Goal: Task Accomplishment & Management: Complete application form

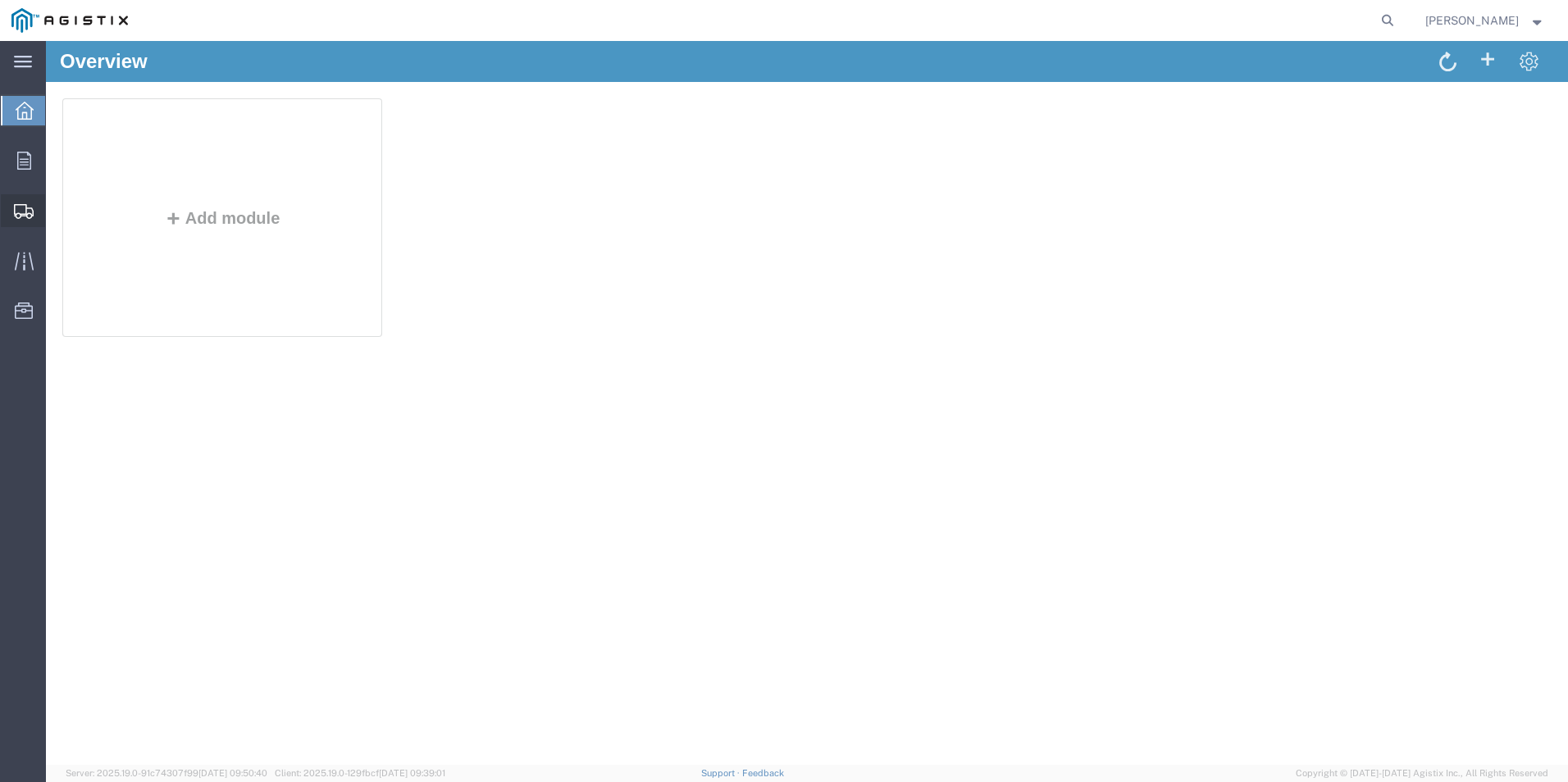
click at [0, 0] on span "Create Shipment" at bounding box center [0, 0] width 0 height 0
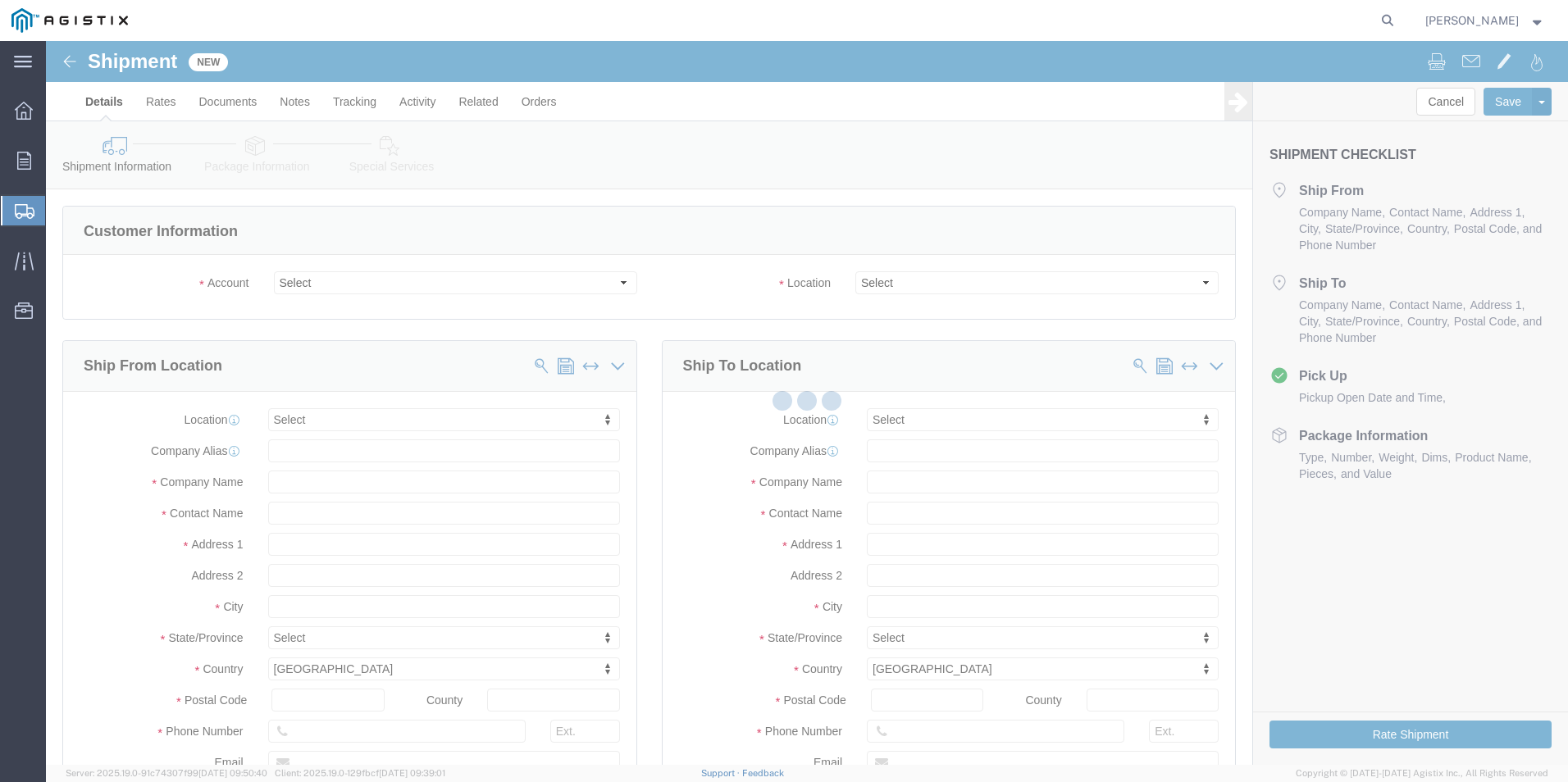
select select
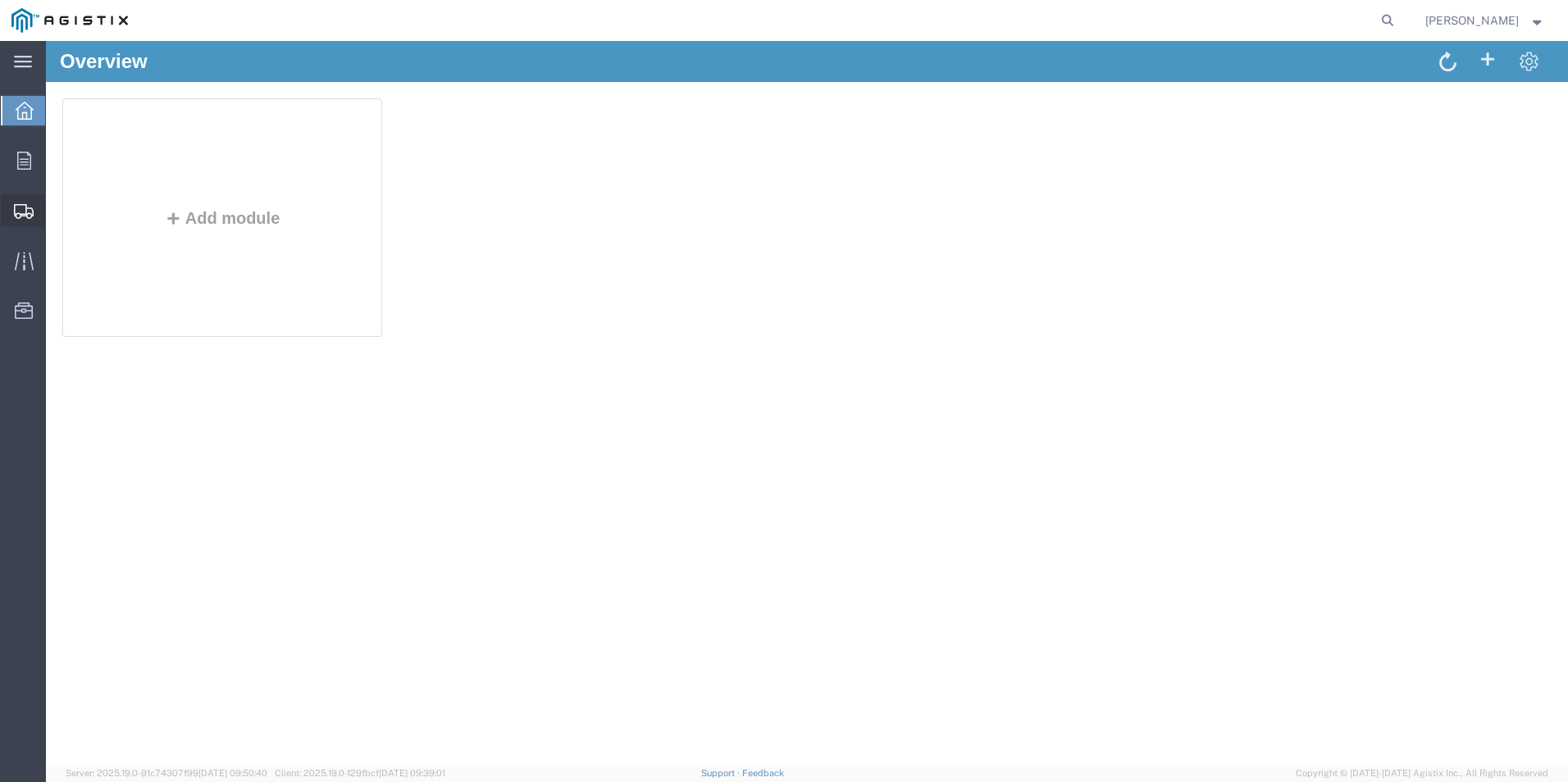
click at [0, 0] on span "Create Shipment" at bounding box center [0, 0] width 0 height 0
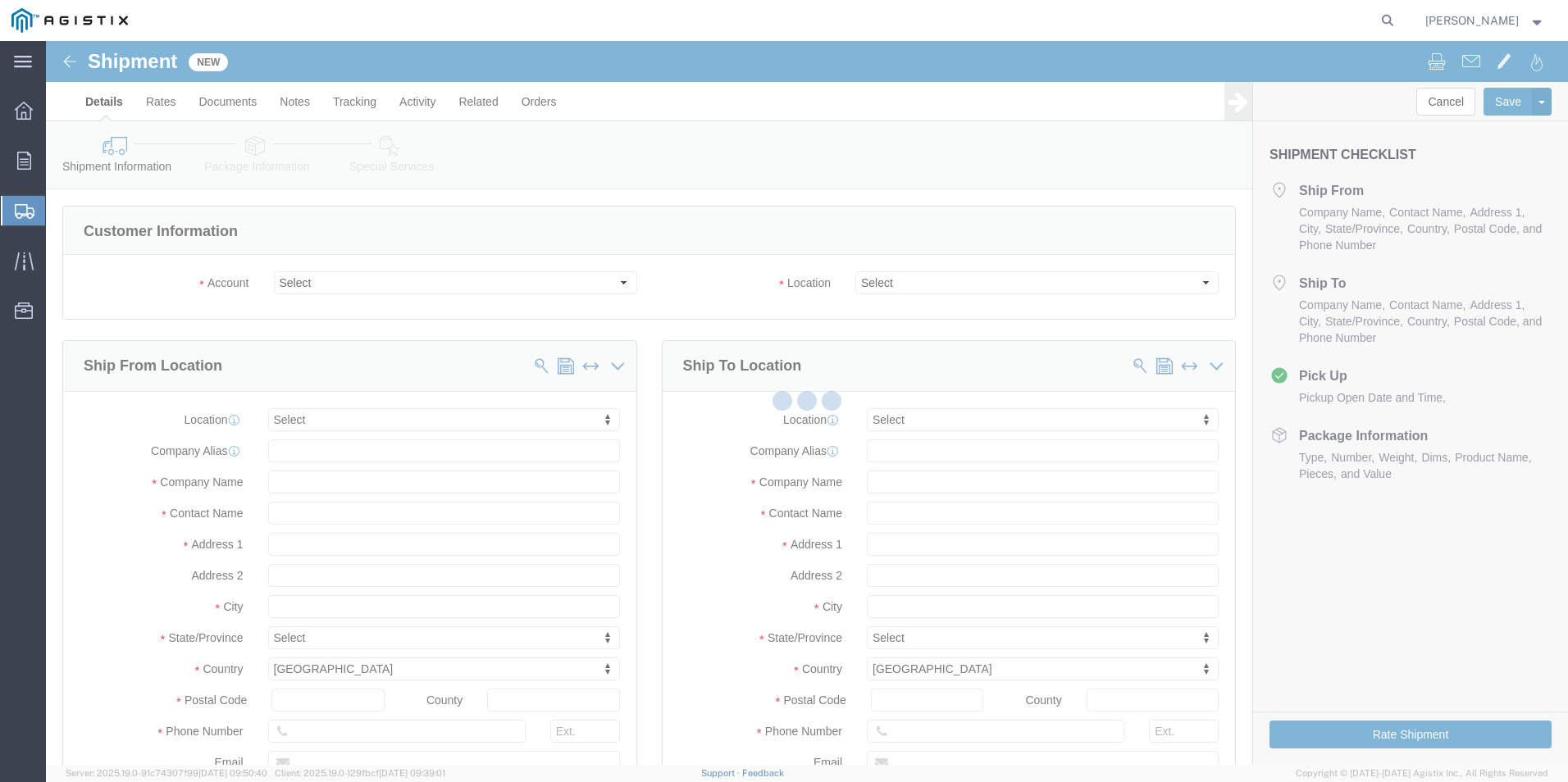
select select
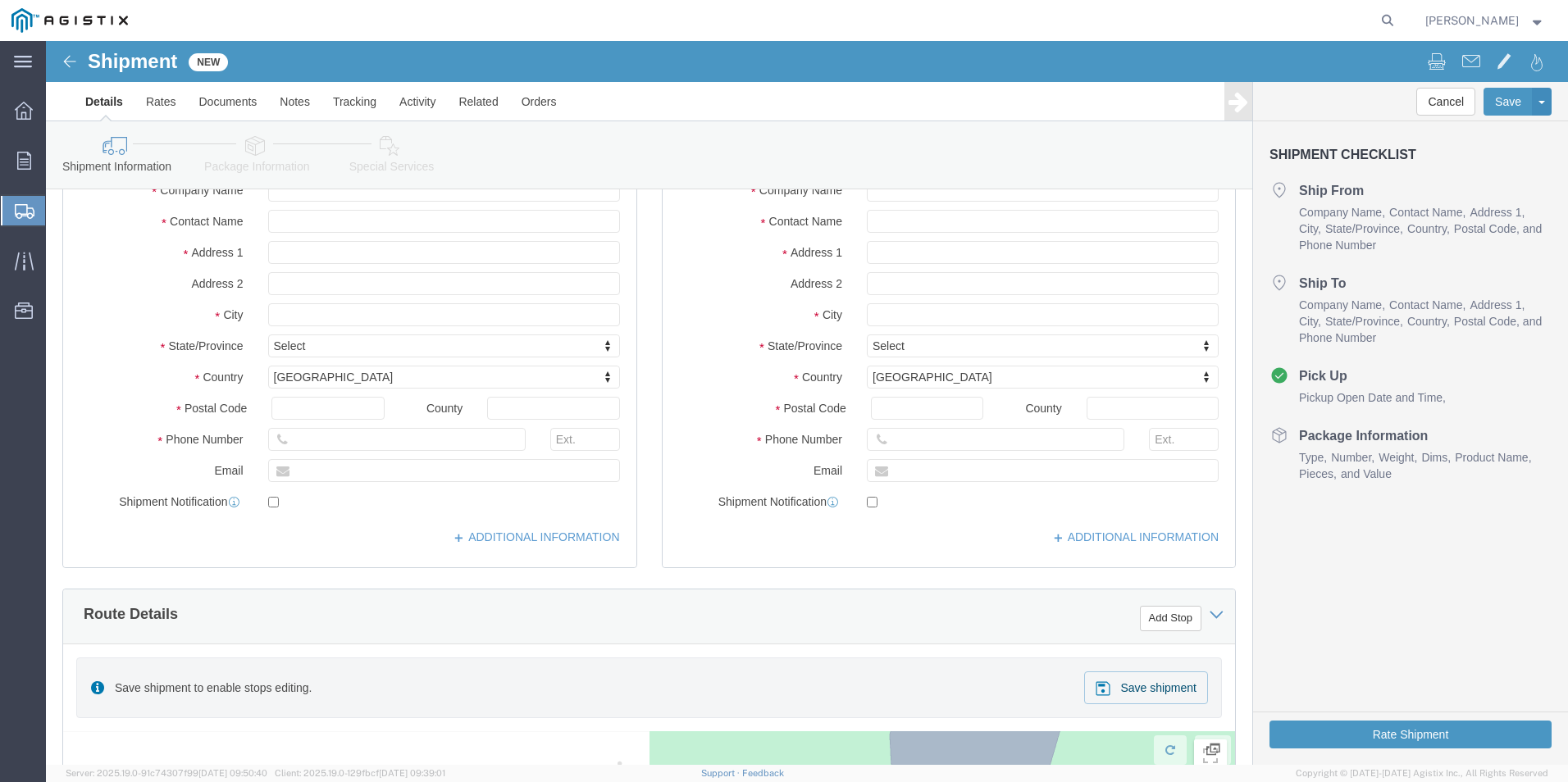
scroll to position [154, 0]
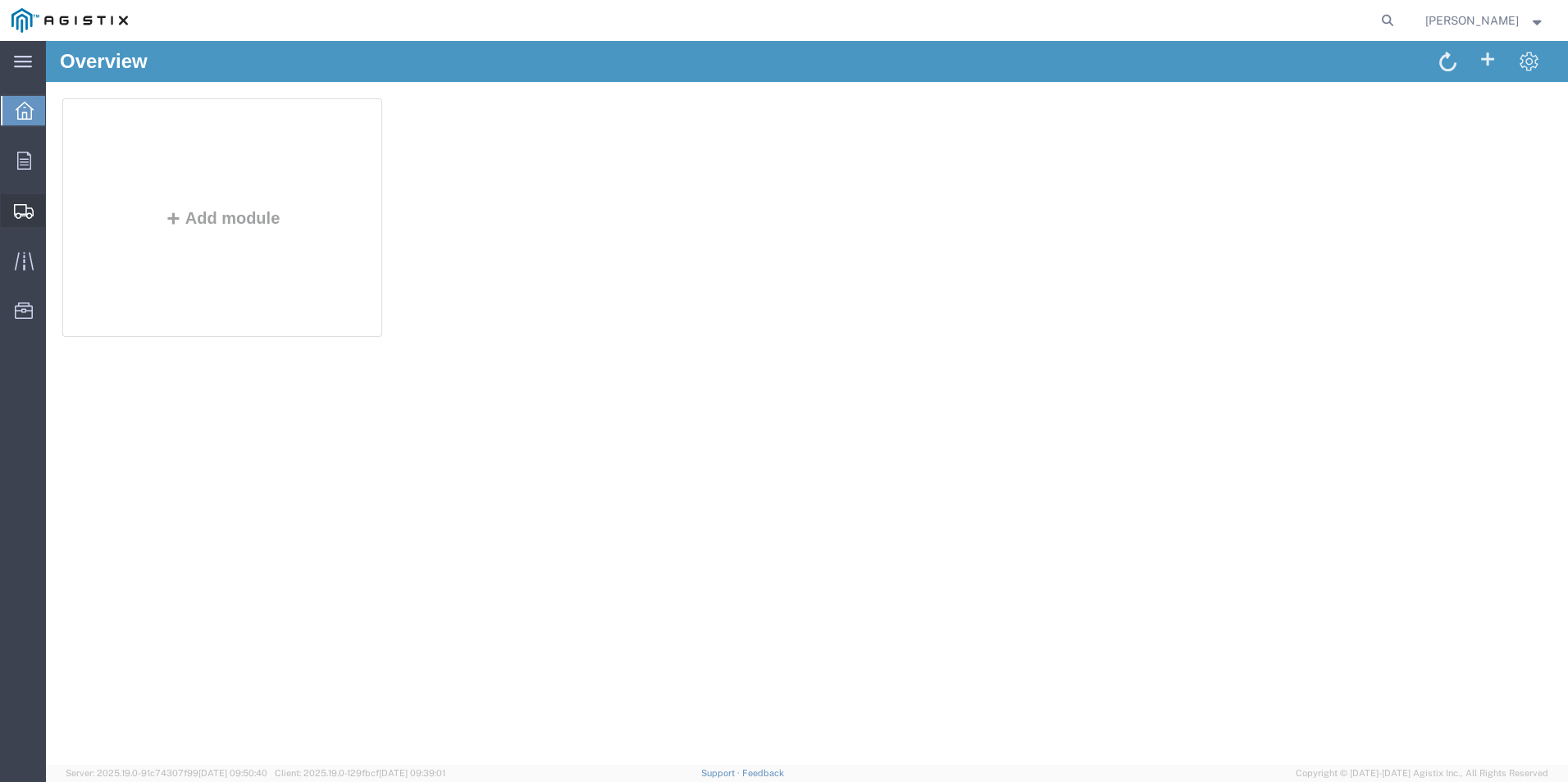
click at [0, 0] on span "Create Shipment" at bounding box center [0, 0] width 0 height 0
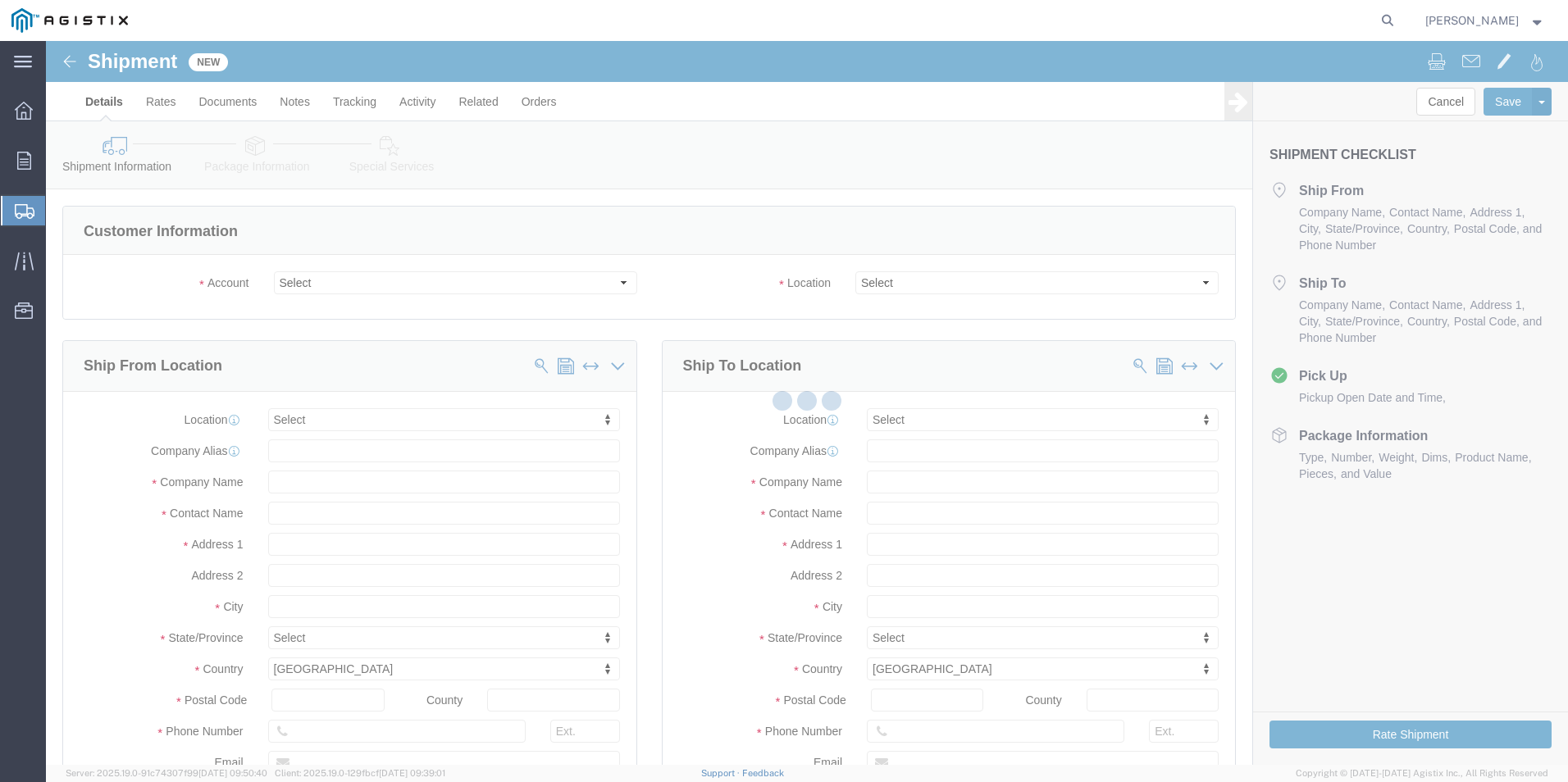
select select
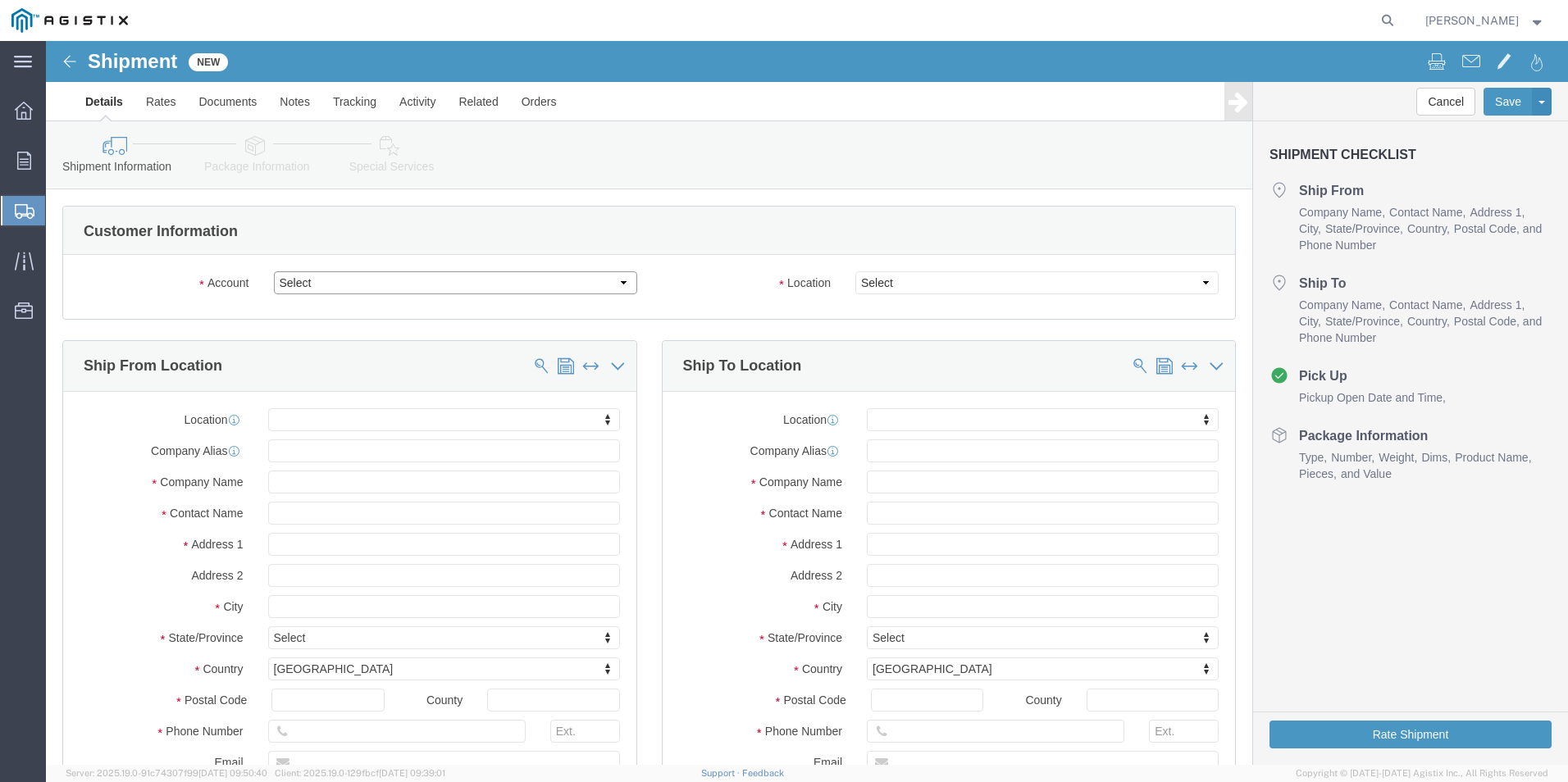
click select "Select Oldcastle Precast Inc PG&E"
select select "11176"
click select "Select Oldcastle Precast Inc PG&E"
select select
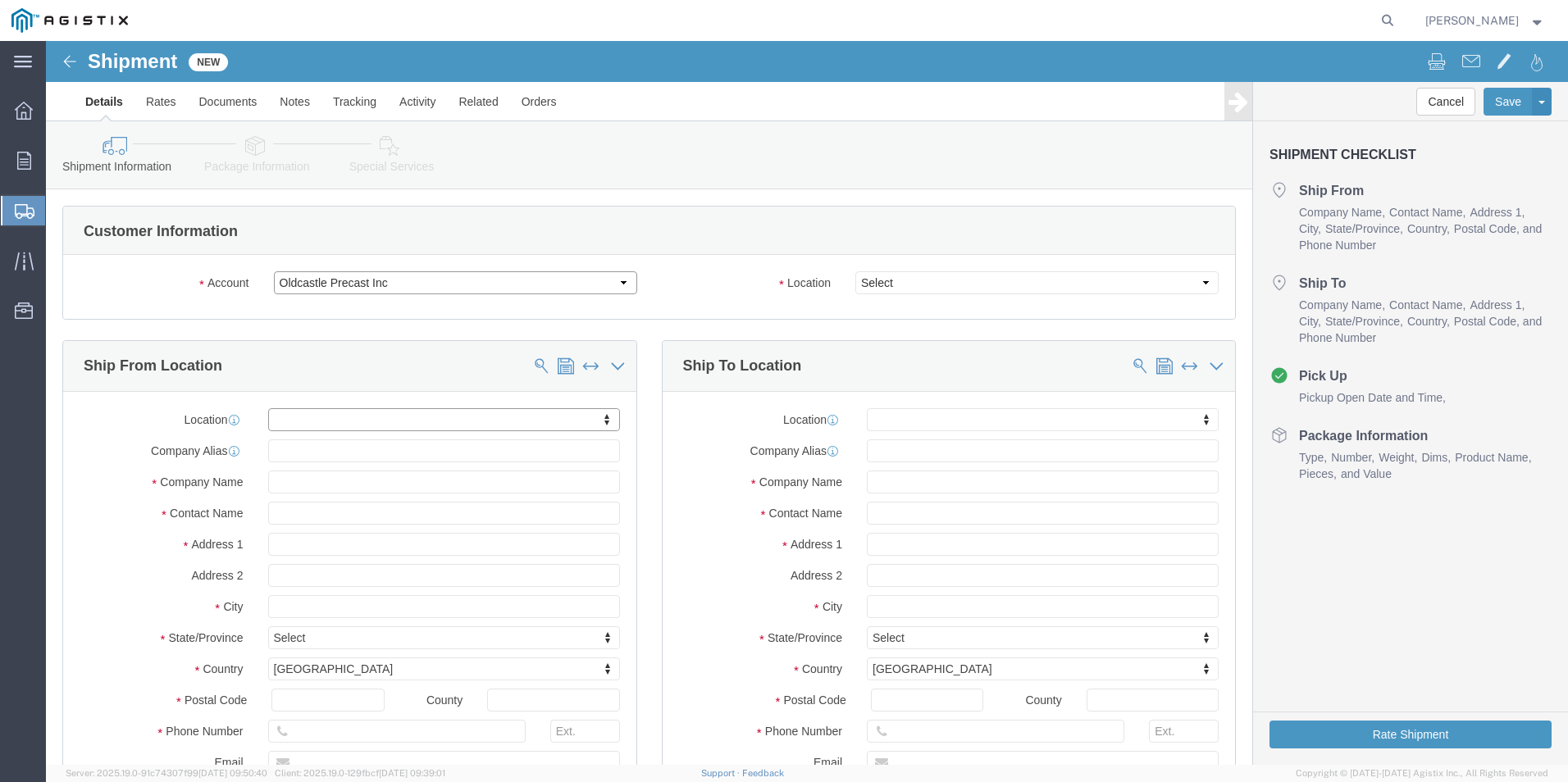
click select "Select Oldcastle Precast Inc PG&E"
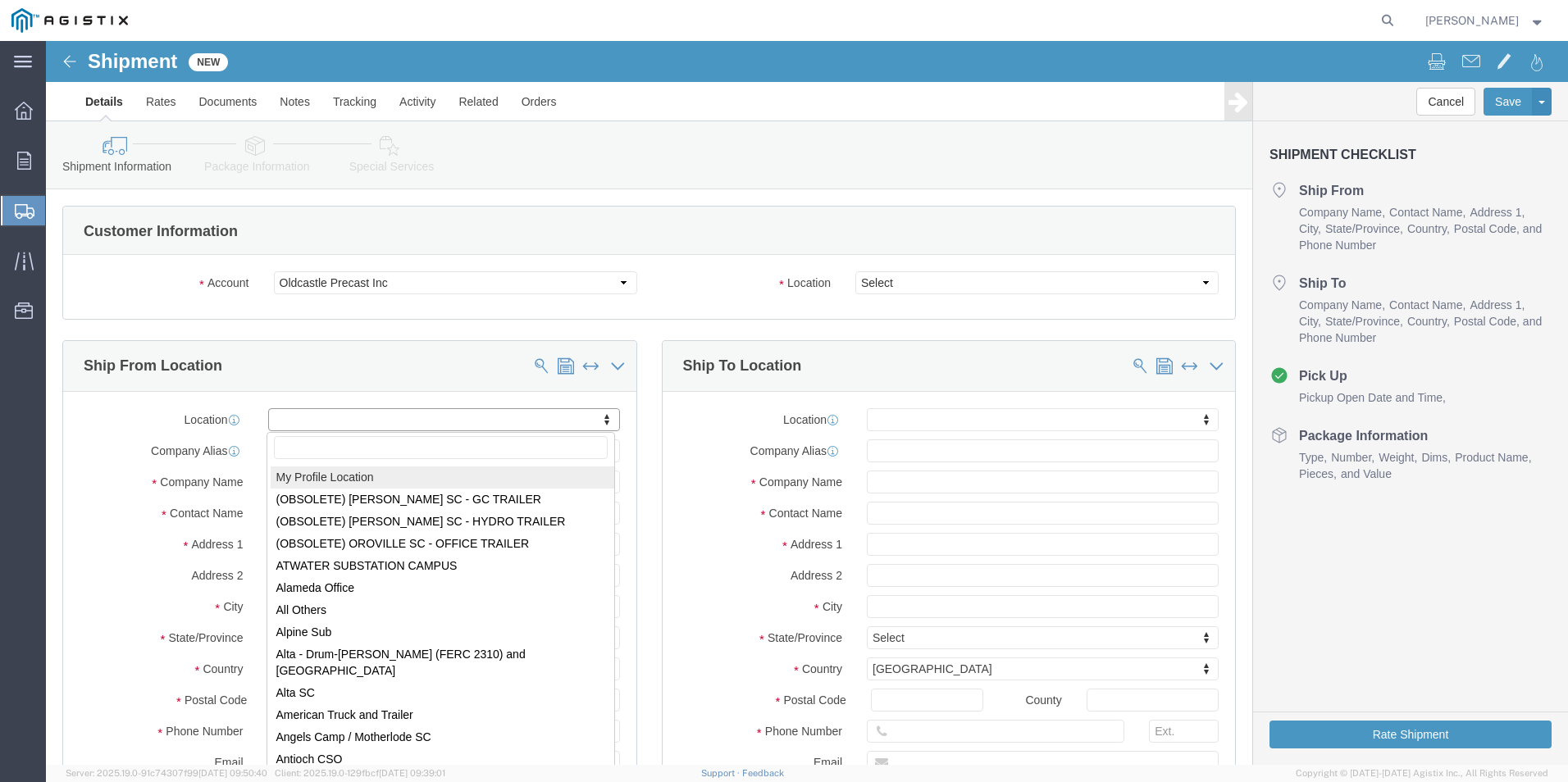
select select "MYPROFILE"
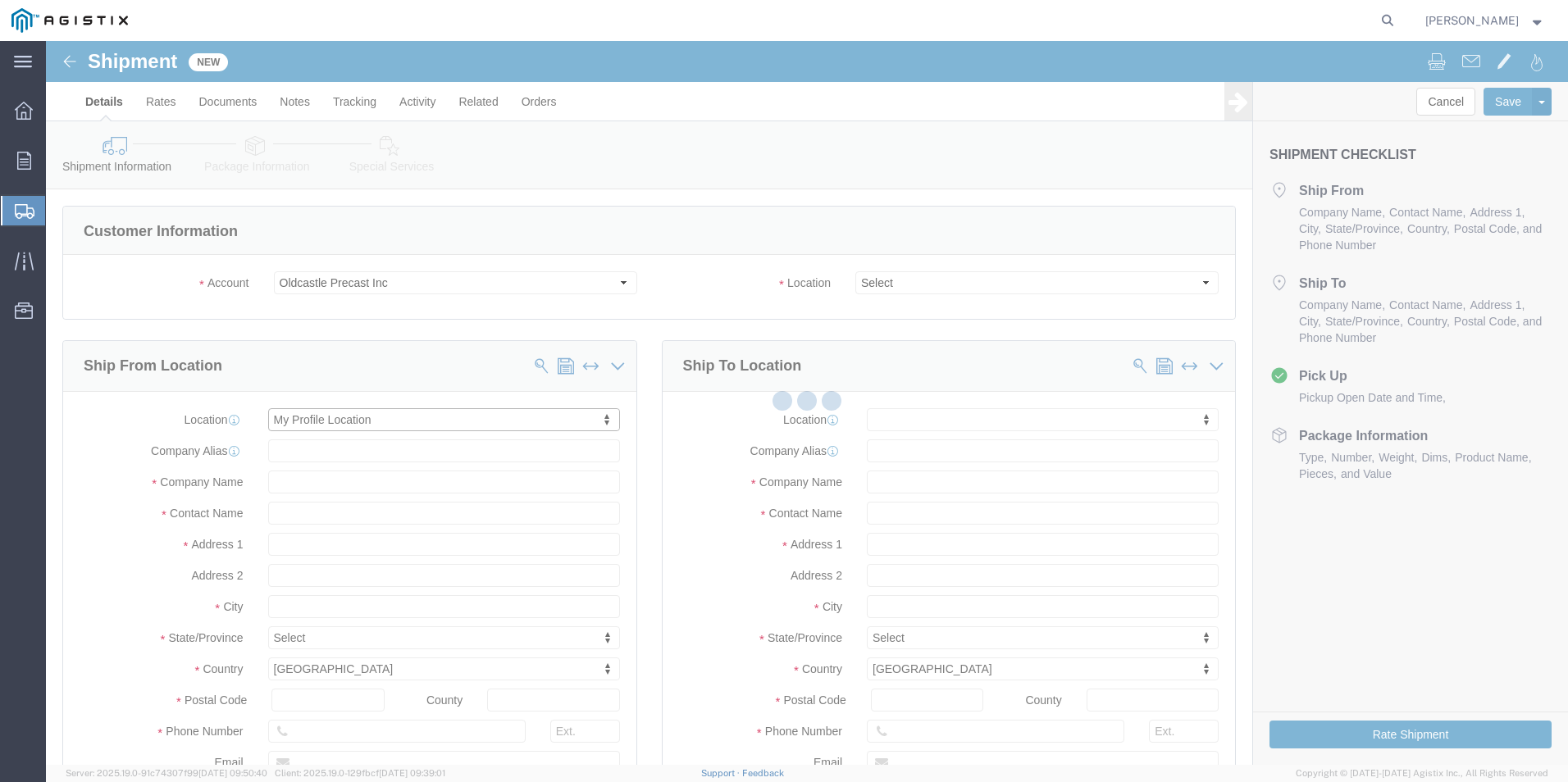
type input "[STREET_ADDRESS]"
type input "93637"
type input "[PHONE_NUMBER]"
type input "[PERSON_NAME][EMAIL_ADDRESS][PERSON_NAME][DOMAIN_NAME]"
checkbox input "true"
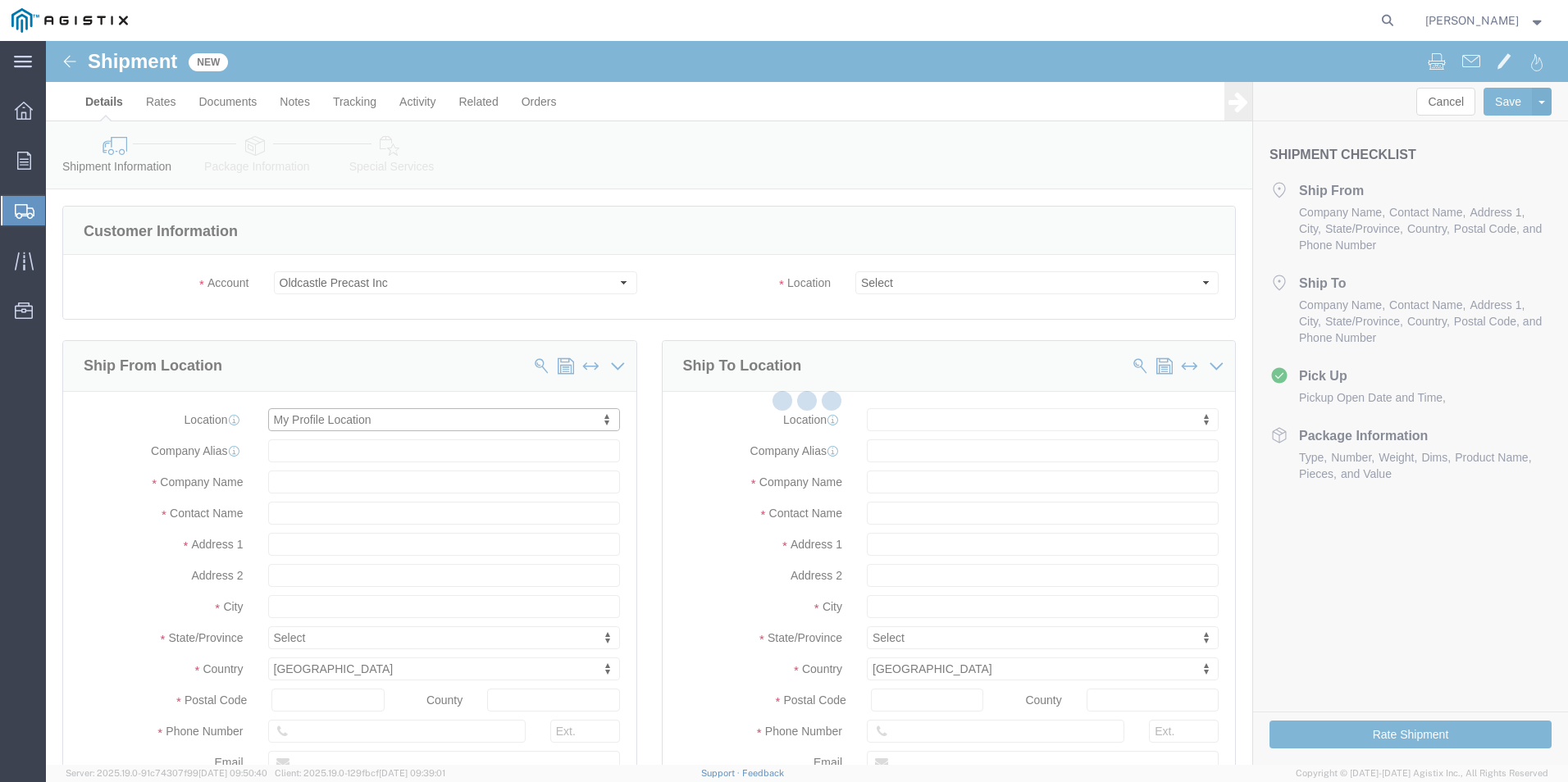
type input "Oldcastle Precast Inc"
type input "[PERSON_NAME]"
type input "Madera"
select select "CA"
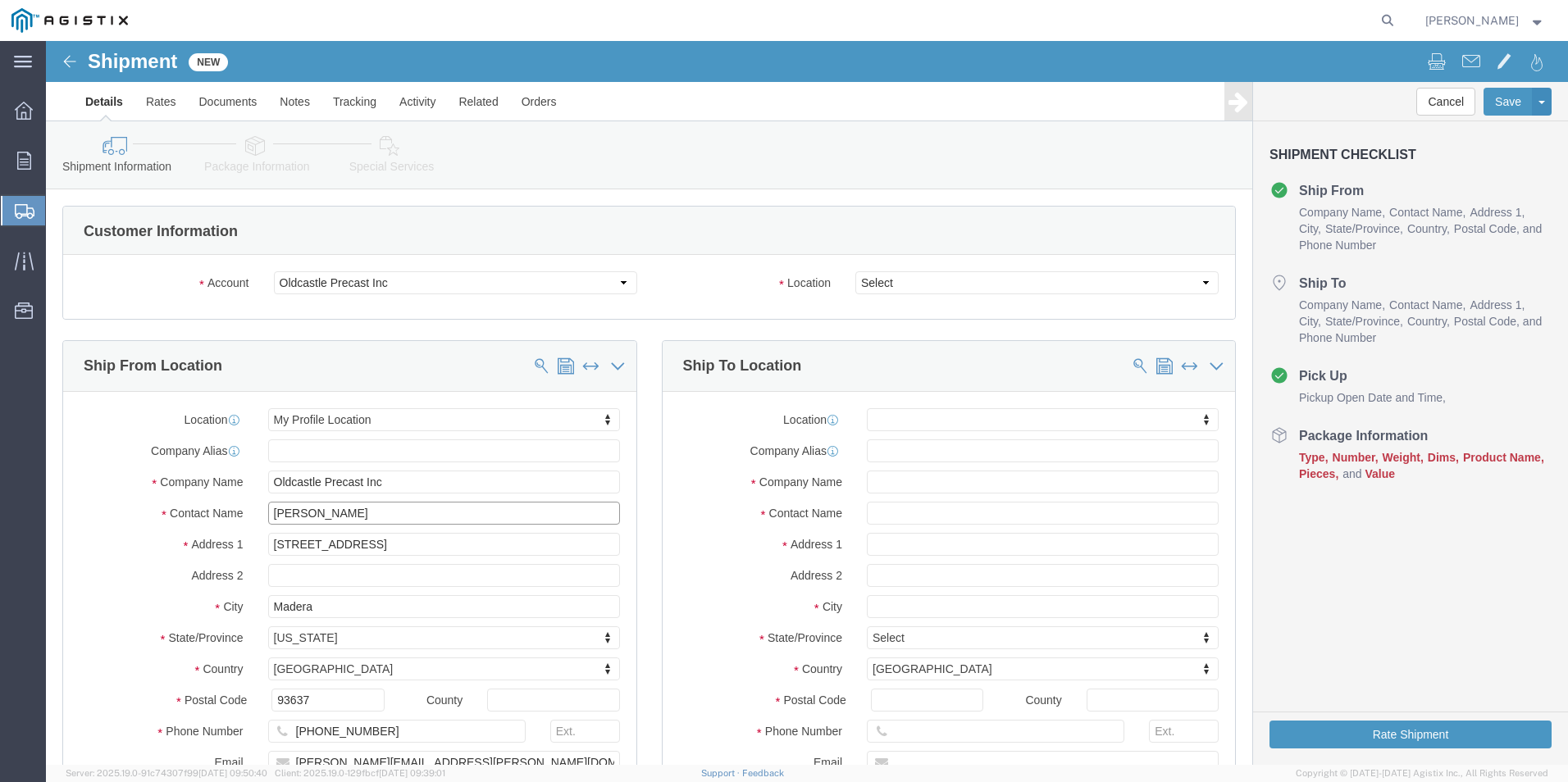
drag, startPoint x: 347, startPoint y: 474, endPoint x: 177, endPoint y: 480, distance: 170.1
click div "Contact Name [PERSON_NAME]"
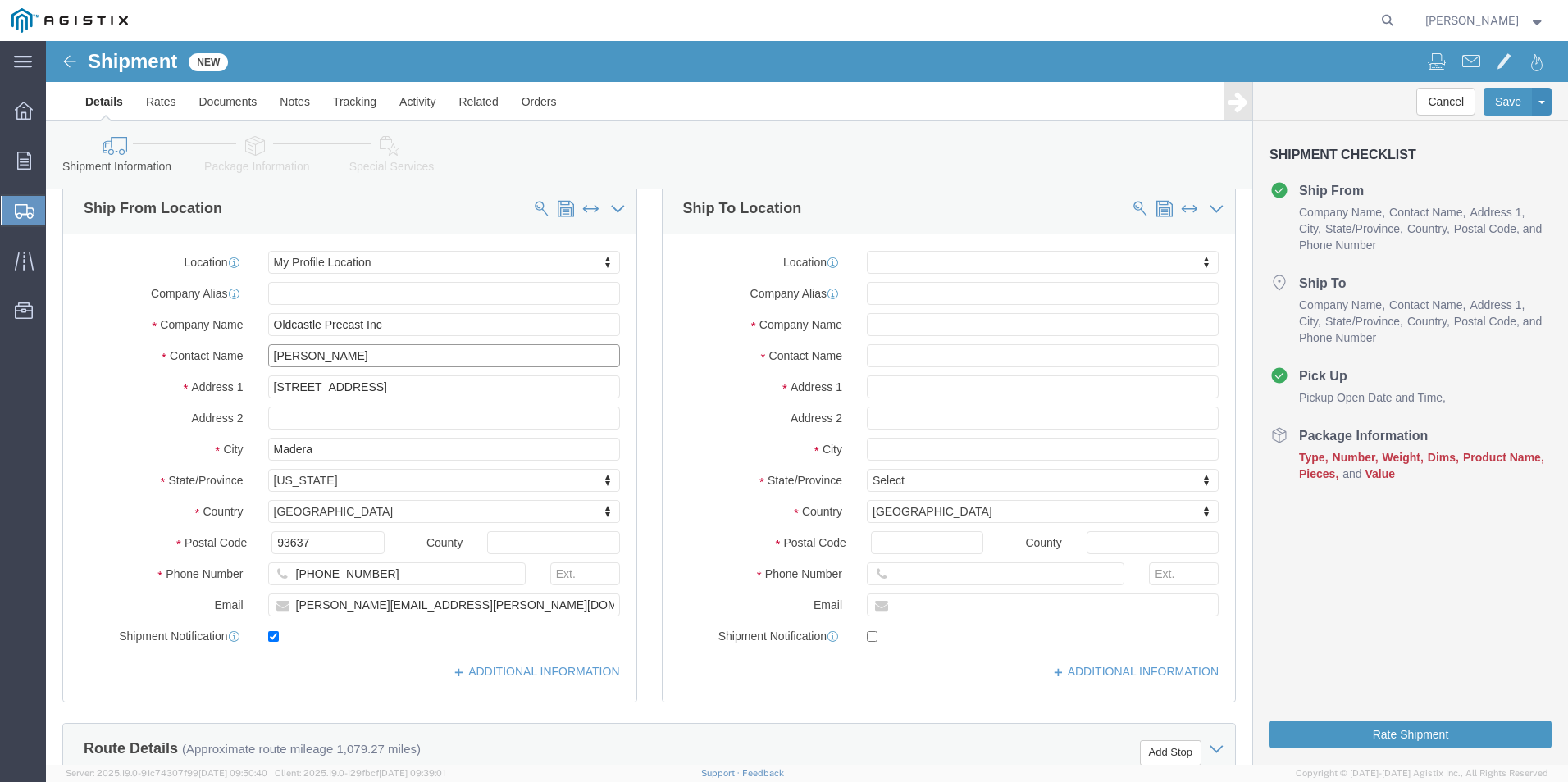
scroll to position [164, 0]
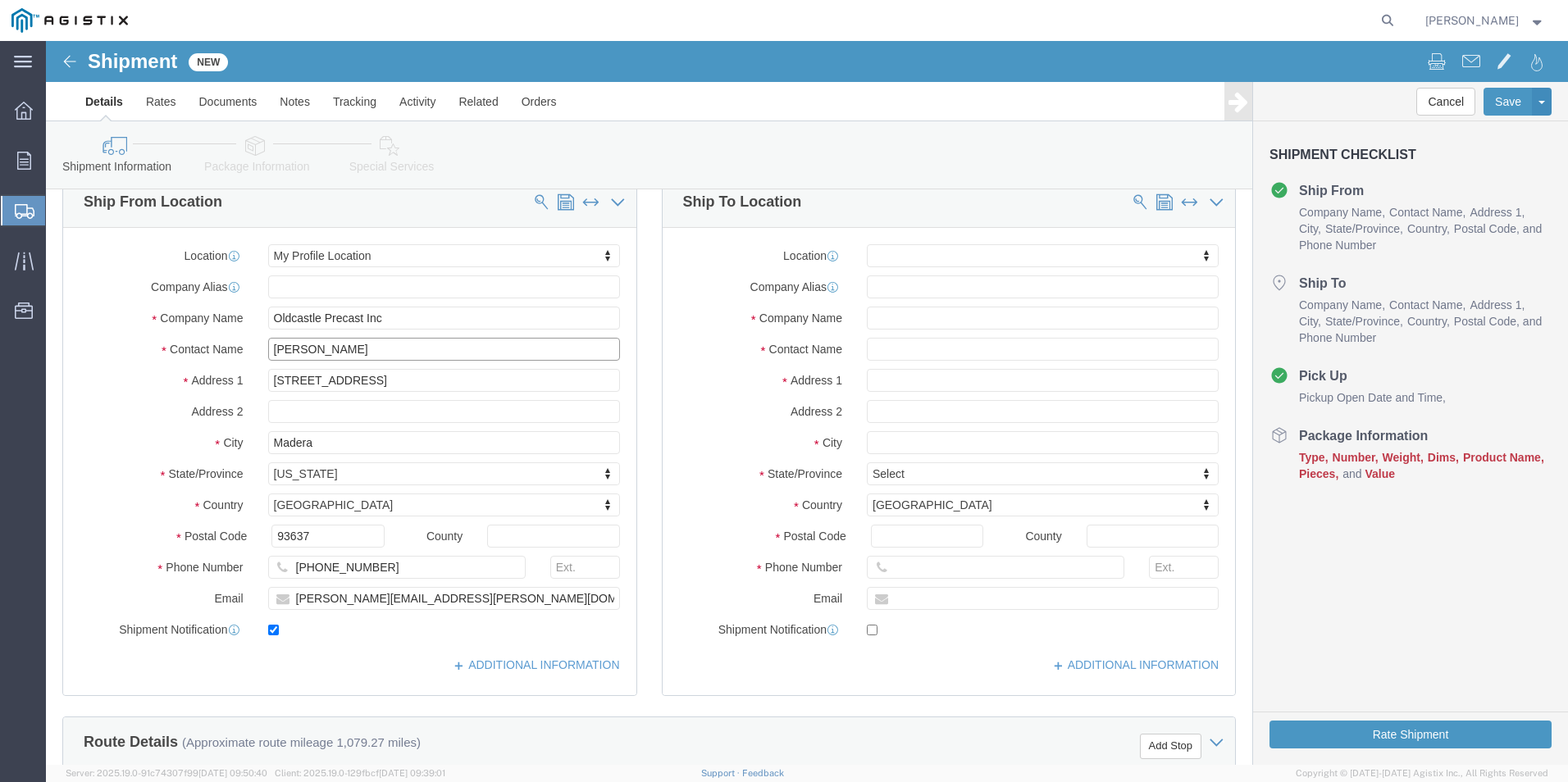
type input "[PERSON_NAME]"
drag, startPoint x: 306, startPoint y: 494, endPoint x: 250, endPoint y: 495, distance: 56.0
click input "93637"
click input "[PHONE_NUMBER]"
drag, startPoint x: 180, startPoint y: 529, endPoint x: 152, endPoint y: 532, distance: 28.2
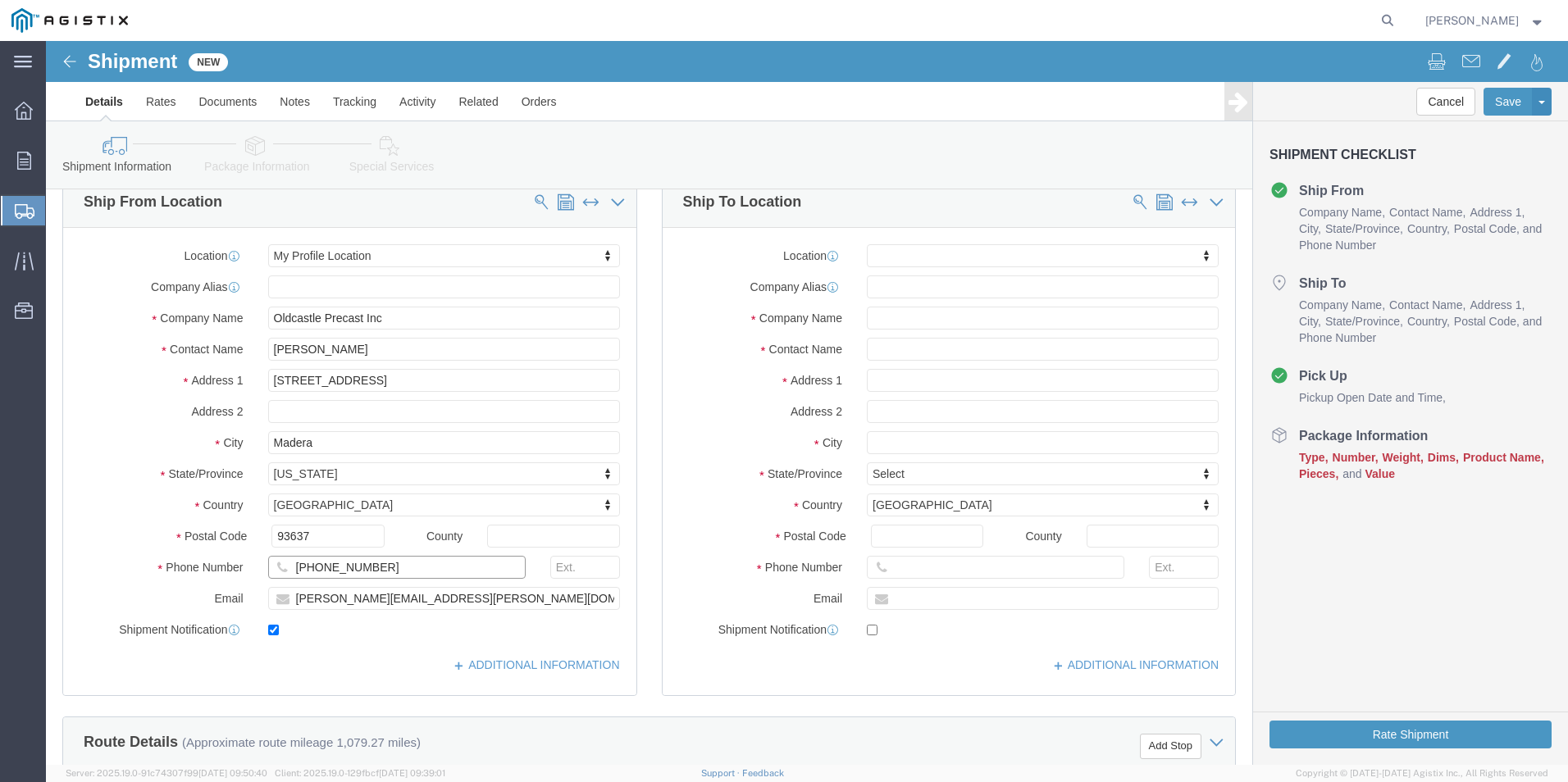
click div "Phone Number [PHONE_NUMBER]"
type input "5594791728"
drag, startPoint x: 443, startPoint y: 555, endPoint x: 225, endPoint y: 568, distance: 218.4
click input "[PERSON_NAME][EMAIL_ADDRESS][PERSON_NAME][DOMAIN_NAME]"
type input "[PERSON_NAME][EMAIL_ADDRESS][PERSON_NAME][DOMAIN_NAME]"
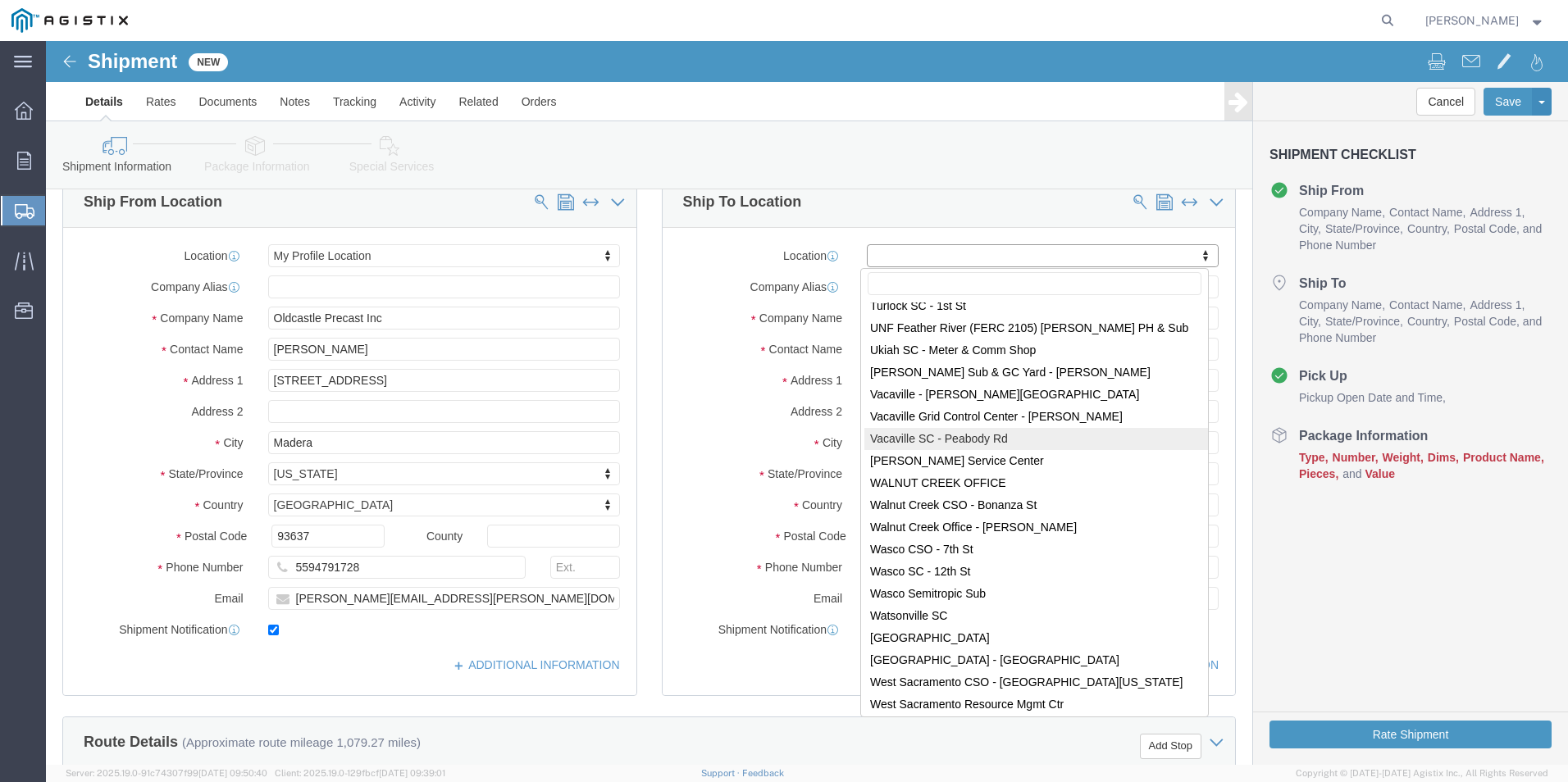
scroll to position [10412, 0]
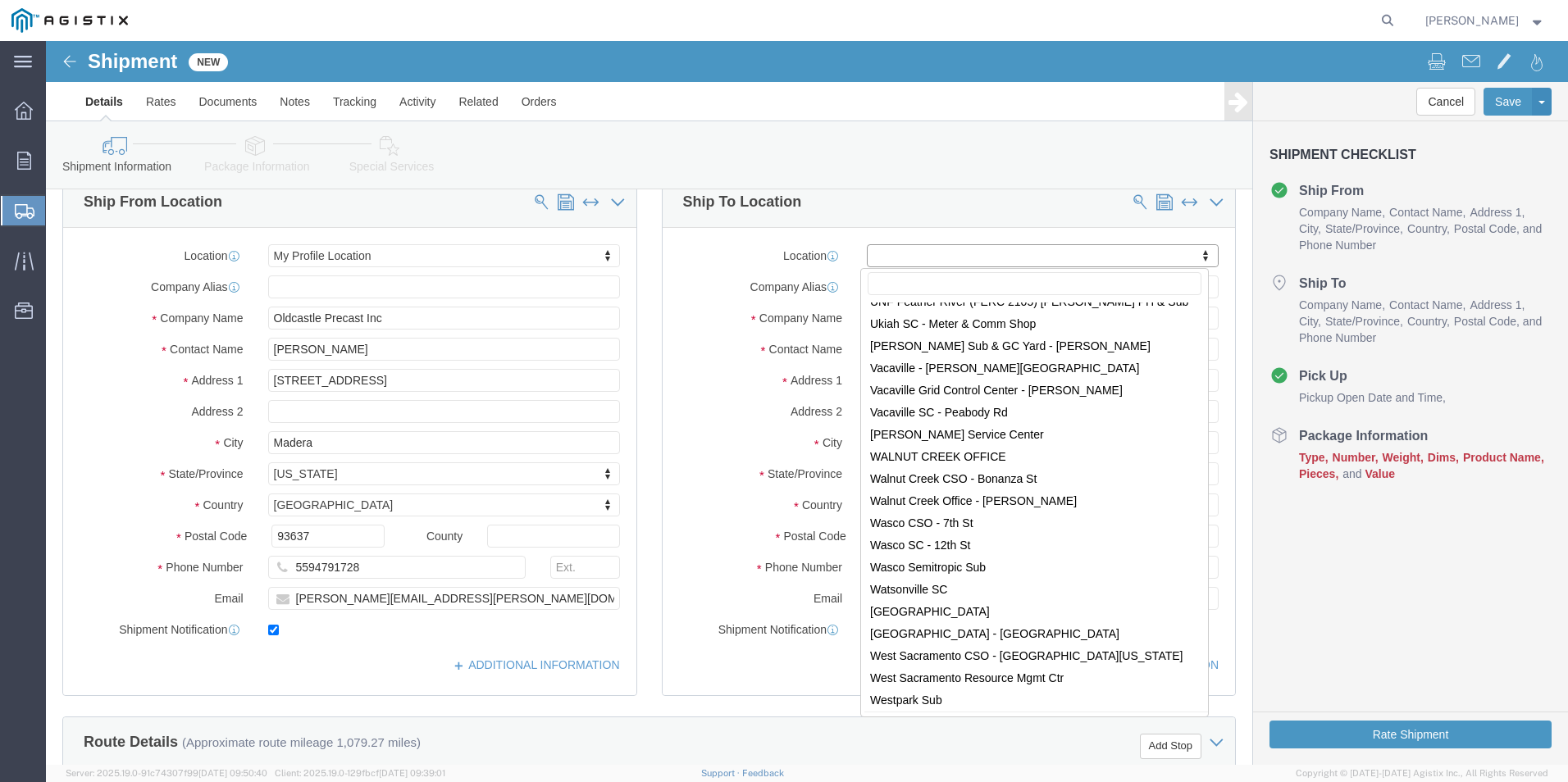
select select "19996"
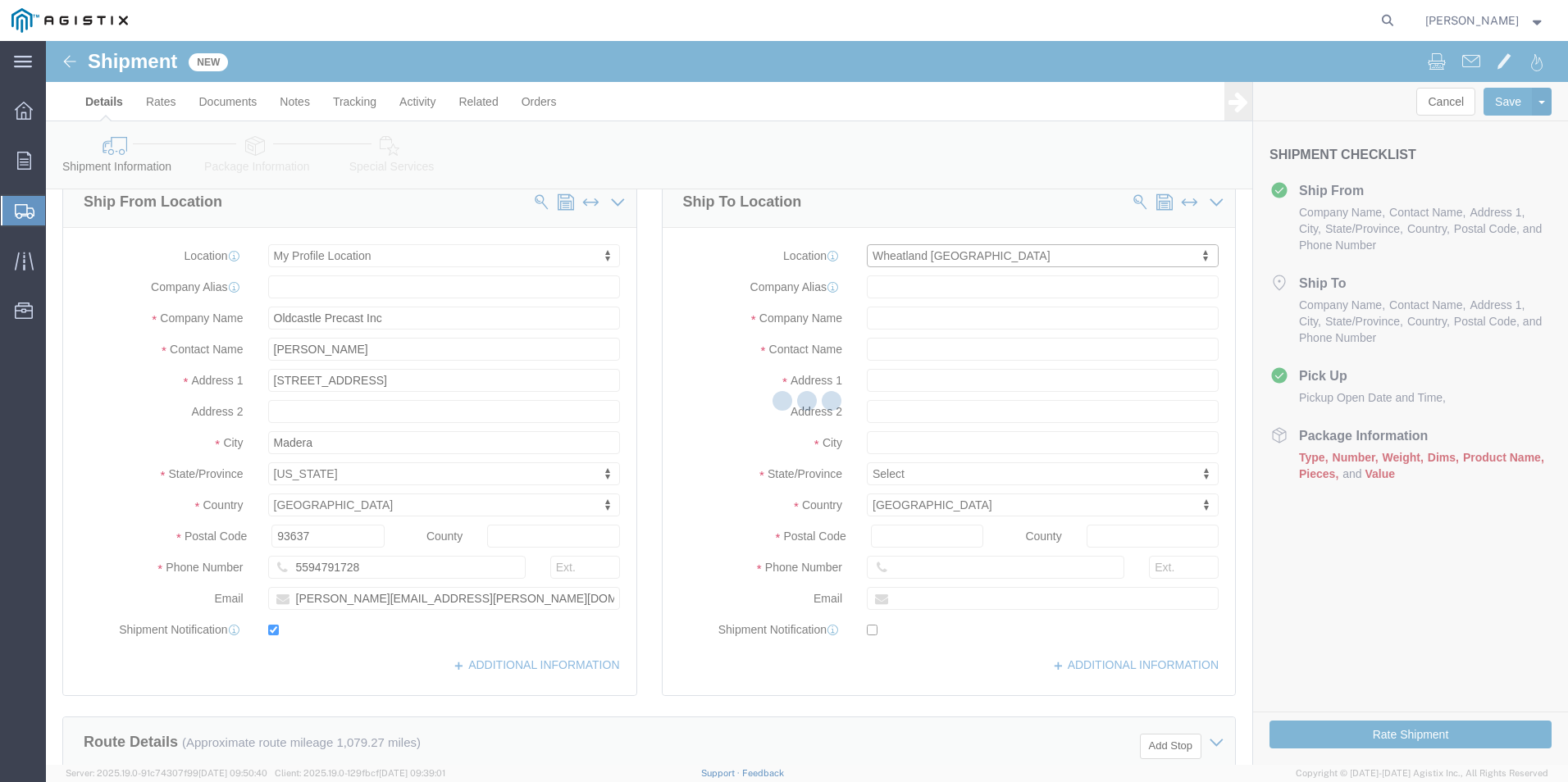
type input "[STREET_ADDRESS]"
type input "95692"
type input "PG&E"
type input "Wheatland"
select select "CA"
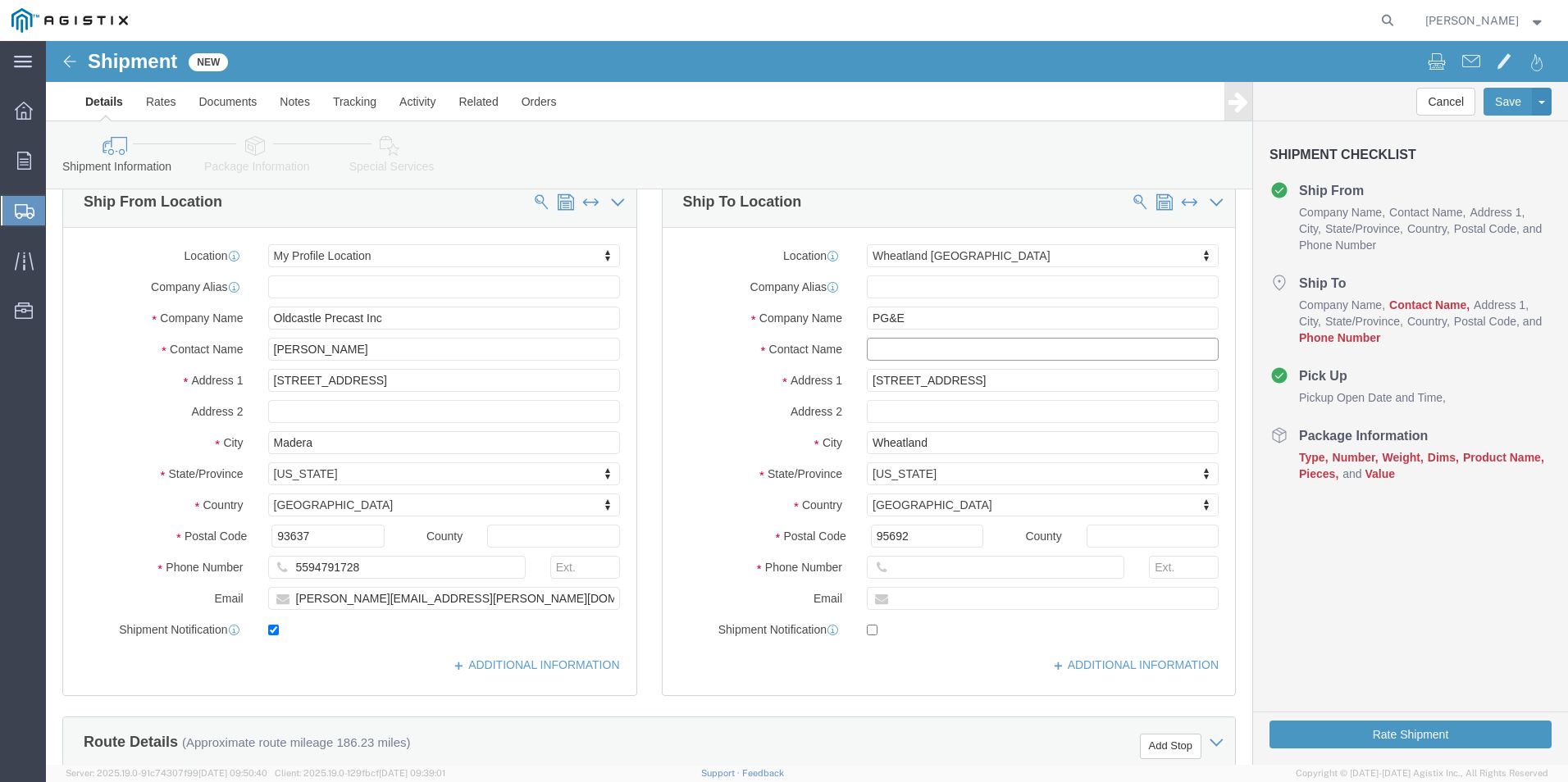
click input "text"
type input "[PERSON_NAME]"
click input "Wheatland"
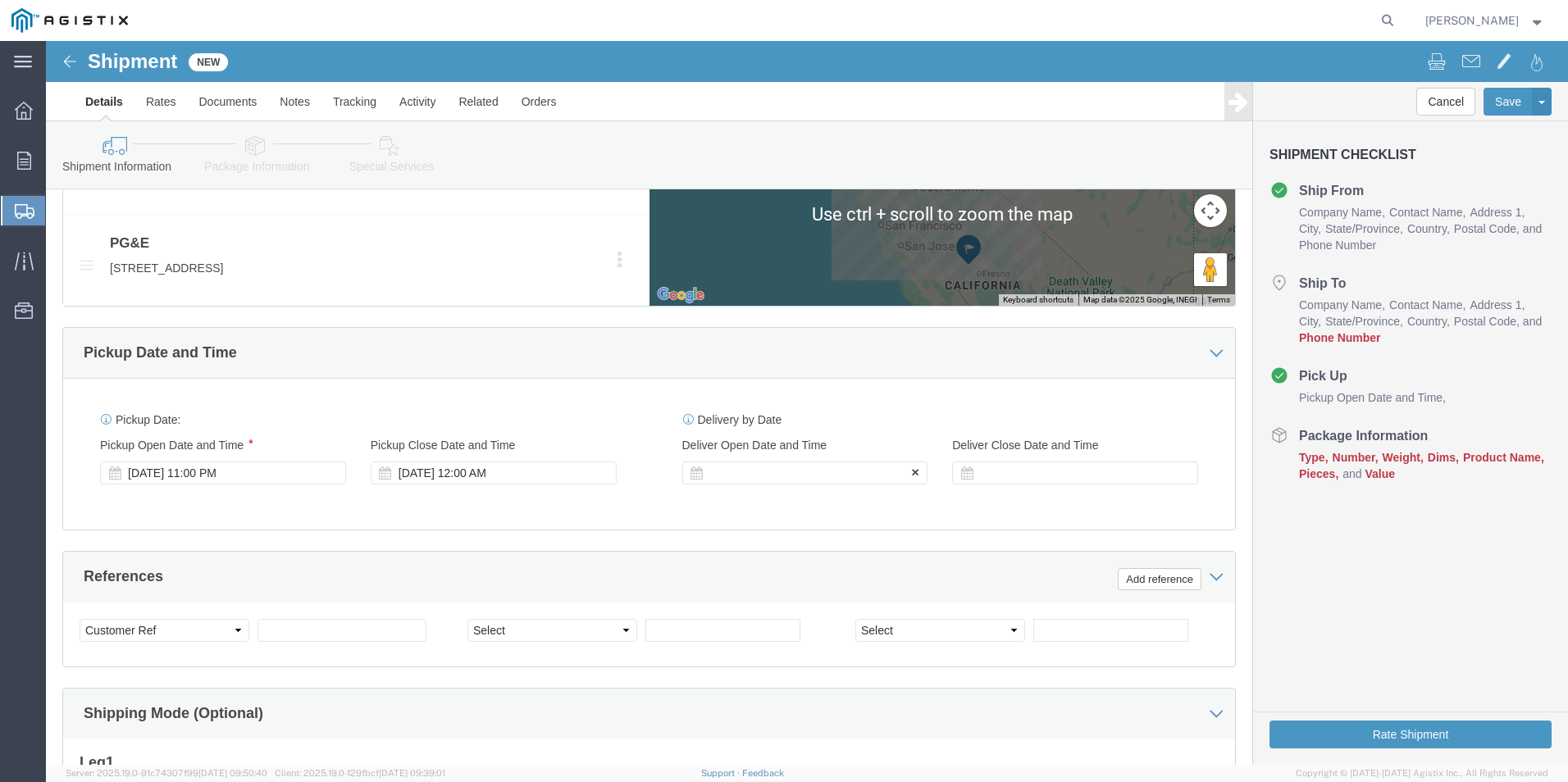
scroll to position [1065, 0]
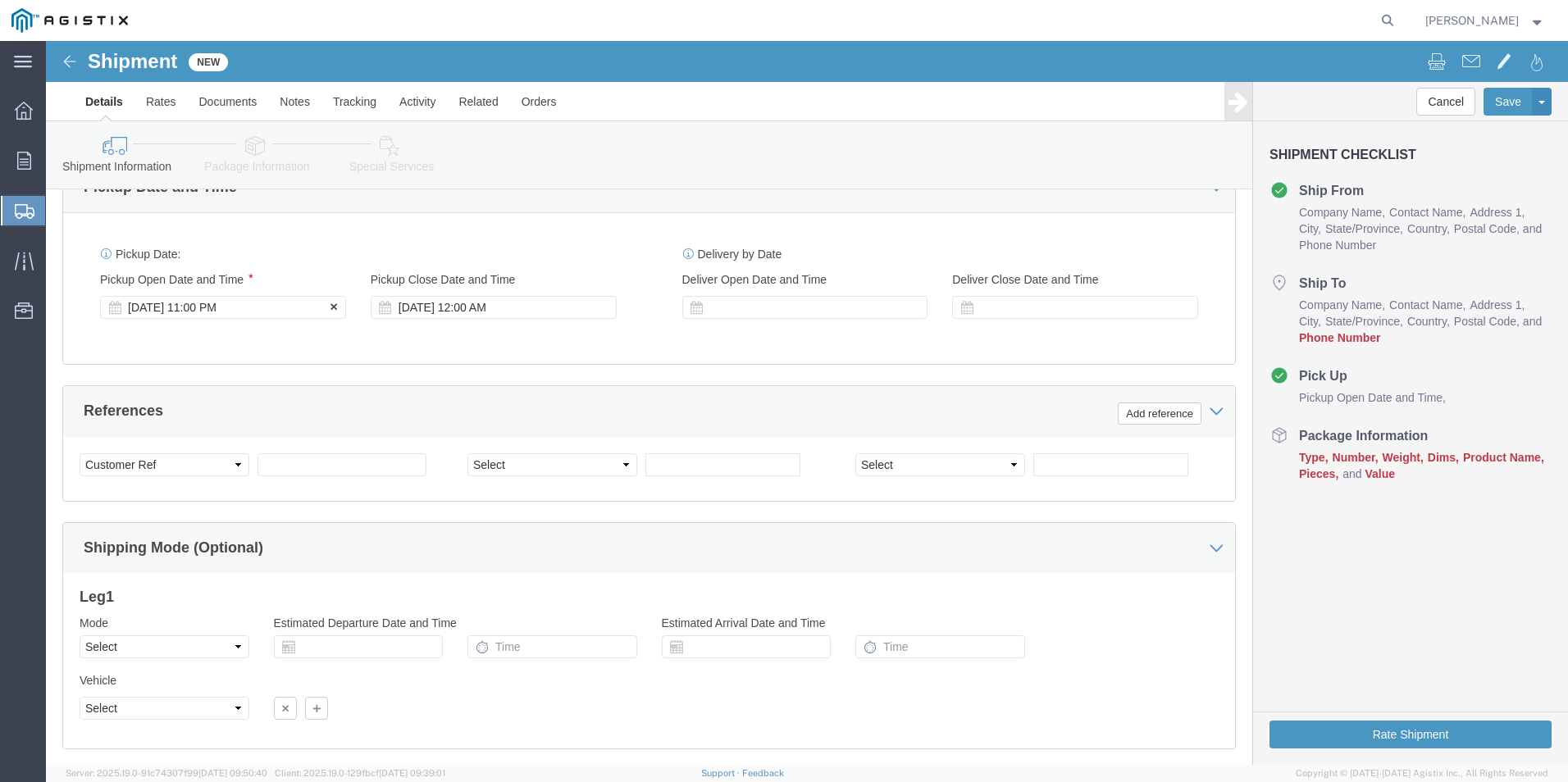
click div "[DATE] 11:00 PM"
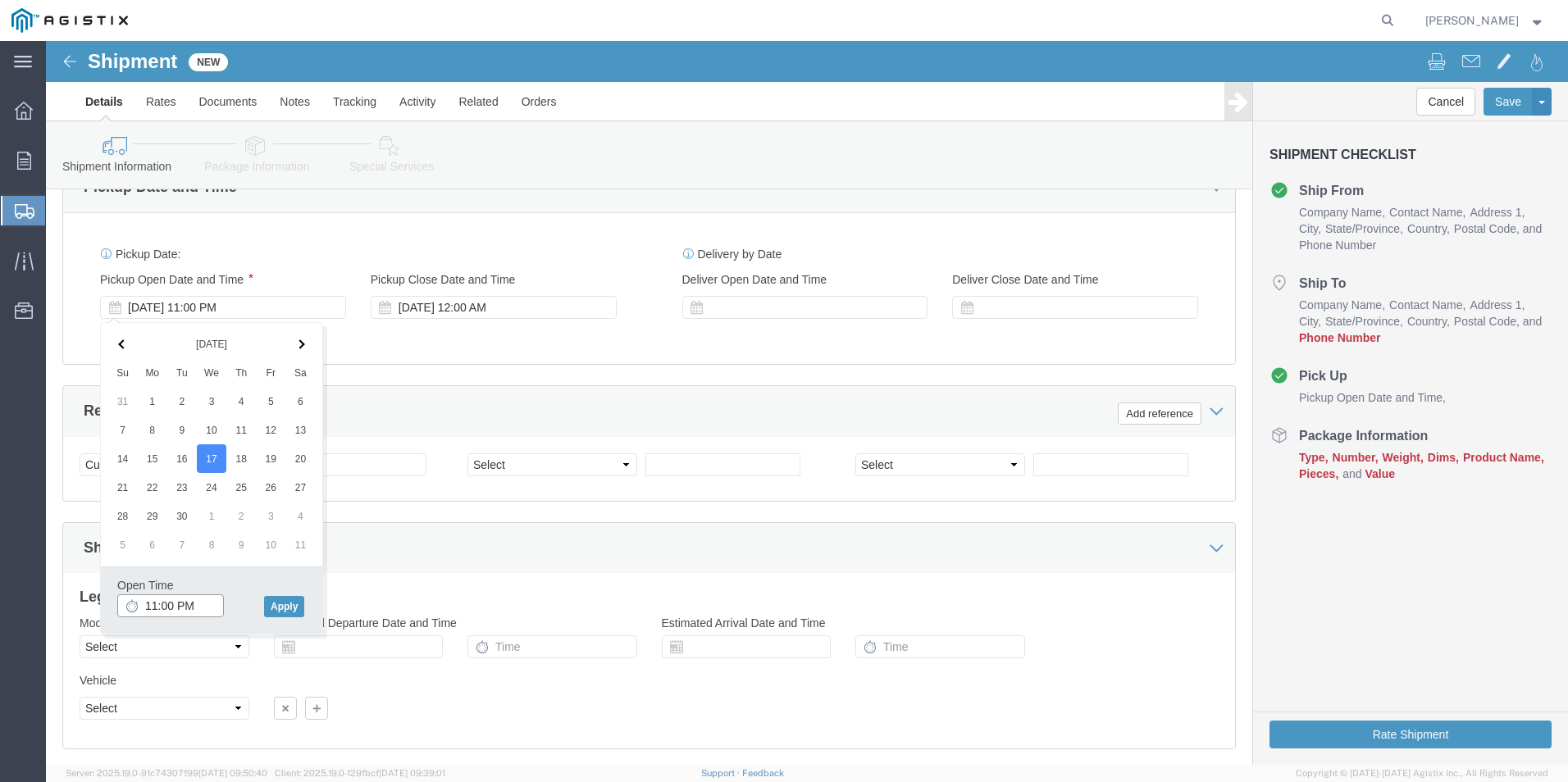
click input "11:00 PM"
drag, startPoint x: 145, startPoint y: 560, endPoint x: 121, endPoint y: 564, distance: 24.3
click input "9:00 PM"
drag, startPoint x: 140, startPoint y: 567, endPoint x: 159, endPoint y: 570, distance: 19.2
click input "9:00 PM"
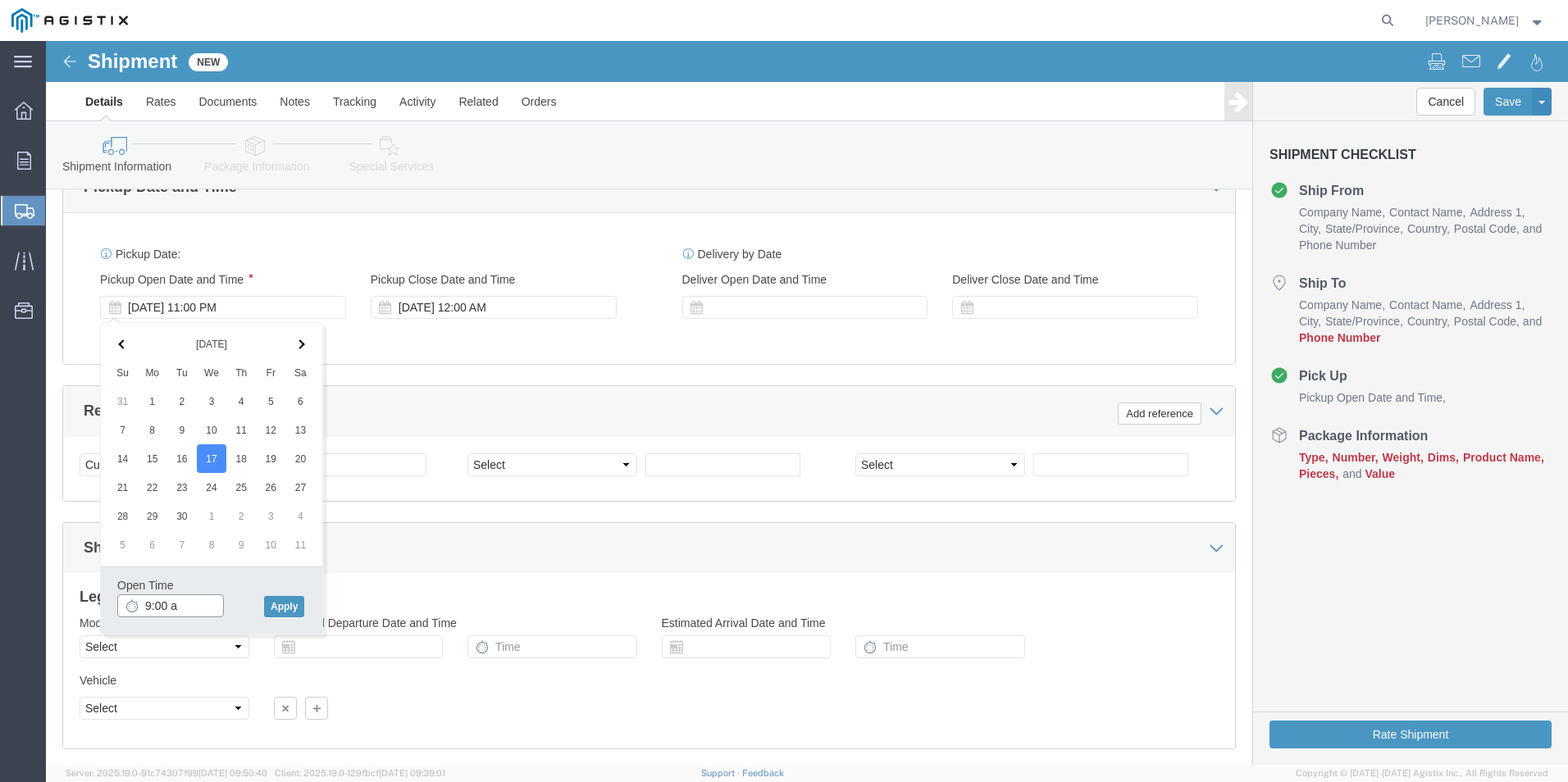
type input "9:00 am"
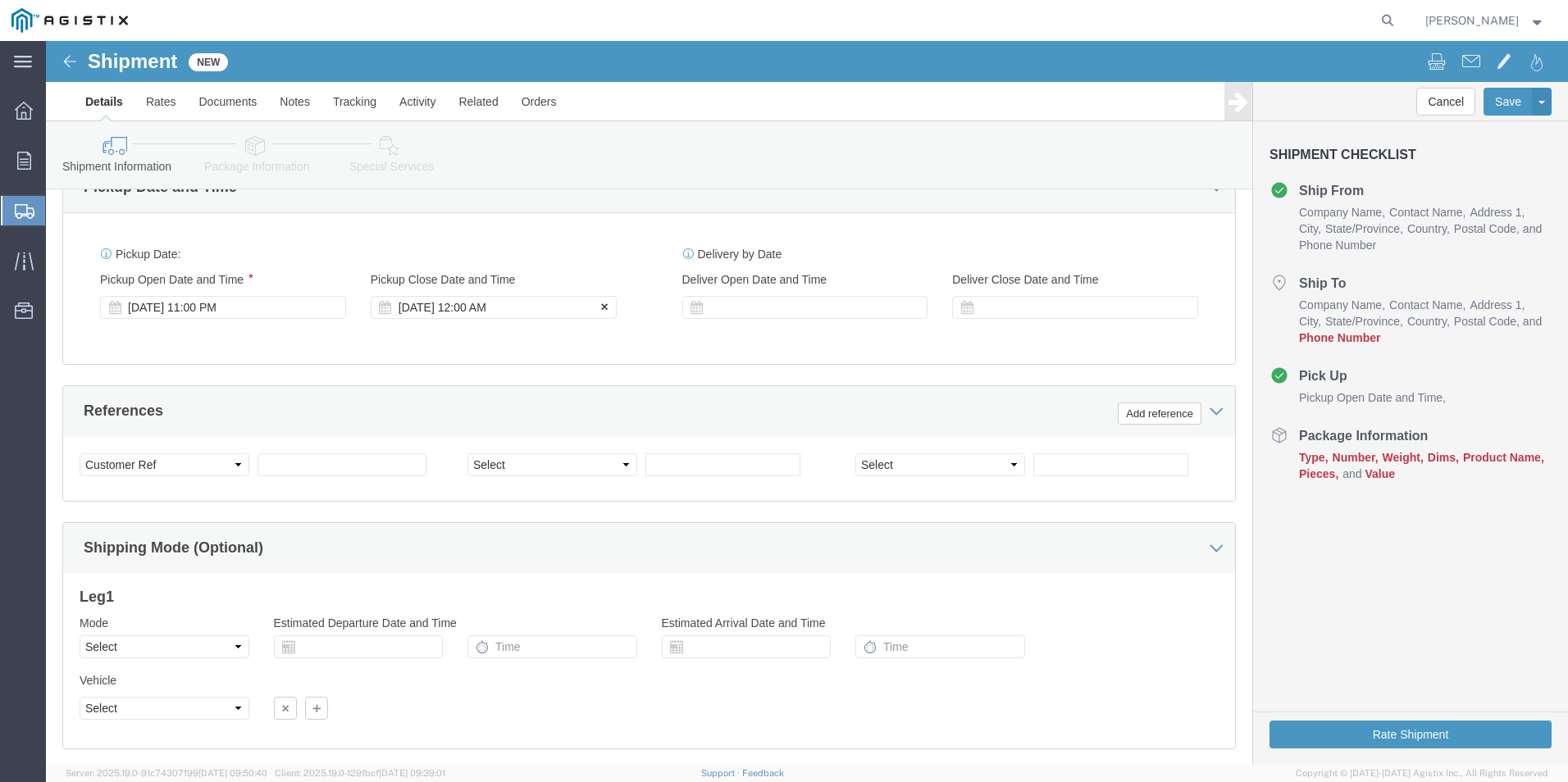
click div "Pickup Close Date Pickup Close Time Pickup Close Date and Time Sep 18 2025 12:0…"
click div "[DATE] 12:00 AM"
click div "Pickup Date: Pickup Start Date Pickup Start Time Pickup Open Date and Time Sep …"
click div "[DATE] 12:00 AM"
drag, startPoint x: 429, startPoint y: 565, endPoint x: 387, endPoint y: 565, distance: 42.0
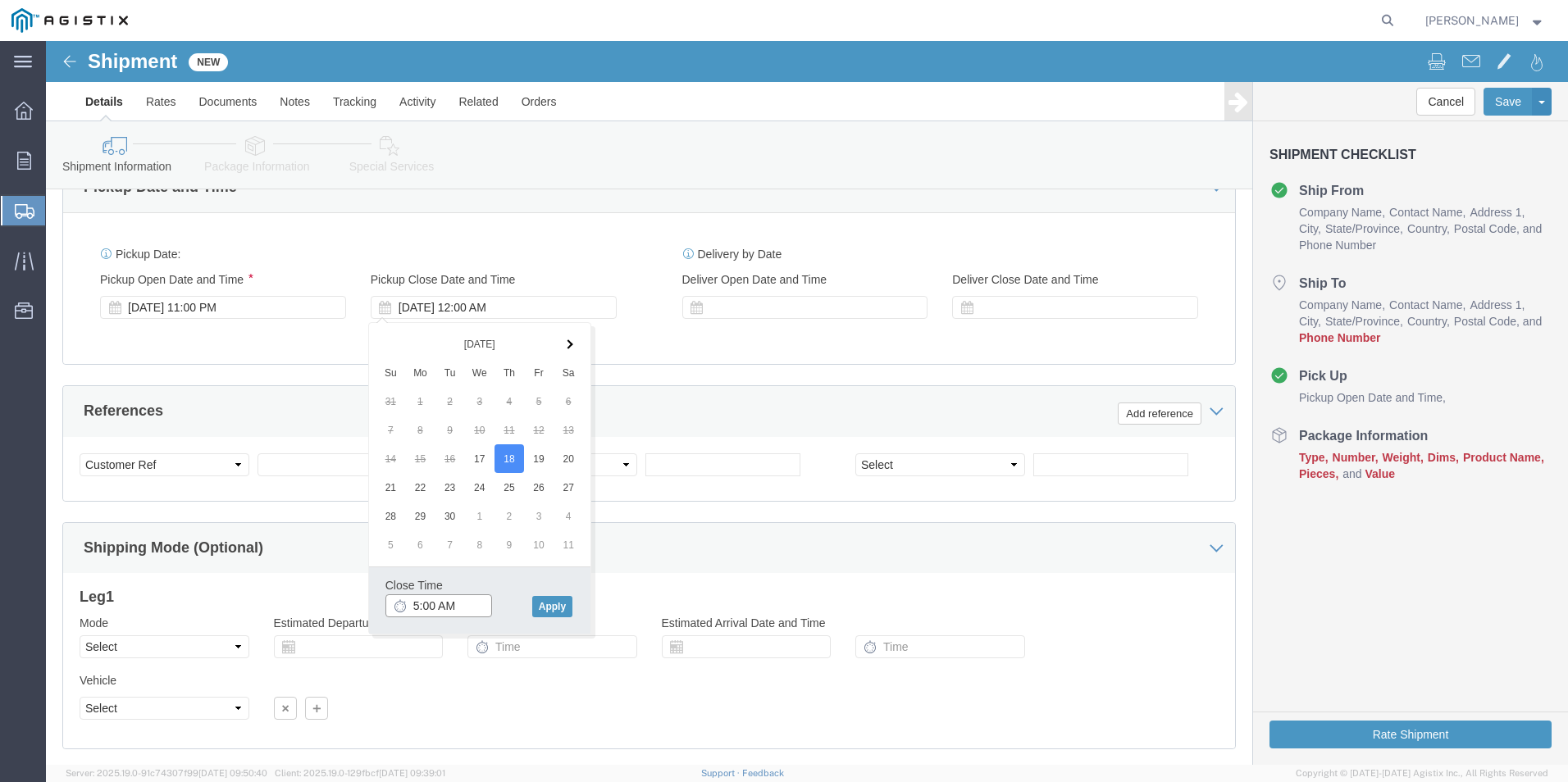
click input "5:00 AM"
type input "5:00 PM"
click div "[DATE] 11:00 PM"
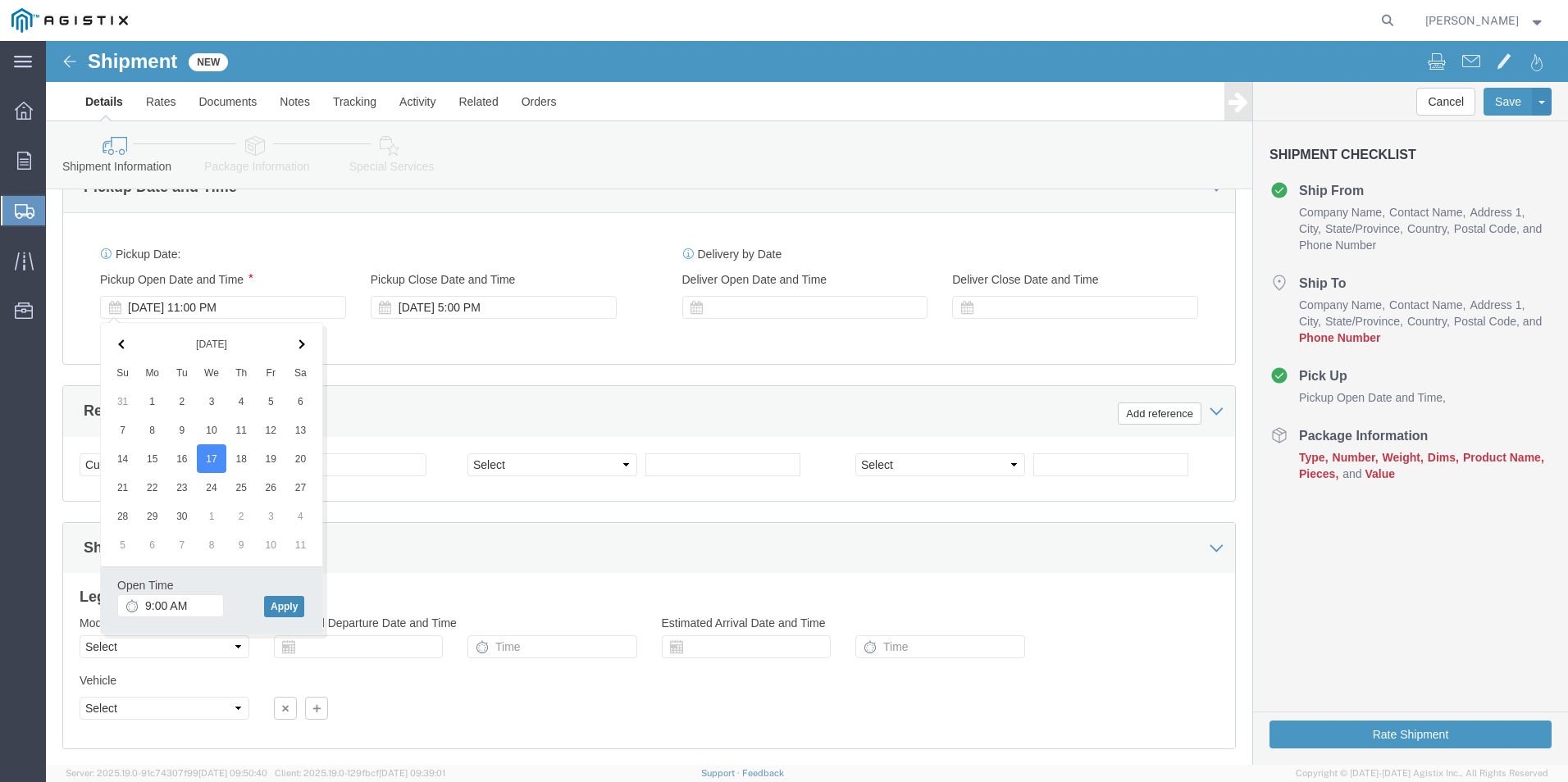
click button "Apply"
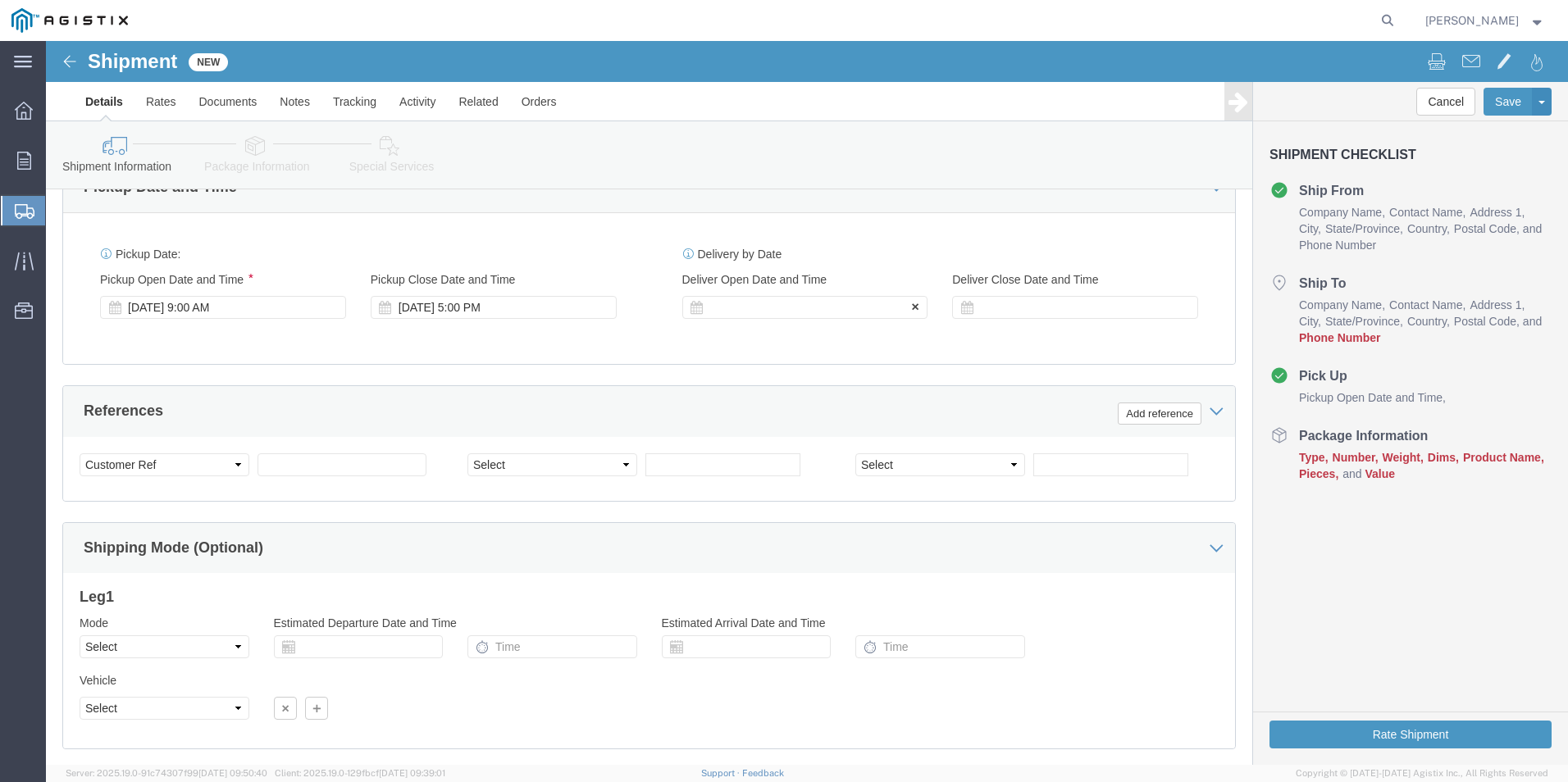
click div
click div "[DATE] 5:00 PM"
click button "Apply"
click div
click input "9:00 PM"
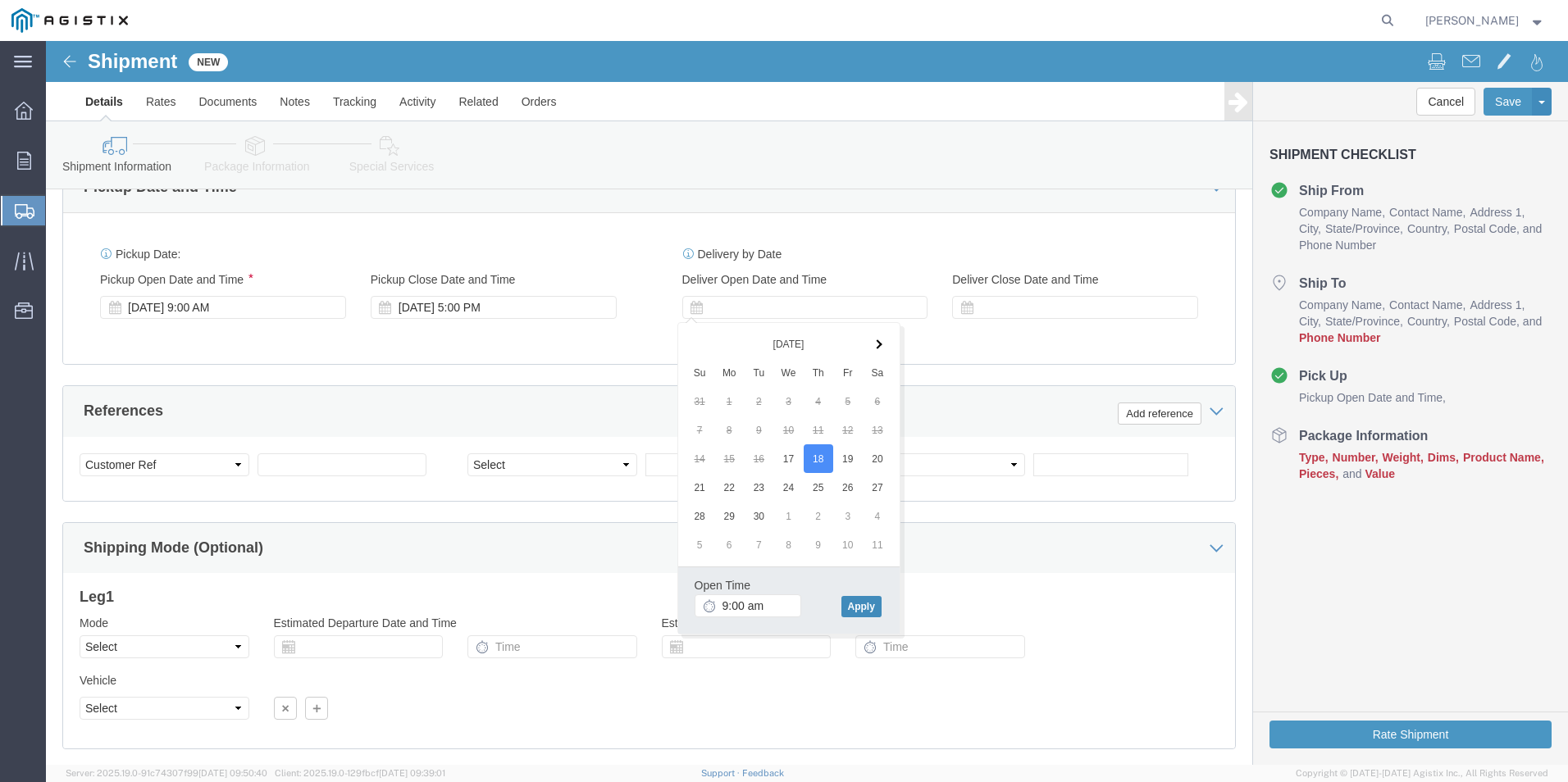
type input "9:00 AM"
click button "Apply"
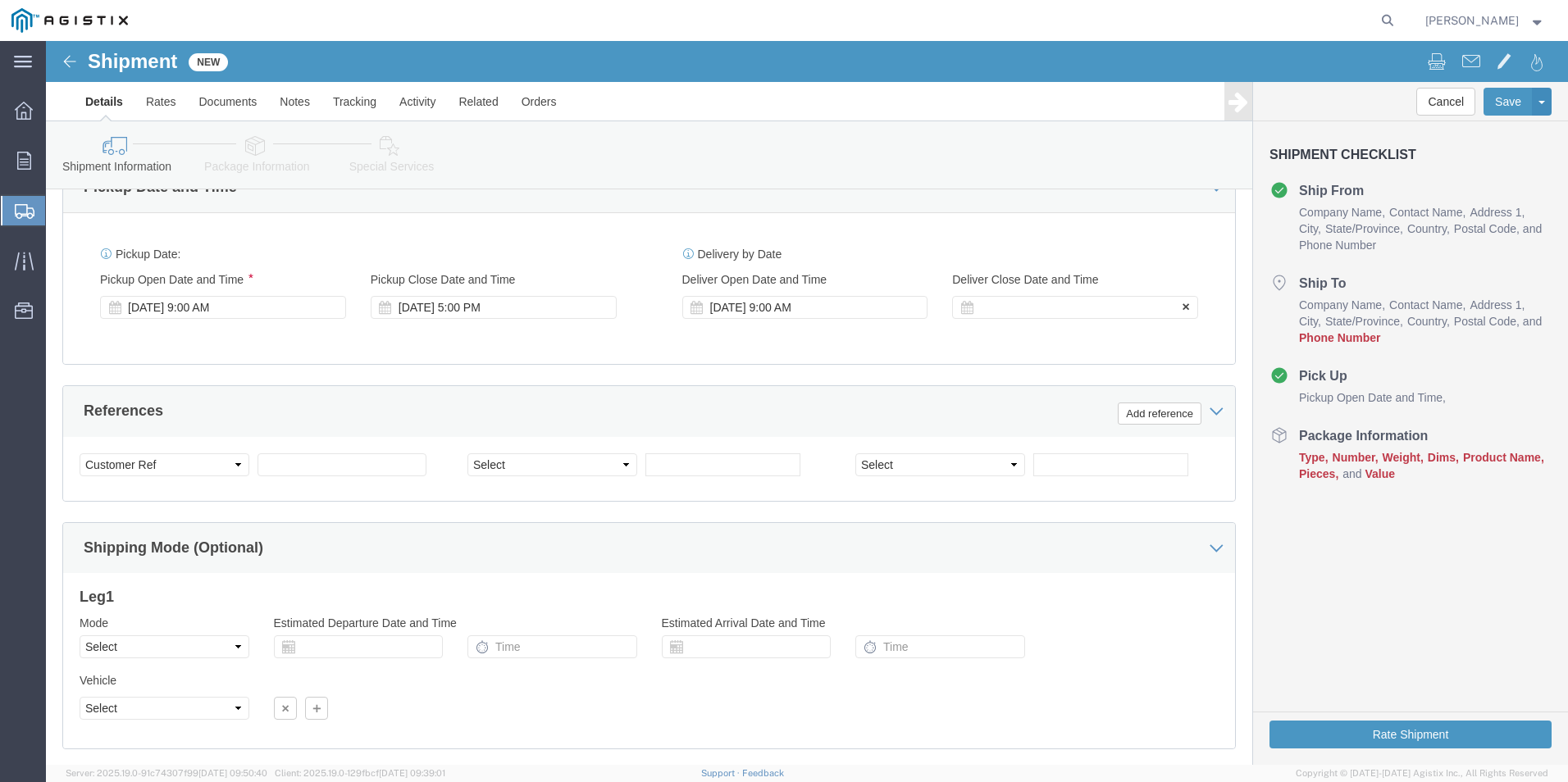
click div
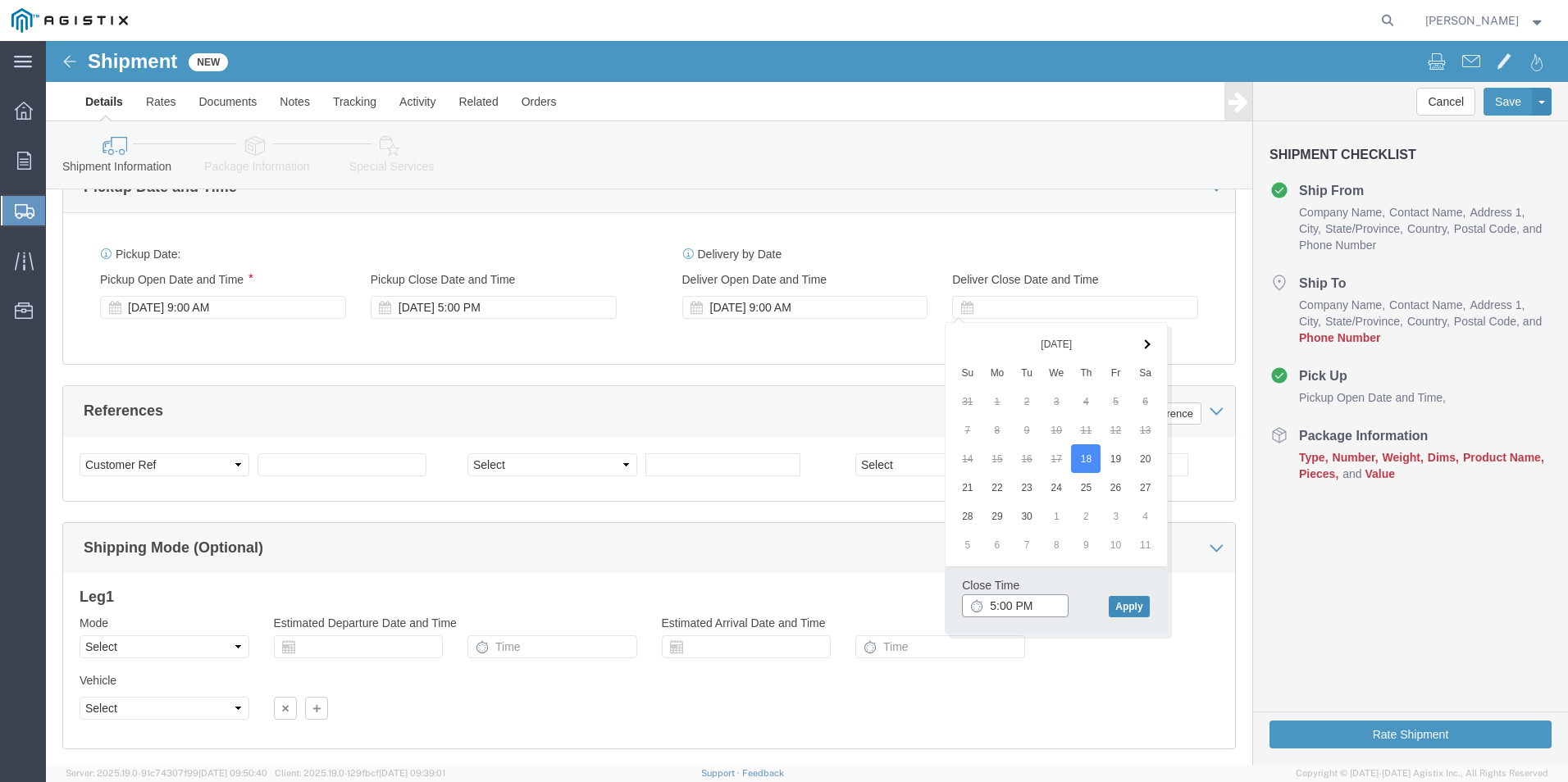
type input "5:00 PM"
click button "Apply"
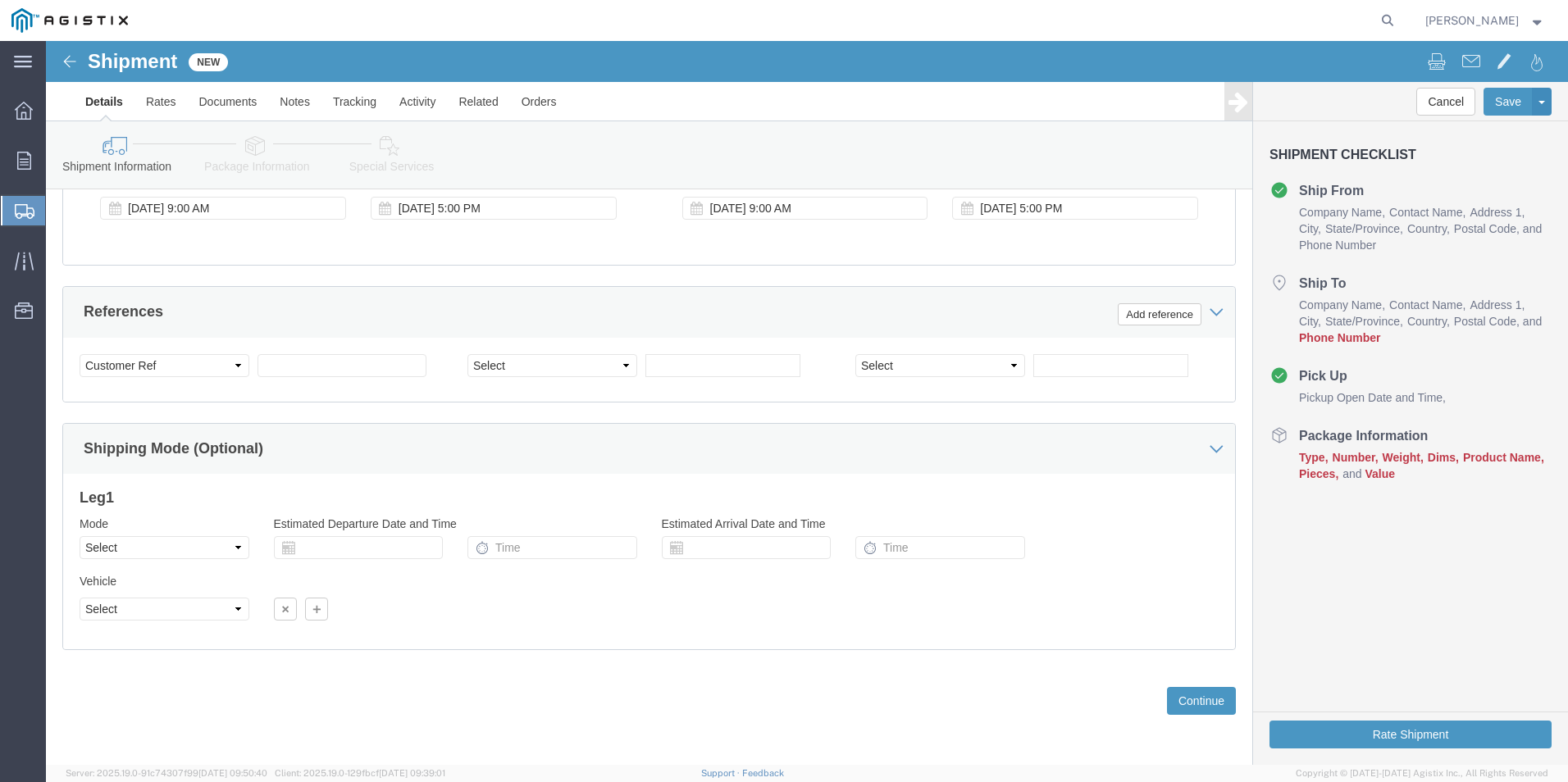
scroll to position [1083, 0]
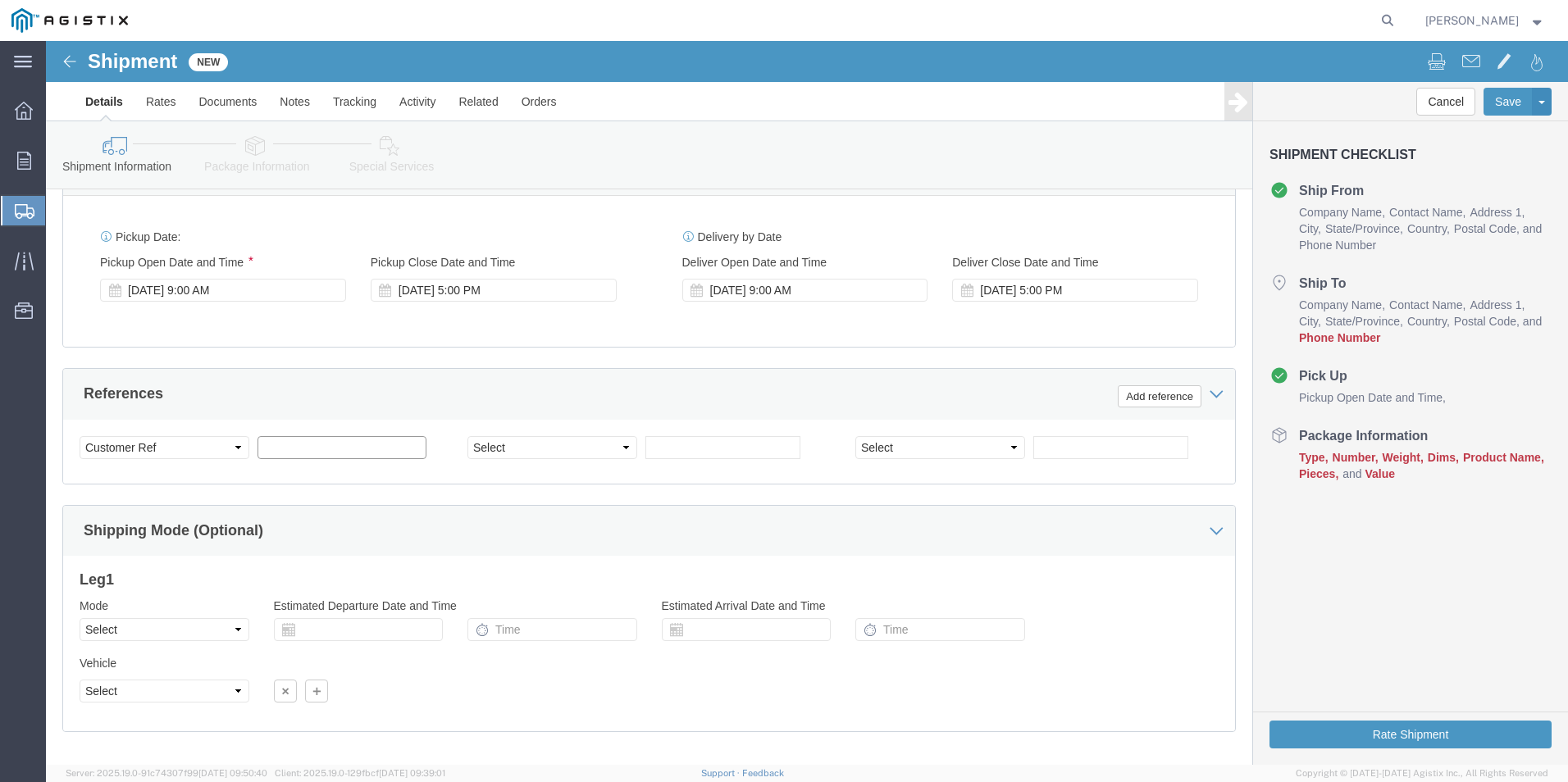
click input "text"
click select "Select Account Type Activity ID Airline Appointment Number ASN Batch Request # …"
select select "PURCHORD"
click select "Select Account Type Activity ID Airline Appointment Number ASN Batch Request # …"
click input "text"
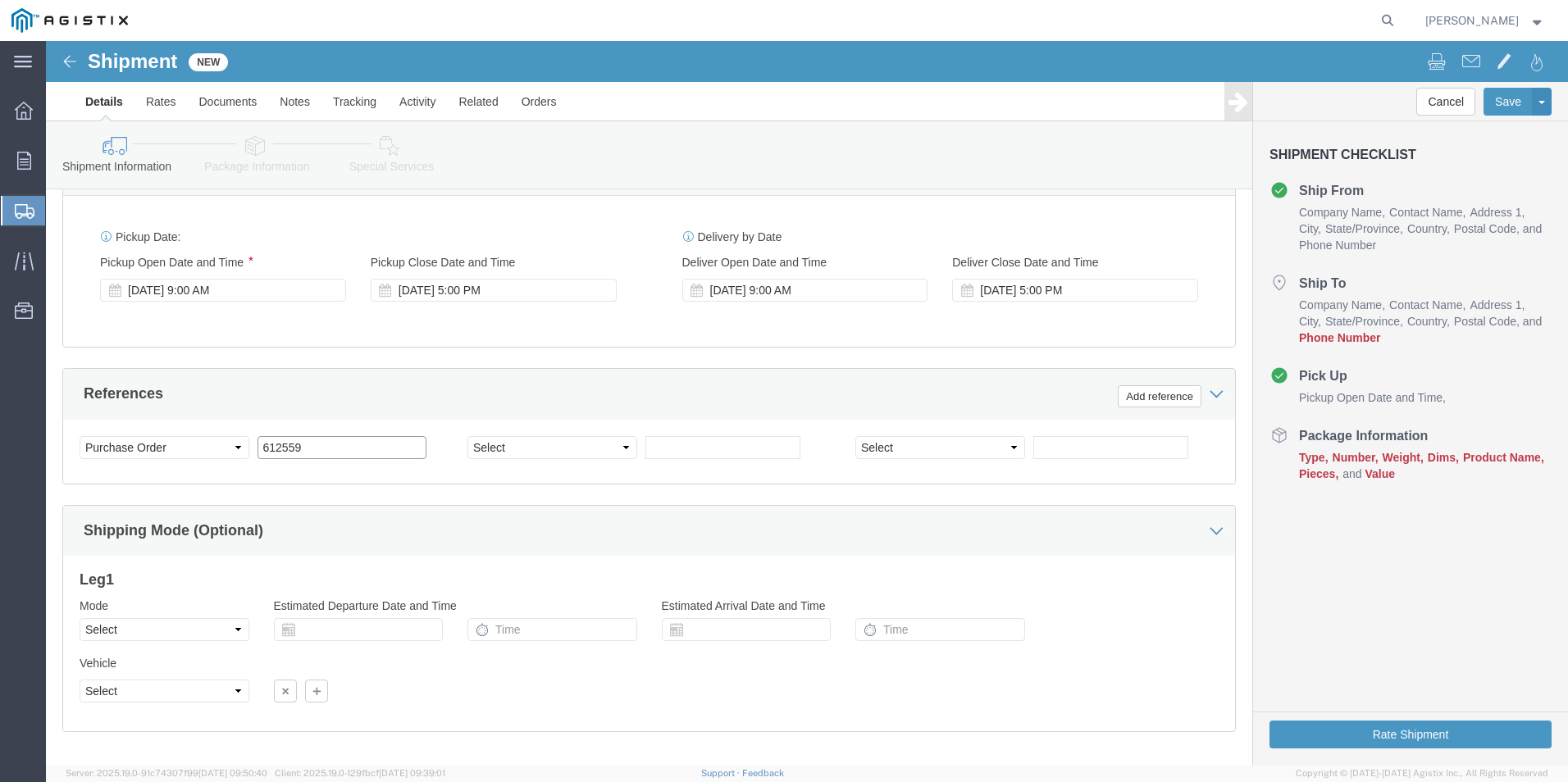
type input "612559"
click select "Select Account Type Activity ID Airline Appointment Number ASN Batch Request # …"
select select "SALEORDR"
click select "Select Account Type Activity ID Airline Appointment Number ASN Batch Request # …"
click input "text"
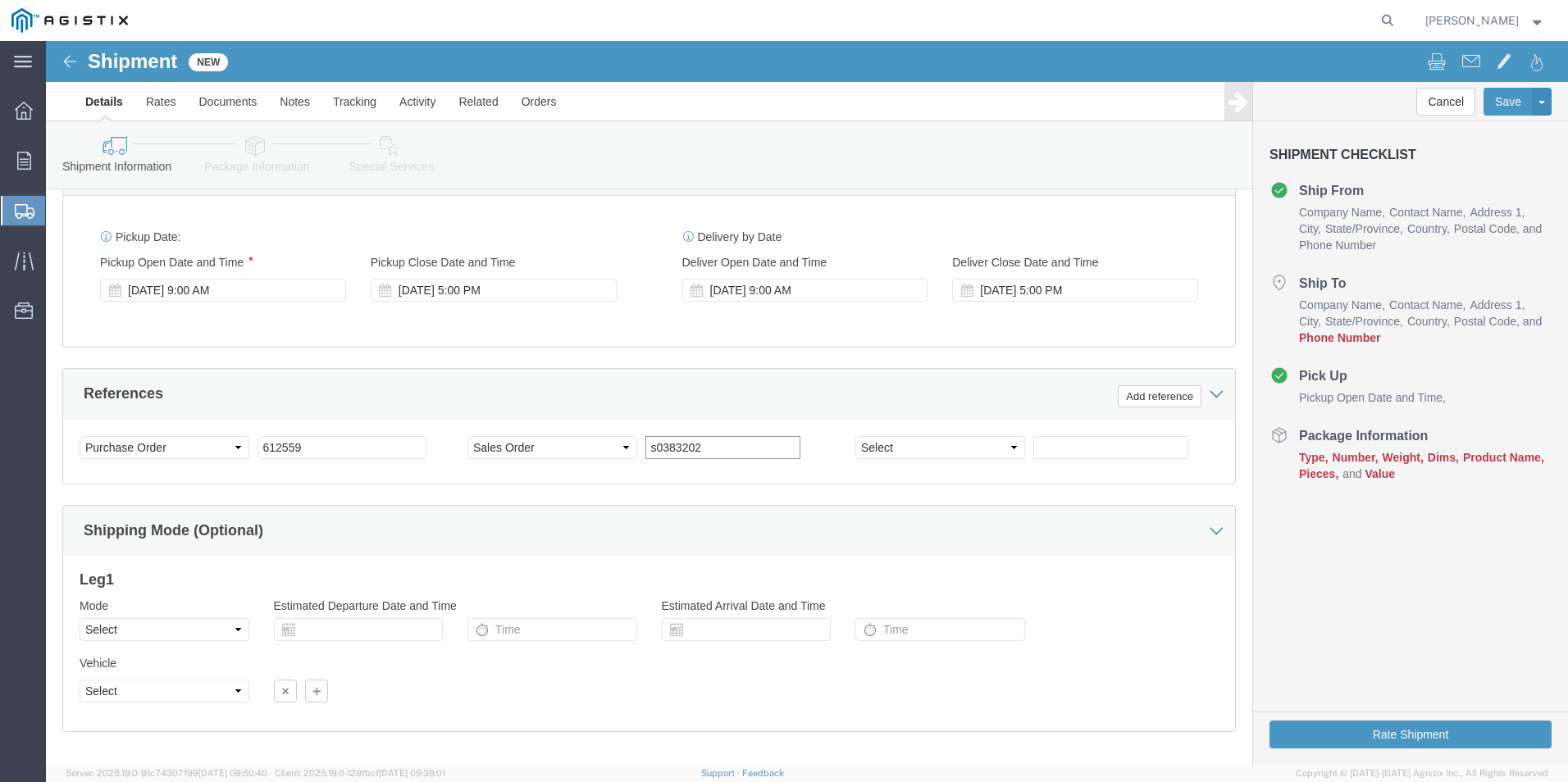
type input "s0383202"
click input "text"
click select "Select Account Type Activity ID Airline Appointment Number ASN Batch Request # …"
select select "SALEORDR"
click select "Select Account Type Activity ID Airline Appointment Number ASN Batch Request # …"
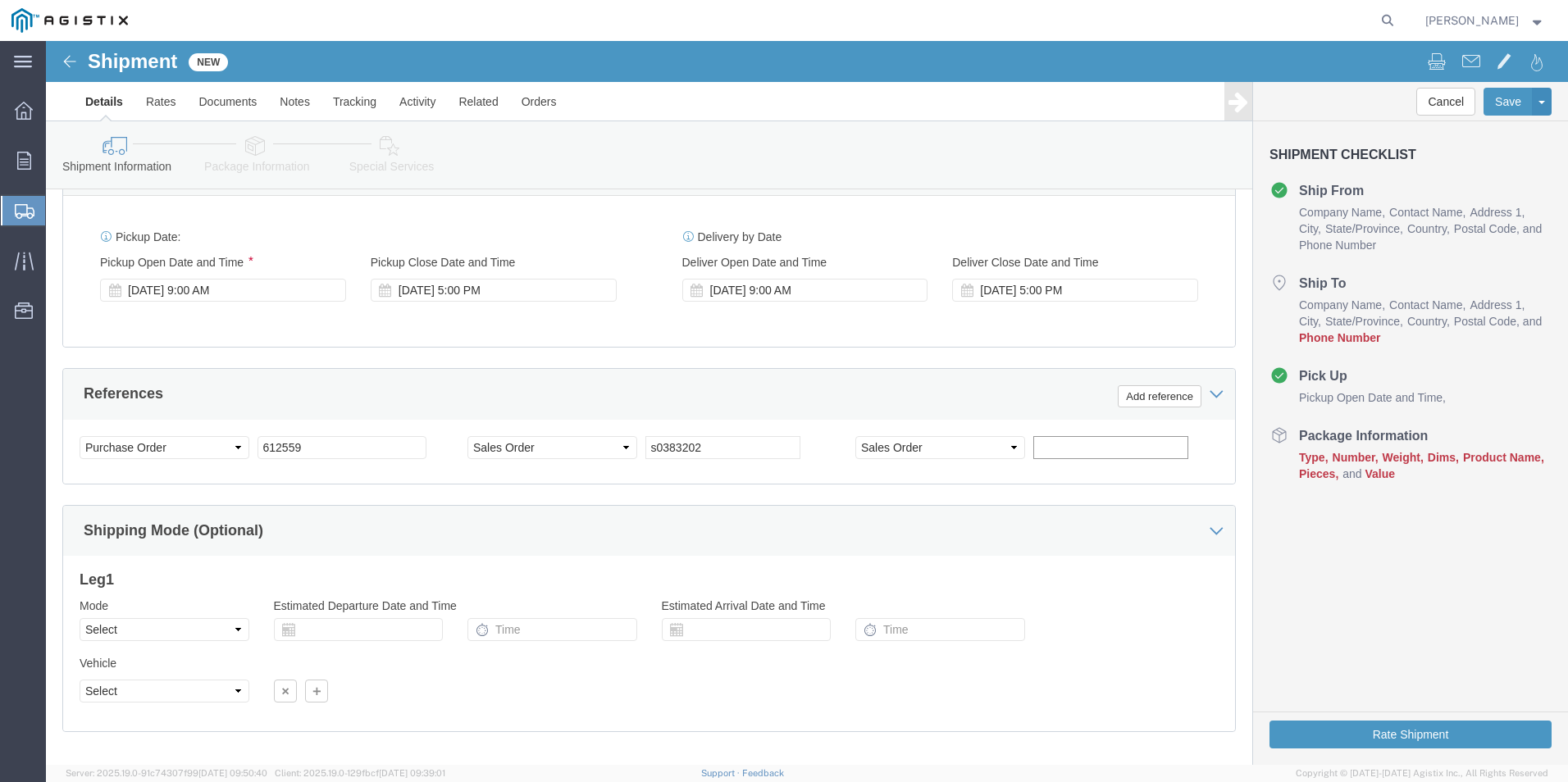
click input "text"
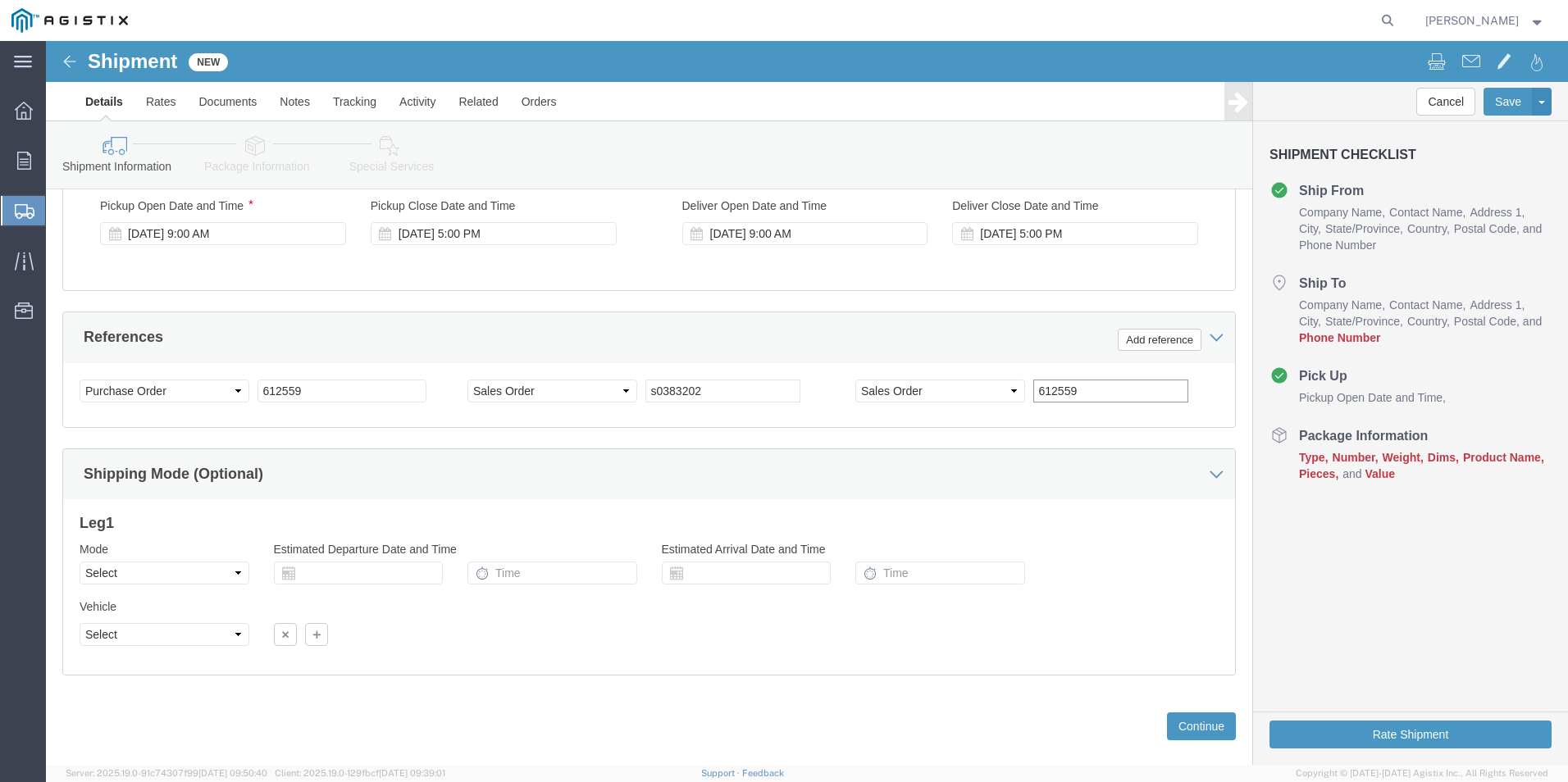
scroll to position [1165, 0]
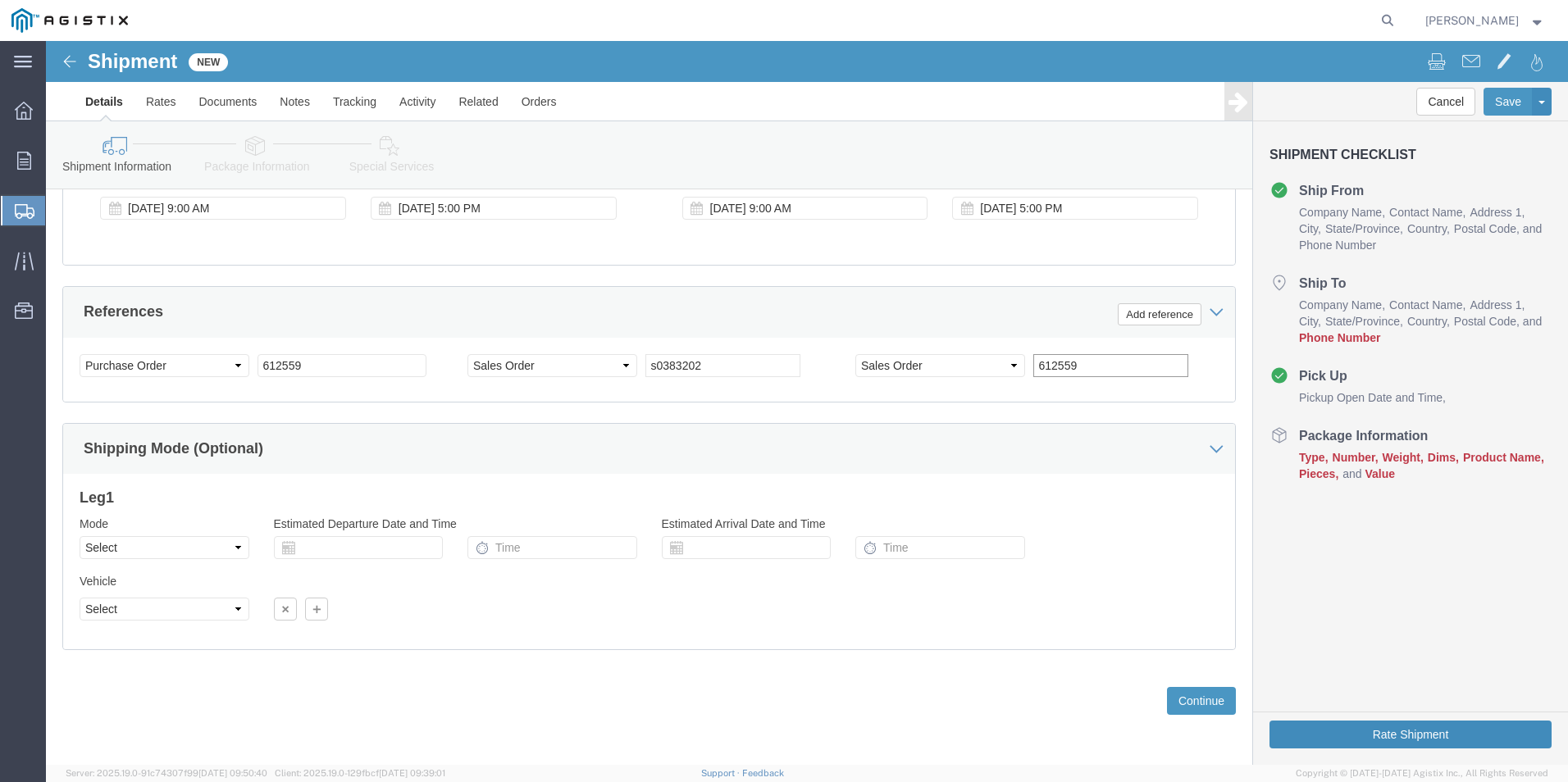
type input "612559"
click button "Rate Shipment"
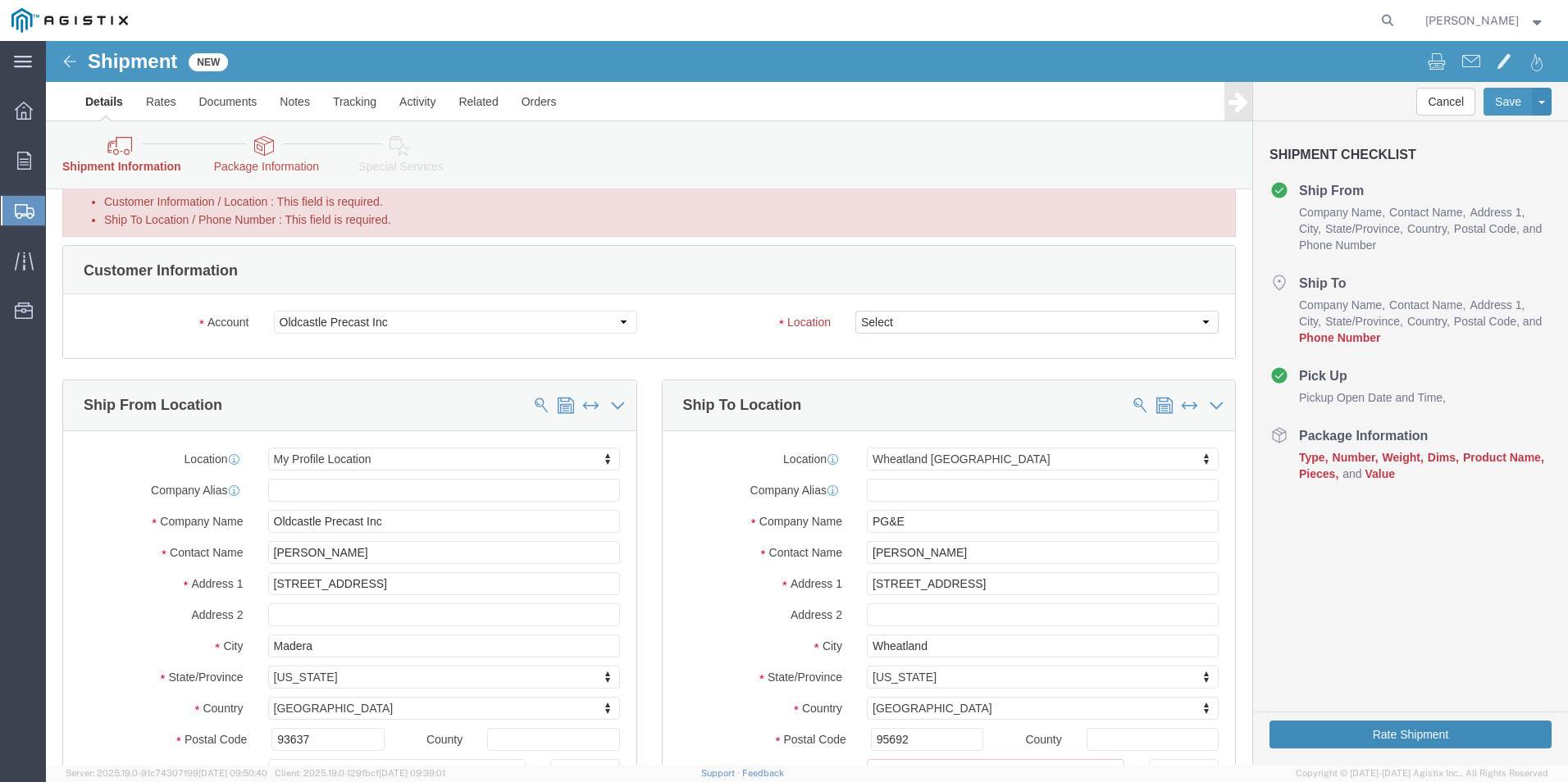
scroll to position [0, 0]
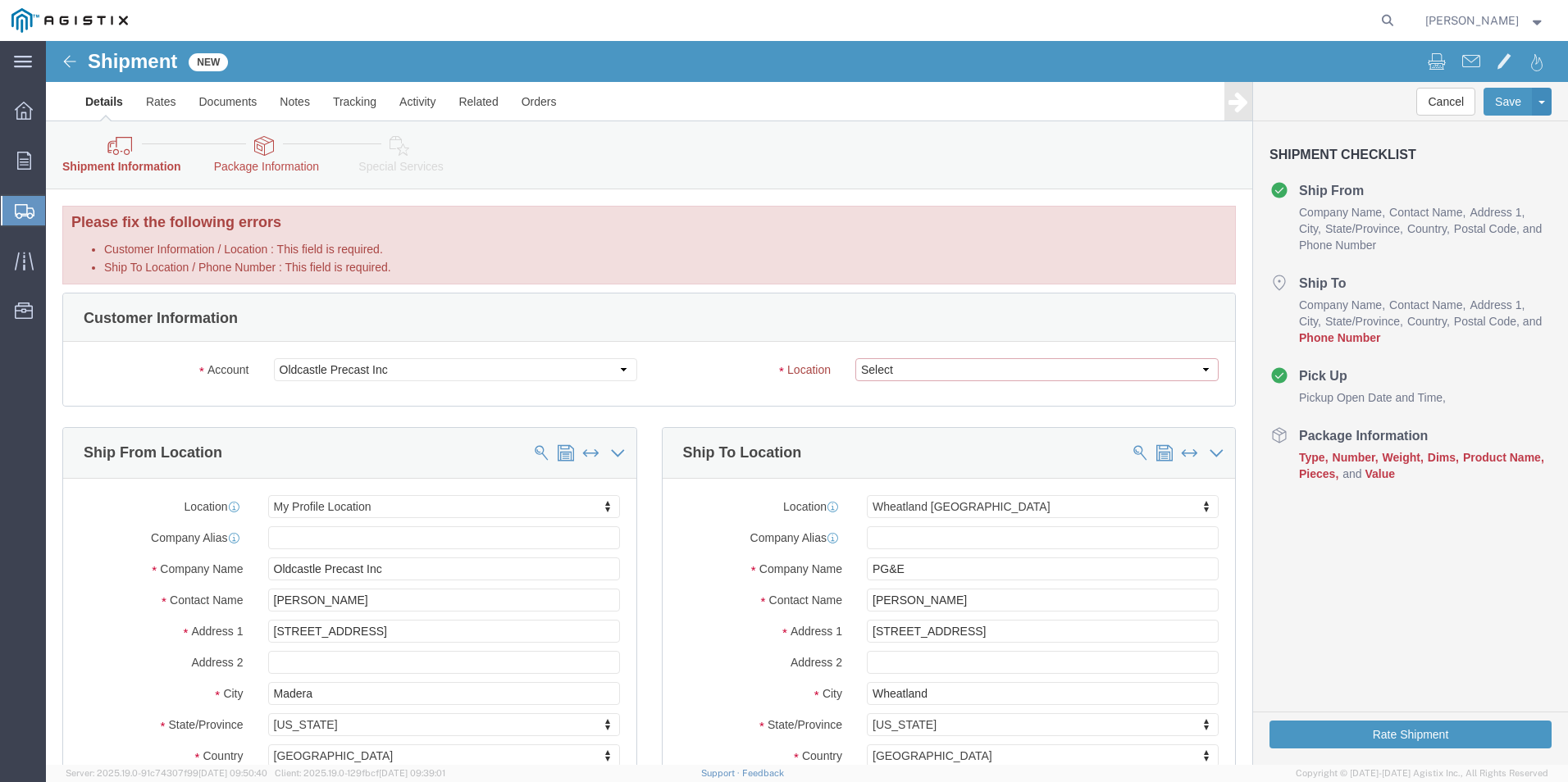
click select "Select Chandler Morgan Hill Morgan Hill - 2 Pleasanton Poteau Stockton - 41st A…"
click div "Account Select Oldcastle Precast Inc PG&E Location Select Chandler Morgan Hill …"
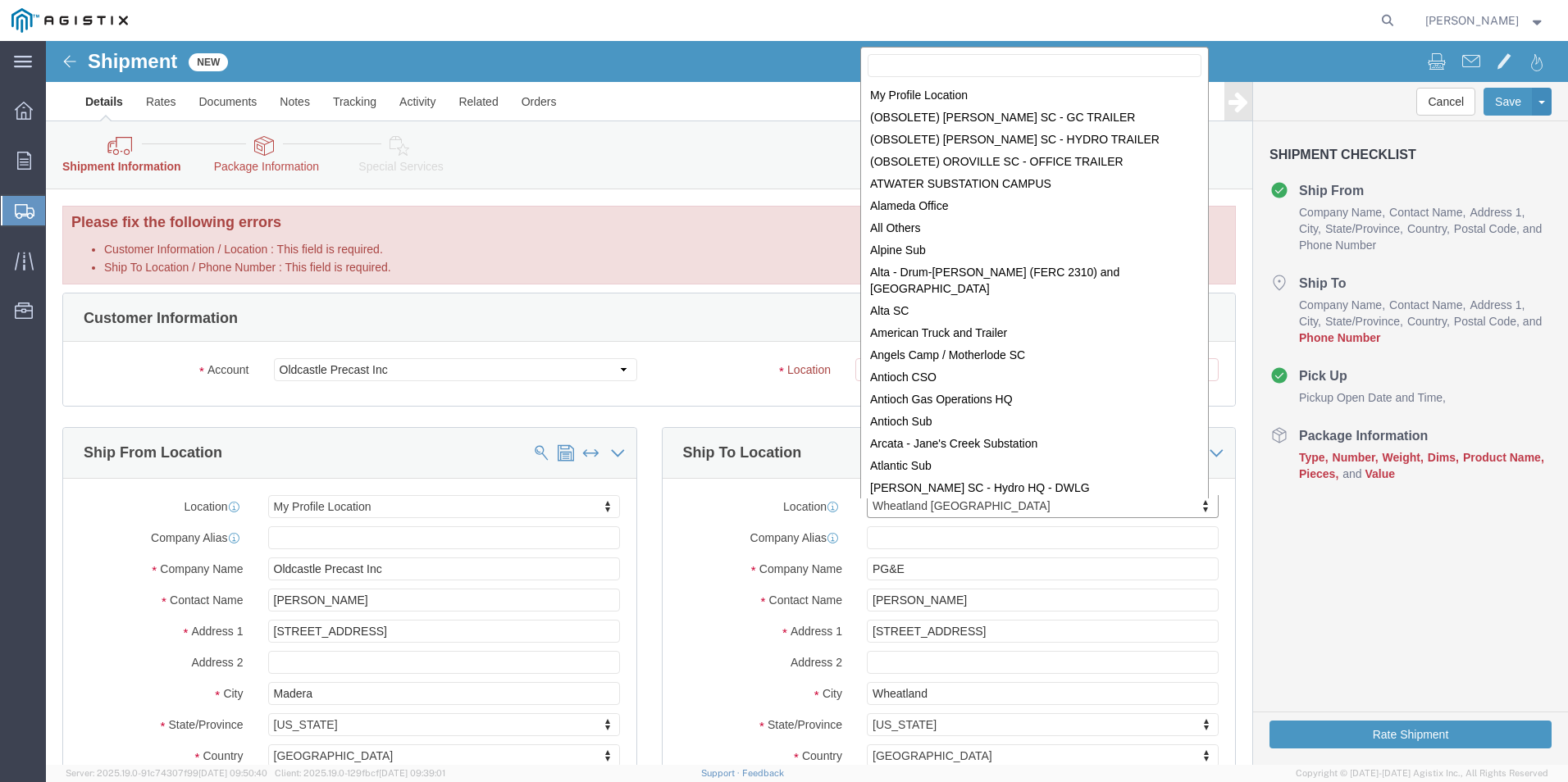
scroll to position [10246, 0]
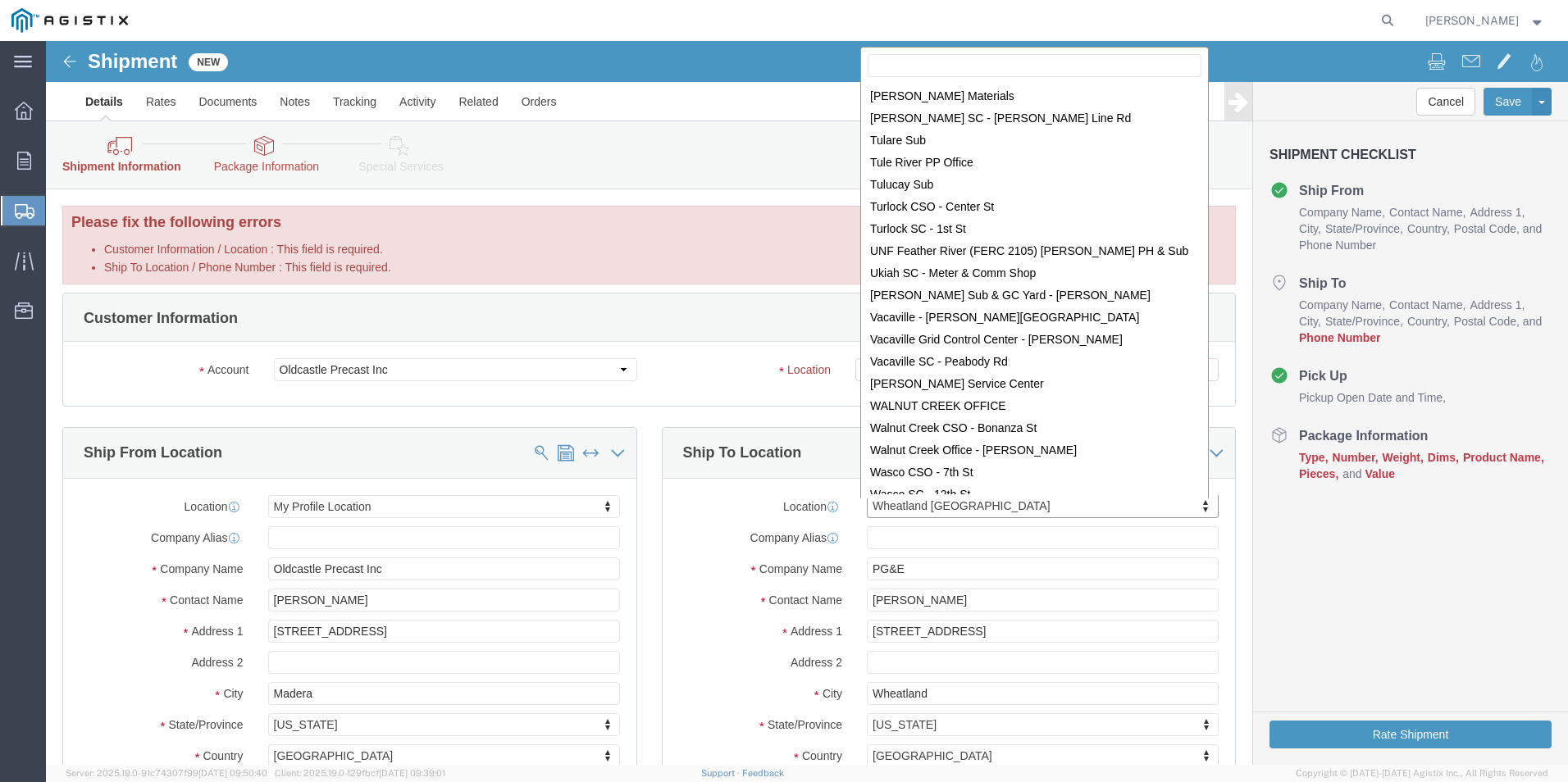
drag, startPoint x: 865, startPoint y: 470, endPoint x: 822, endPoint y: 470, distance: 43.0
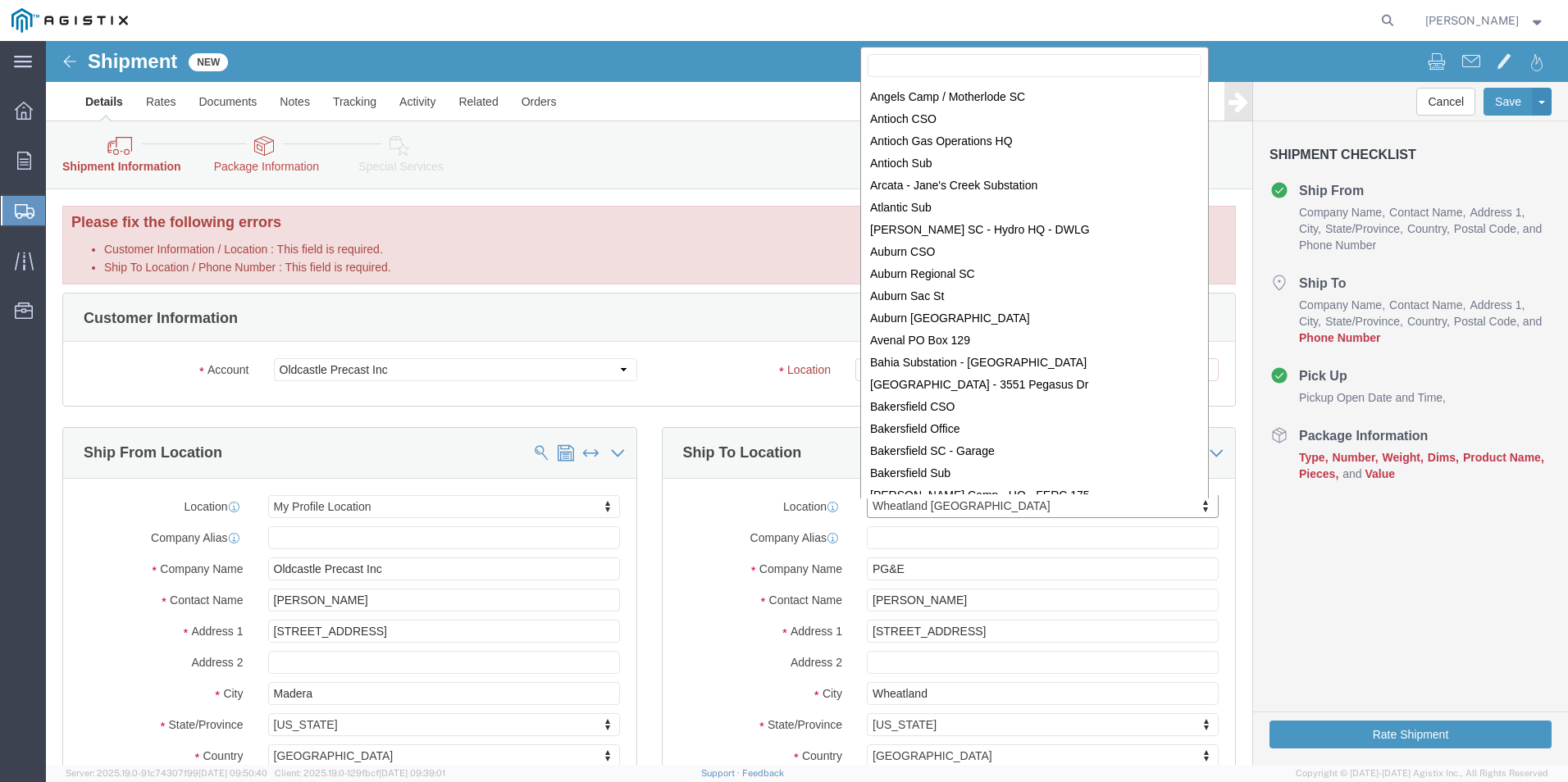
scroll to position [0, 0]
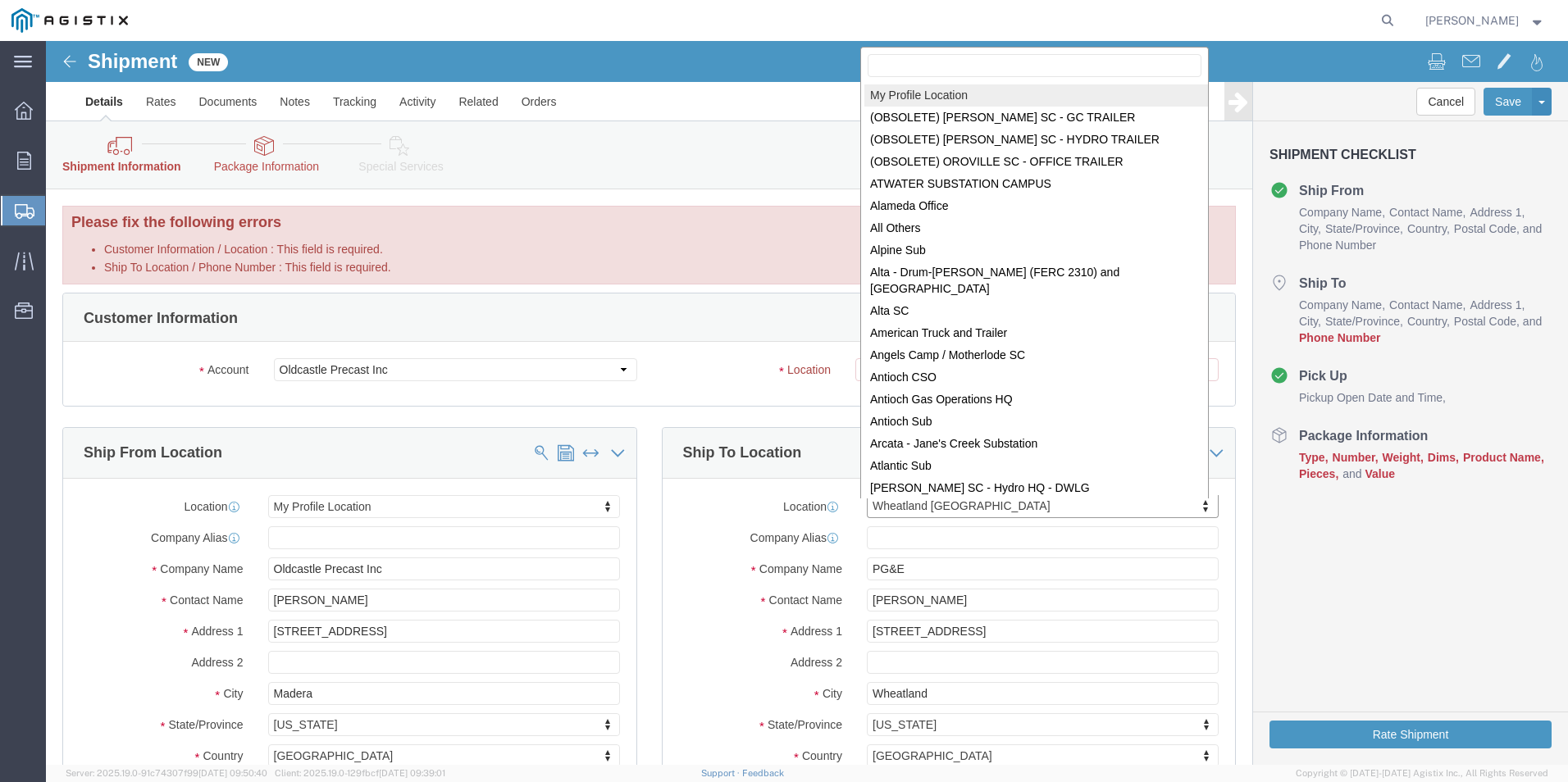
select select "MYPROFILE"
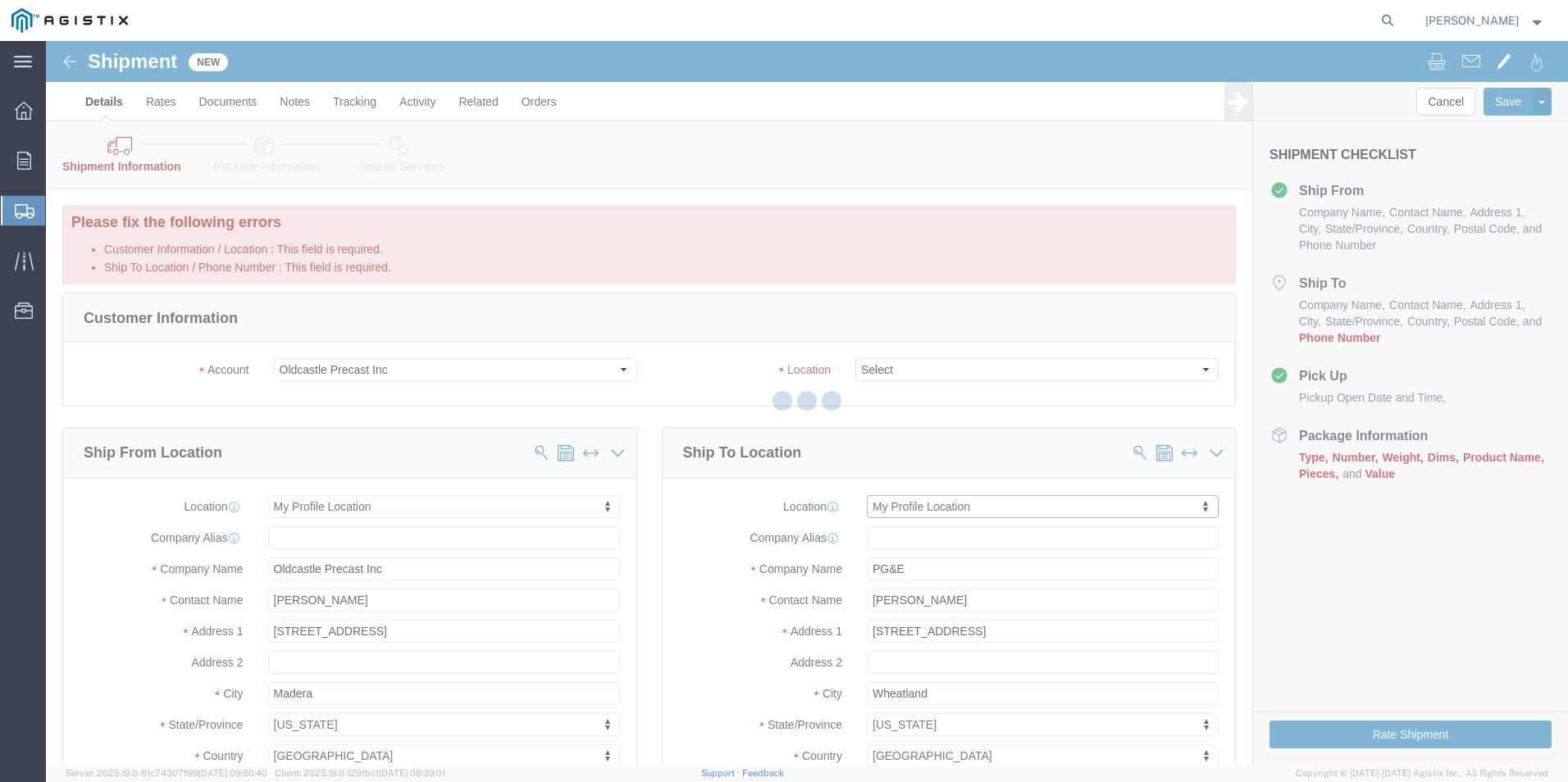
type input "[STREET_ADDRESS]"
type input "93637"
type input "[PHONE_NUMBER]"
type input "[PERSON_NAME][EMAIL_ADDRESS][PERSON_NAME][DOMAIN_NAME]"
checkbox input "true"
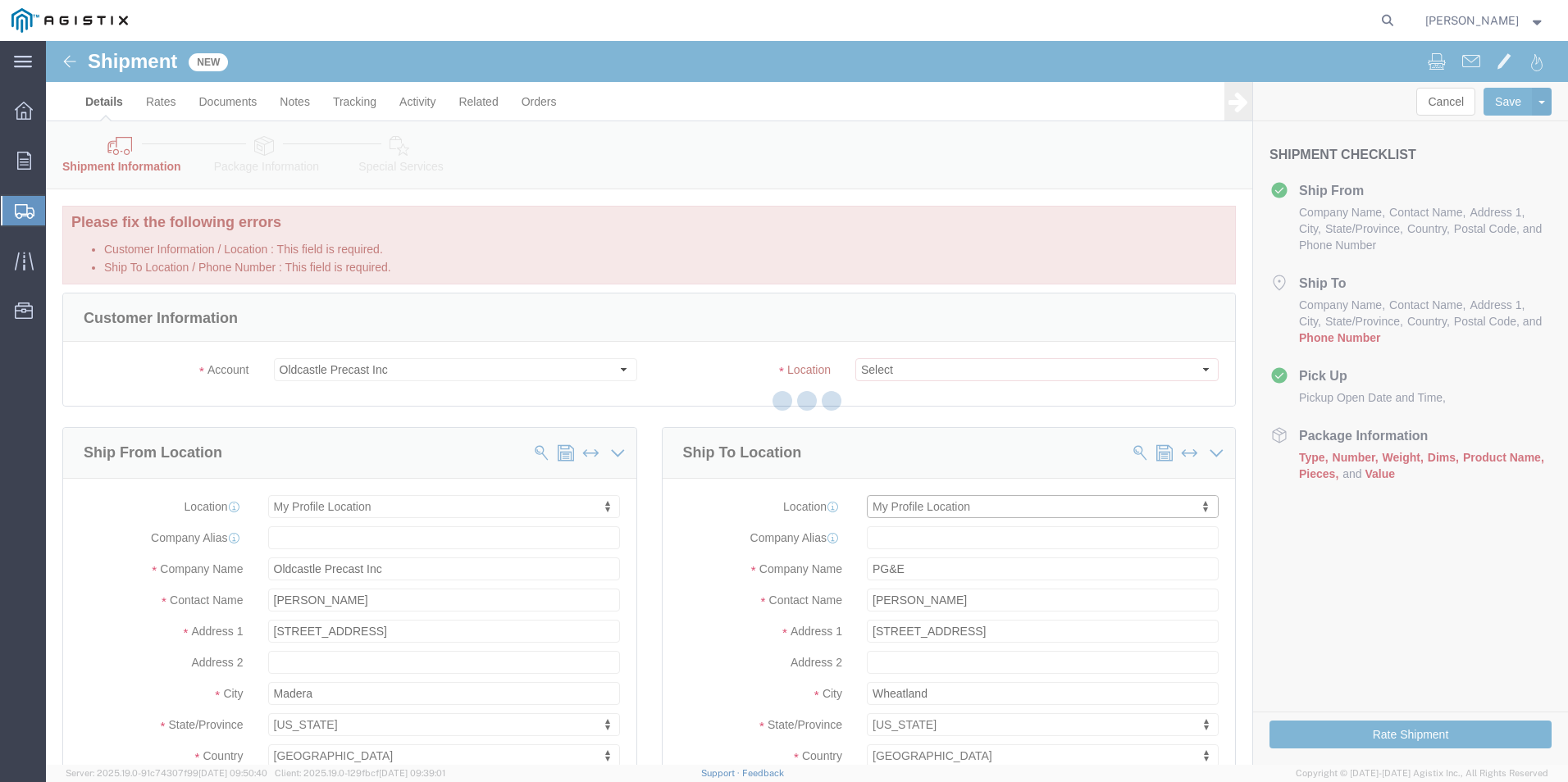
type input "Oldcastle Precast Inc"
type input "[PERSON_NAME]"
type input "Madera"
select select "CA"
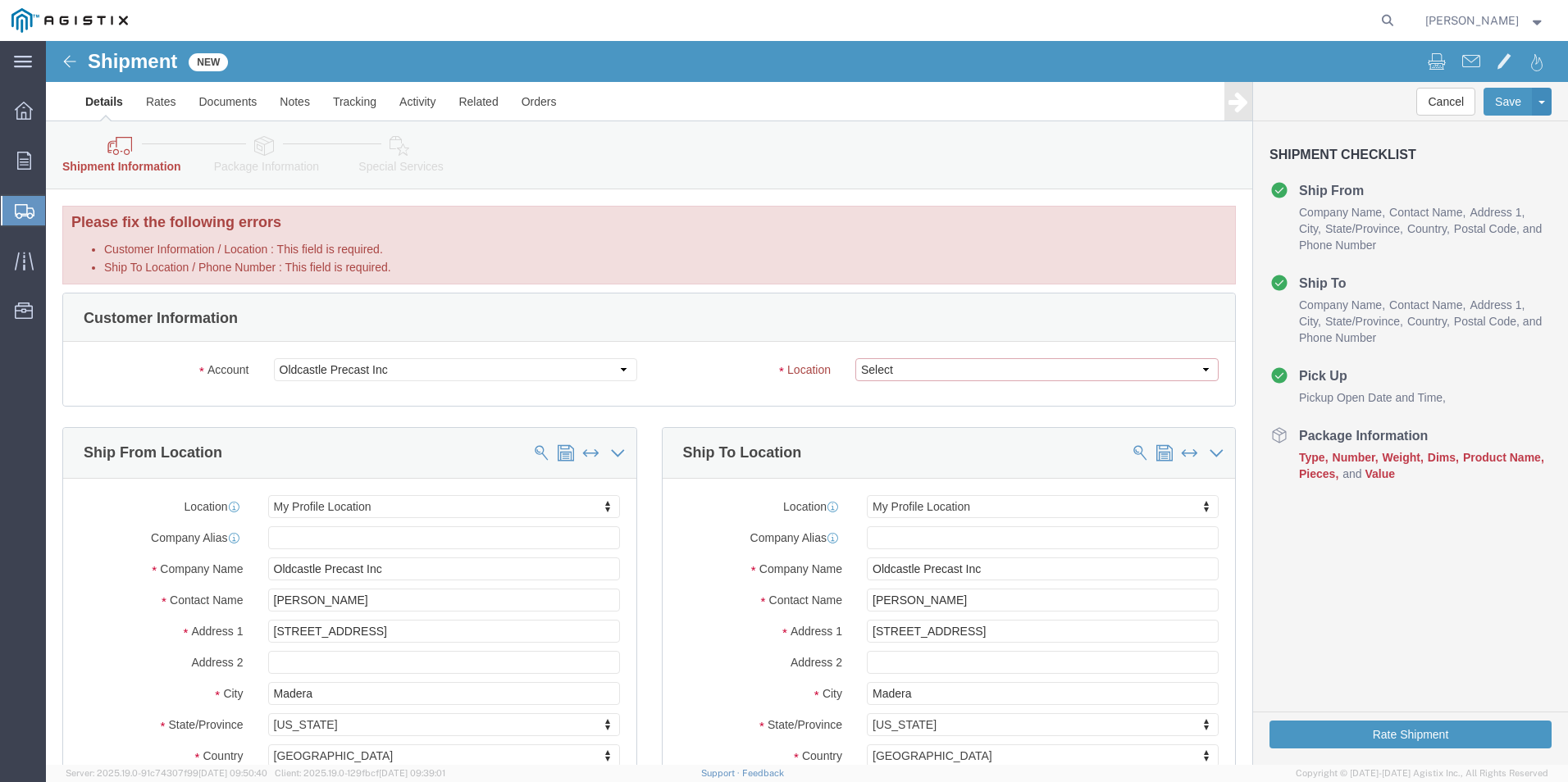
click select "Select Chandler Morgan Hill Morgan Hill - 2 Pleasanton Poteau Stockton - 41st A…"
click select "Select Oldcastle Precast Inc PG&E"
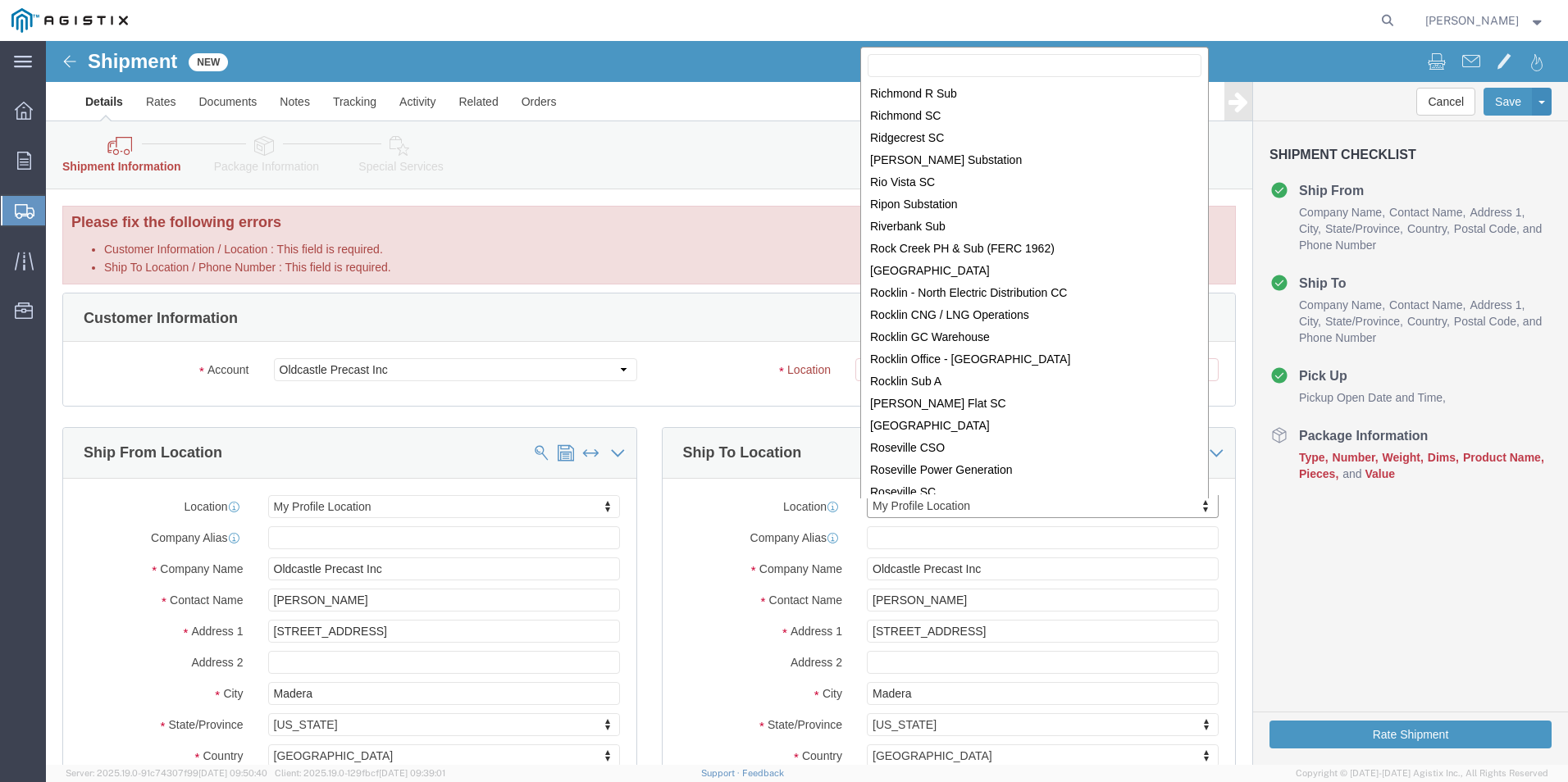
scroll to position [7627, 0]
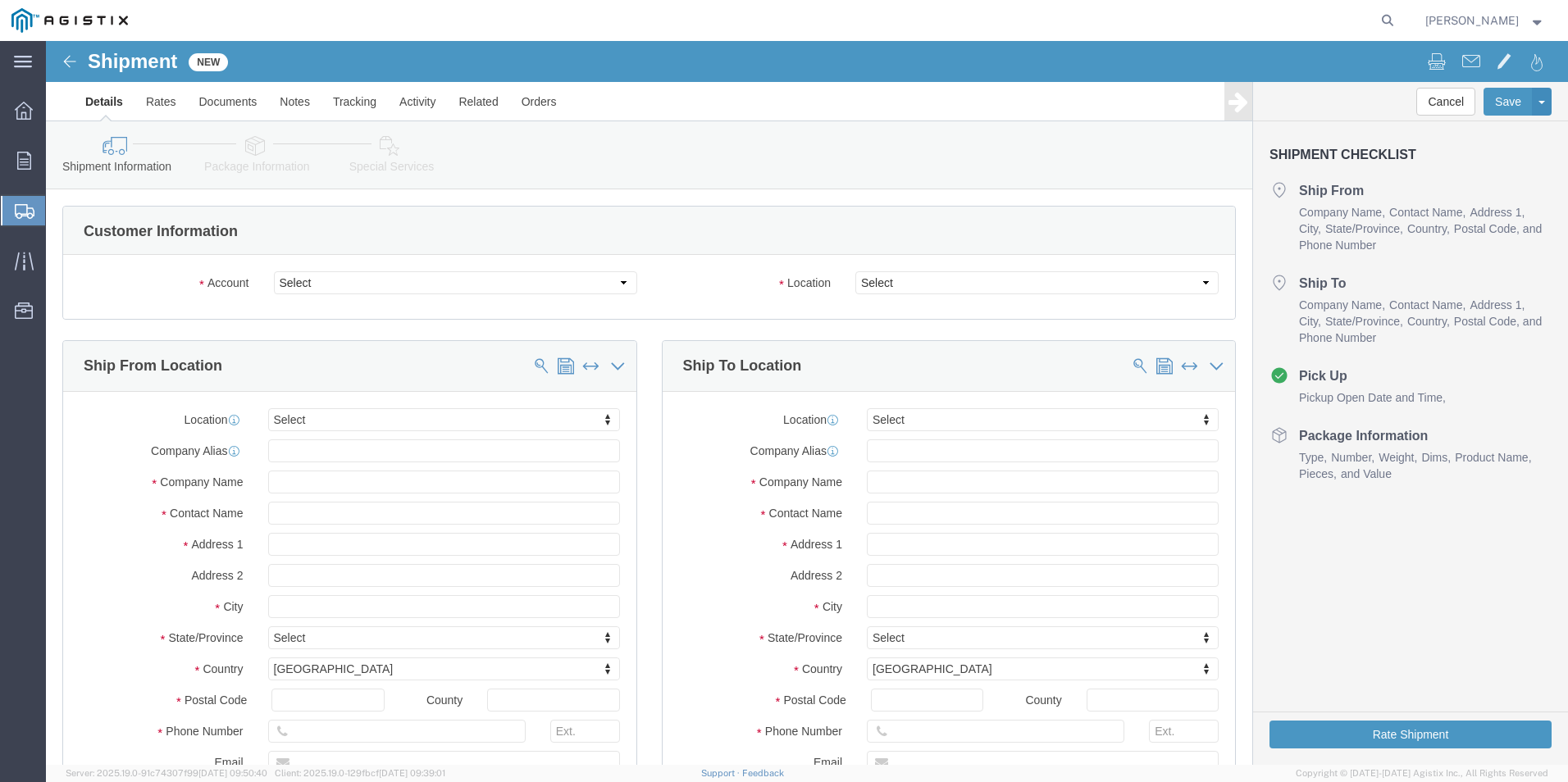
select select
click at [0, 0] on span "Create Shipment" at bounding box center [0, 0] width 0 height 0
click select "Select"
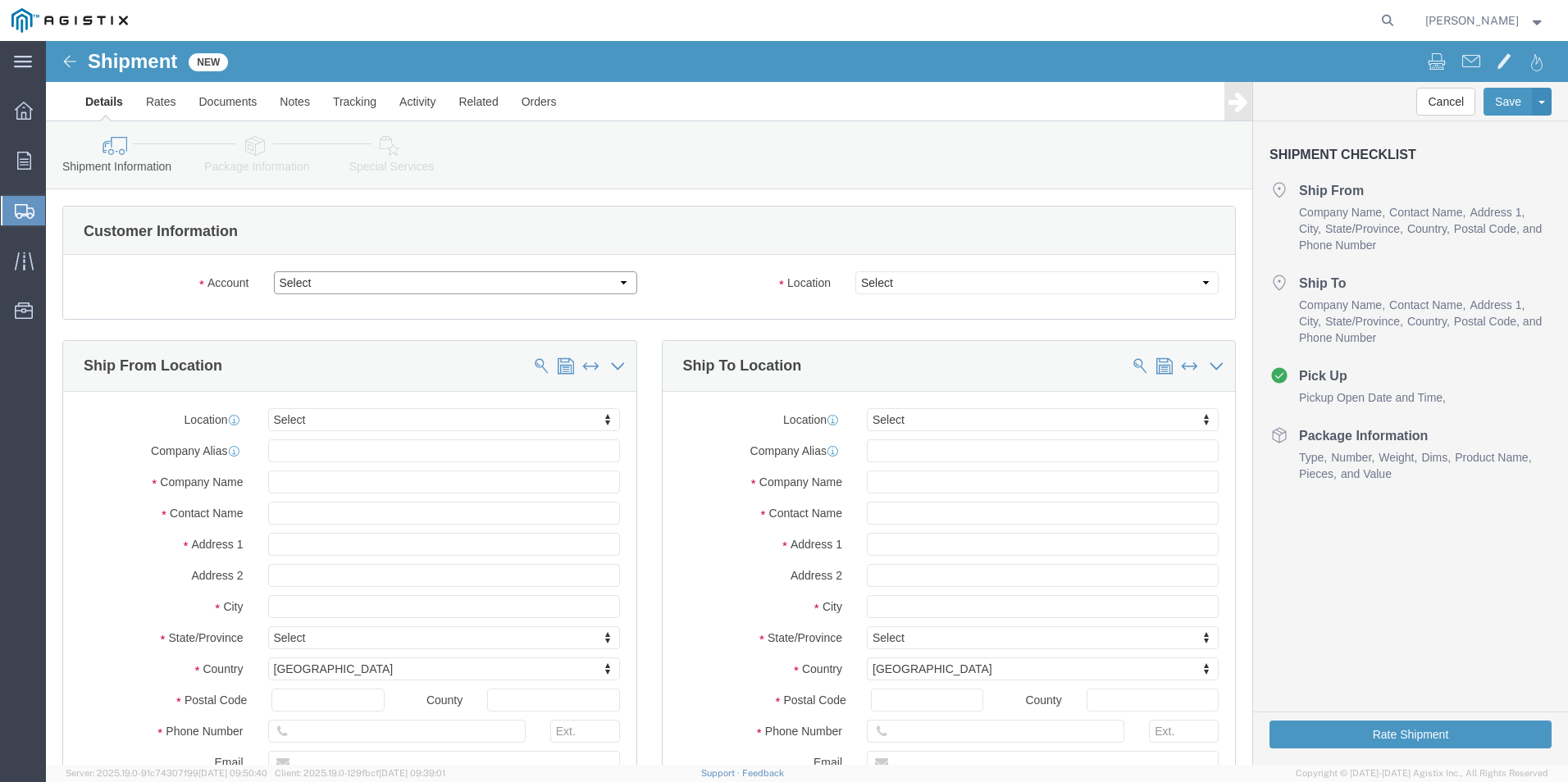
click select "Select Oldcastle Precast Inc PG&E"
select select "11176"
click select "Select Oldcastle Precast Inc PG&E"
select select
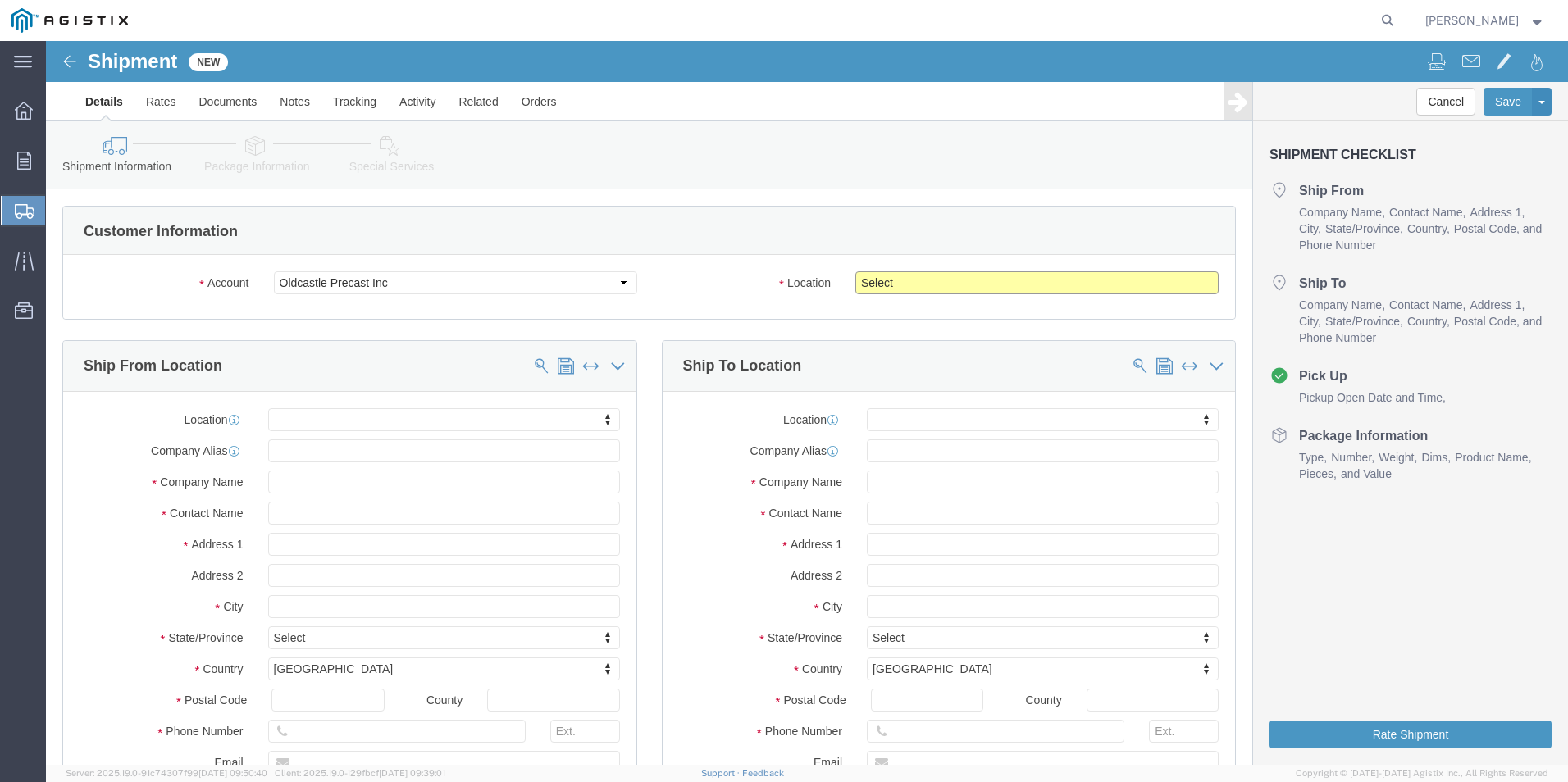
click select "Select Chandler Morgan Hill Morgan Hill - 2 Pleasanton Poteau Stockton - 41st A…"
click select "Select Oldcastle Precast Inc PG&E"
select select "9596"
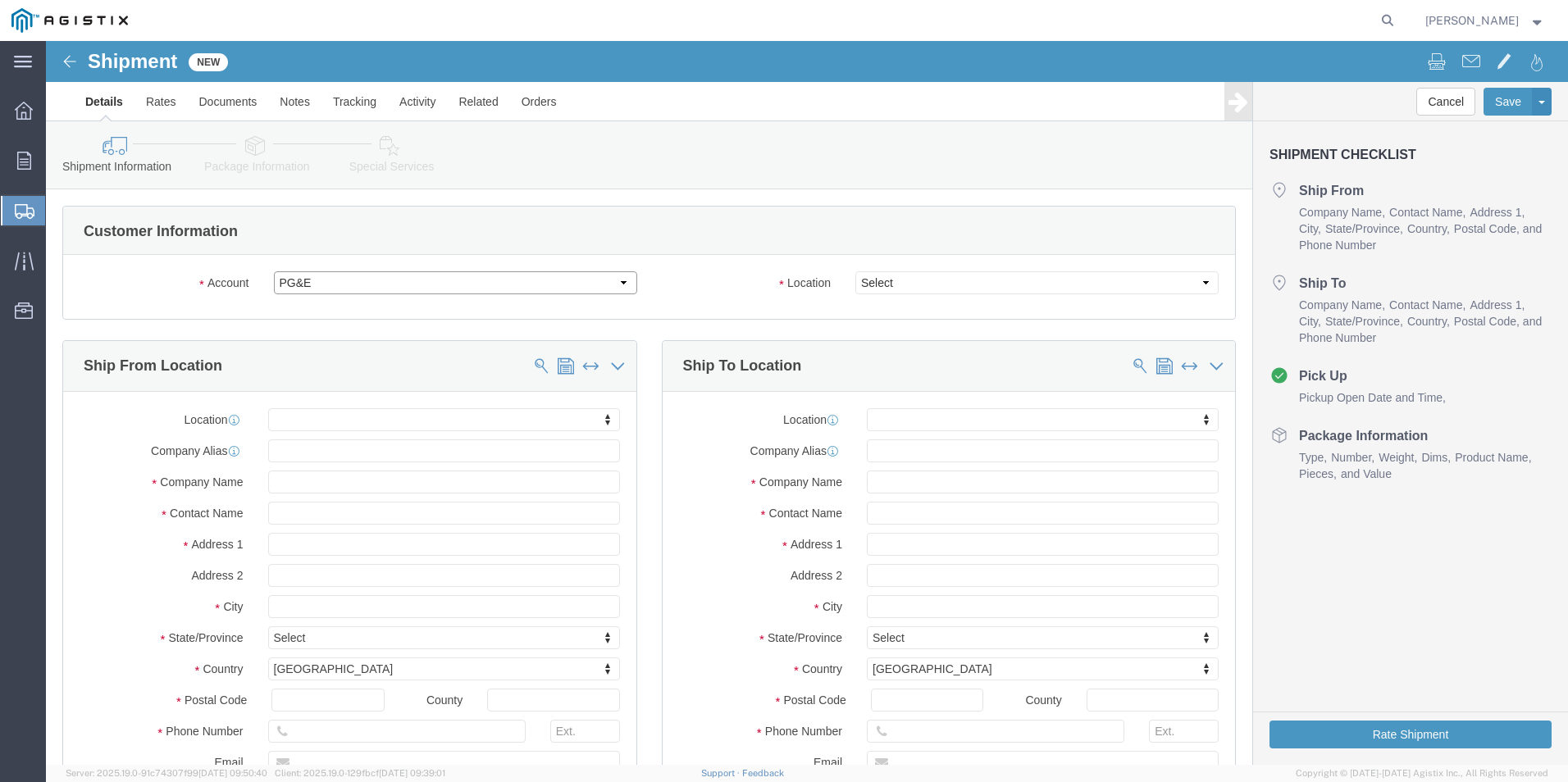
click select "Select Oldcastle Precast Inc PG&E"
select select "PURCHORD"
select select
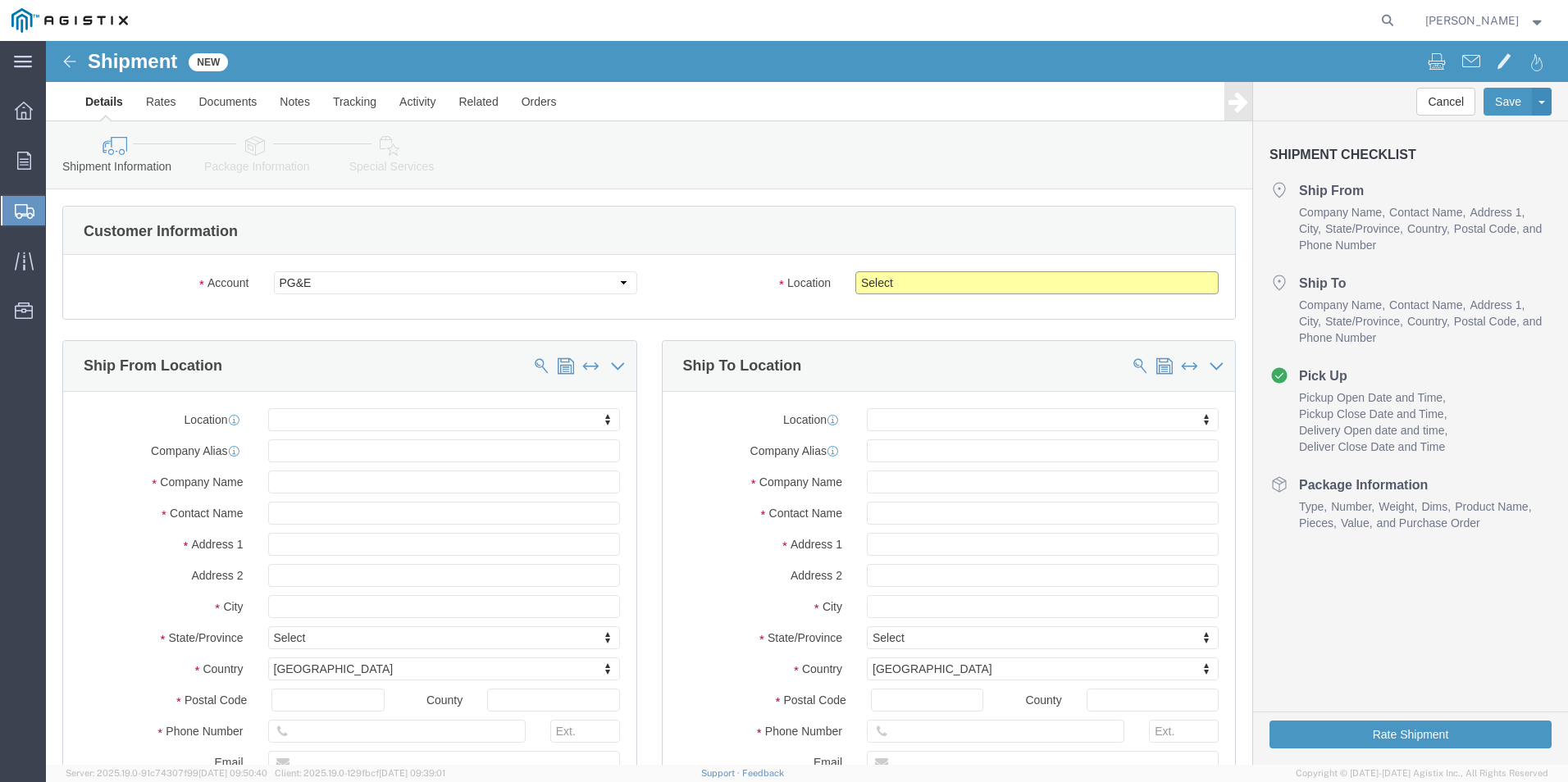
click select "Select All Others [GEOGRAPHIC_DATA] [GEOGRAPHIC_DATA] [GEOGRAPHIC_DATA] [GEOGRA…"
select select "19996"
click select "Select All Others [GEOGRAPHIC_DATA] [GEOGRAPHIC_DATA] [GEOGRAPHIC_DATA] [GEOGRA…"
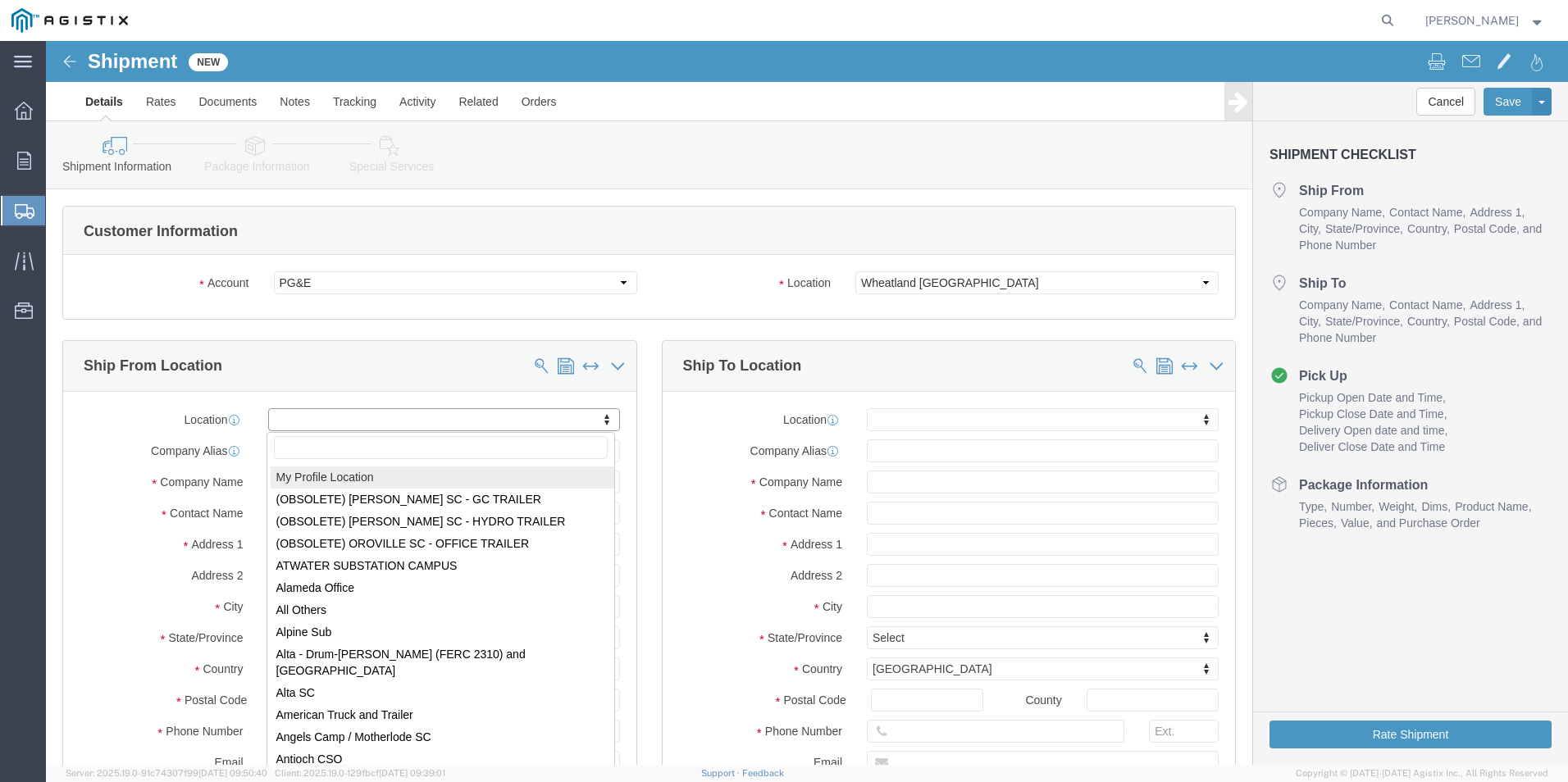
select select "MYPROFILE"
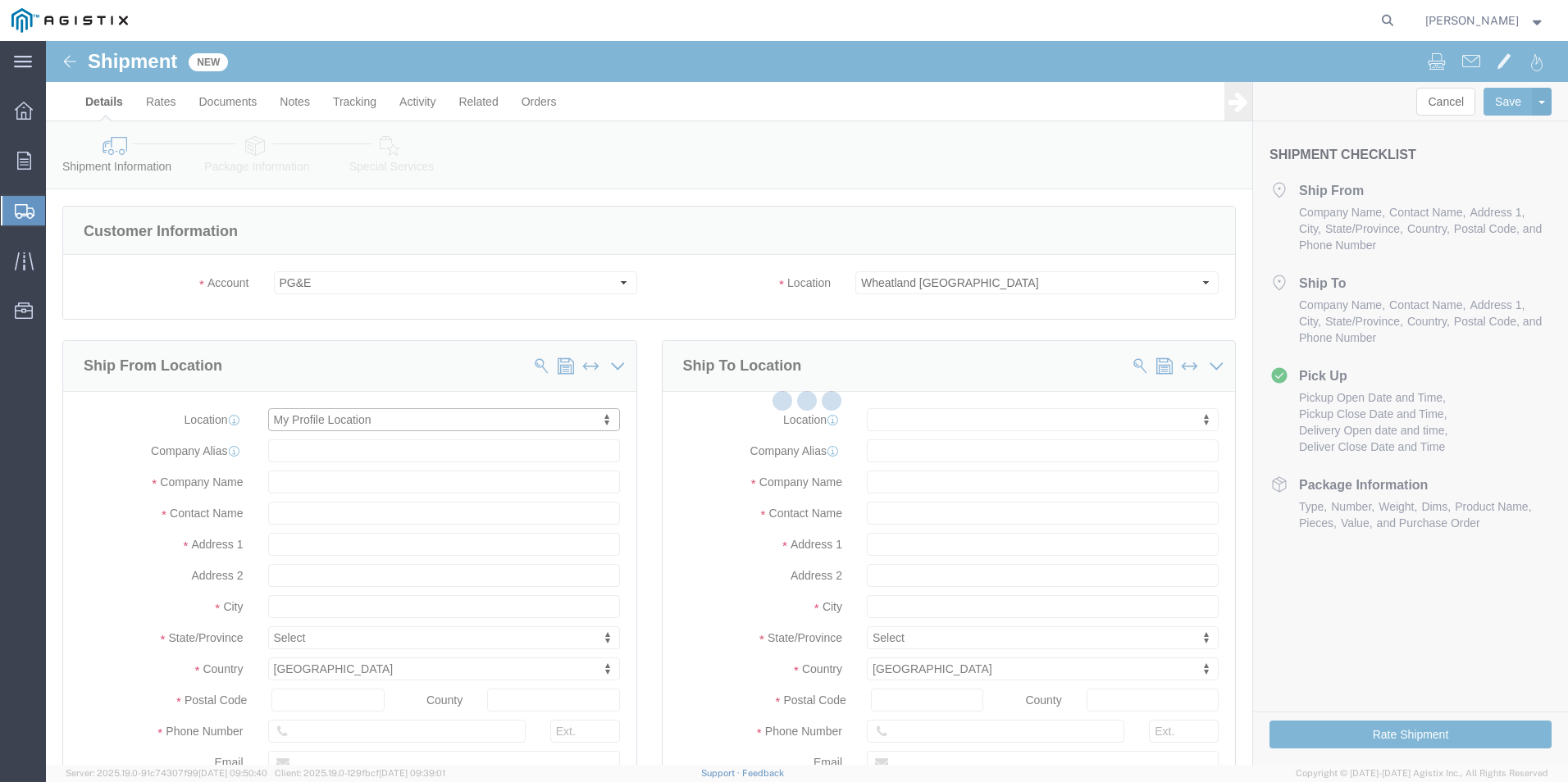
type input "[STREET_ADDRESS]"
type input "93637"
type input "[PHONE_NUMBER]"
type input "[PERSON_NAME][EMAIL_ADDRESS][PERSON_NAME][DOMAIN_NAME]"
checkbox input "true"
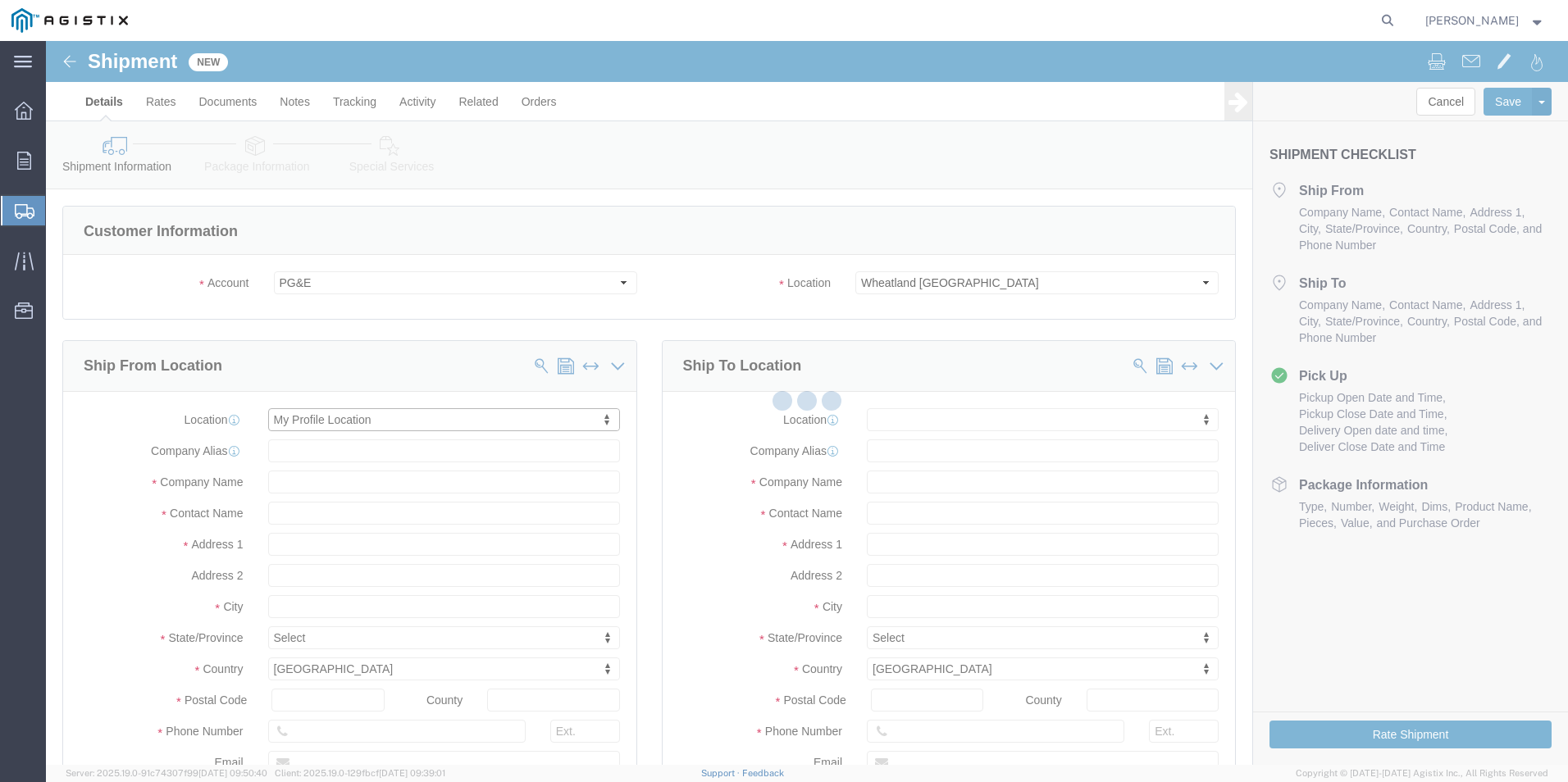
type input "Oldcastle Precast Inc"
type input "[PERSON_NAME]"
type input "Madera"
select select "CA"
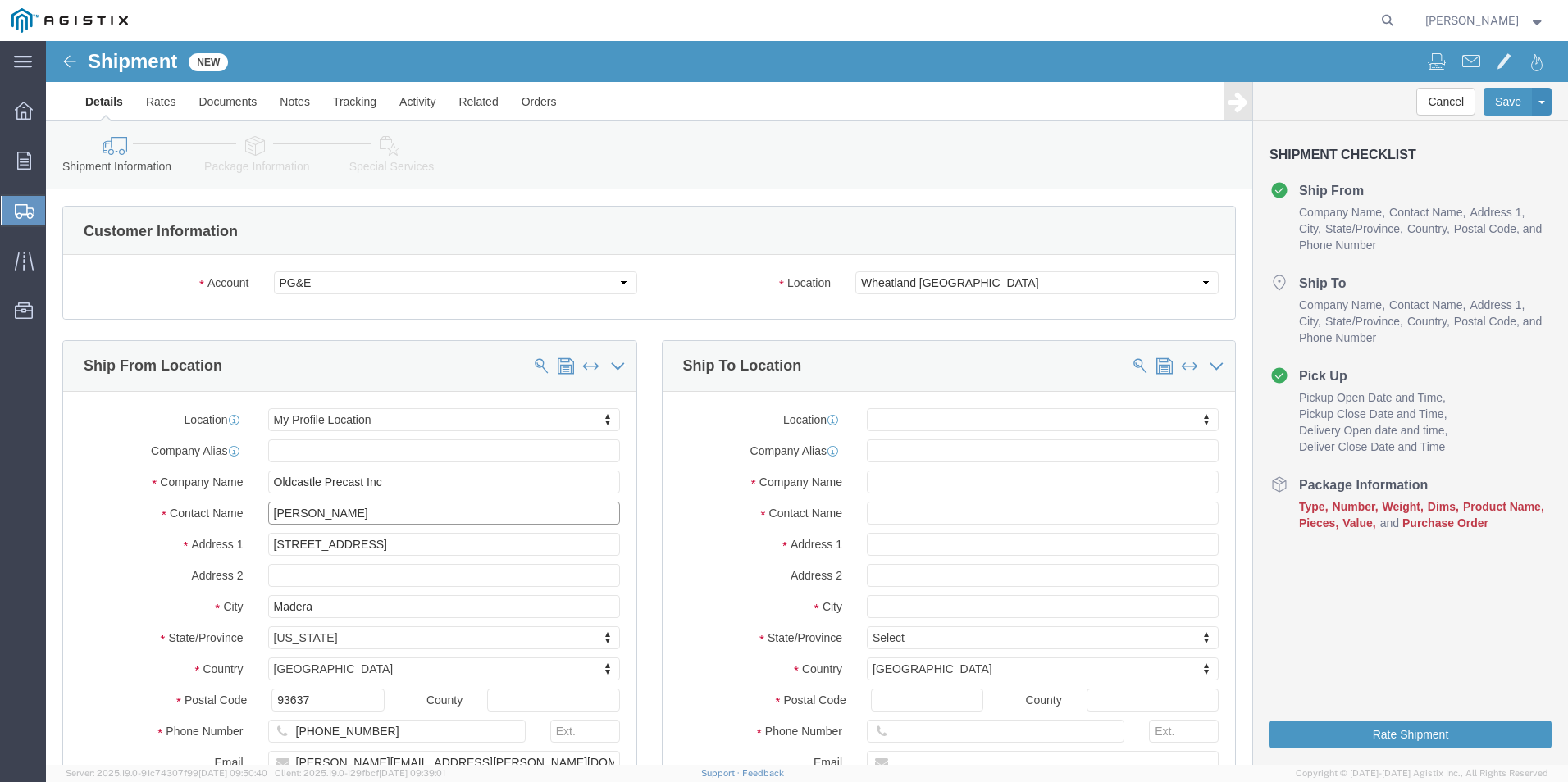
drag, startPoint x: 385, startPoint y: 474, endPoint x: 144, endPoint y: 476, distance: 241.0
click div "Contact Name [PERSON_NAME]"
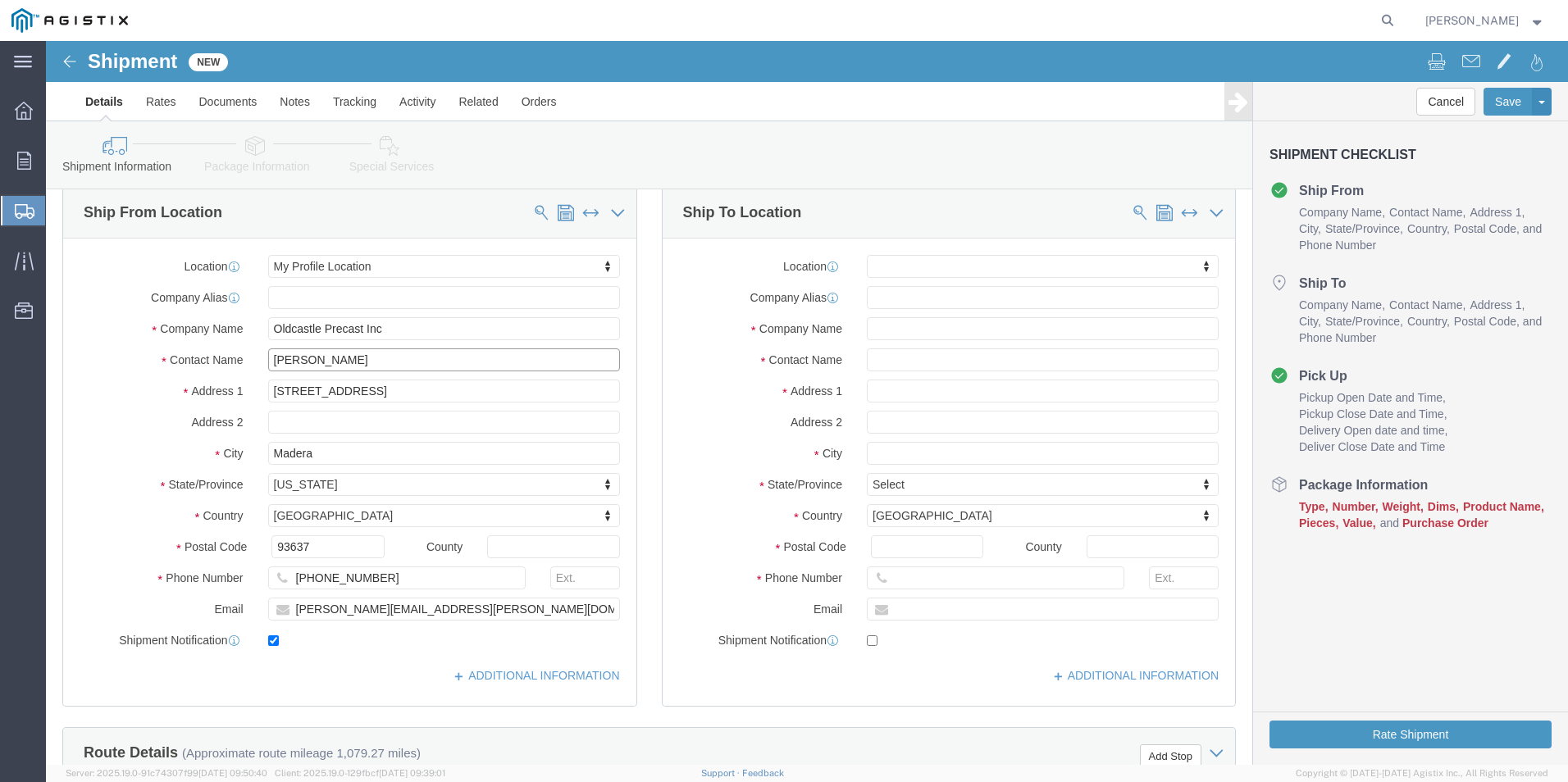
scroll to position [164, 0]
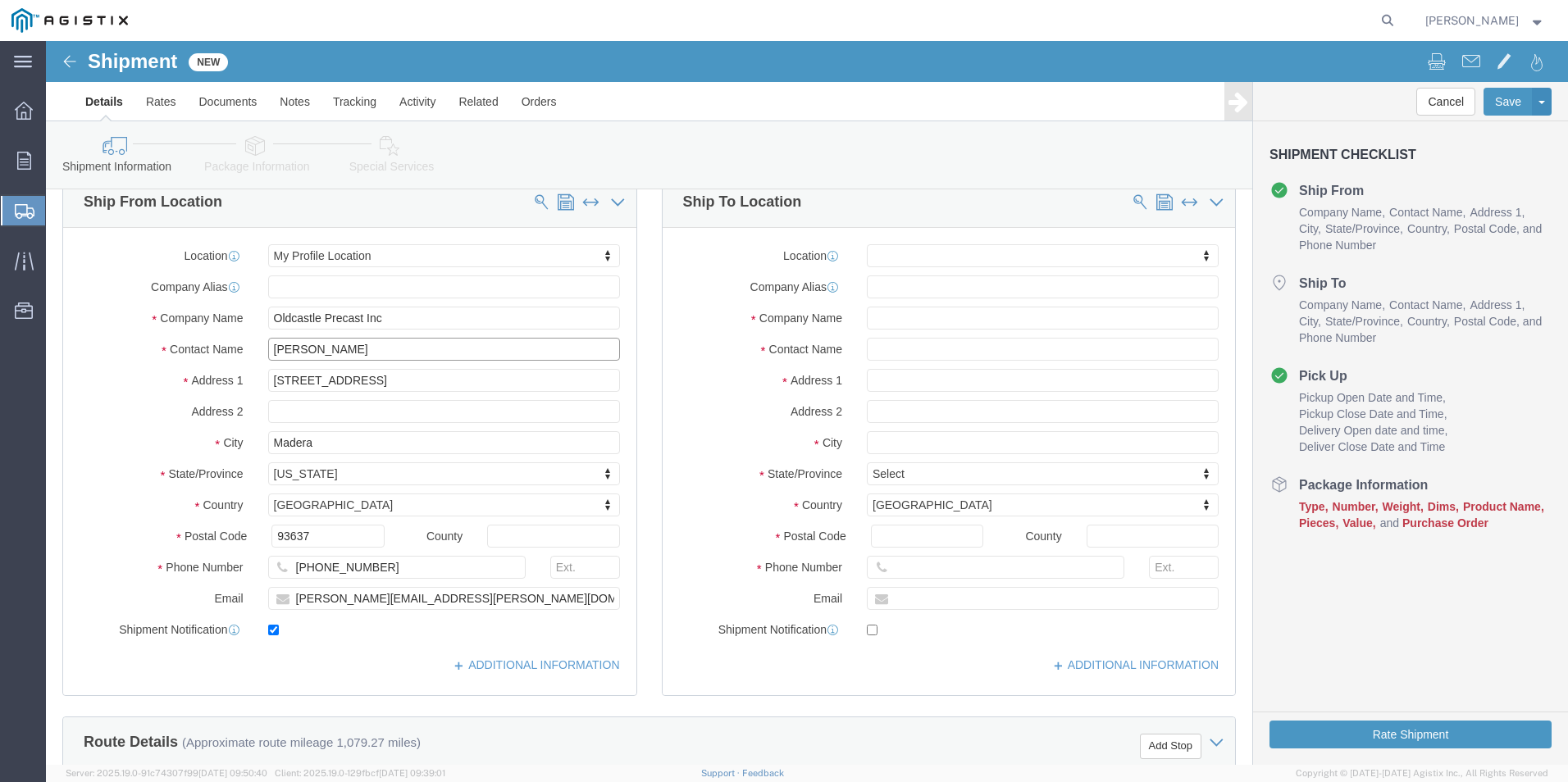
type input "[PERSON_NAME]"
drag, startPoint x: 202, startPoint y: 520, endPoint x: 181, endPoint y: 520, distance: 21.0
click div "Phone Number [PHONE_NUMBER]"
type input "5594791728"
drag, startPoint x: 433, startPoint y: 560, endPoint x: 106, endPoint y: 570, distance: 327.2
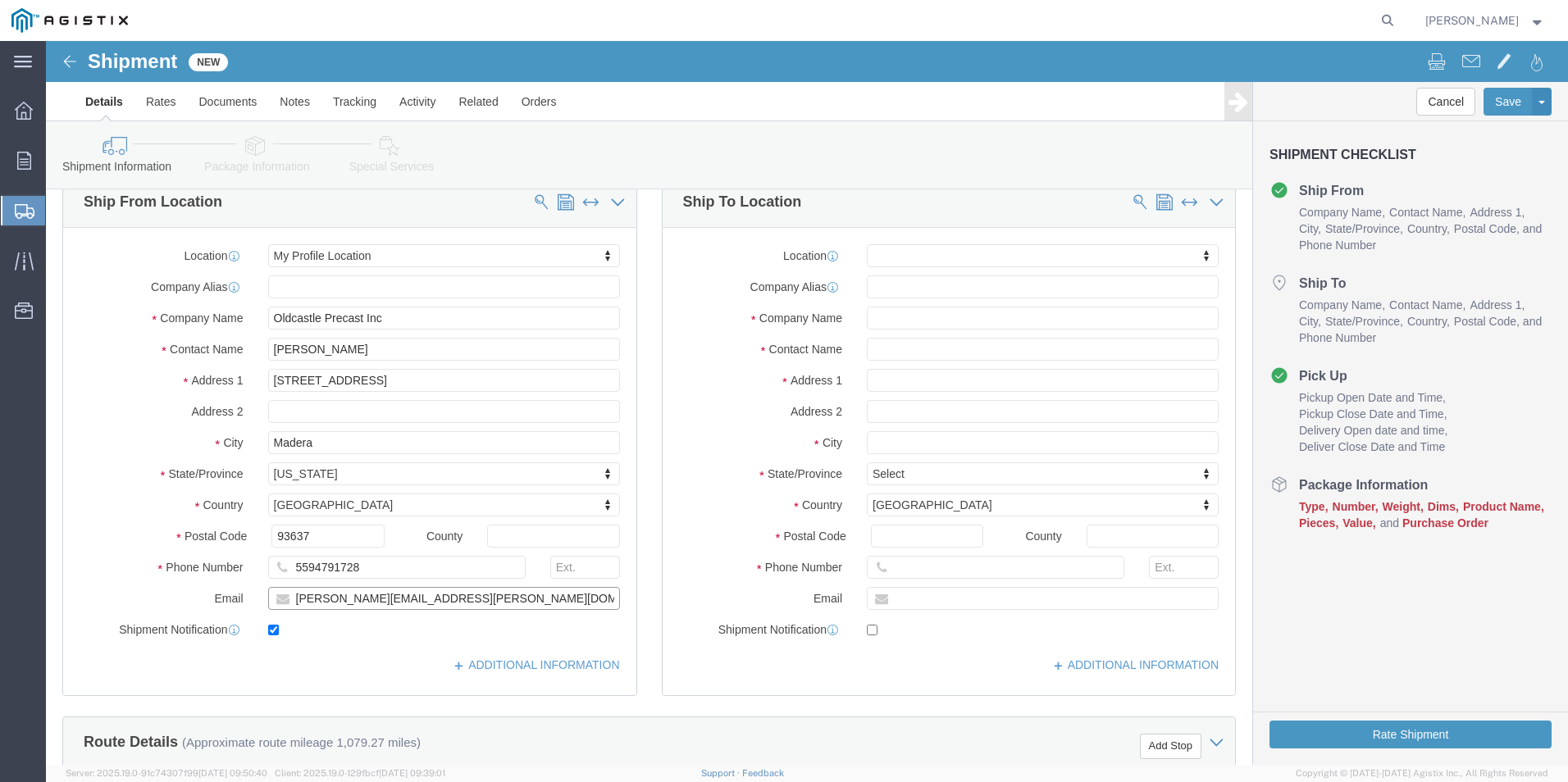
click div "Location My Profile Location My Profile Location (OBSOLETE) [GEOGRAPHIC_DATA] S…"
type input "[PERSON_NAME][EMAIL_ADDRESS][PERSON_NAME][DOMAIN_NAME]"
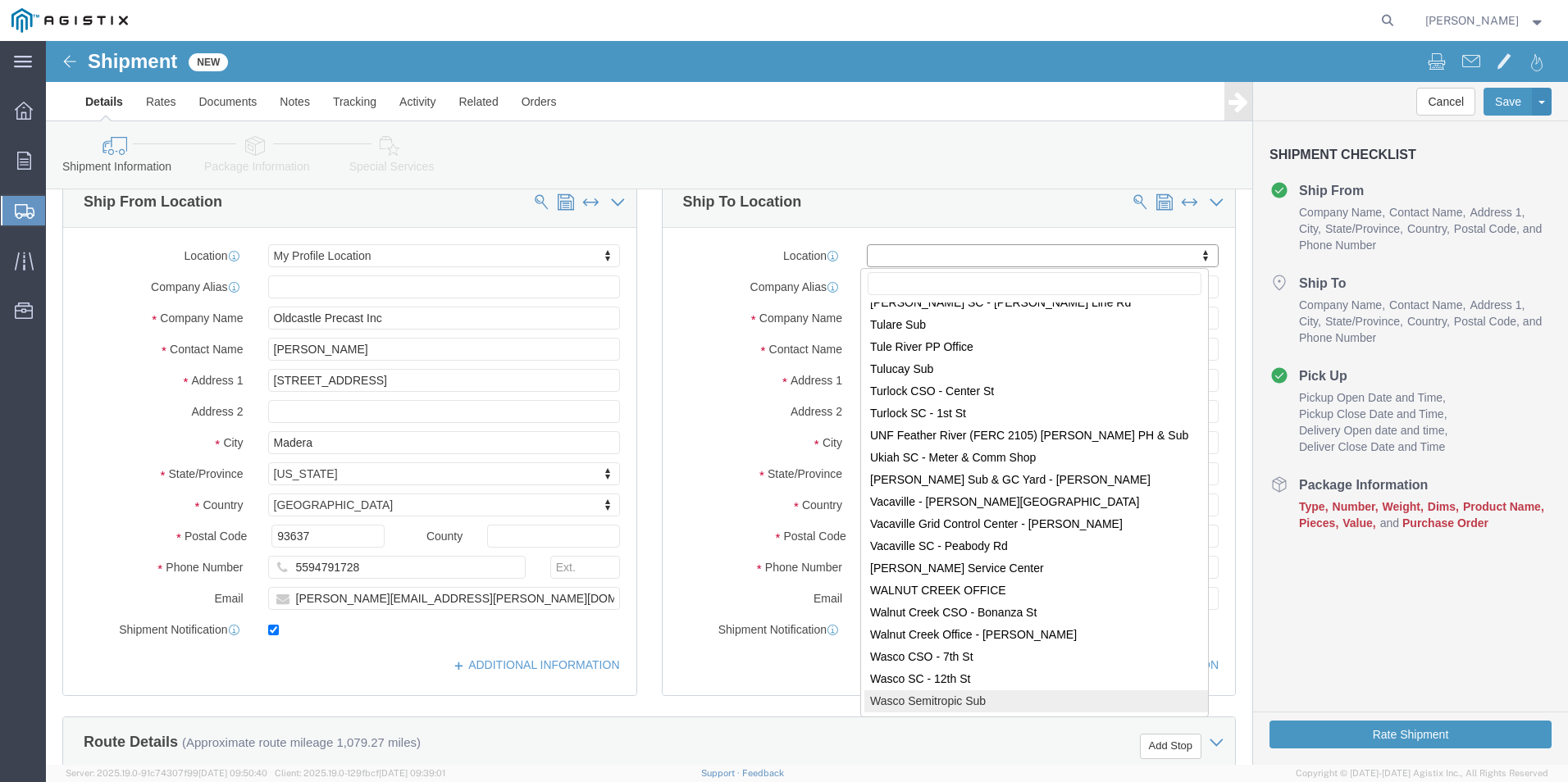
scroll to position [10308, 0]
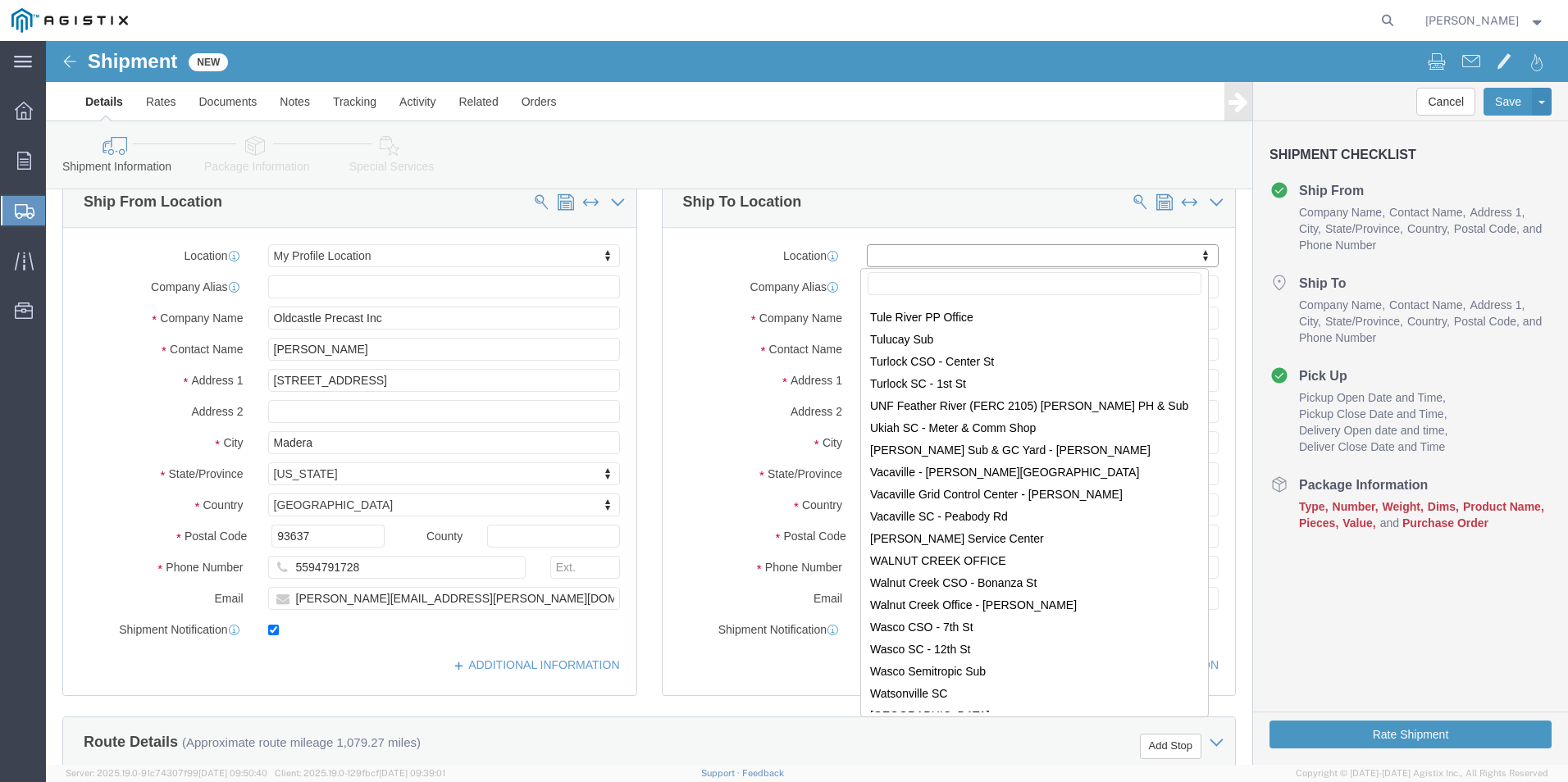
select select "19996"
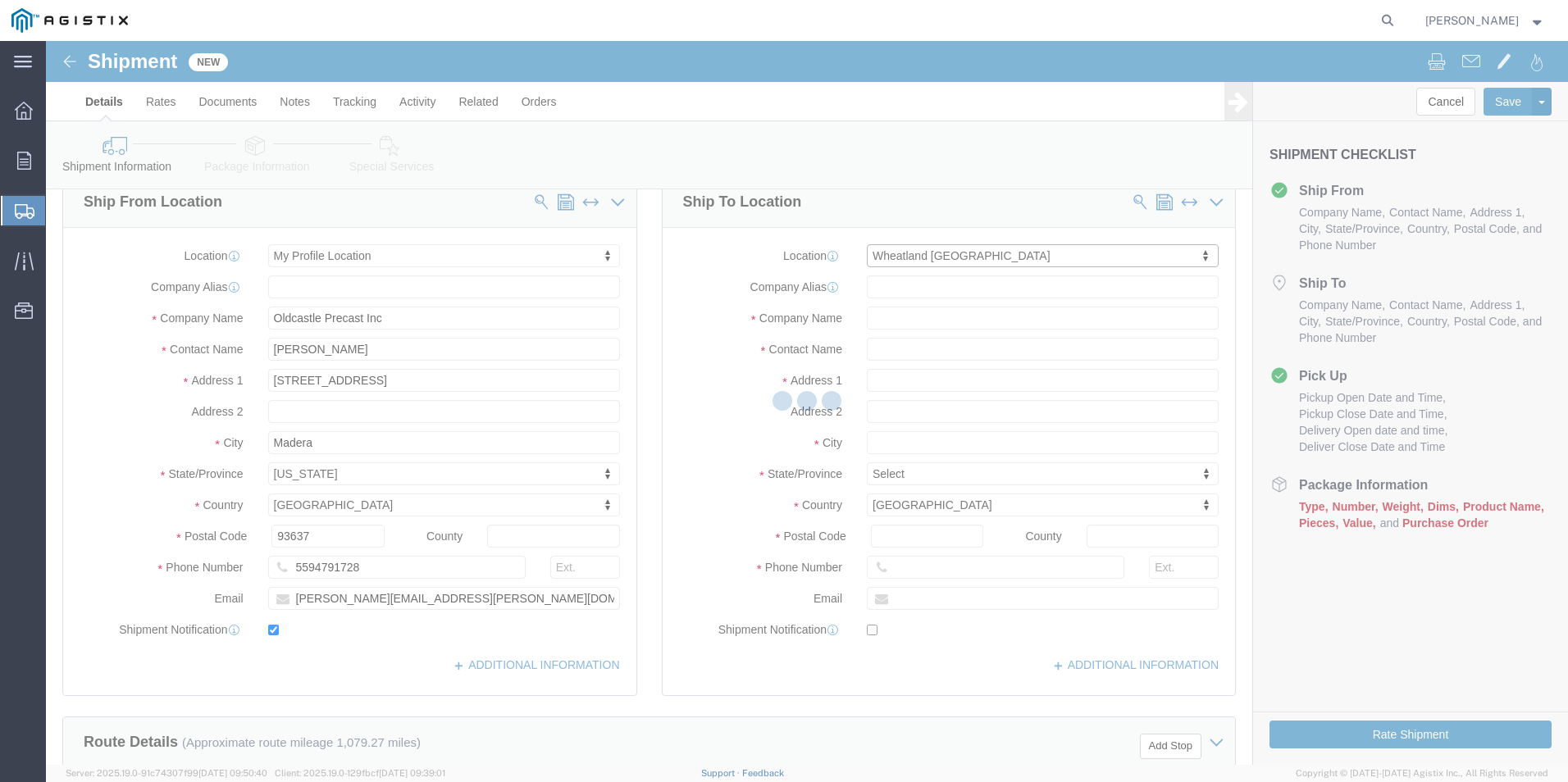
type input "[STREET_ADDRESS]"
type input "95692"
type input "PG&E"
type input "Wheatland"
select select "CA"
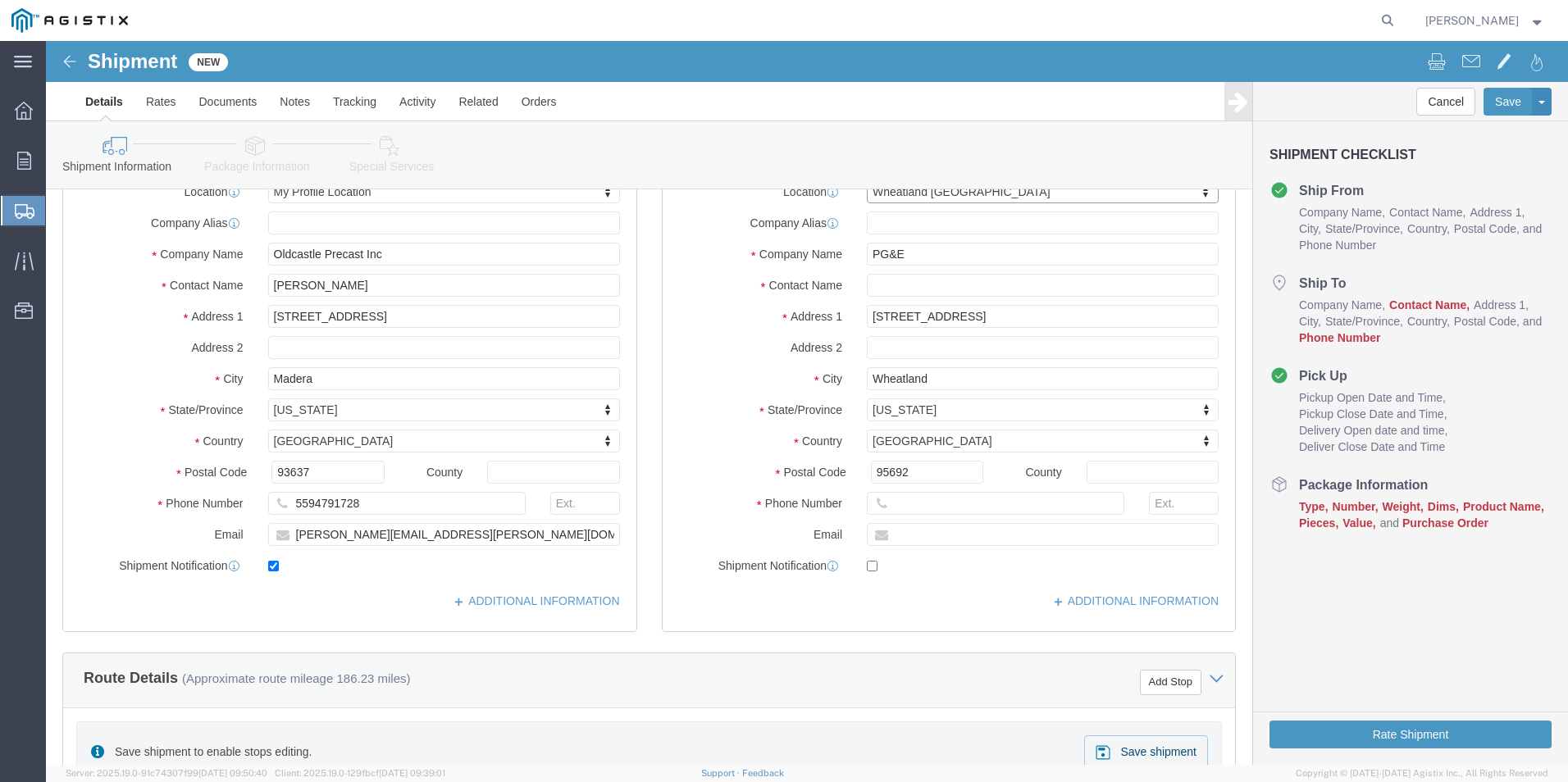
scroll to position [328, 0]
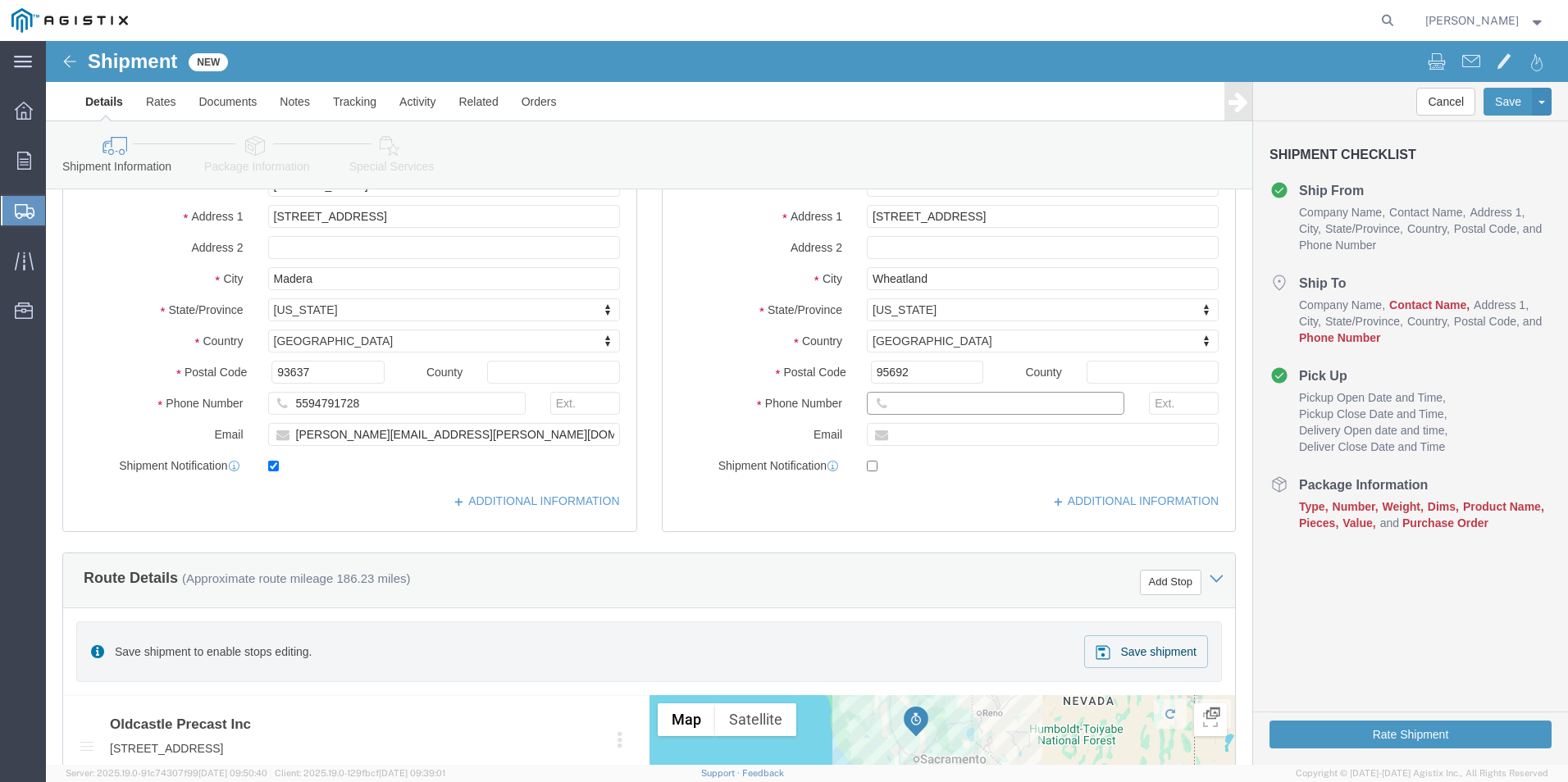
click input "text"
type input "5"
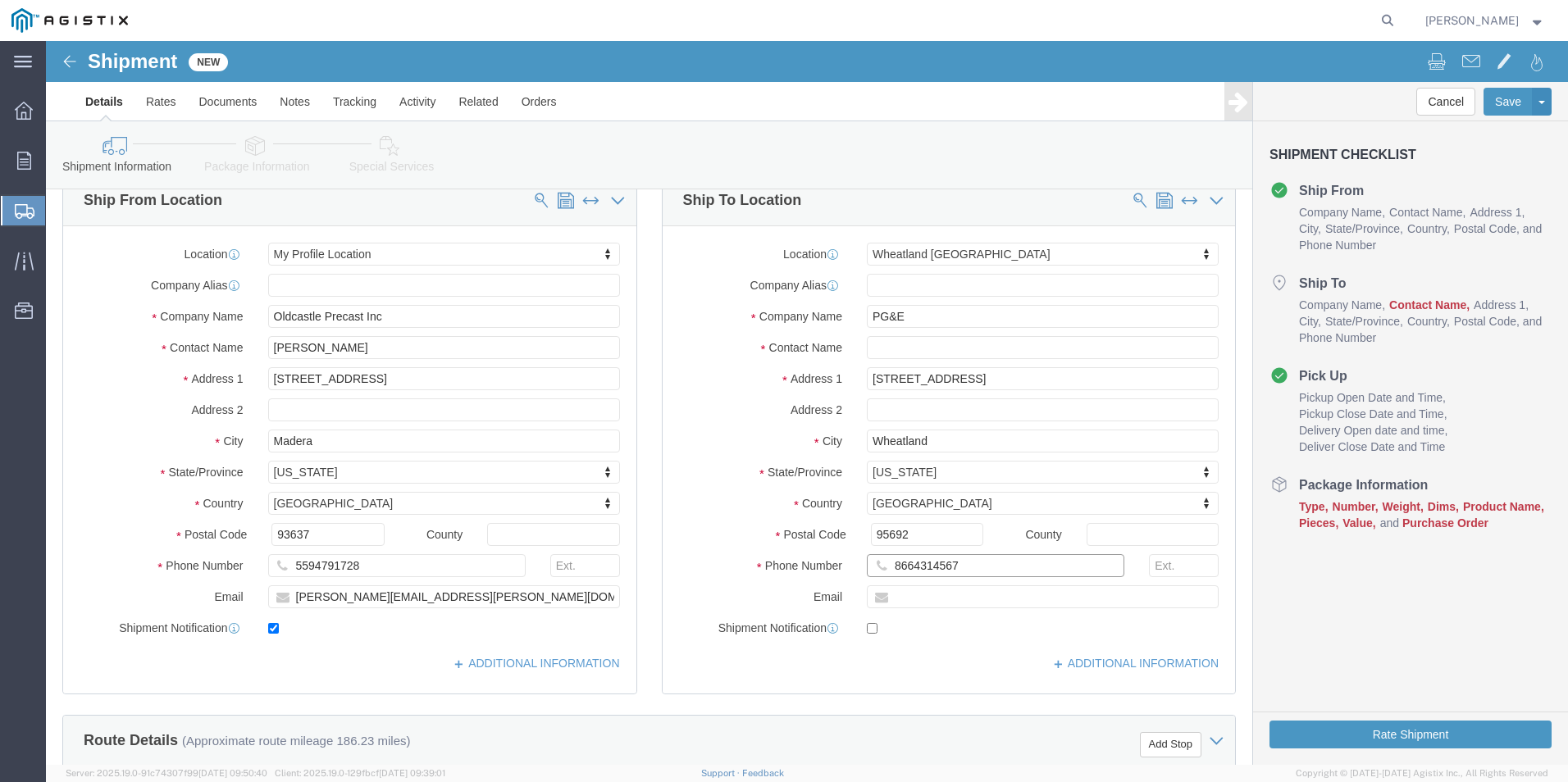
scroll to position [164, 0]
type input "8664314567"
click input "text"
click div "Location Wheatland DC My Profile Location (OBSOLETE) BURNEY SC - GC TRAILER (OB…"
click input "[PERSON_NAME]"
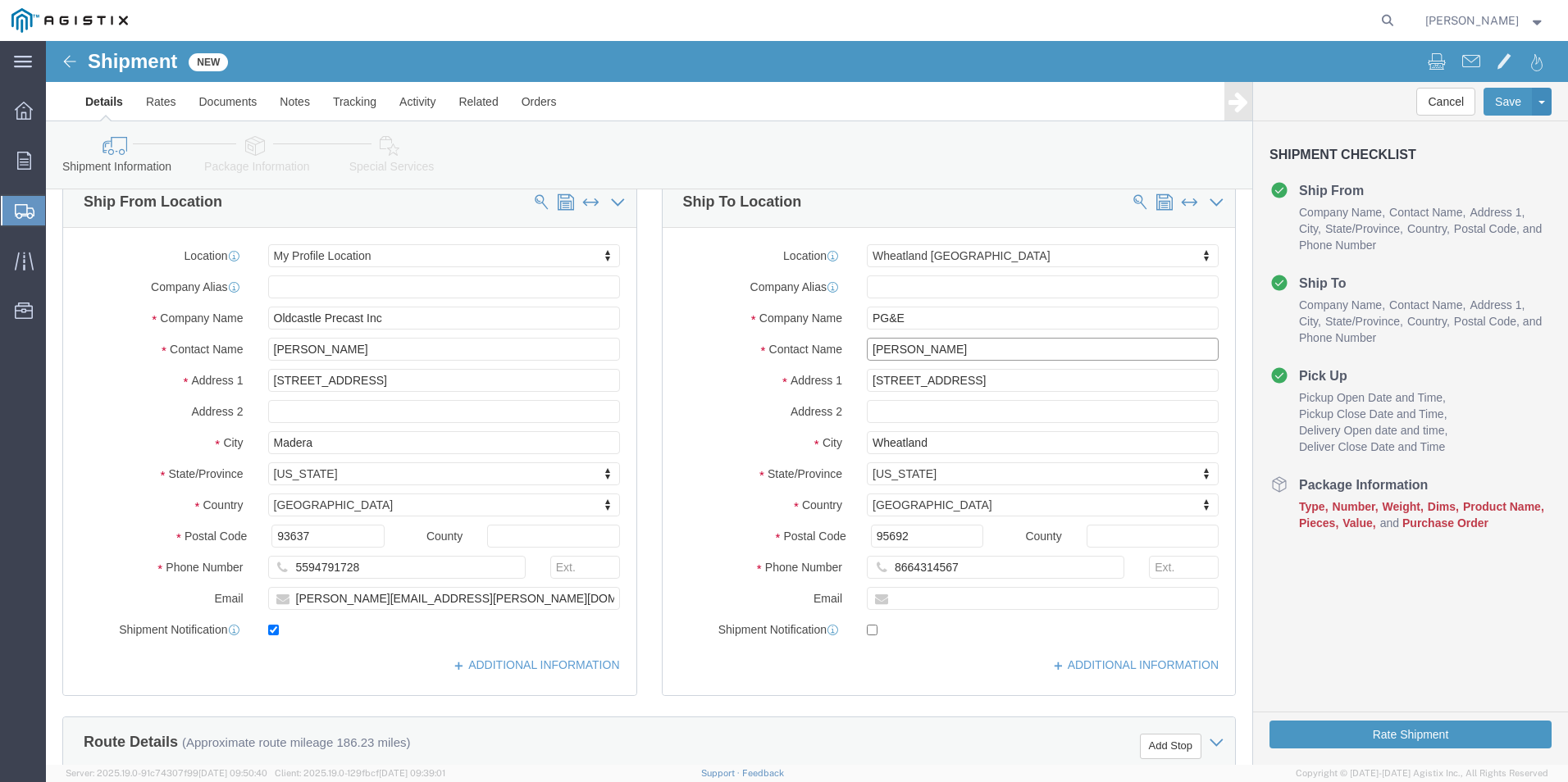
type input "[PERSON_NAME]"
click label "Address 2"
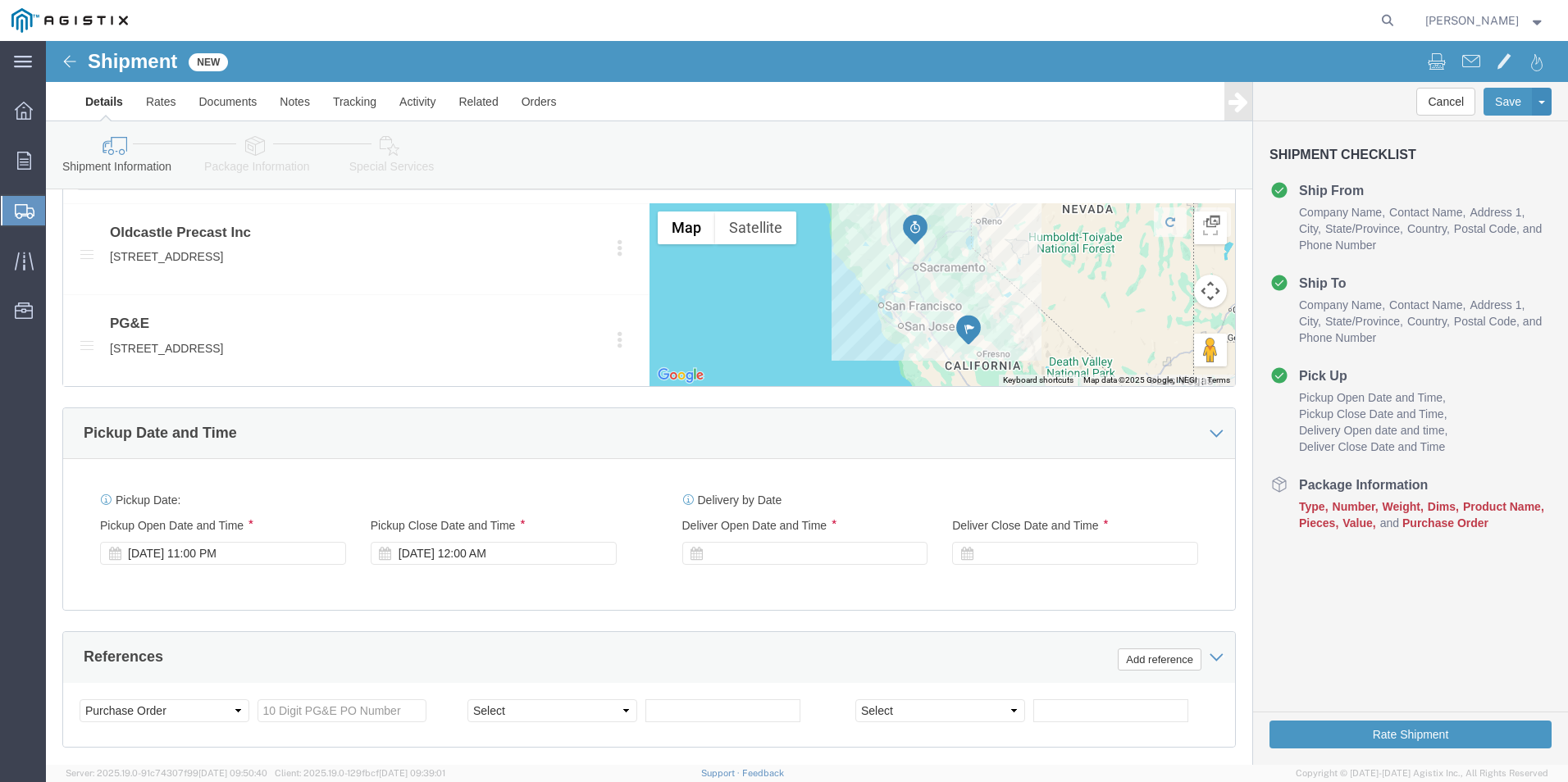
scroll to position [902, 0]
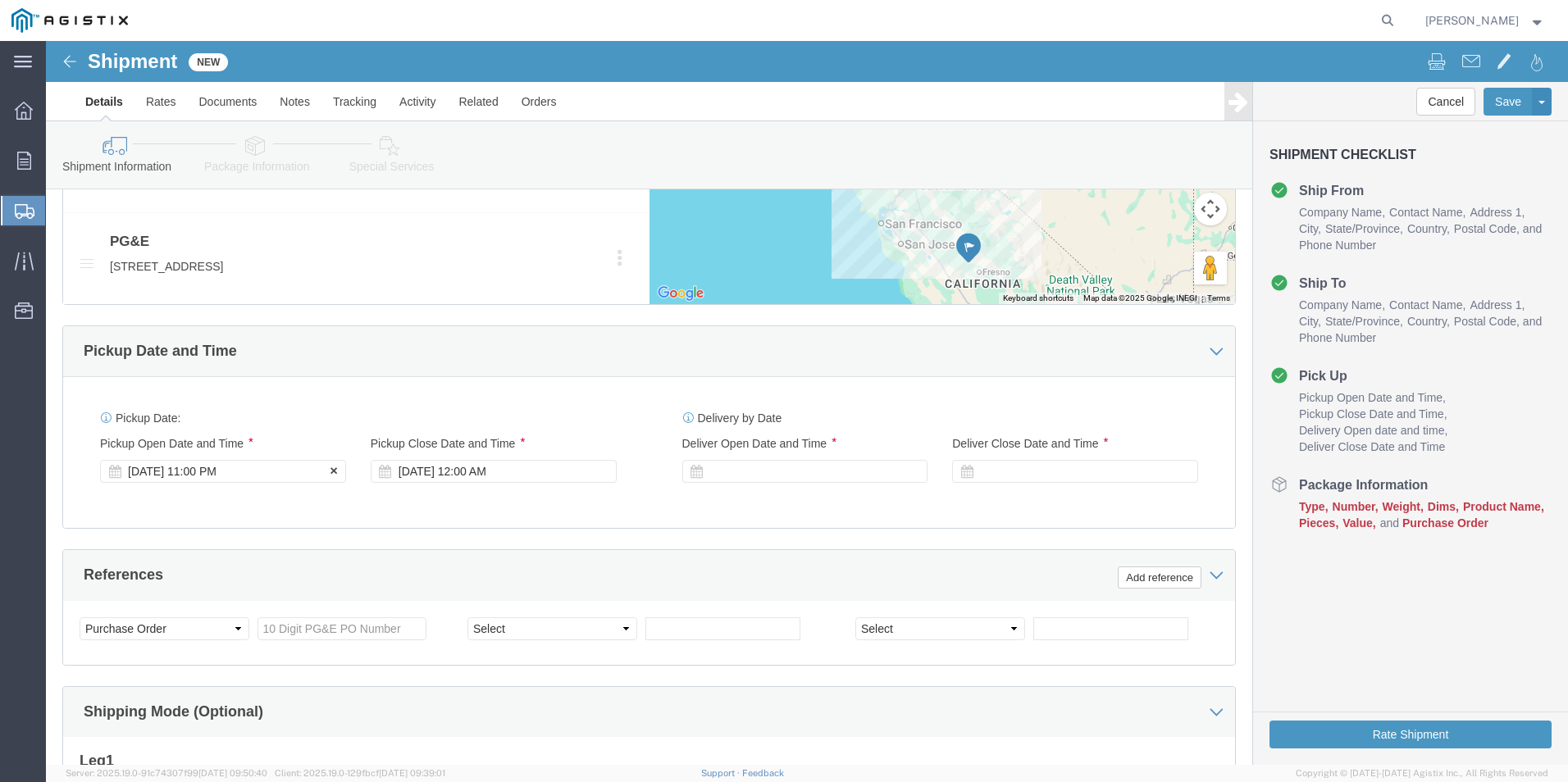
click div "[DATE] 11:00 PM"
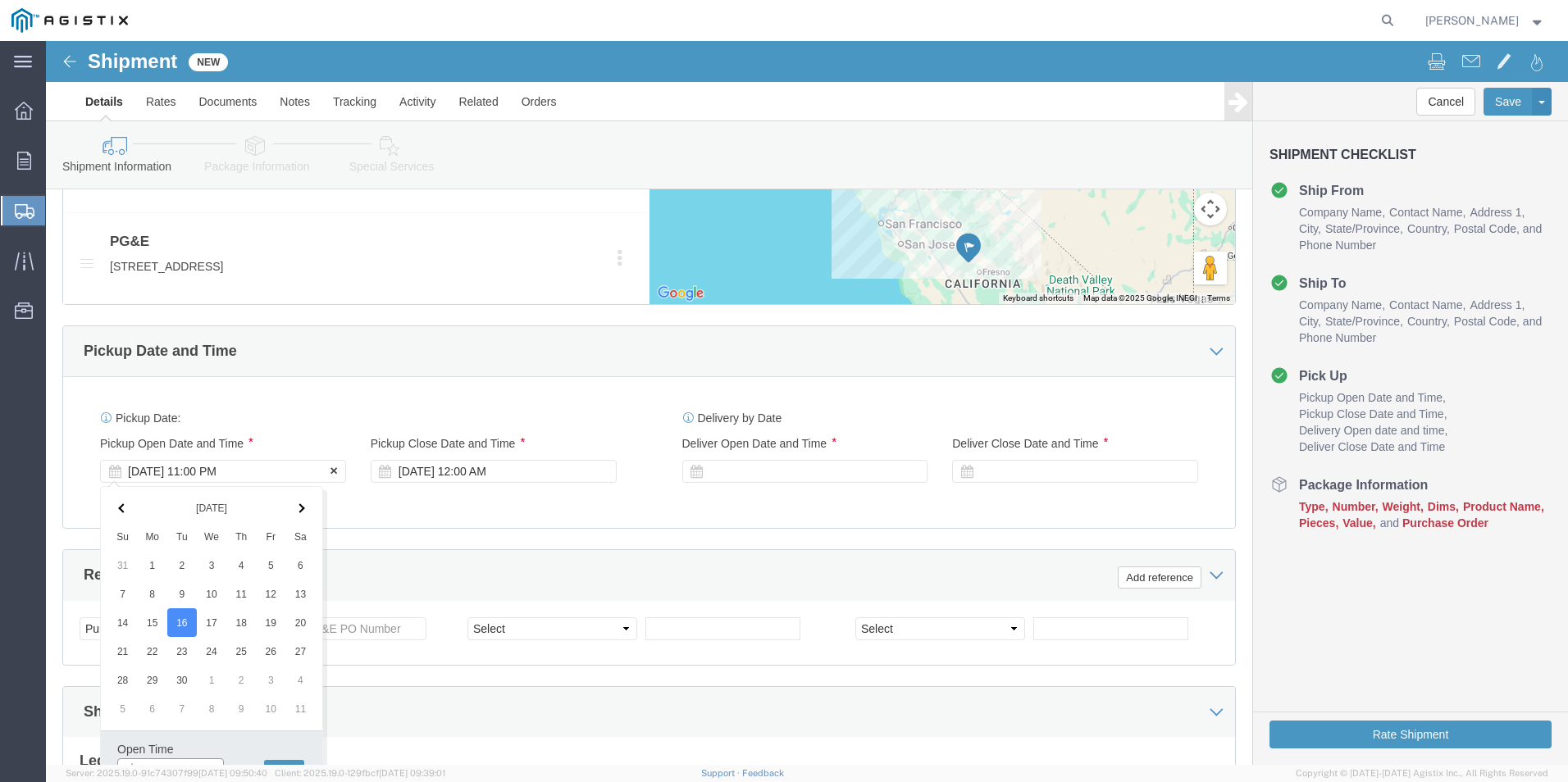
scroll to position [919, 0]
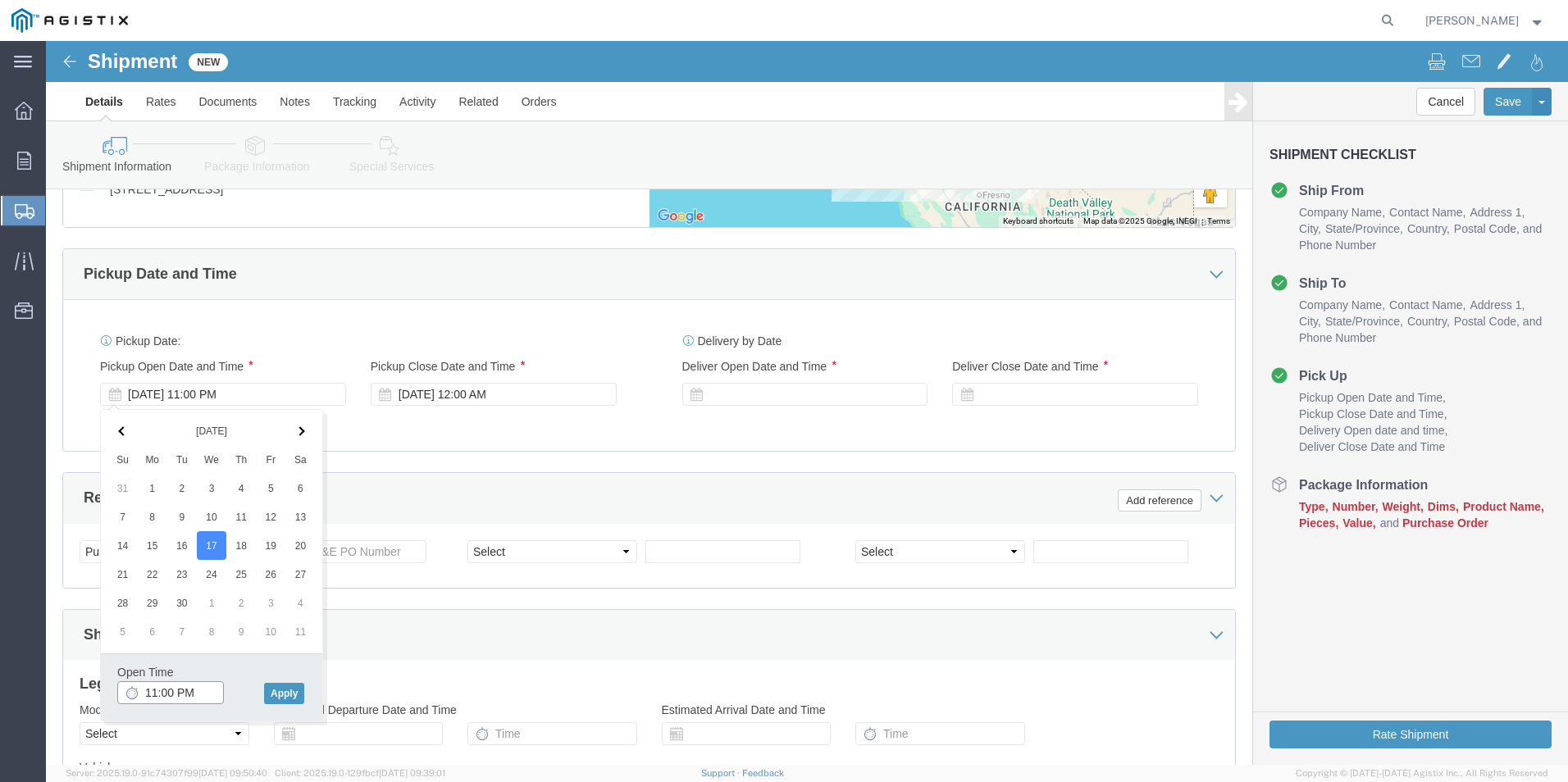
drag, startPoint x: 163, startPoint y: 715, endPoint x: 58, endPoint y: 716, distance: 105.0
click body "Shipment New Details Rates Documents Notes Tracking Activity Related Orders Can…"
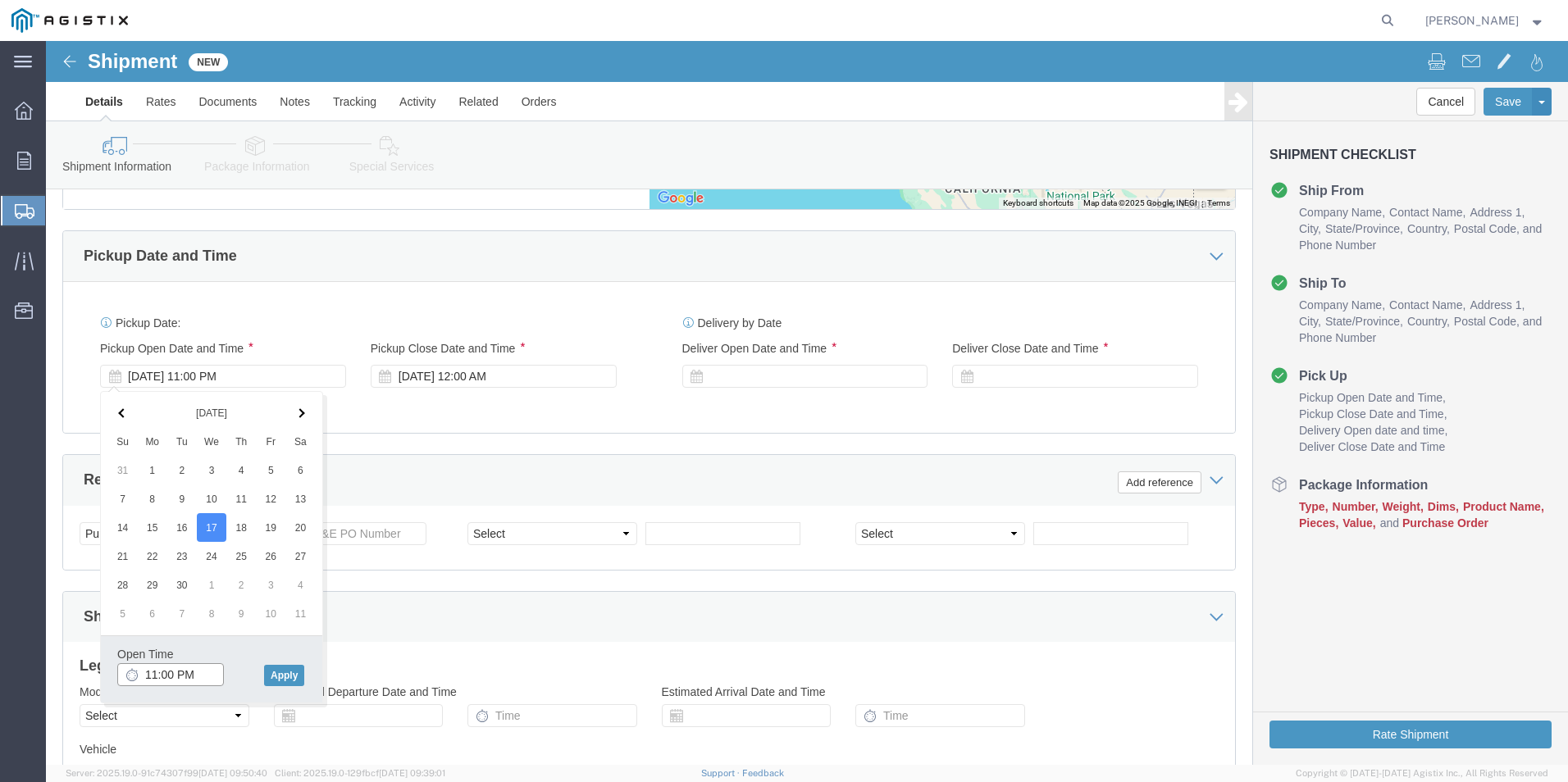
drag, startPoint x: 108, startPoint y: 635, endPoint x: 117, endPoint y: 636, distance: 9.1
click input "11:00 PM"
click input "9:00 PM"
type input "9:00 AM"
click button "Apply"
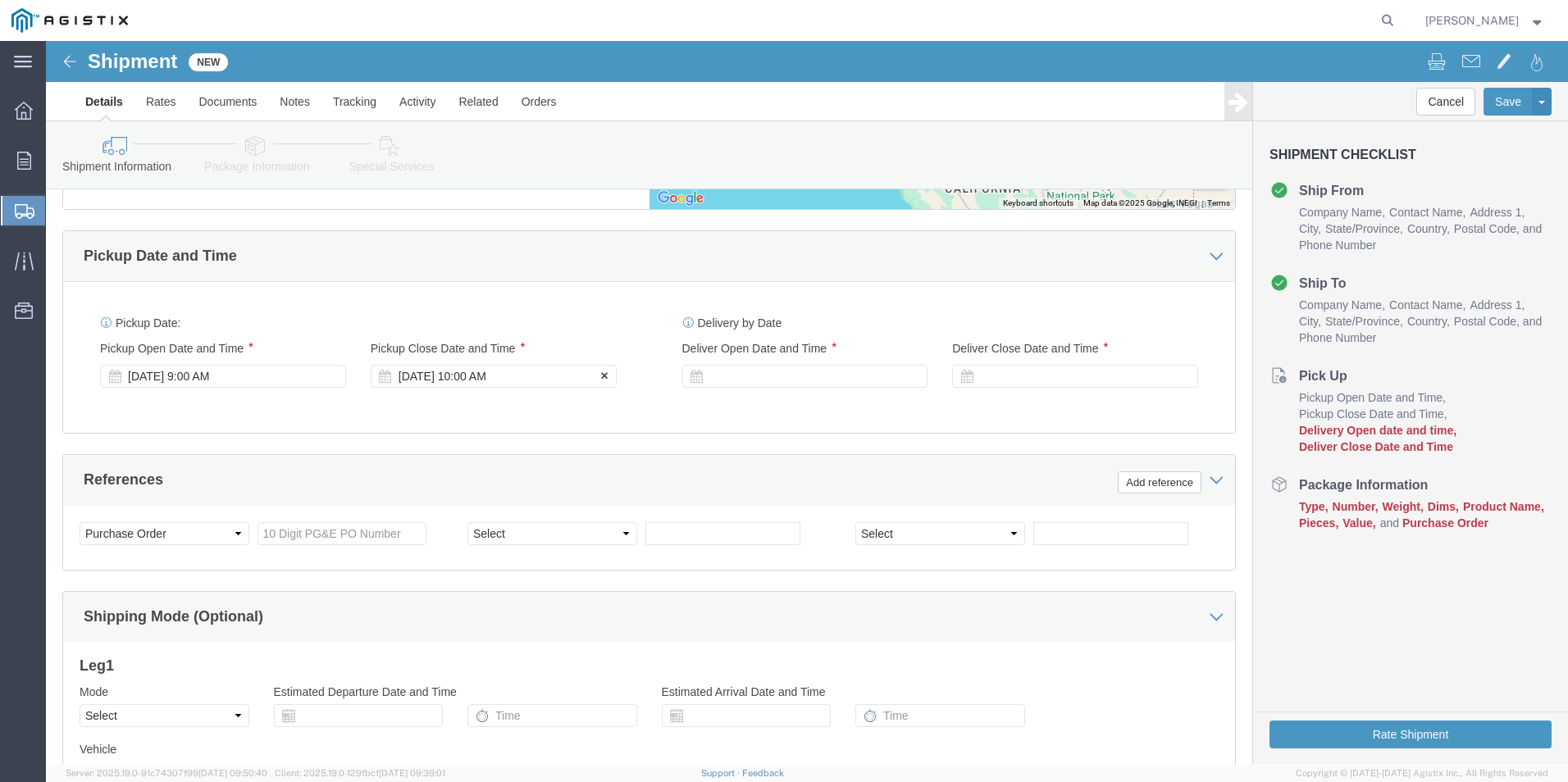
click div "[DATE] 10:00 AM"
click input "5:00 AM"
type input "5:00 PM"
click button "Apply"
click div
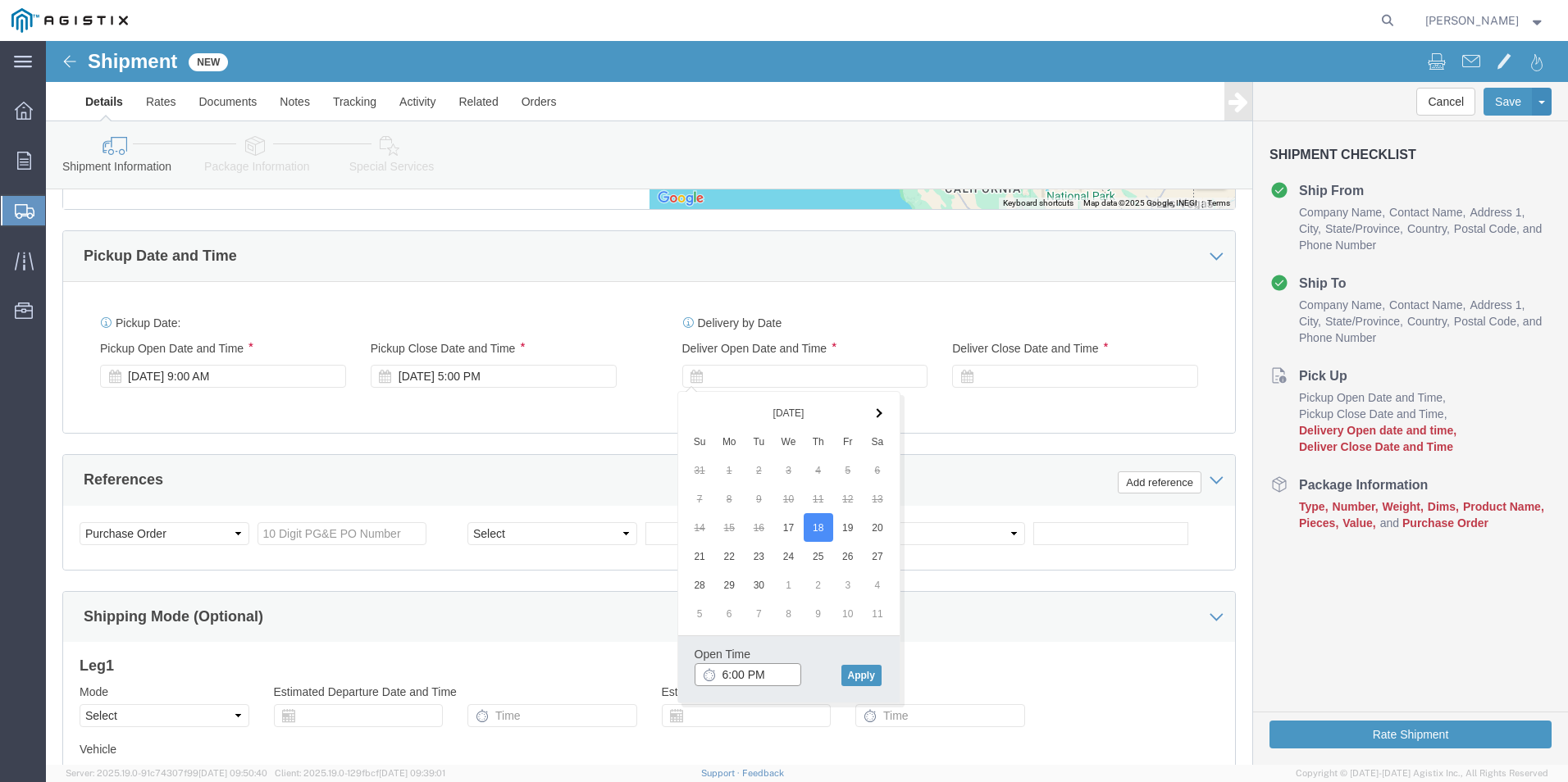
click input "6:00 PM"
drag, startPoint x: 715, startPoint y: 628, endPoint x: 675, endPoint y: 642, distance: 42.4
click input "9:00 PM"
type input "9:00 AM"
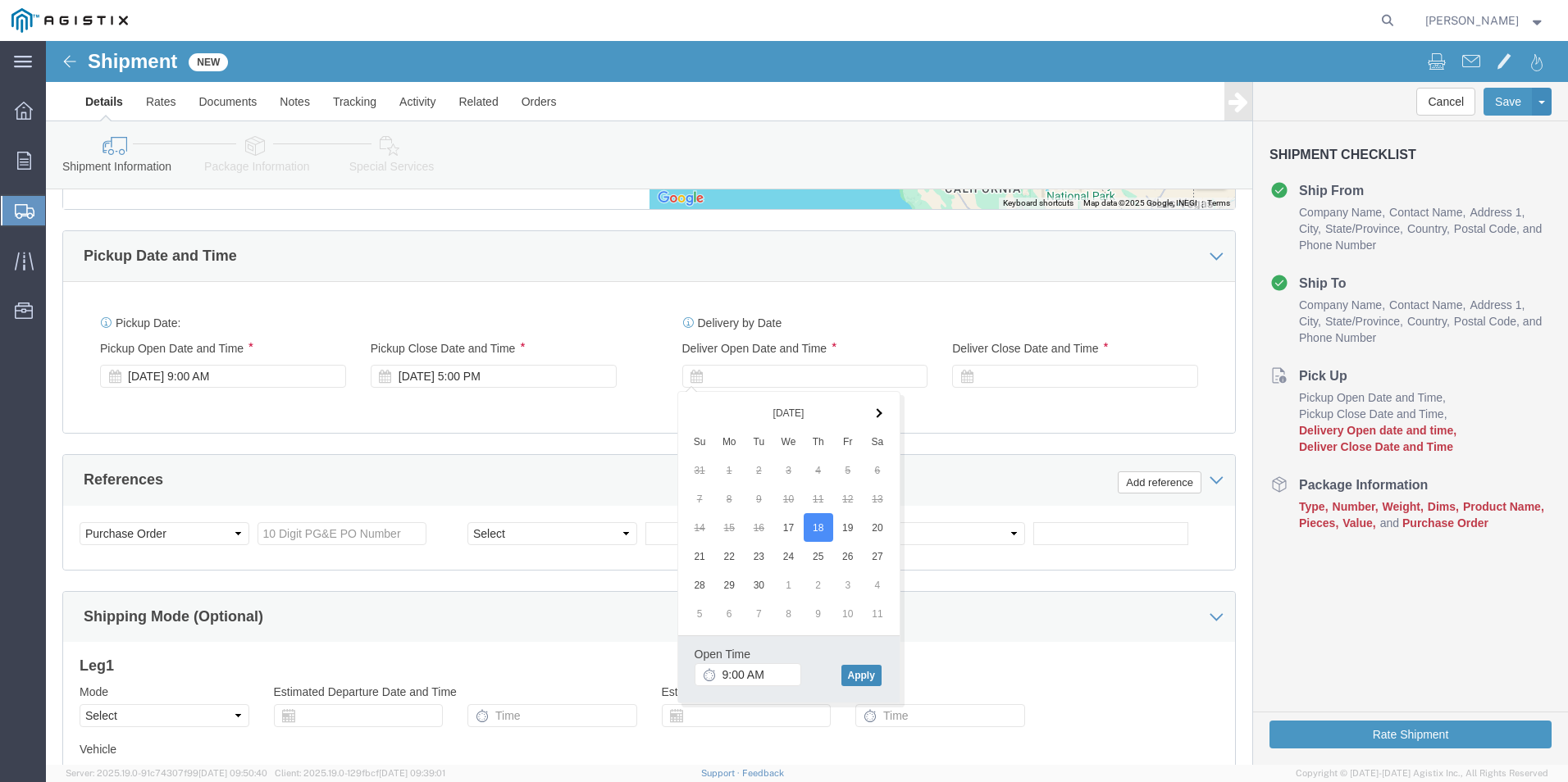
click button "Apply"
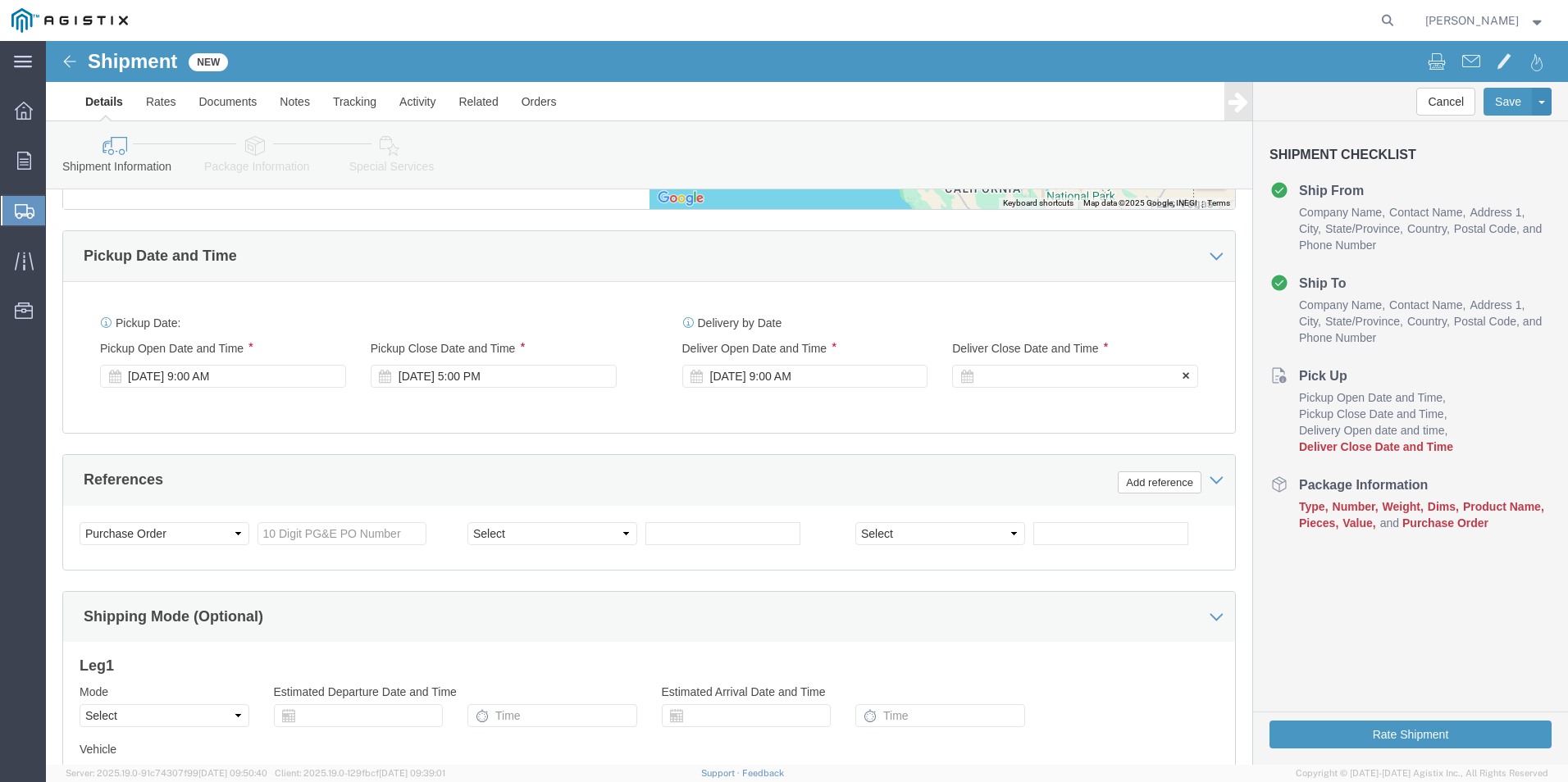
click div
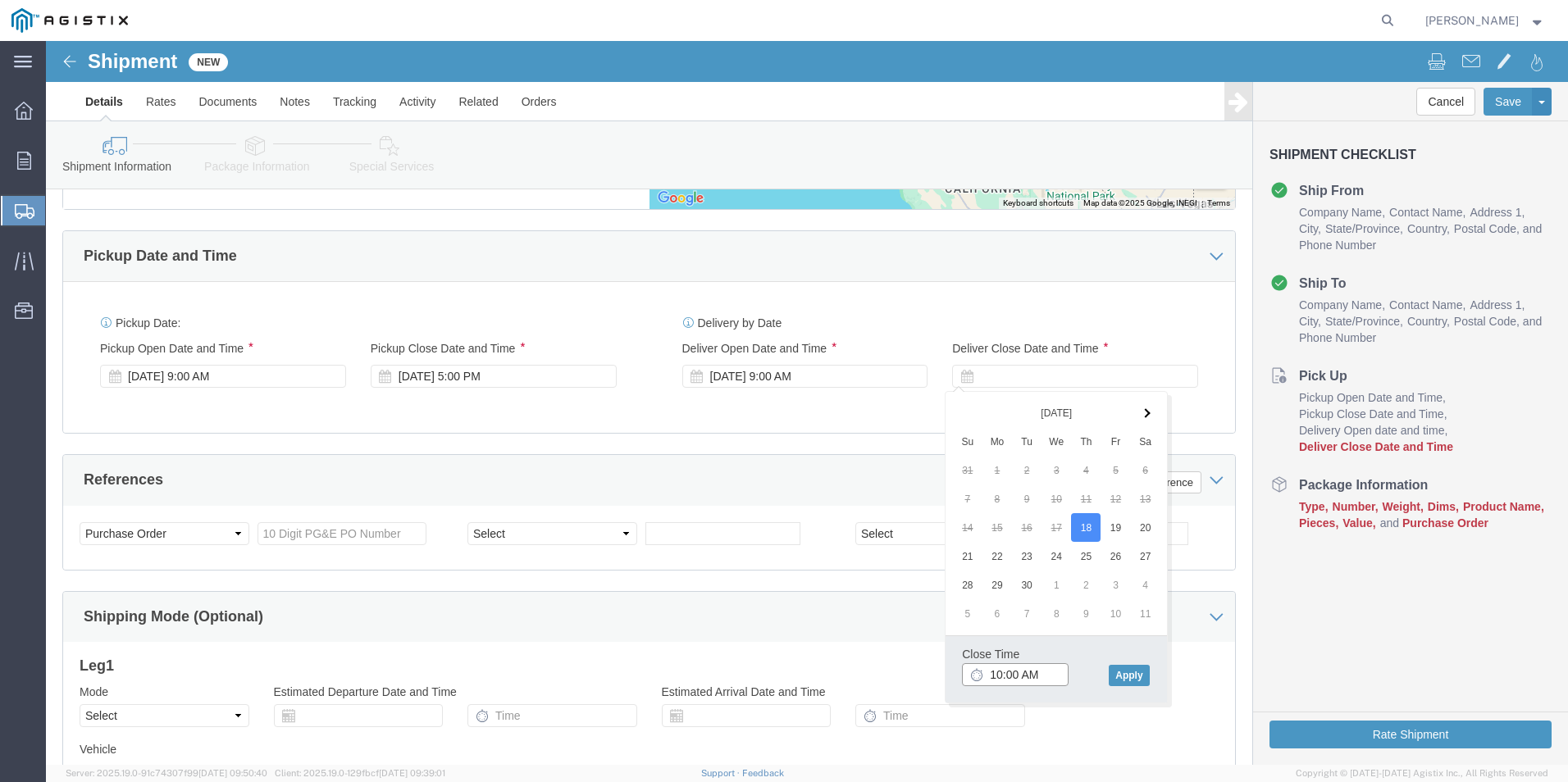
click input "10:00 AM"
click input "5:00 AM"
type input "5:00 PM"
click button "Apply"
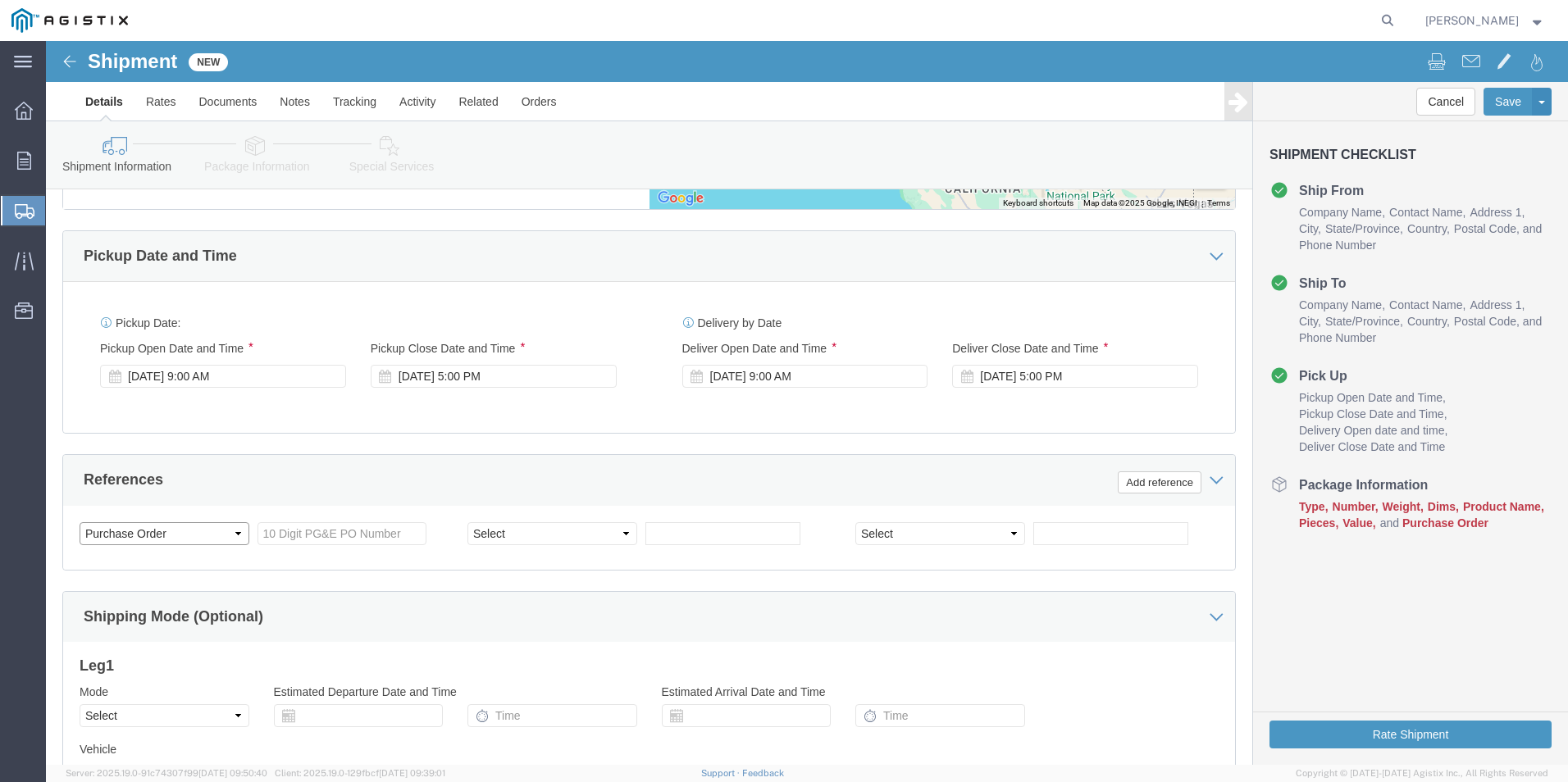
click select "Select Account Type Activity ID Airline Appointment Number ASN Batch Request # …"
click input "text"
type input "612559"
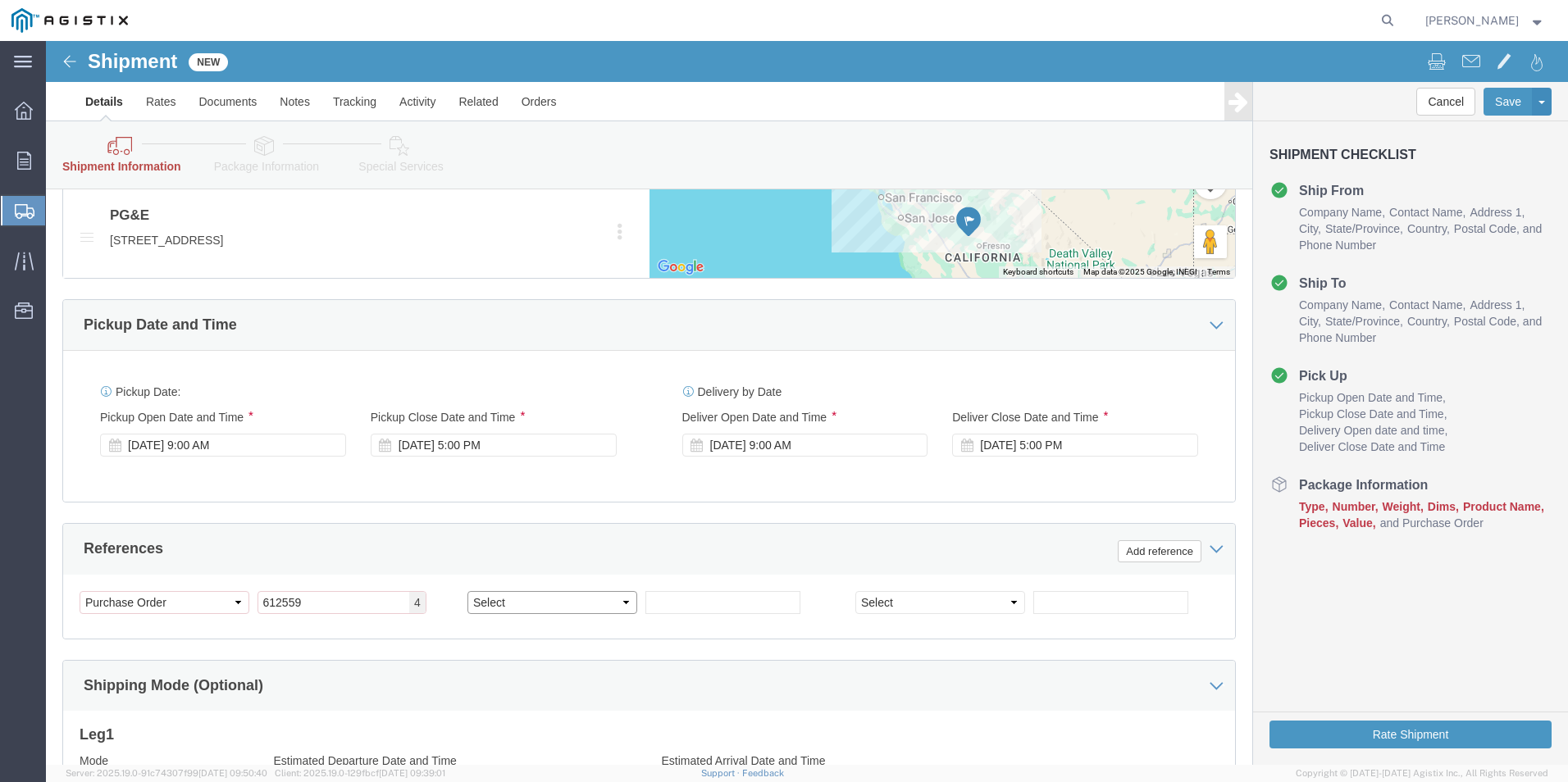
scroll to position [1065, 0]
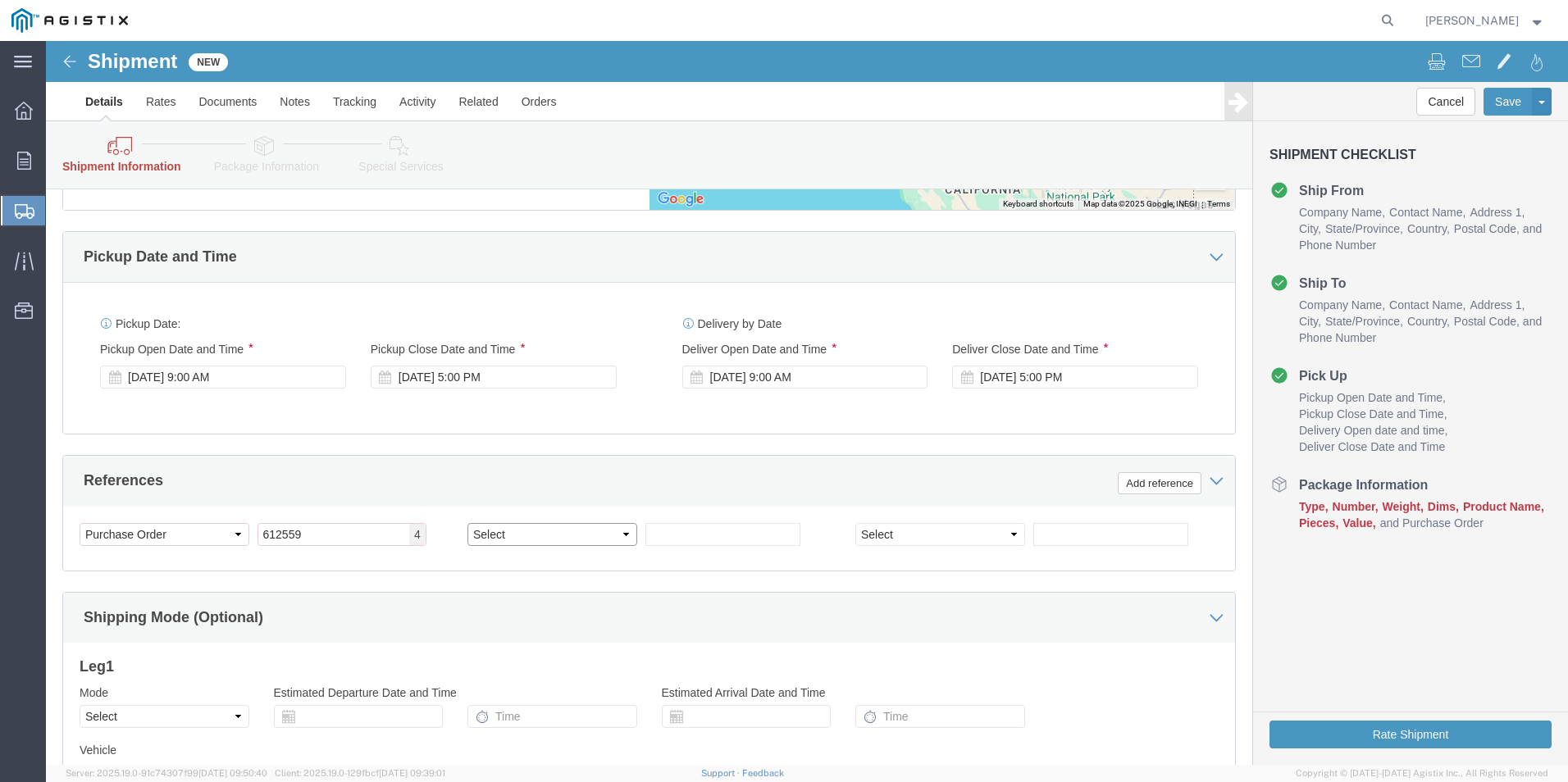
click select "Select Account Type Activity ID Airline Appointment Number ASN Batch Request # …"
select select "SALEORDR"
click select "Select Account Type Activity ID Airline Appointment Number ASN Batch Request # …"
click input "text"
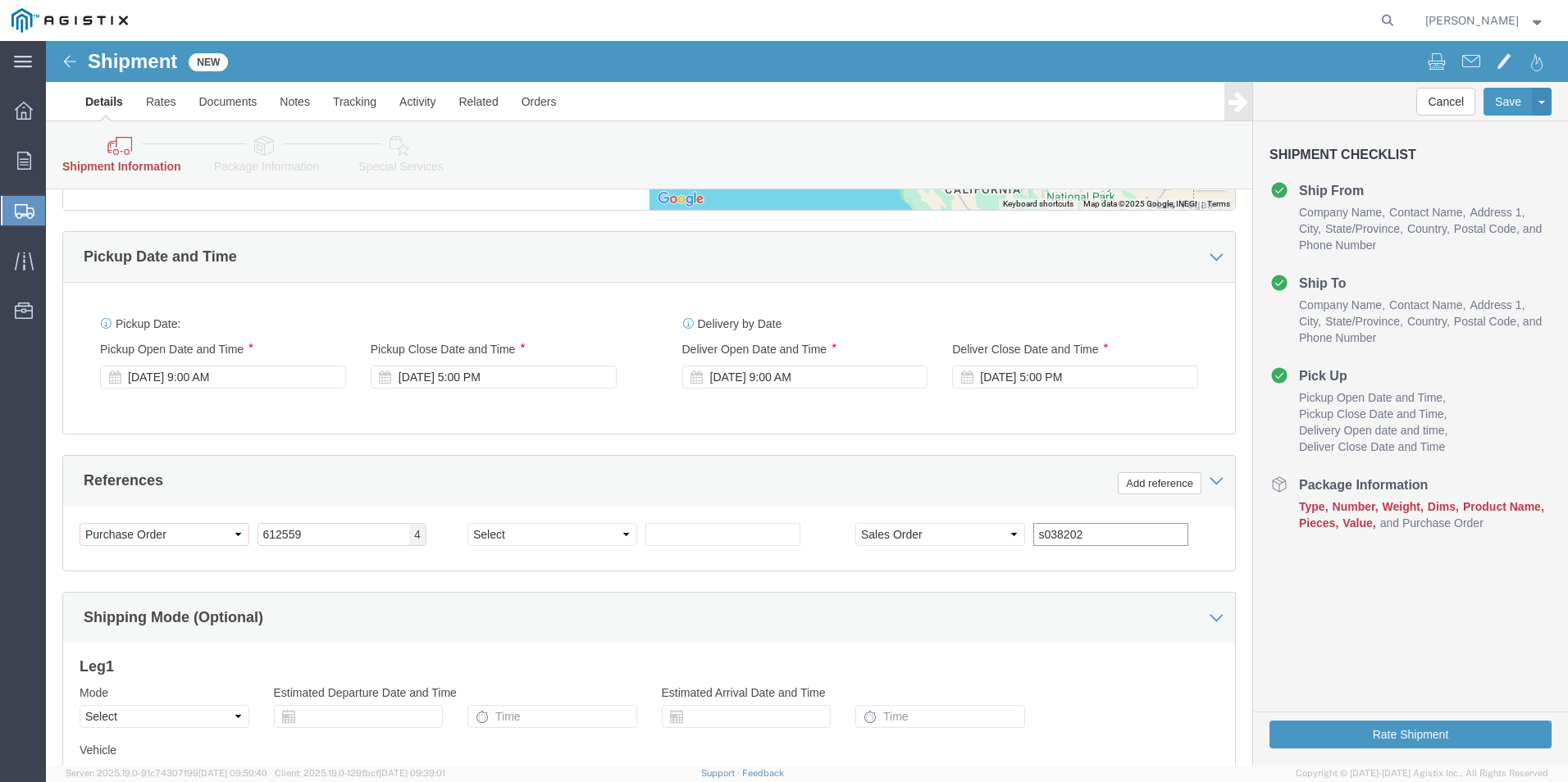
type input "s038202"
click div "Leg 1 Mode Select Air Less than Truckload Multi-Leg Ocean Freight Rail Small Pa…"
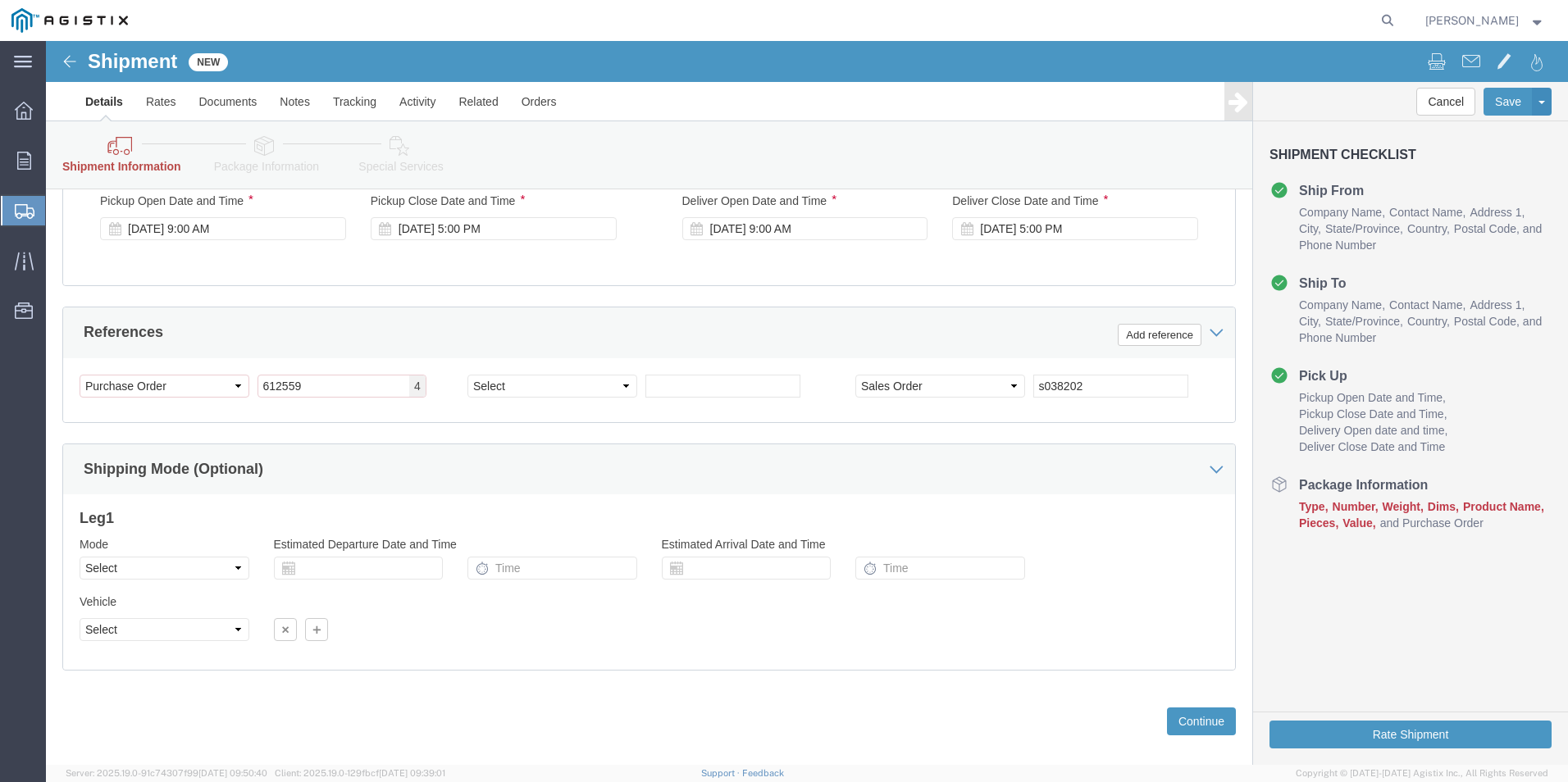
scroll to position [1234, 0]
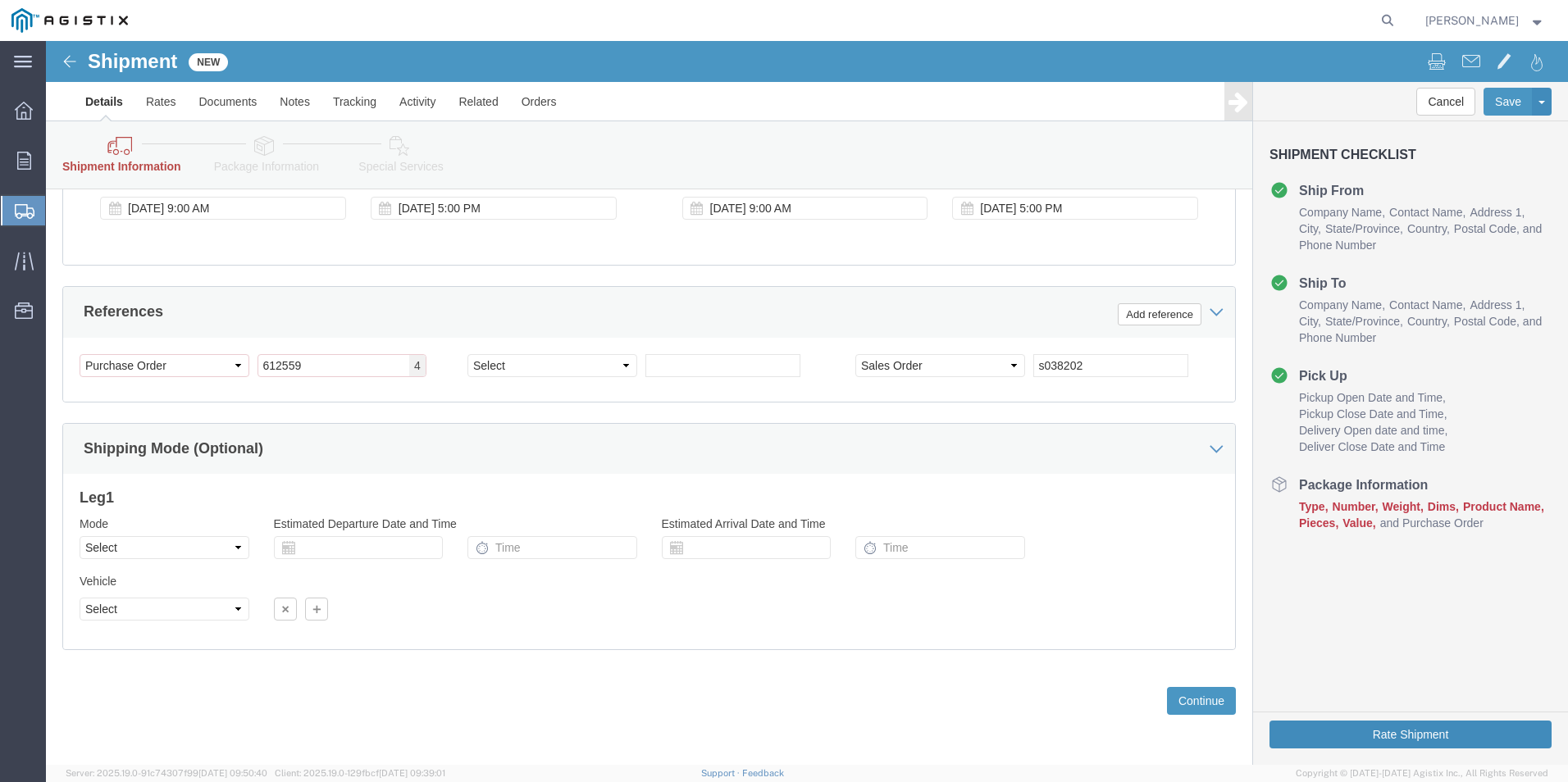
click button "Rate Shipment"
click select "Select Account Type Activity ID Airline Appointment Number ASN Batch Request # …"
click input "612559"
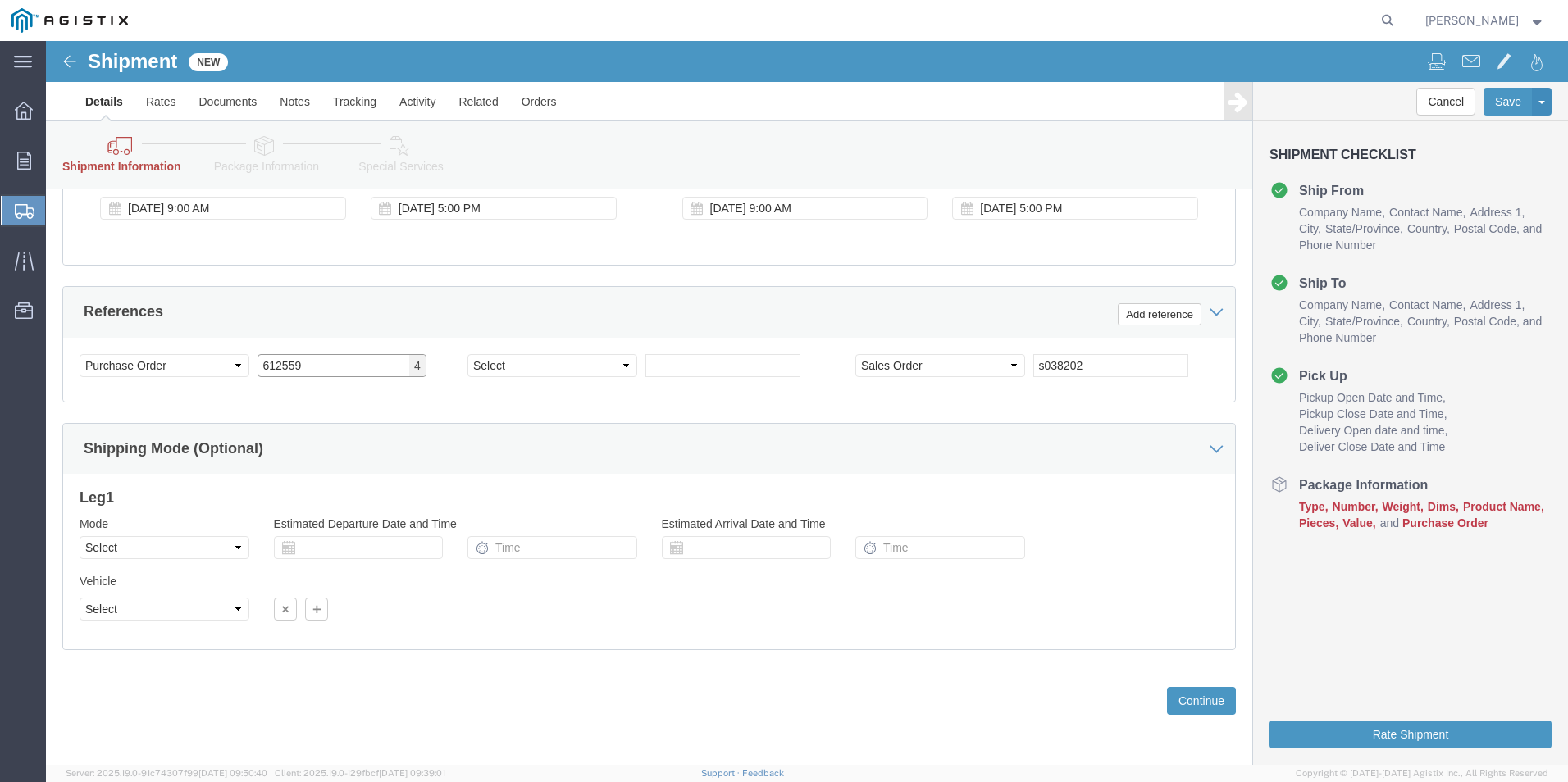
drag, startPoint x: 315, startPoint y: 324, endPoint x: 212, endPoint y: 330, distance: 103.2
click input "612559"
type input "\"
click select "Select Account Type Activity ID Airline Appointment Number ASN Batch Request # …"
drag, startPoint x: 326, startPoint y: 327, endPoint x: 336, endPoint y: 329, distance: 10.2
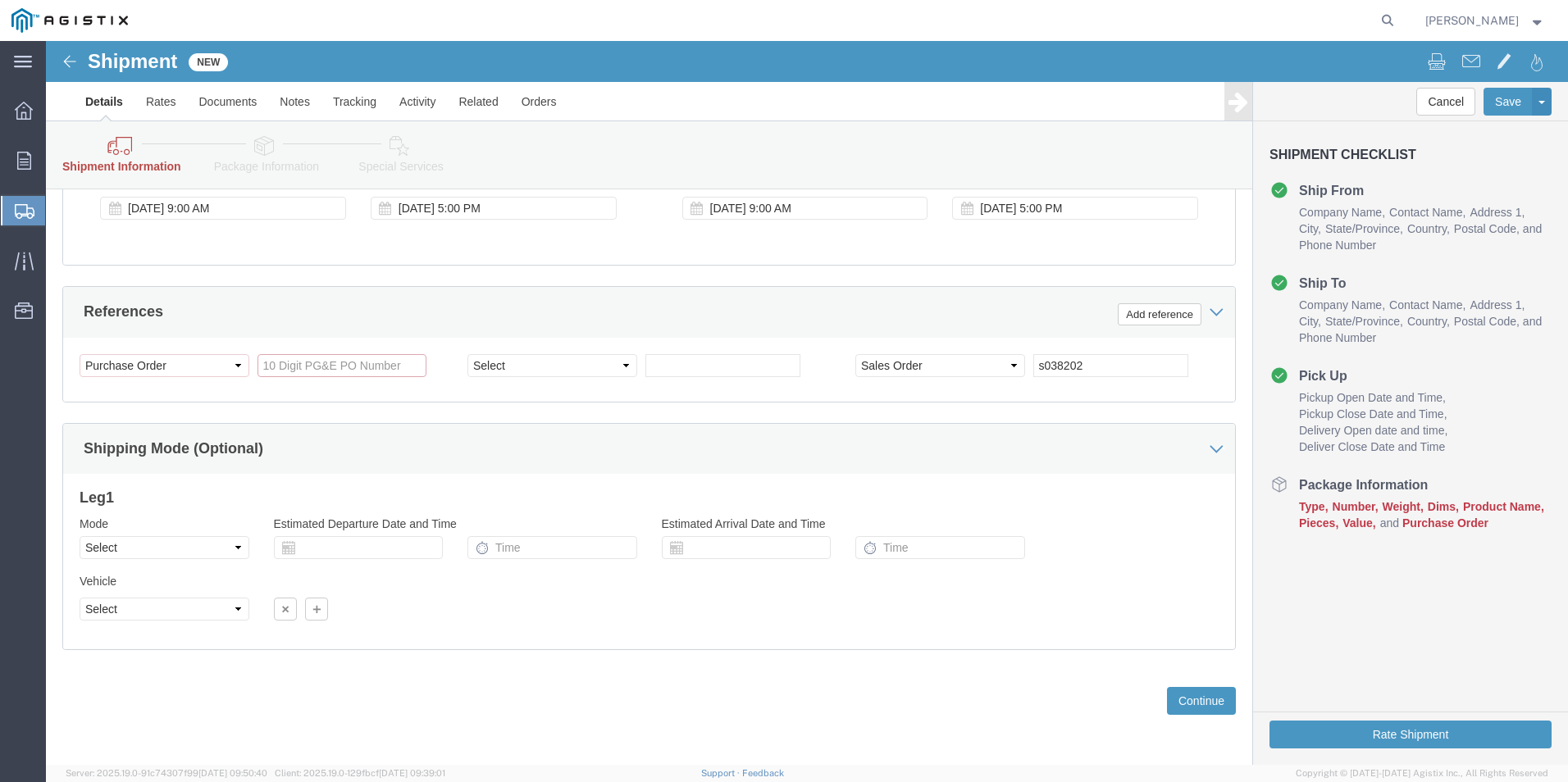
click input "References / Purchase Order: This field is required."
click select "Select Account Type Activity ID Airline Appointment Number ASN Batch Request # …"
select select "CUSTREF"
click select "Select Account Type Activity ID Airline Appointment Number ASN Batch Request # …"
click input "text"
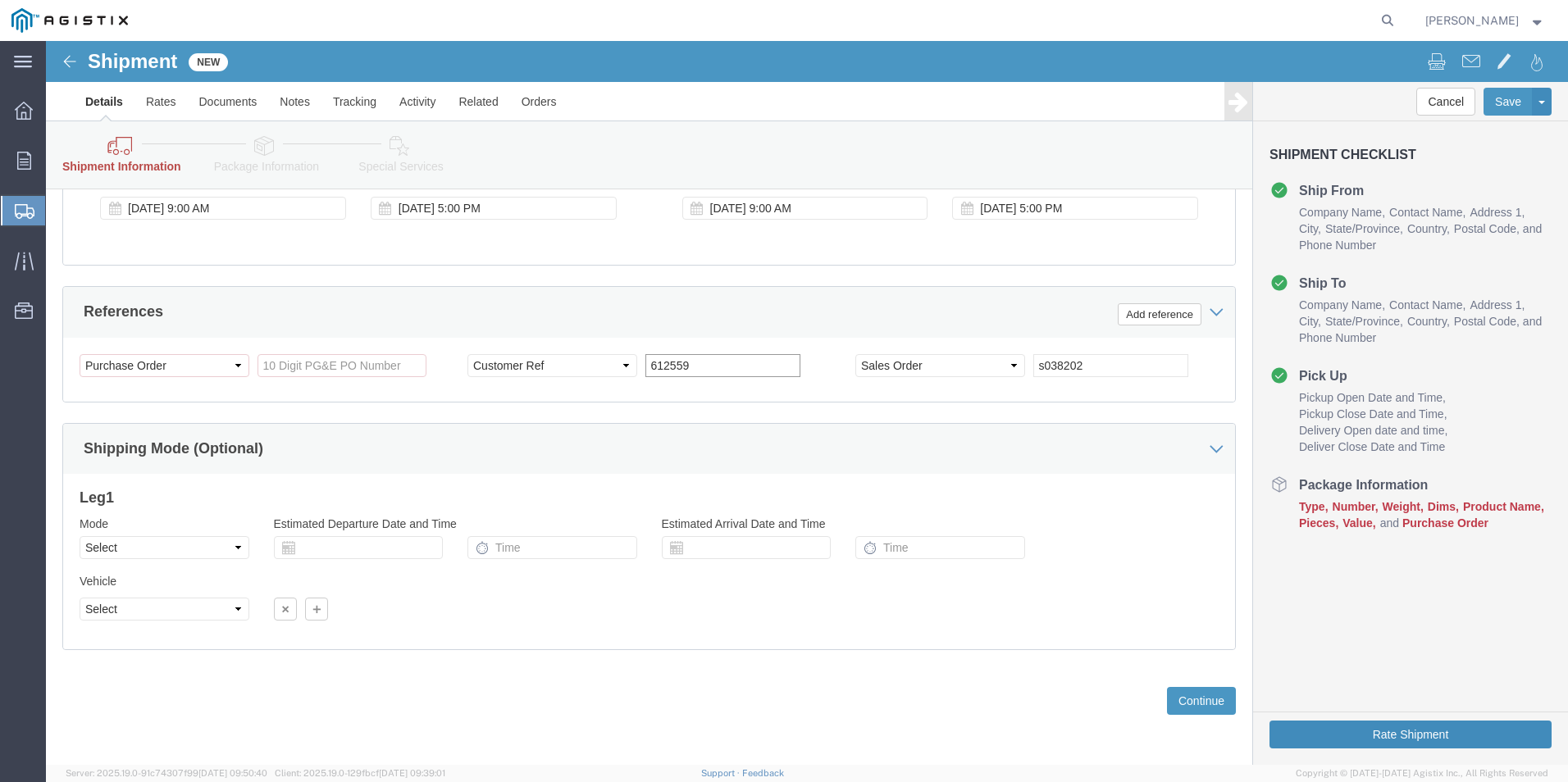
type input "612559"
click button "Rate Shipment"
click select "Select Account Type Activity ID Airline Appointment Number ASN Batch Request # …"
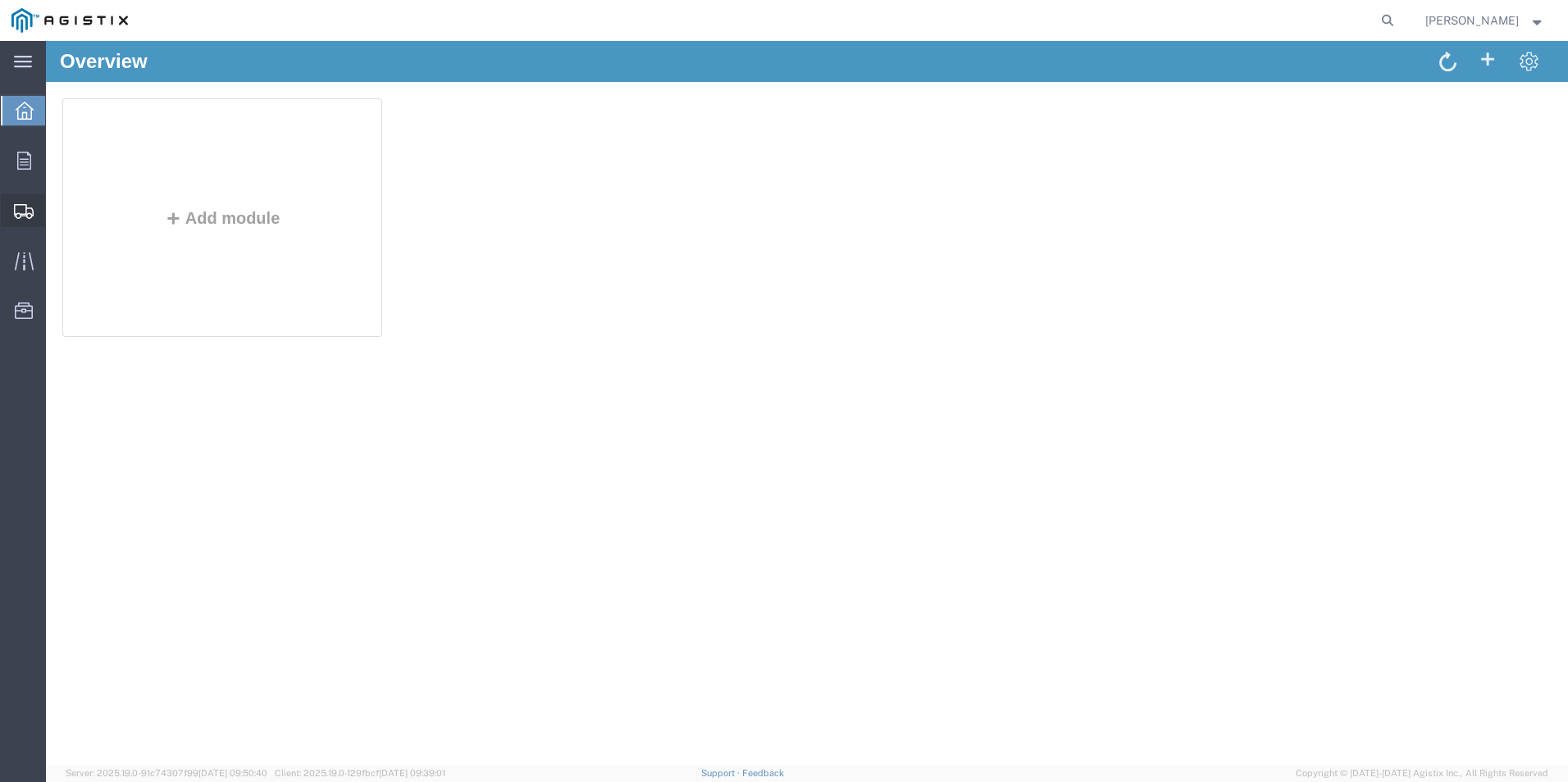
click at [0, 0] on span "Create Shipment" at bounding box center [0, 0] width 0 height 0
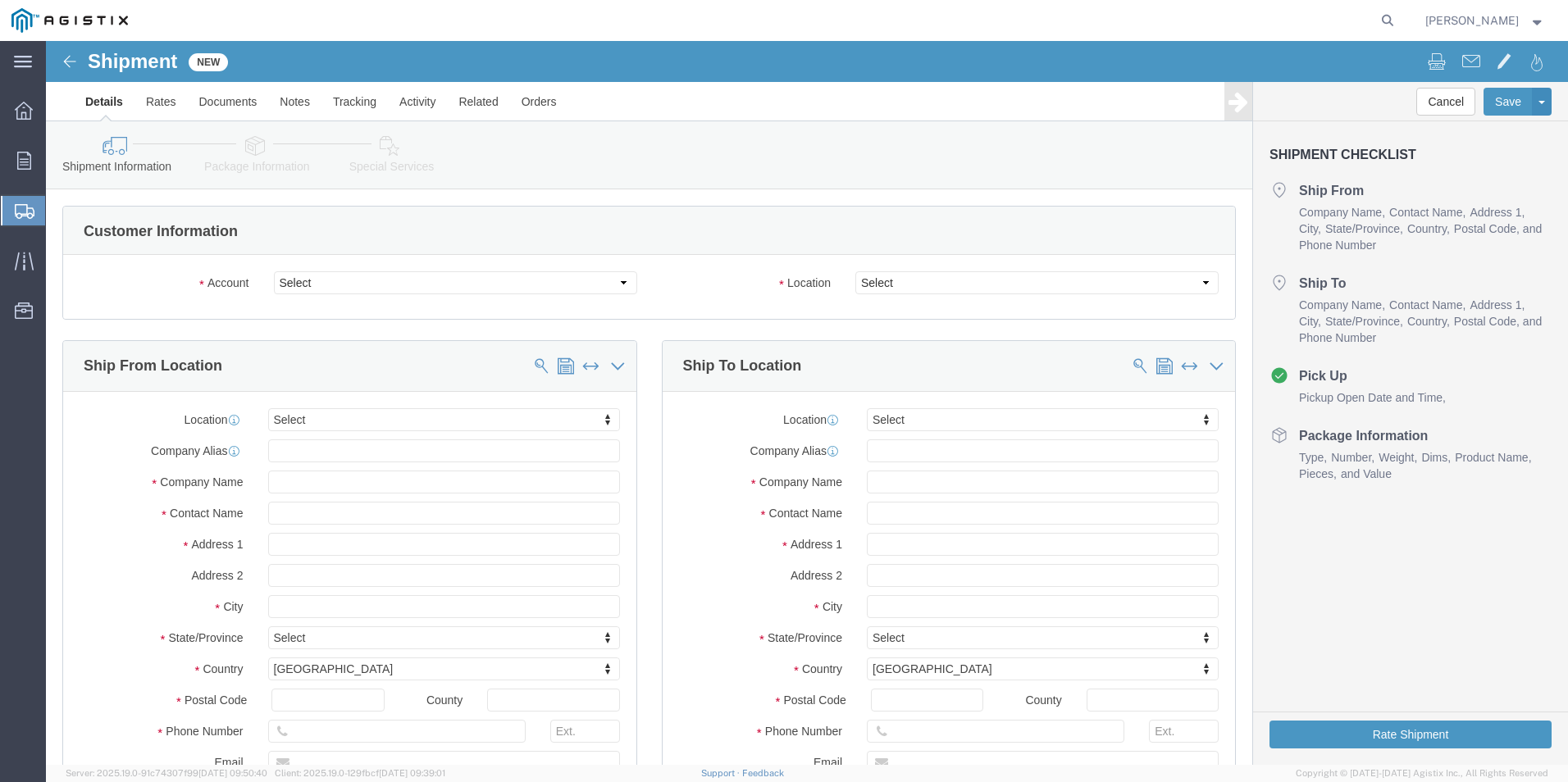
select select
click select "Select Oldcastle Precast Inc PG&E"
select select "9596"
click select "Select Oldcastle Precast Inc PG&E"
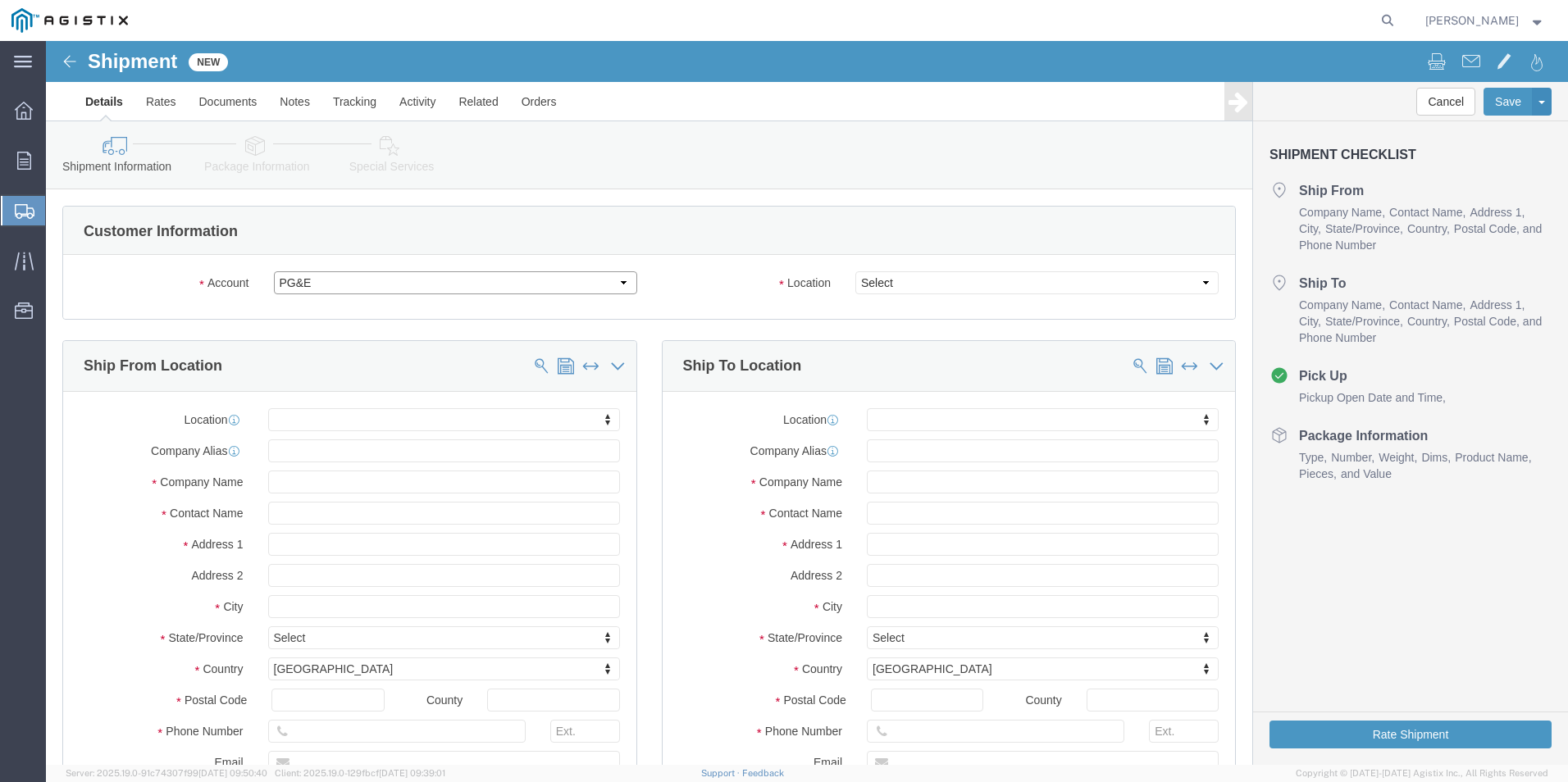
select select "PURCHORD"
select select
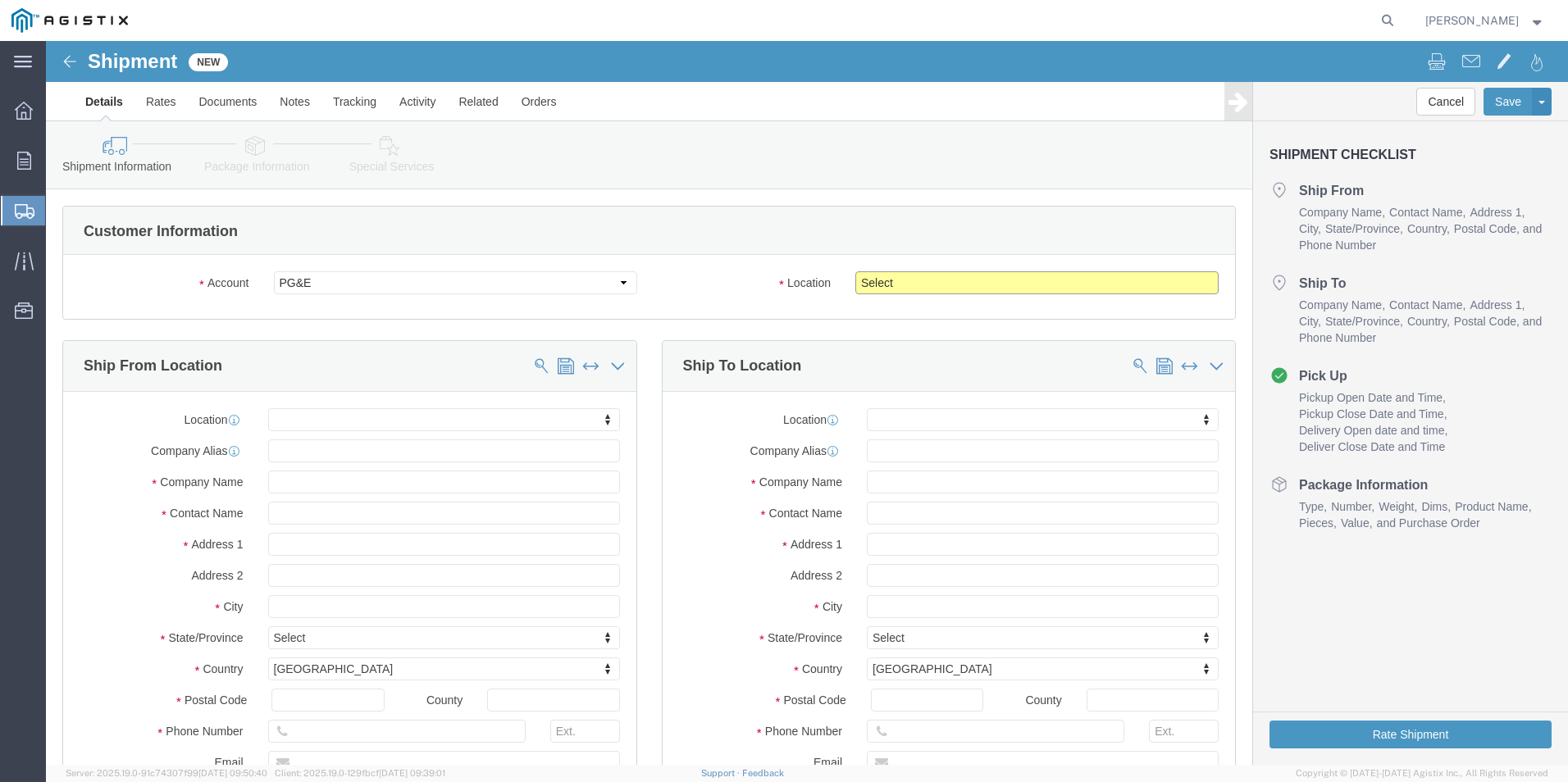
click select "Select All Others [GEOGRAPHIC_DATA] [GEOGRAPHIC_DATA] [GEOGRAPHIC_DATA] [GEOGRA…"
select select "19996"
click select "Select All Others [GEOGRAPHIC_DATA] [GEOGRAPHIC_DATA] [GEOGRAPHIC_DATA] [GEOGRA…"
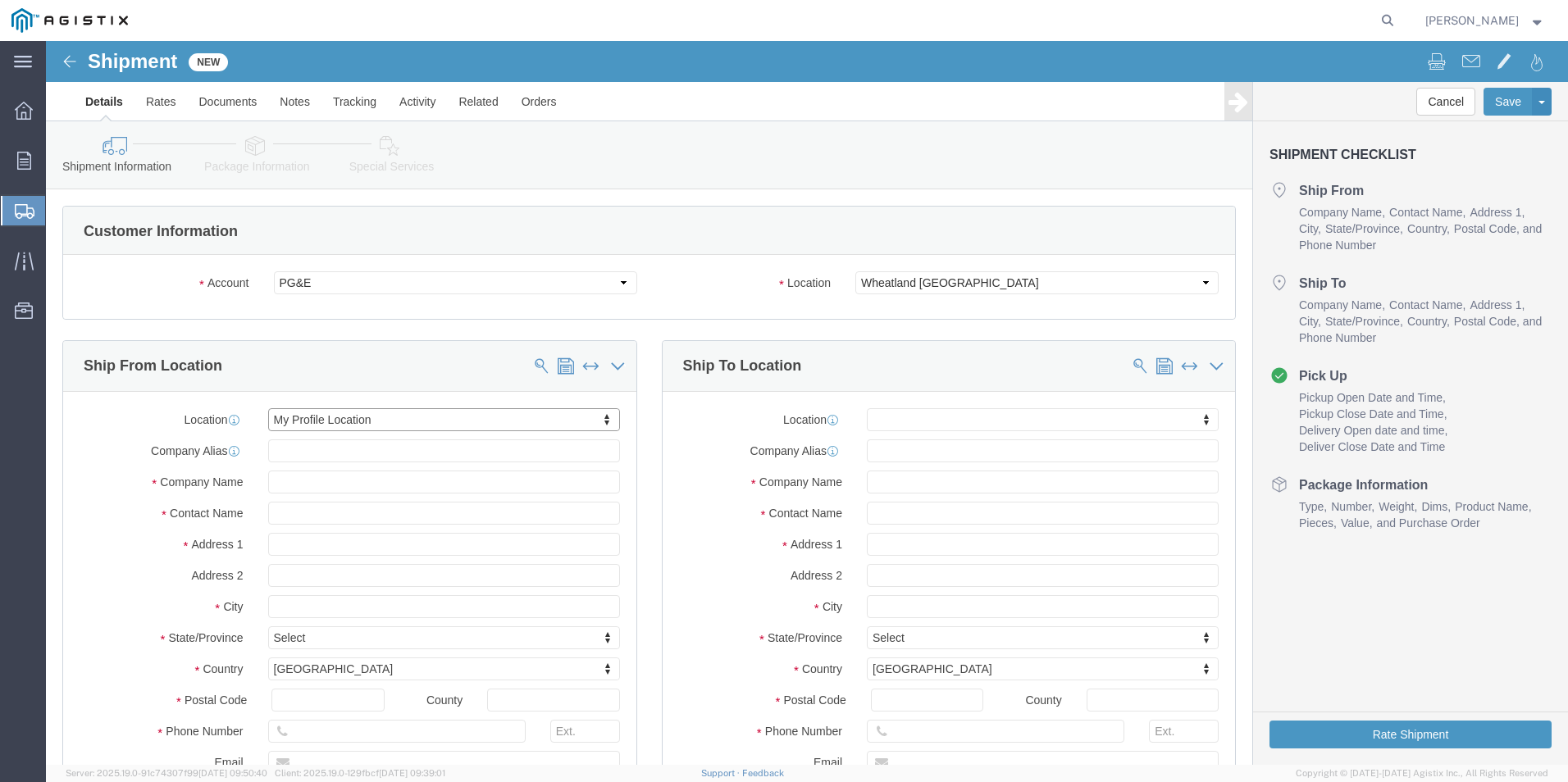
select select "MYPROFILE"
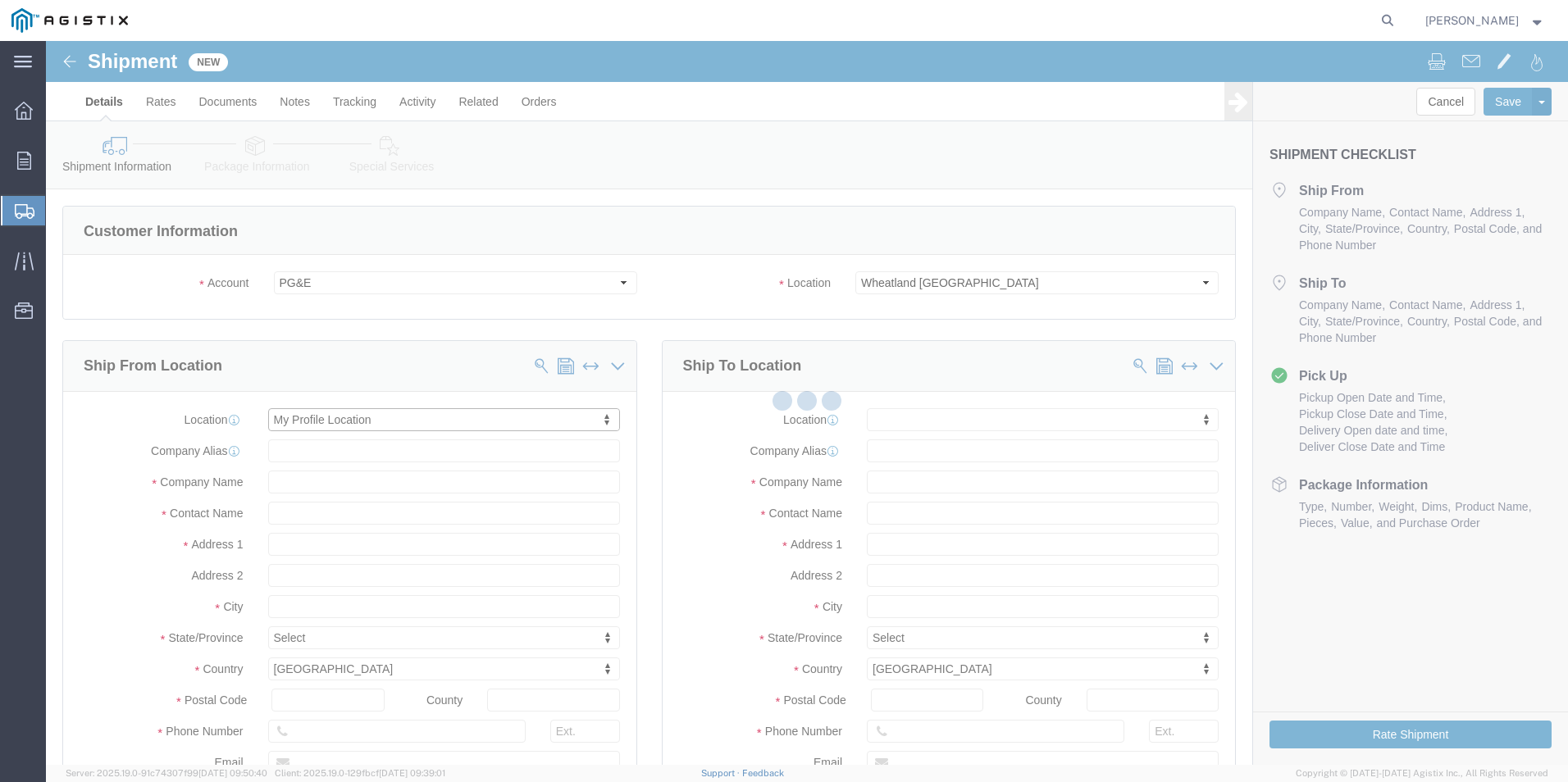
type input "[STREET_ADDRESS]"
type input "93637"
type input "[PHONE_NUMBER]"
type input "[PERSON_NAME][EMAIL_ADDRESS][PERSON_NAME][DOMAIN_NAME]"
checkbox input "true"
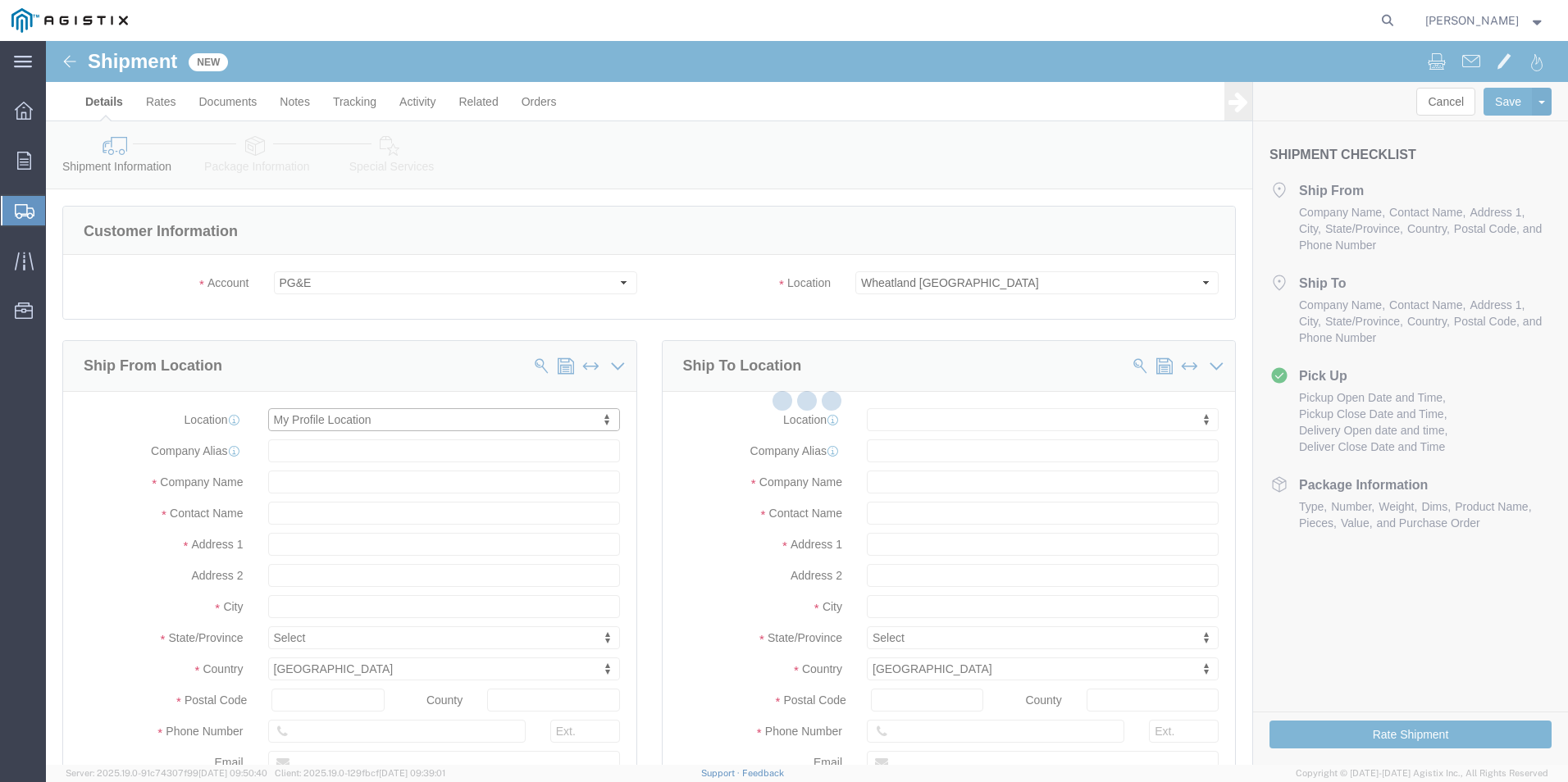
type input "Oldcastle Precast Inc"
type input "[PERSON_NAME]"
type input "Madera"
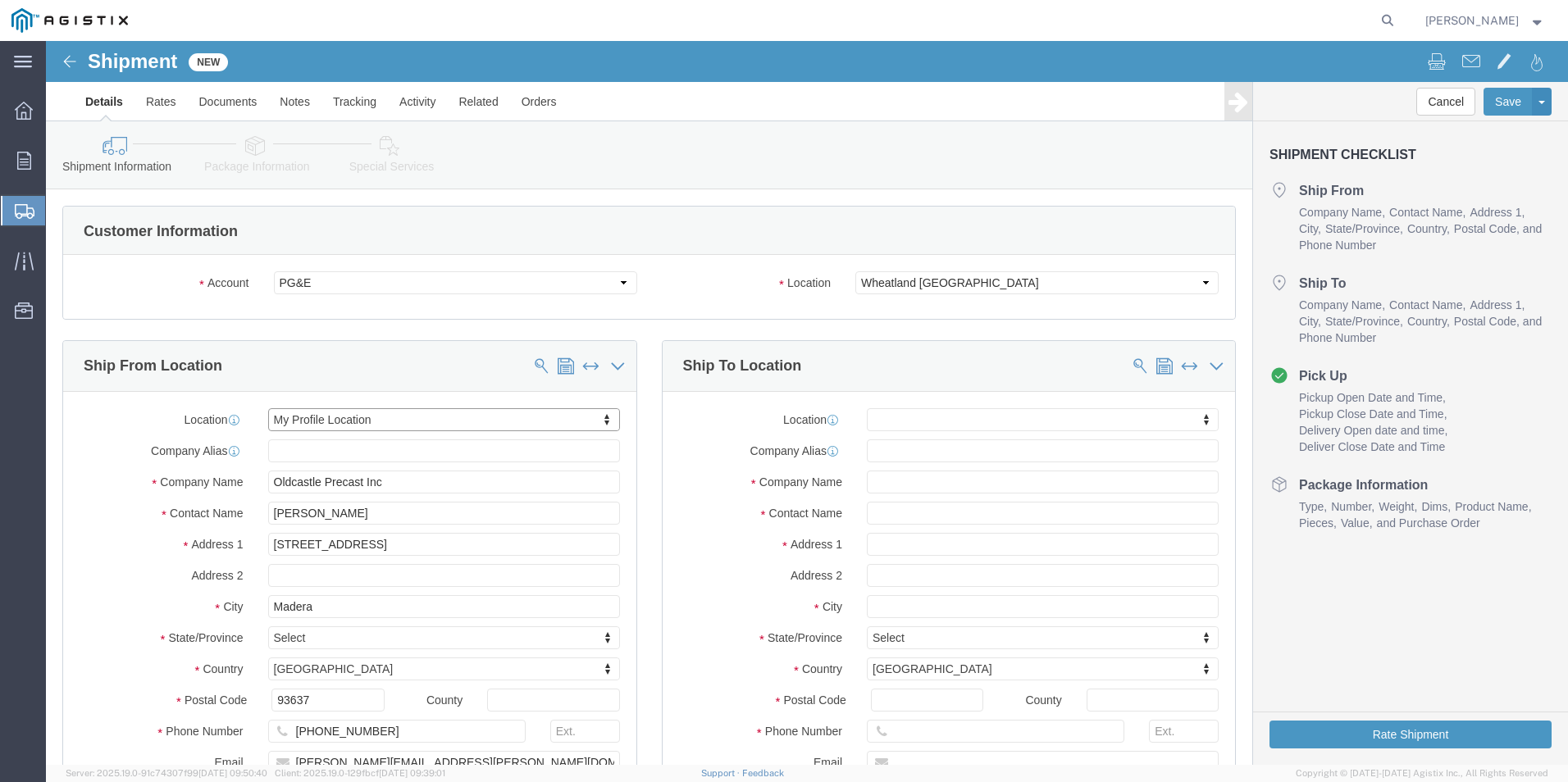
select select "CA"
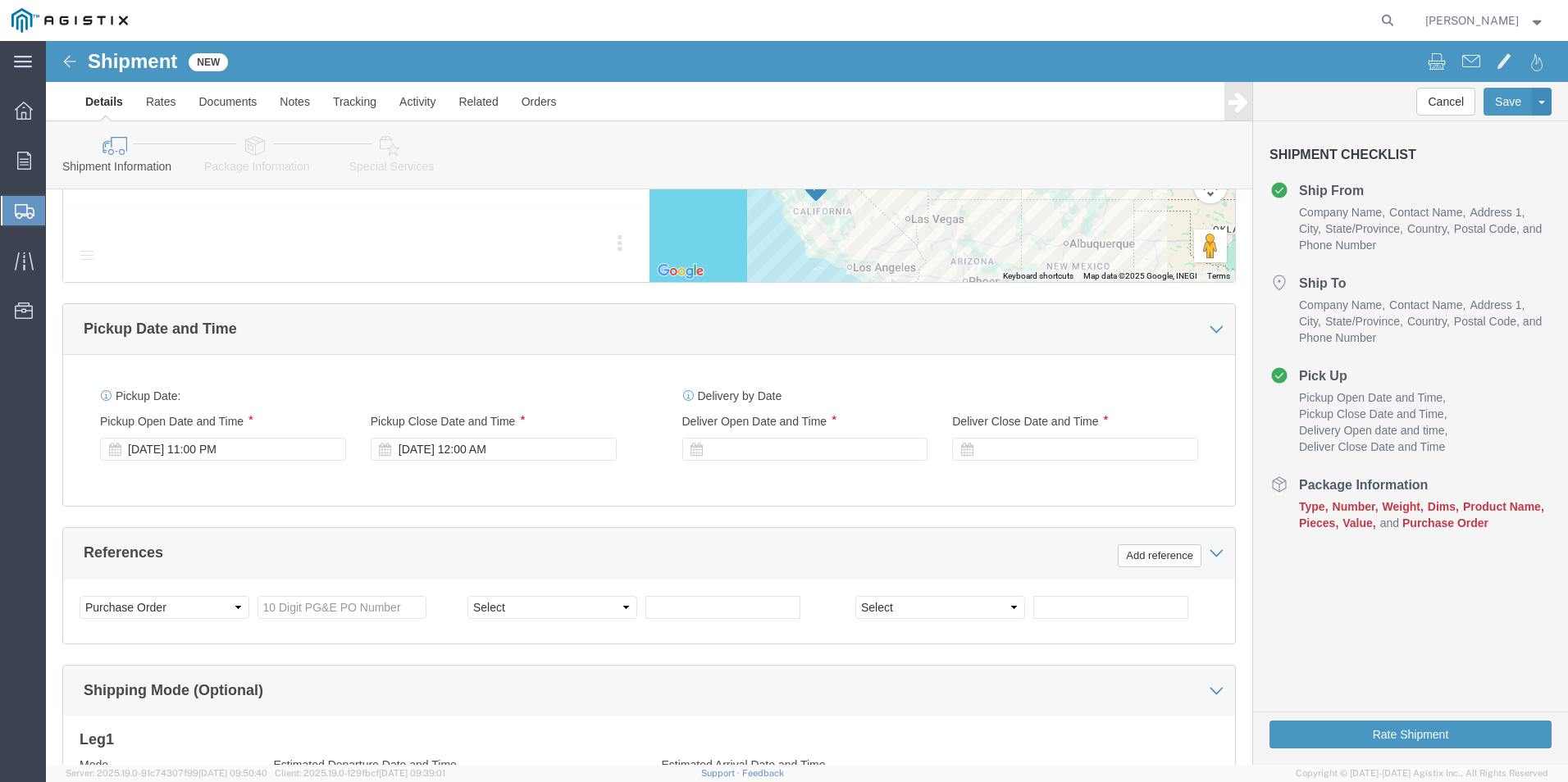
scroll to position [1065, 0]
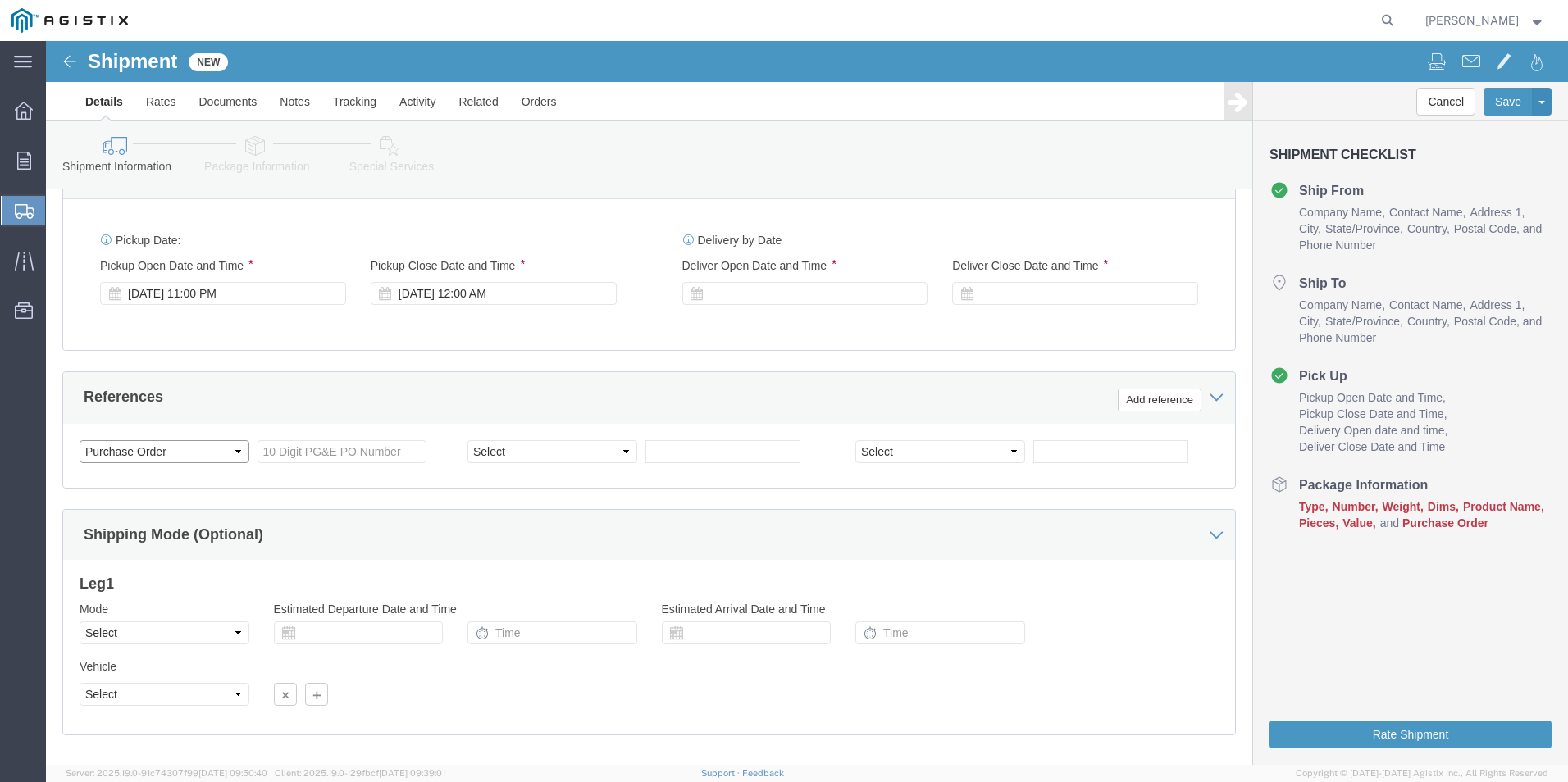
click select "Select Account Type Activity ID Airline Appointment Number ASN Batch Request # …"
click div "Customer Information Account Select Oldcastle Precast Inc PG&E Location Select …"
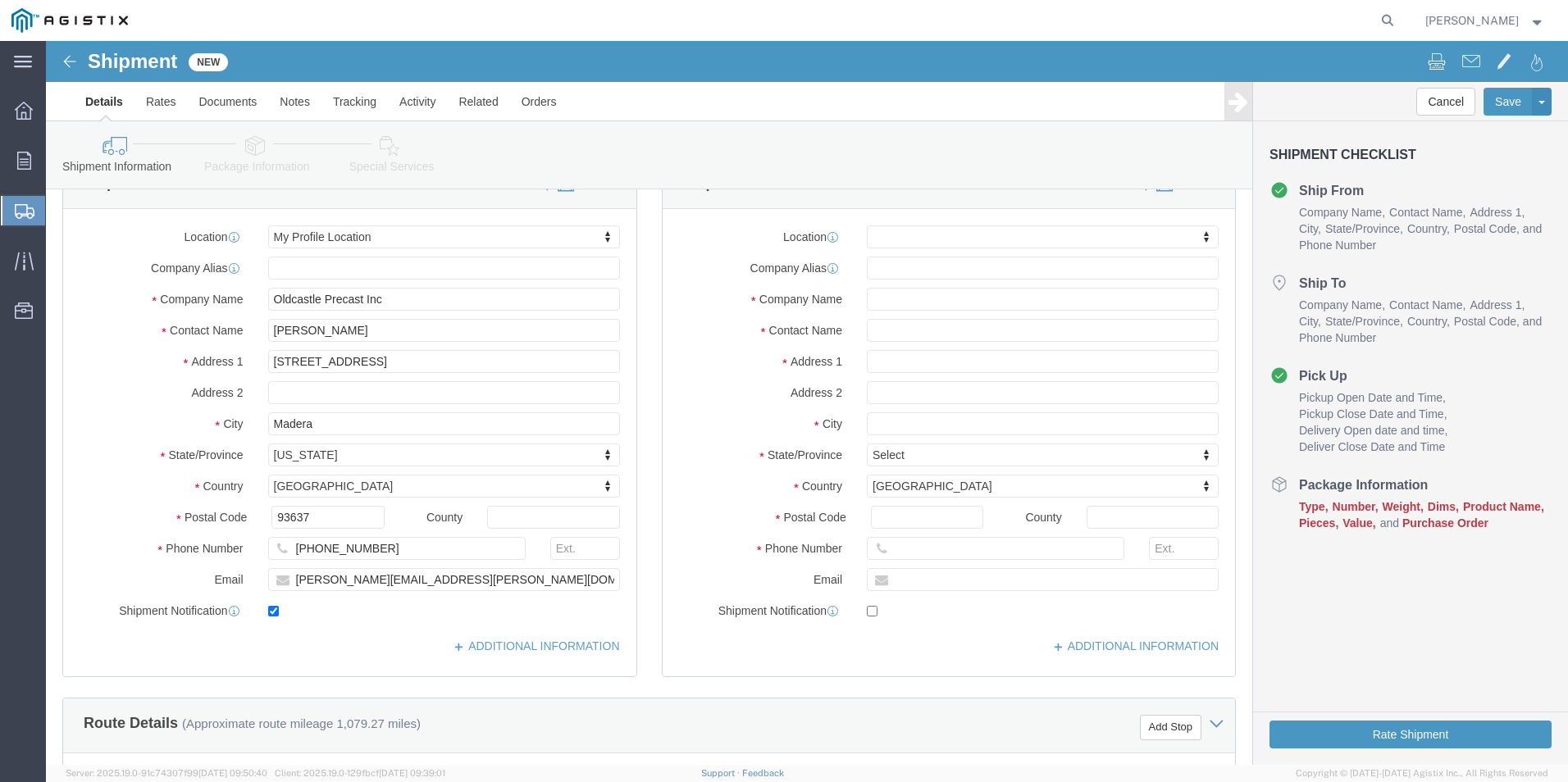
scroll to position [164, 0]
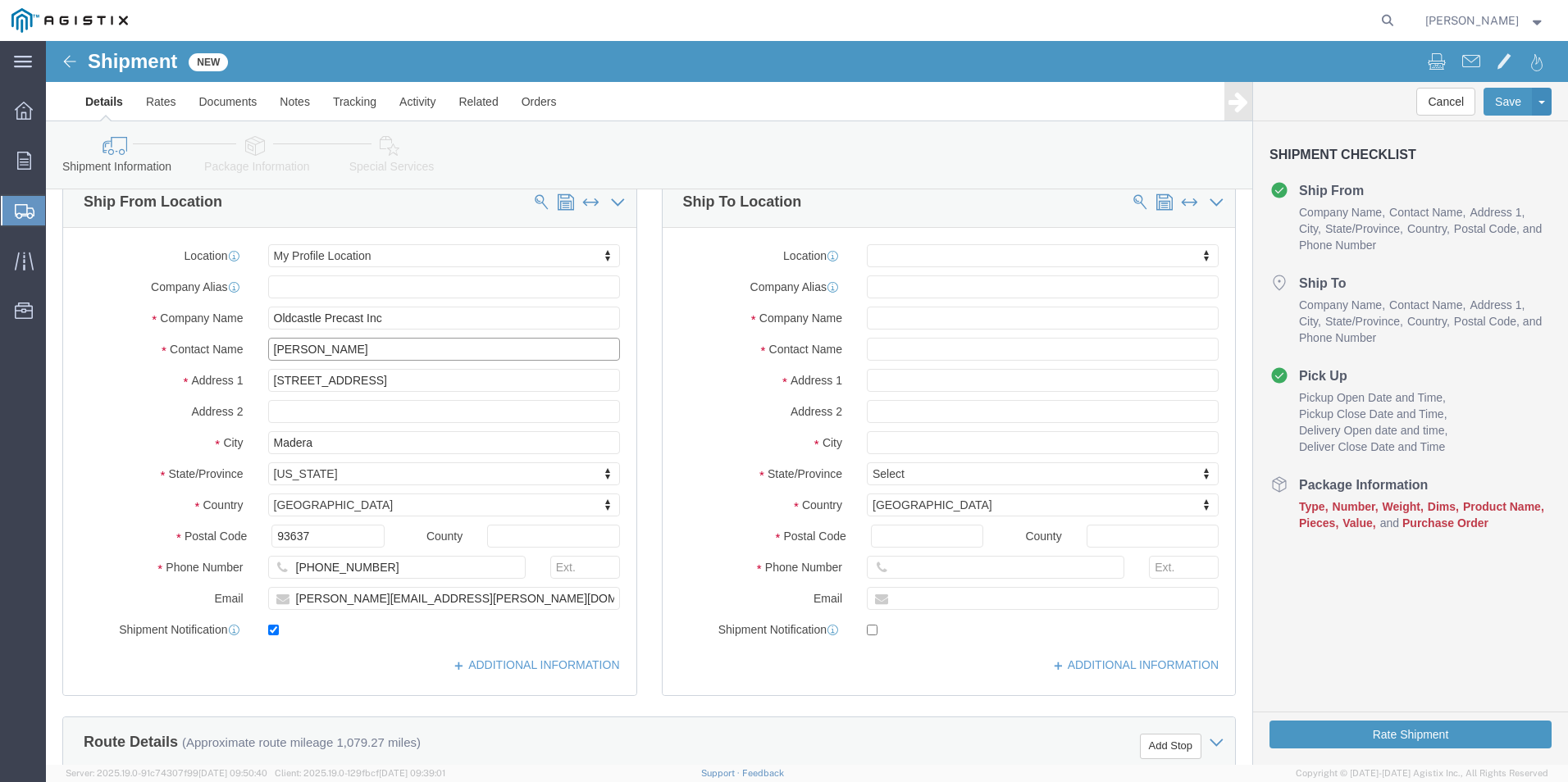
drag, startPoint x: 356, startPoint y: 307, endPoint x: 85, endPoint y: 313, distance: 271.1
click div "Contact Name [PERSON_NAME]"
type input "[PERSON_NAME]"
drag, startPoint x: 355, startPoint y: 529, endPoint x: 175, endPoint y: 531, distance: 180.0
click div "Phone Number [PHONE_NUMBER]"
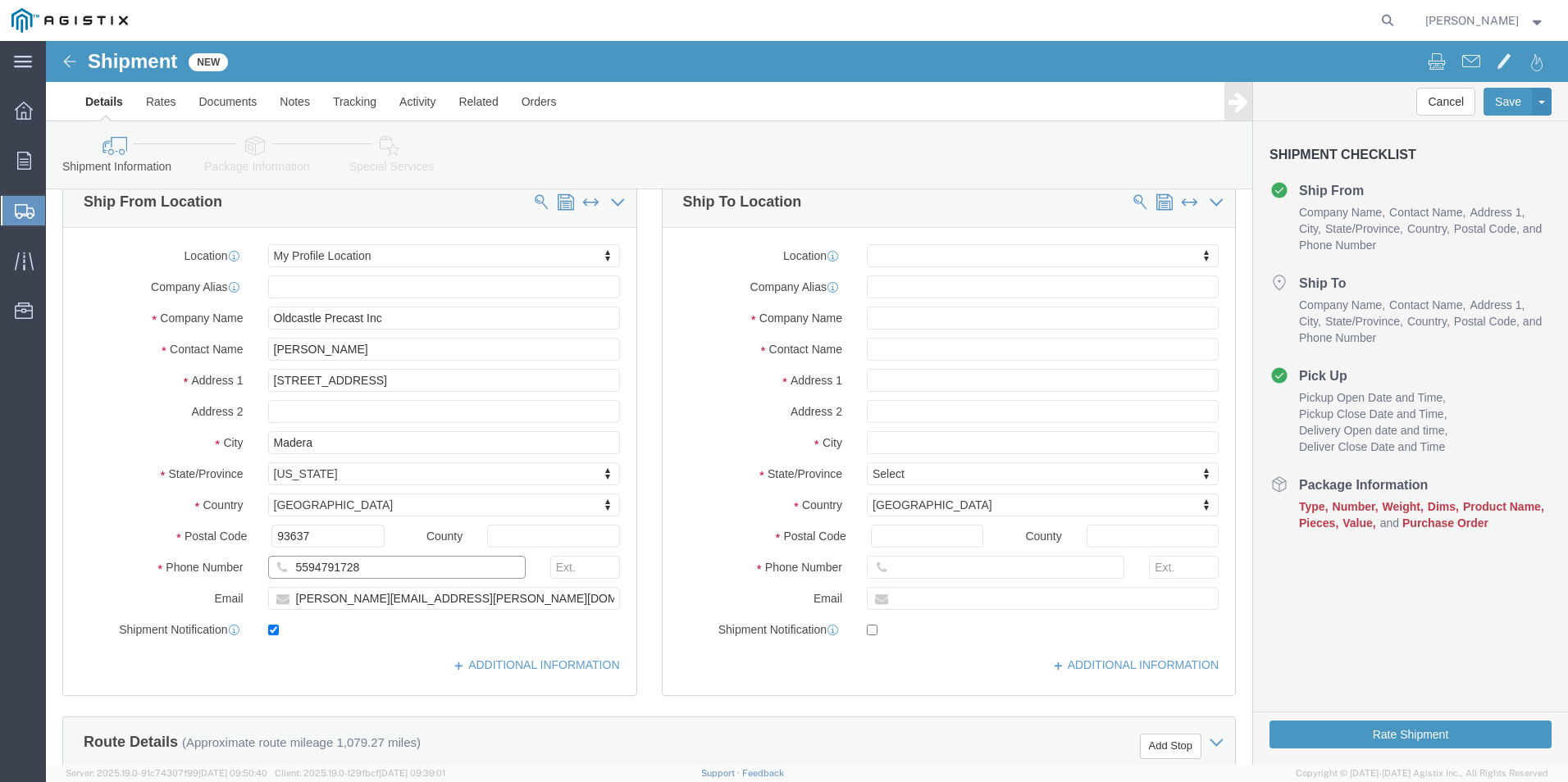
type input "5594791728"
drag, startPoint x: 252, startPoint y: 568, endPoint x: 192, endPoint y: 572, distance: 60.1
click div "Location My Profile Location My Profile Location (OBSOLETE) [GEOGRAPHIC_DATA] S…"
type input "[PERSON_NAME][EMAIL_ADDRESS][PERSON_NAME][DOMAIN_NAME]"
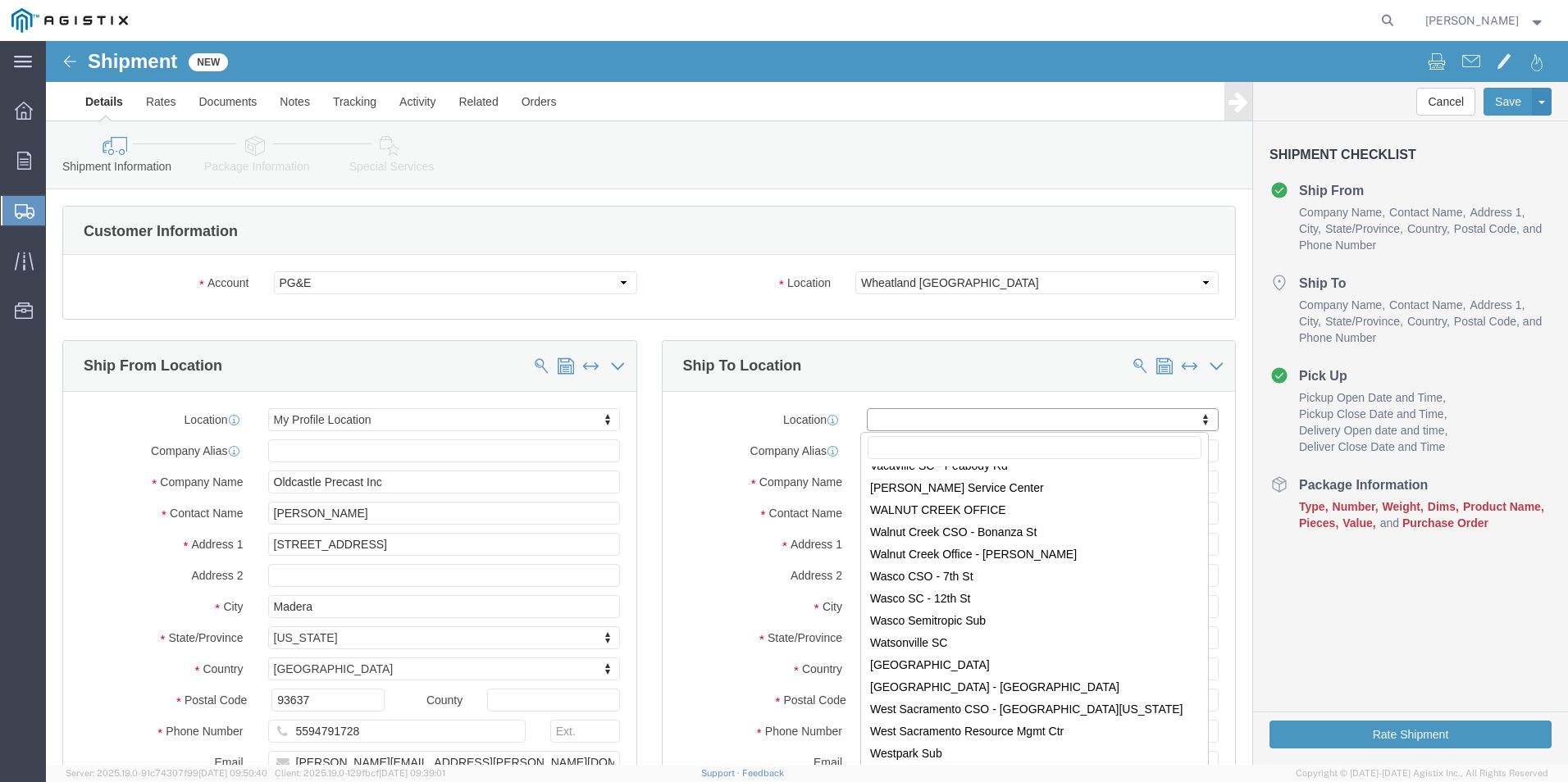
scroll to position [10494, 0]
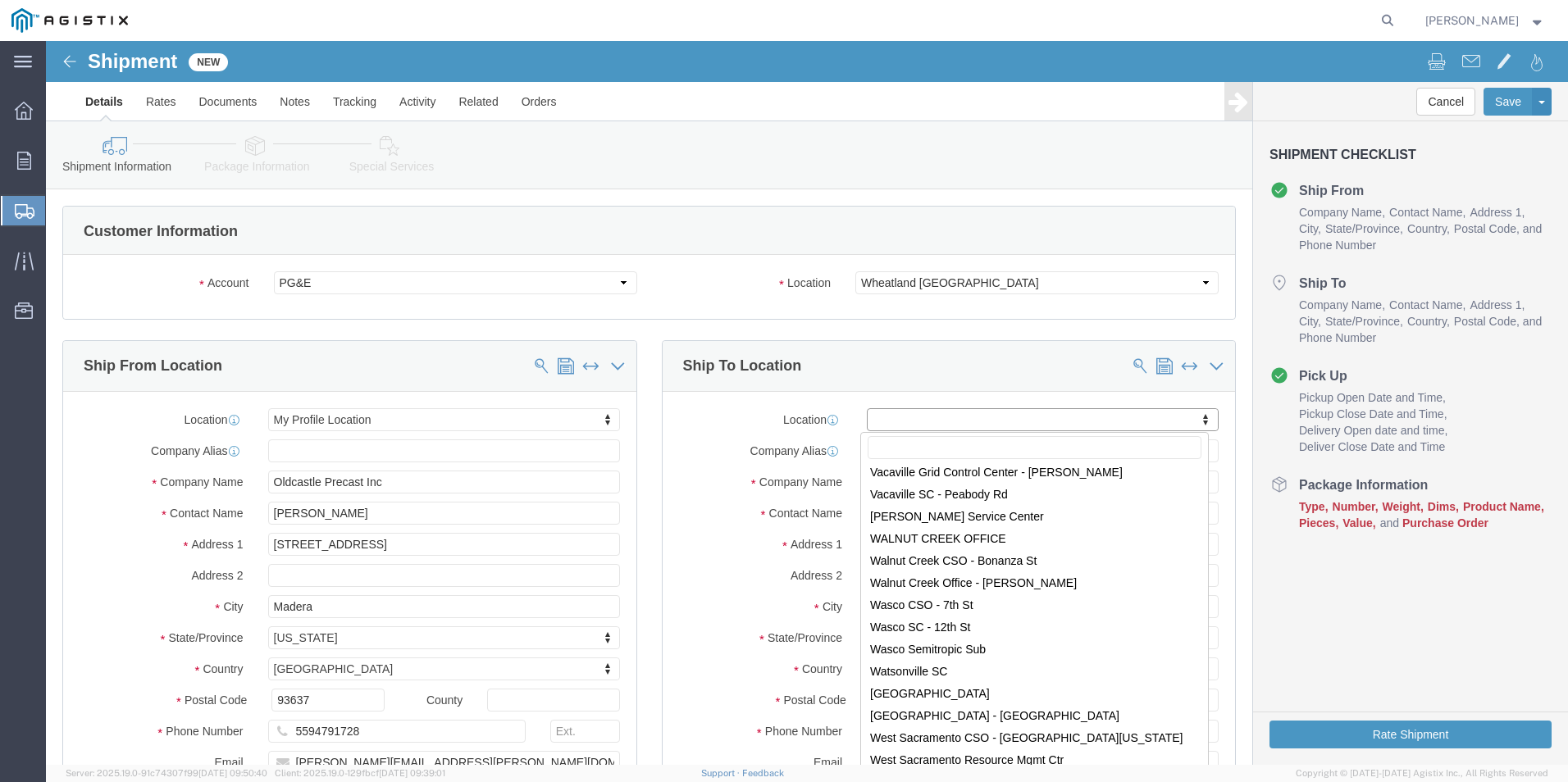
select select "19996"
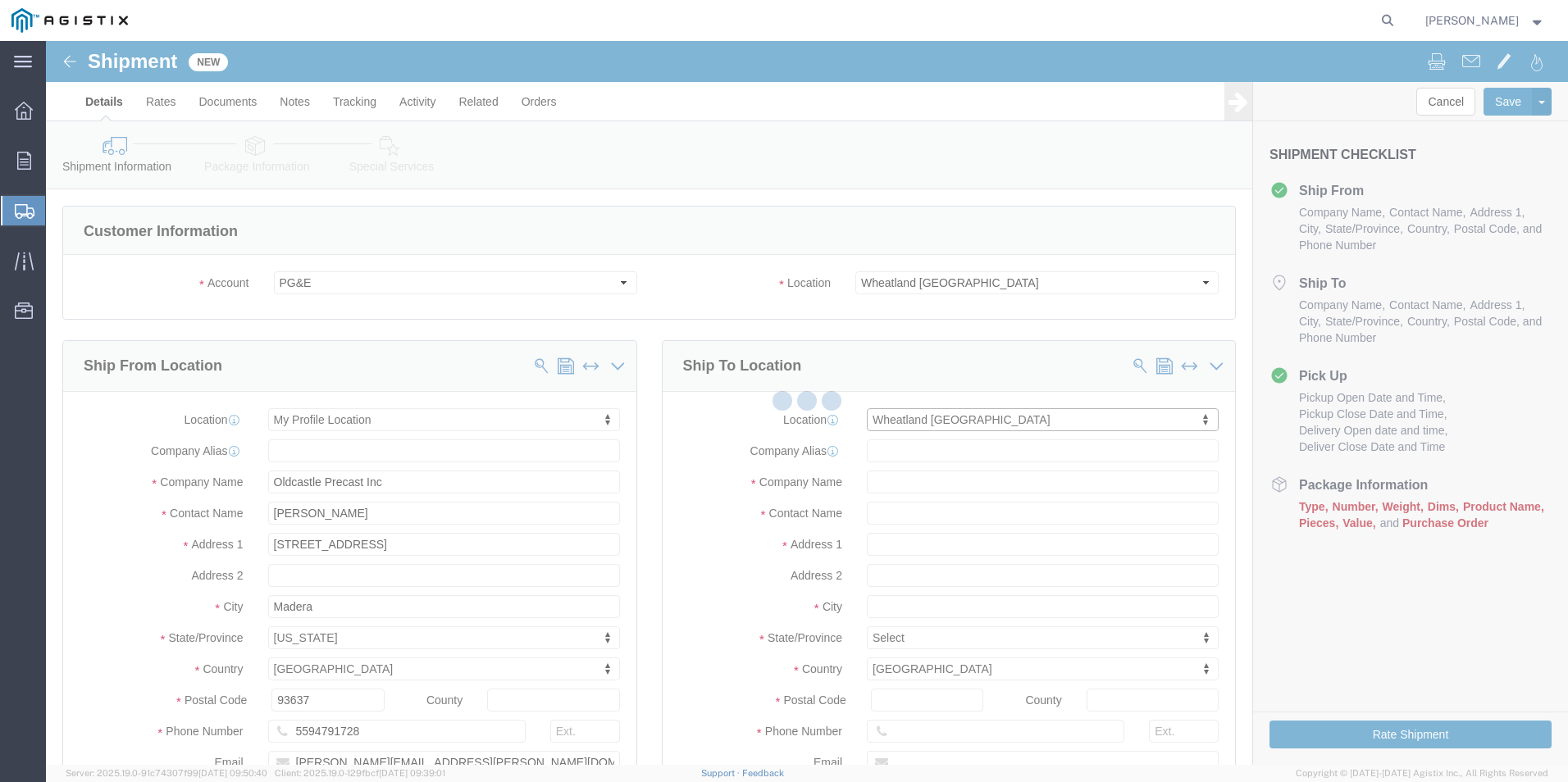
type input "[STREET_ADDRESS]"
type input "95692"
type input "PG&E"
type input "Wheatland"
select select "CA"
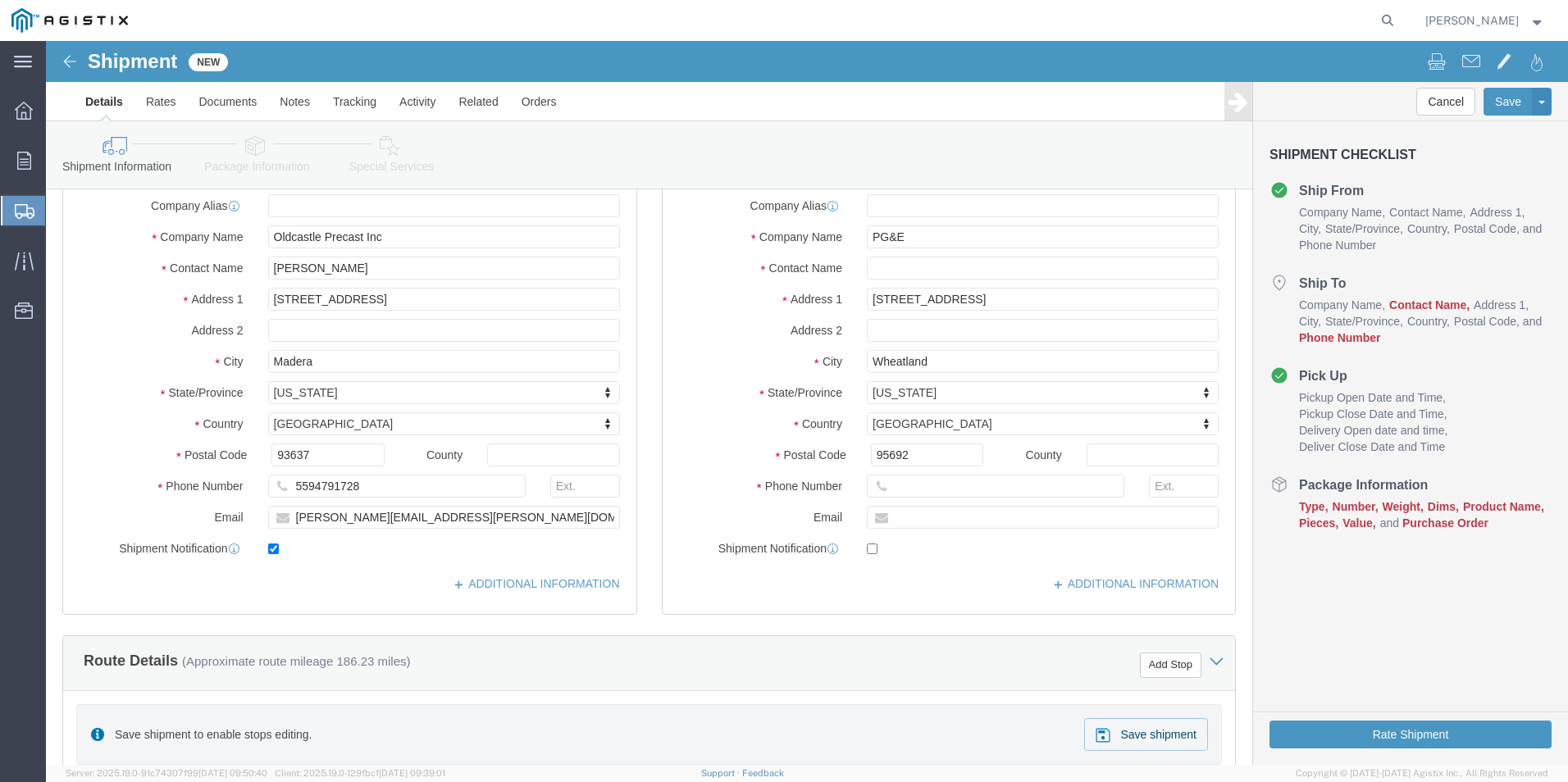
scroll to position [246, 0]
click input "text"
type input "[PERSON_NAME]"
click input "text"
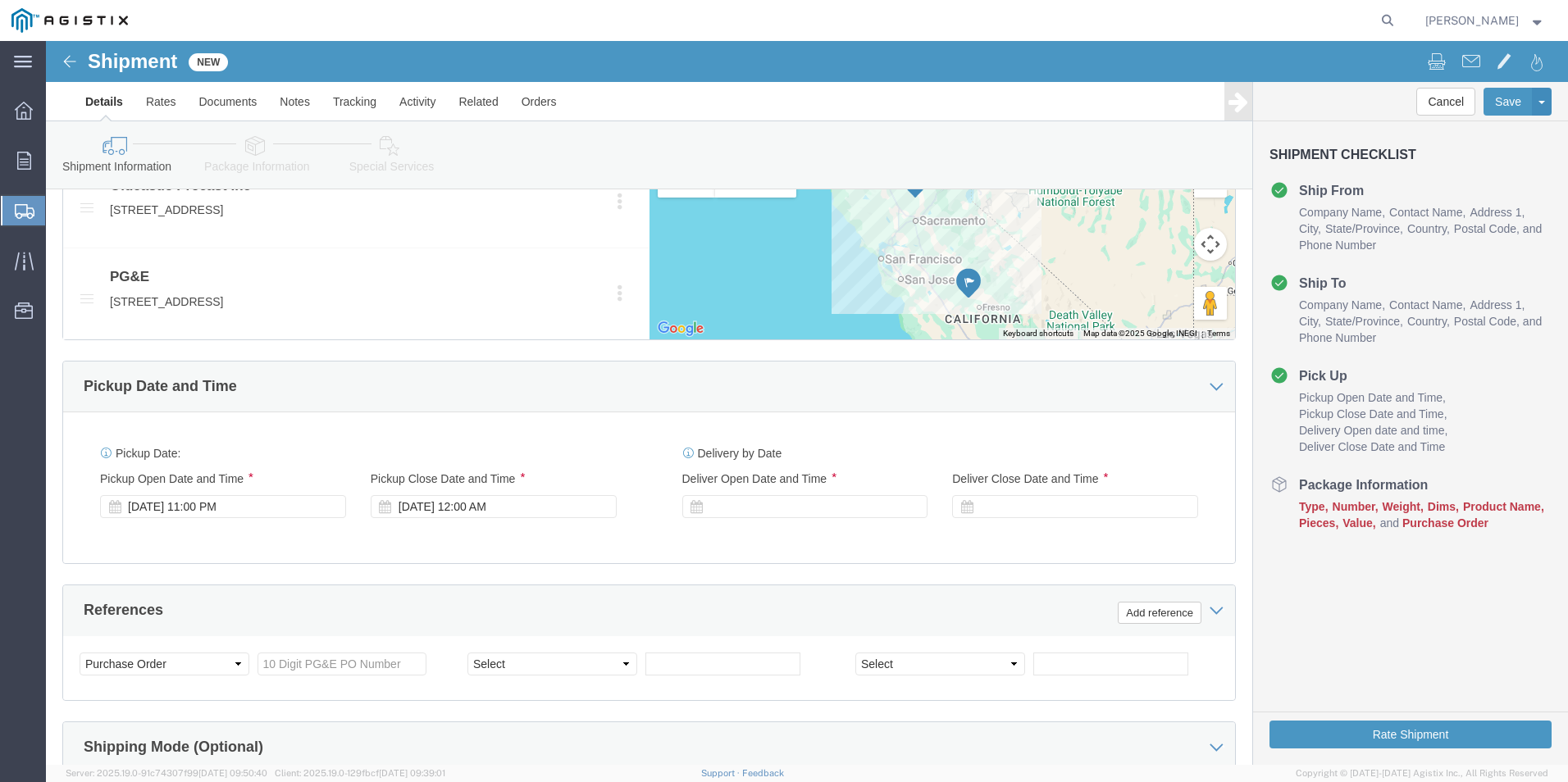
scroll to position [984, 0]
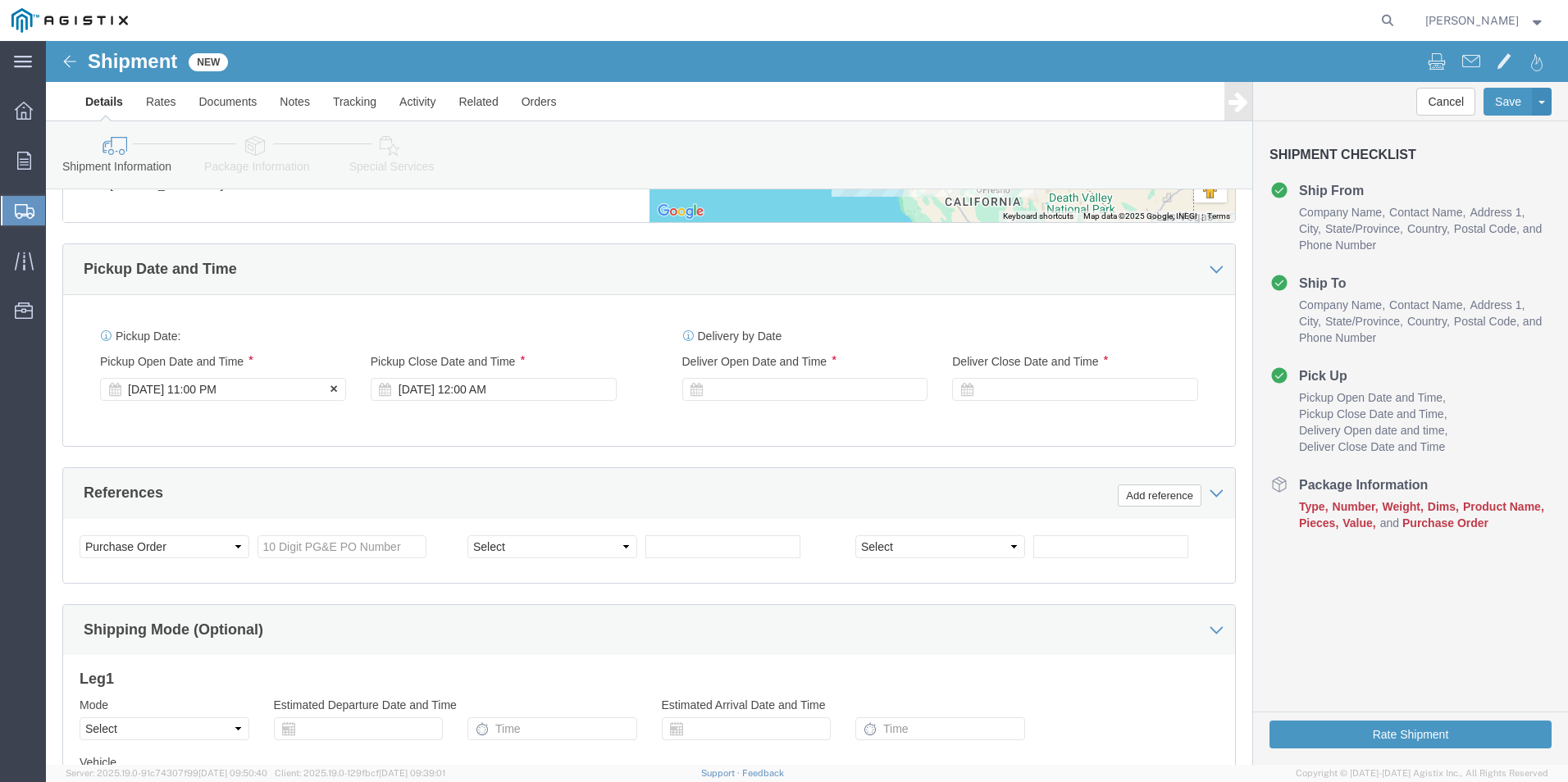
type input "8664314567"
click div "[DATE] 11:00 PM"
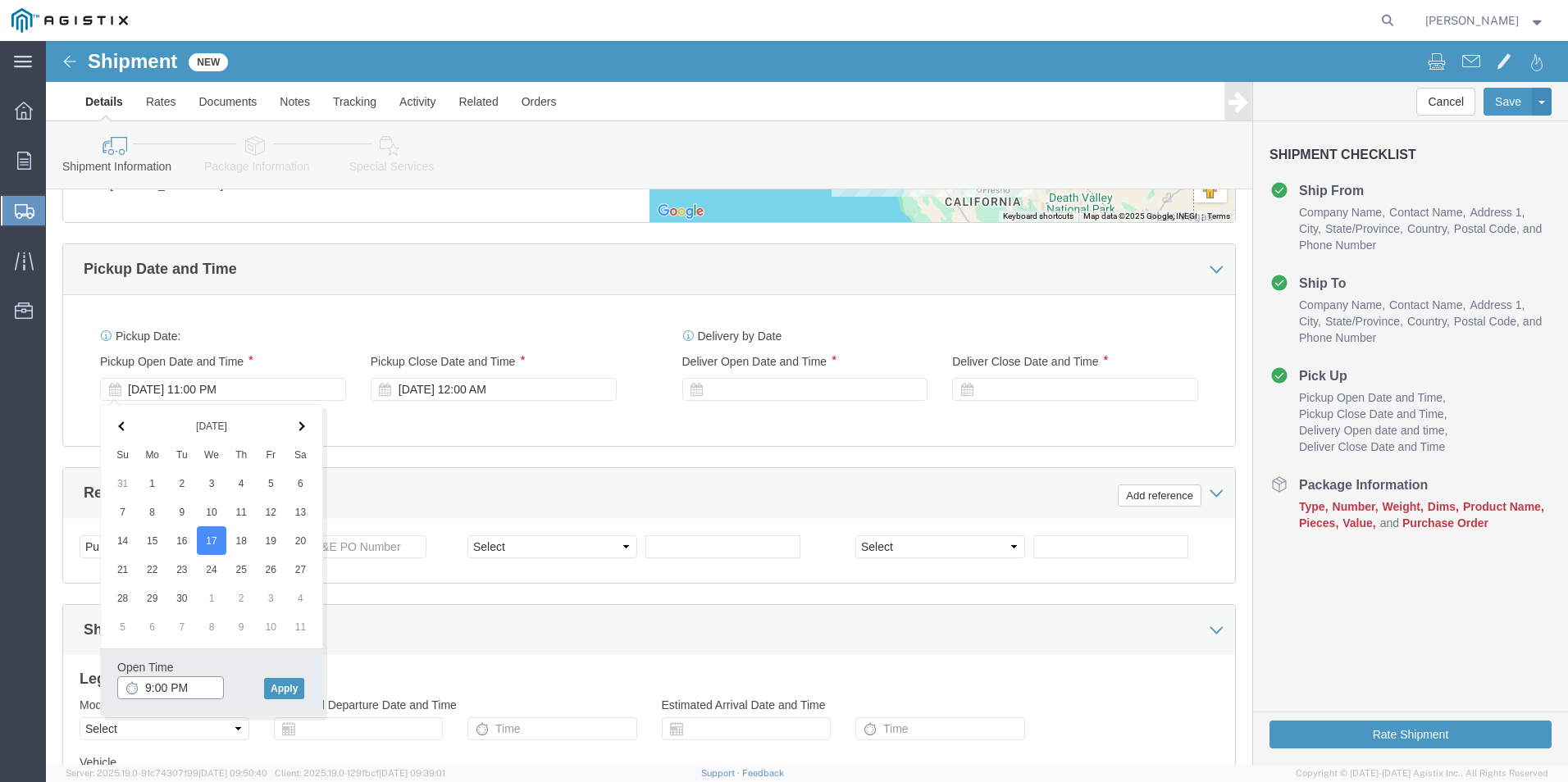
click input "9:00 PM"
type input "9:00 am"
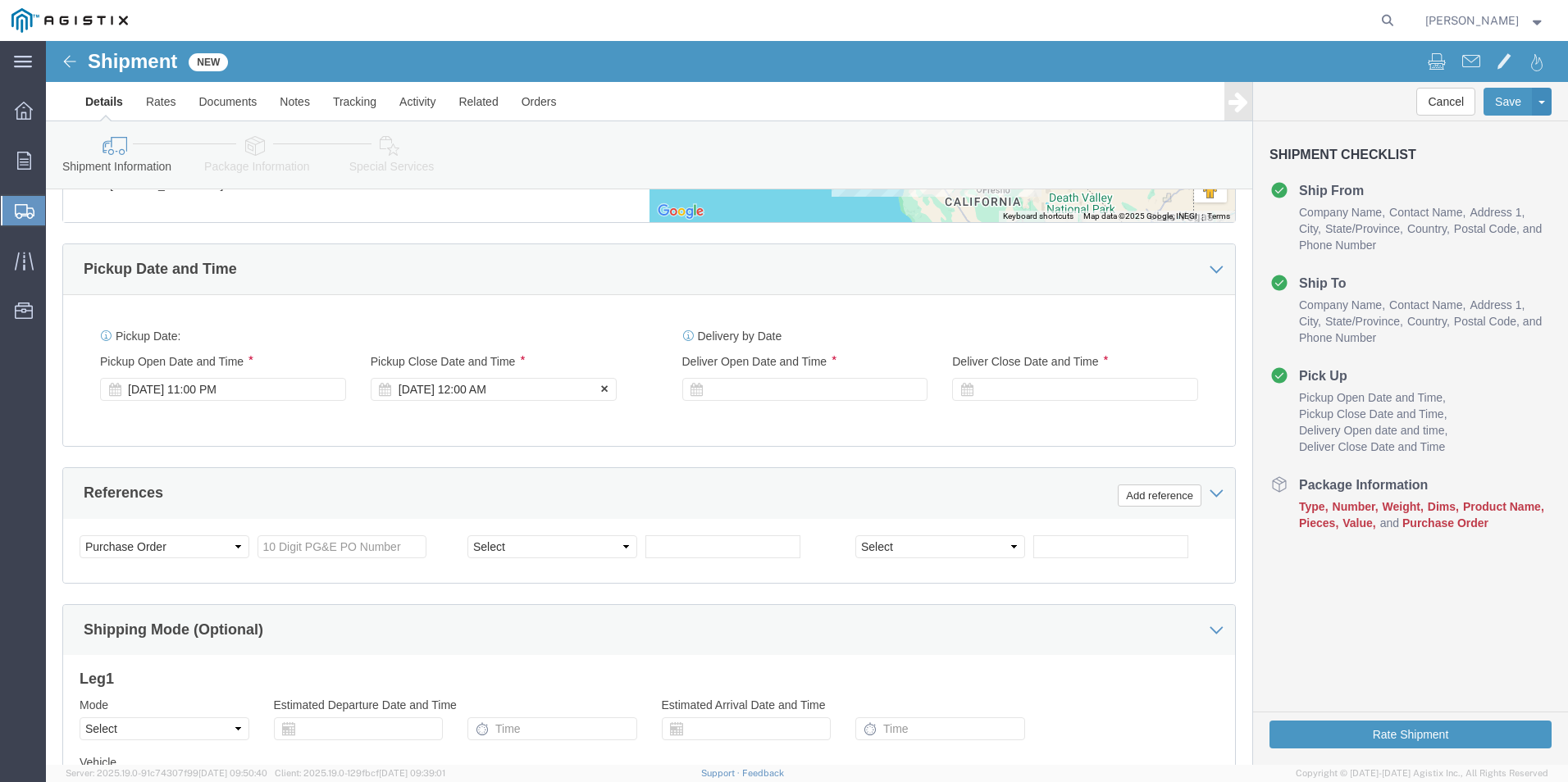
click div "[DATE] 12:00 AM"
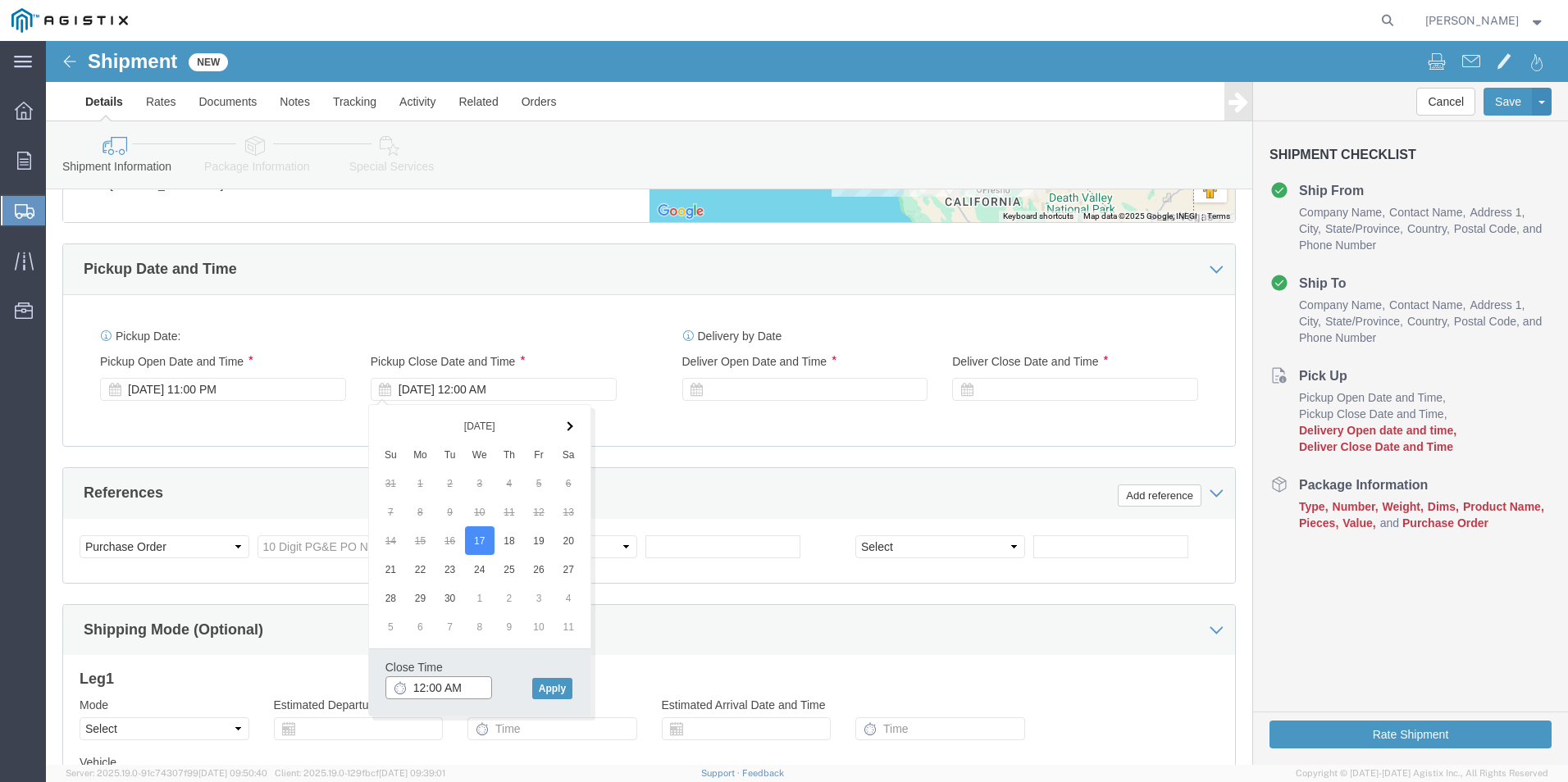
drag, startPoint x: 383, startPoint y: 646, endPoint x: 360, endPoint y: 649, distance: 23.2
click input "12:00 AM"
drag, startPoint x: 411, startPoint y: 648, endPoint x: 391, endPoint y: 650, distance: 20.1
click input "5:00 AM"
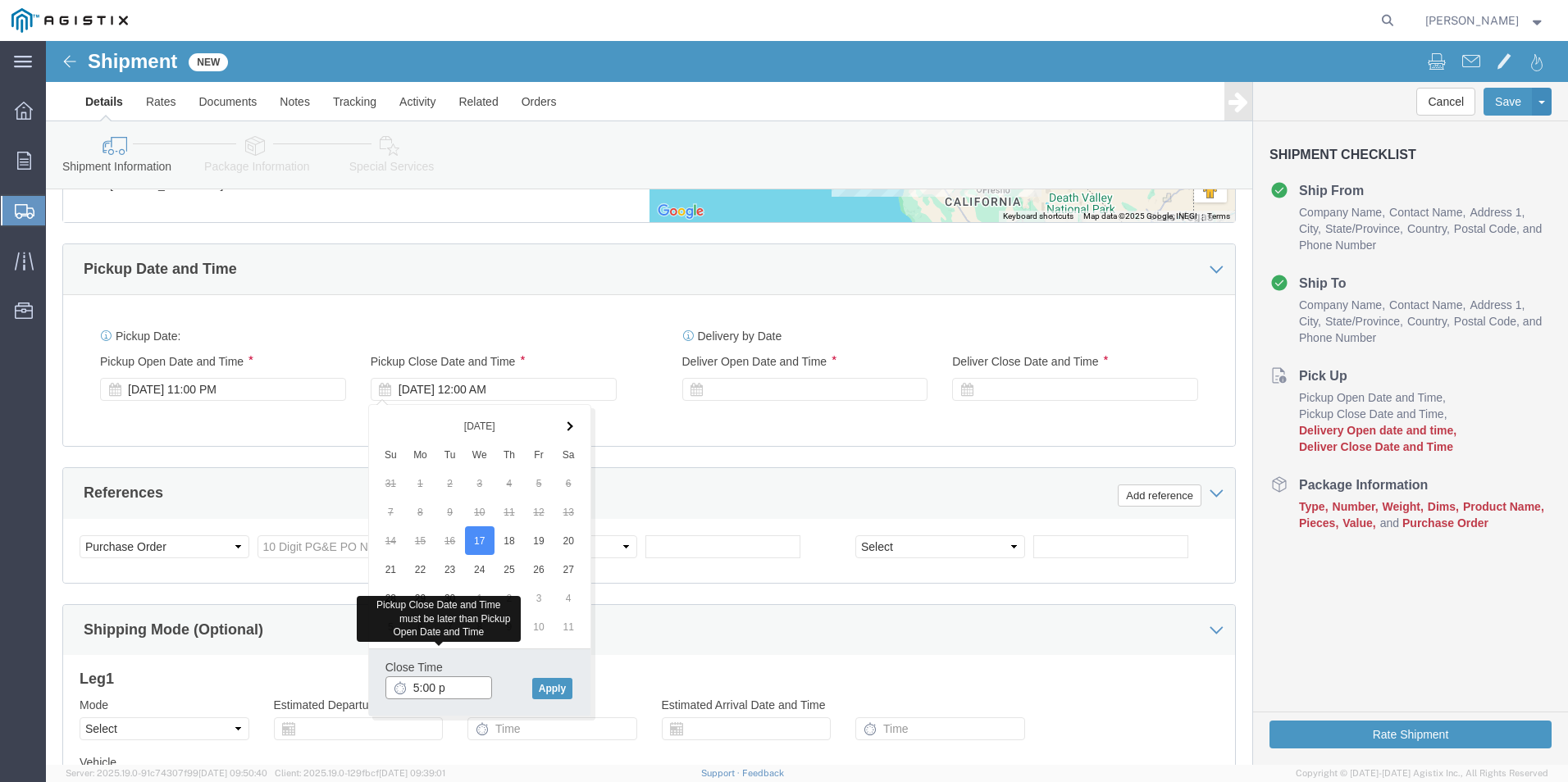
type input "5:00 pm"
click div "[DATE] 11:00 PM"
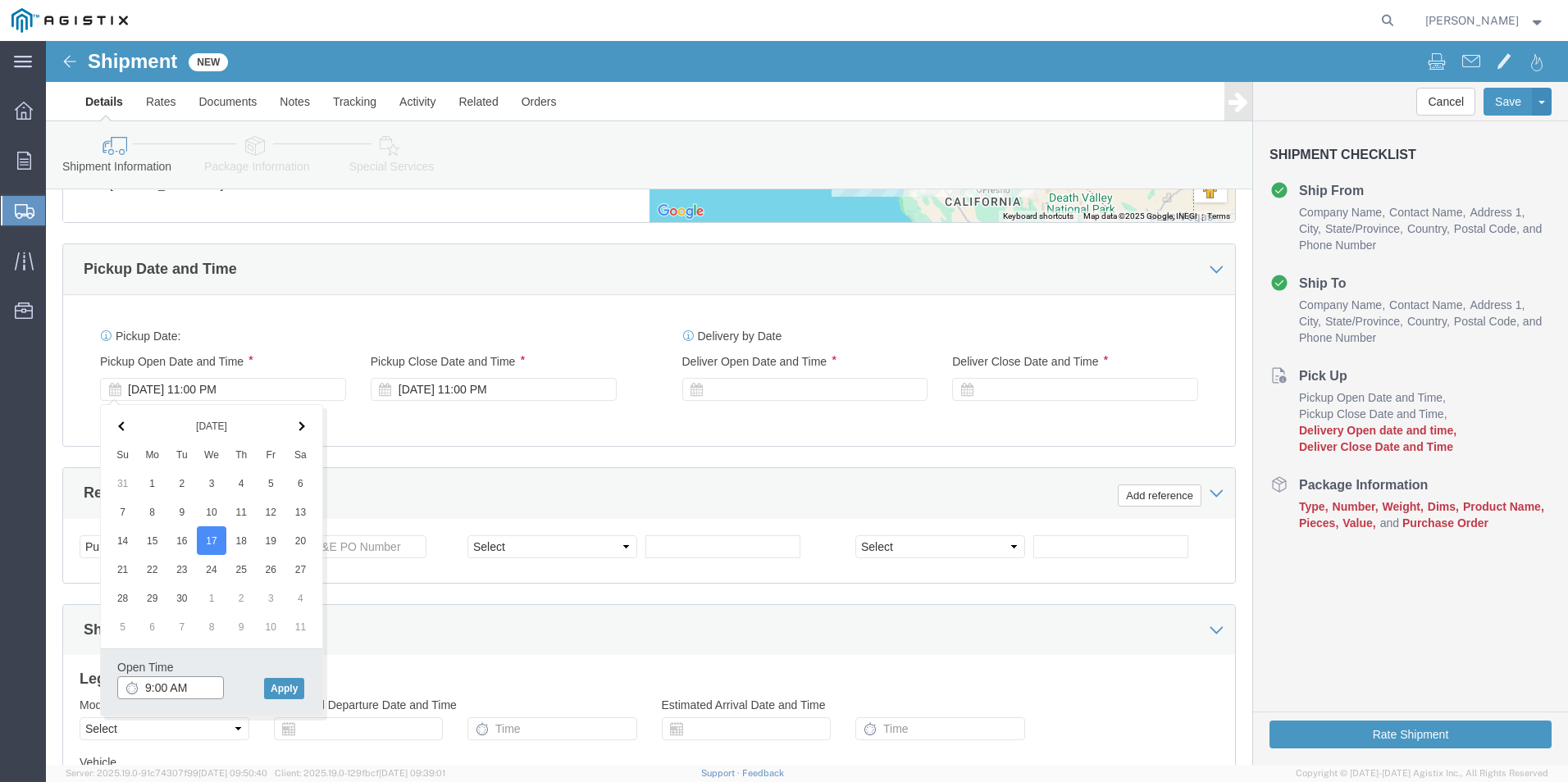
click input "9:00 AM"
click button "Apply"
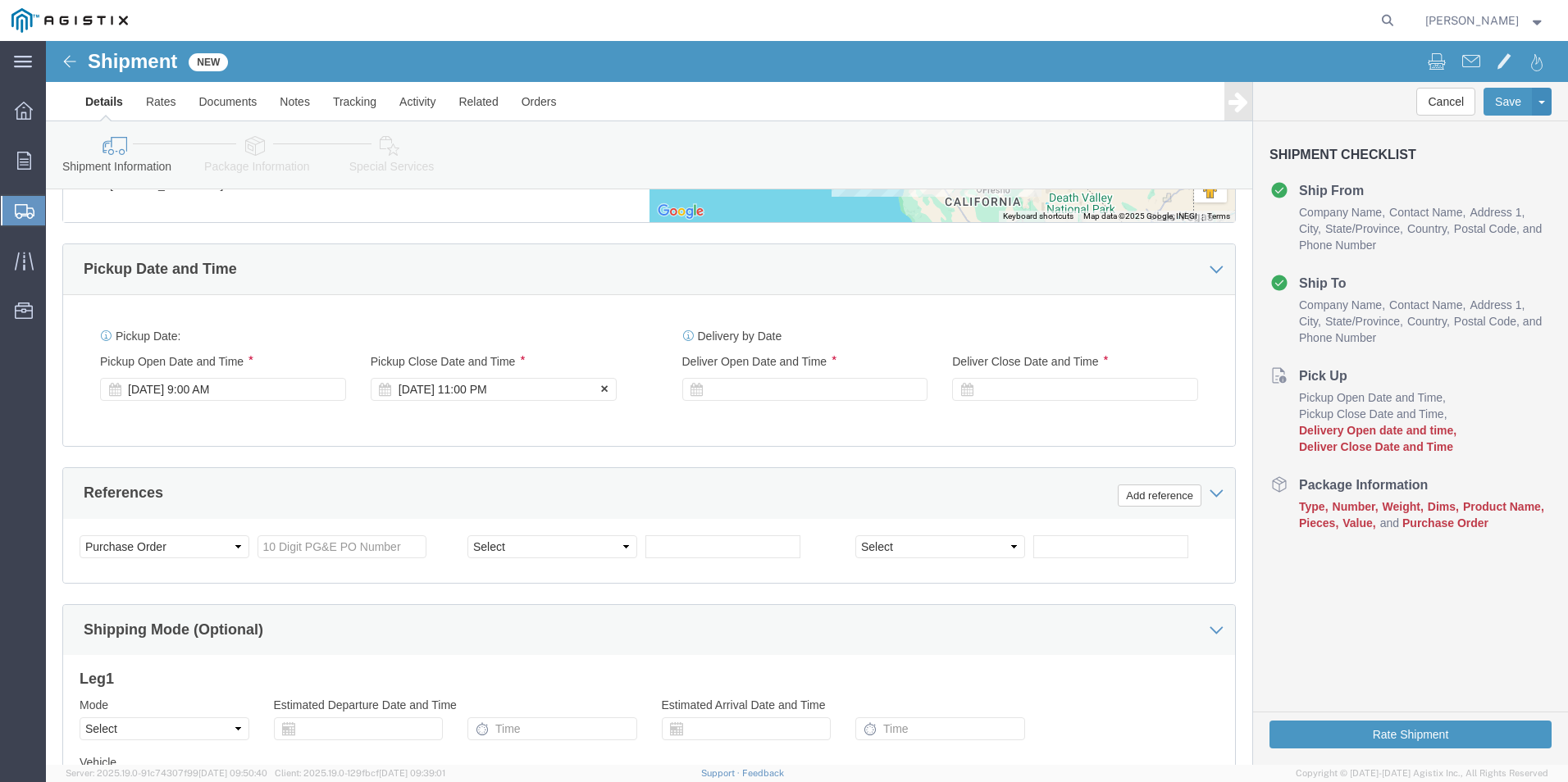
click div "[DATE] 11:00 PM"
click button "Apply"
click div
click input "1:00 AM"
type input "9:00 AM"
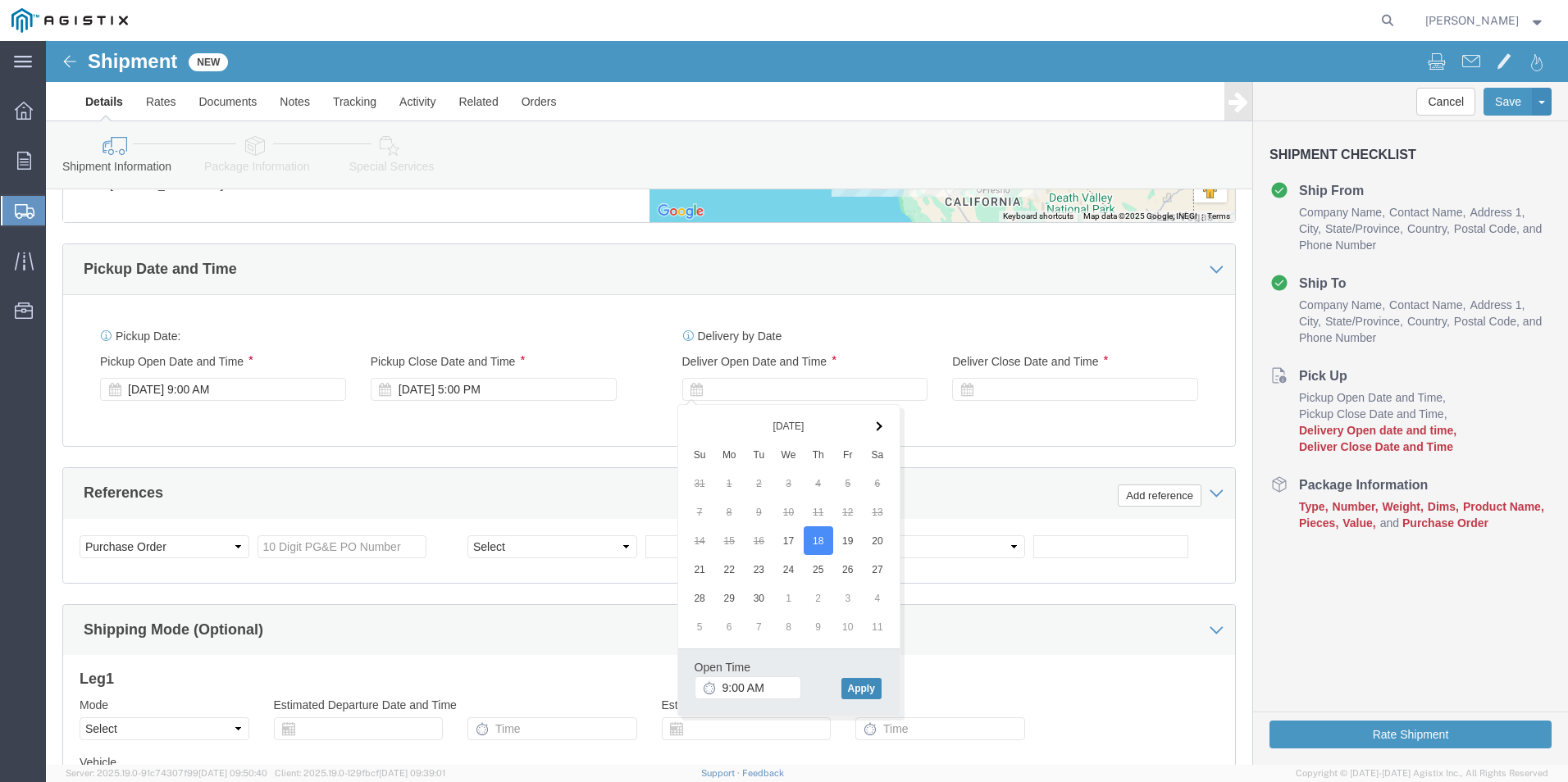
click button "Apply"
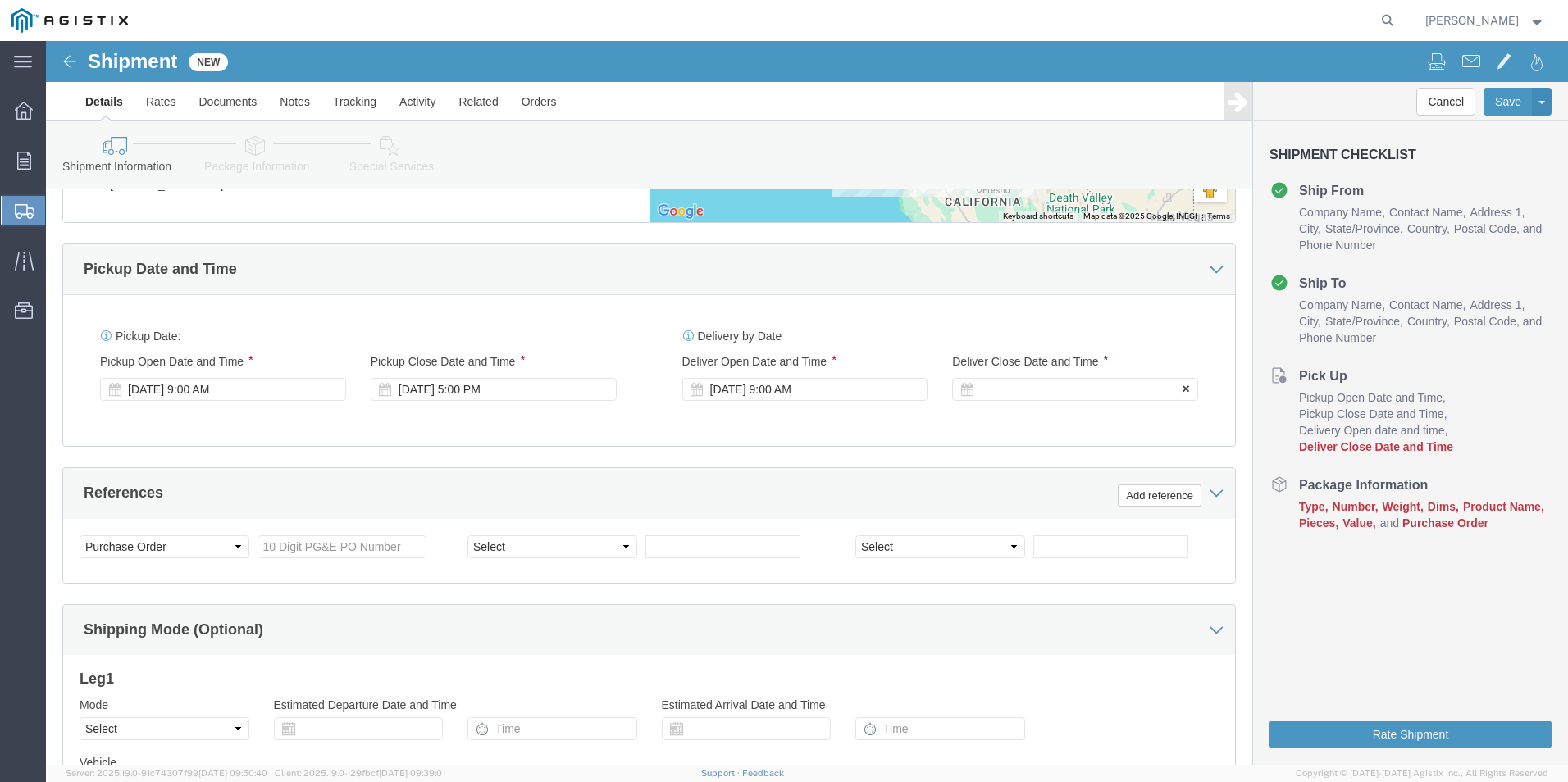
click div
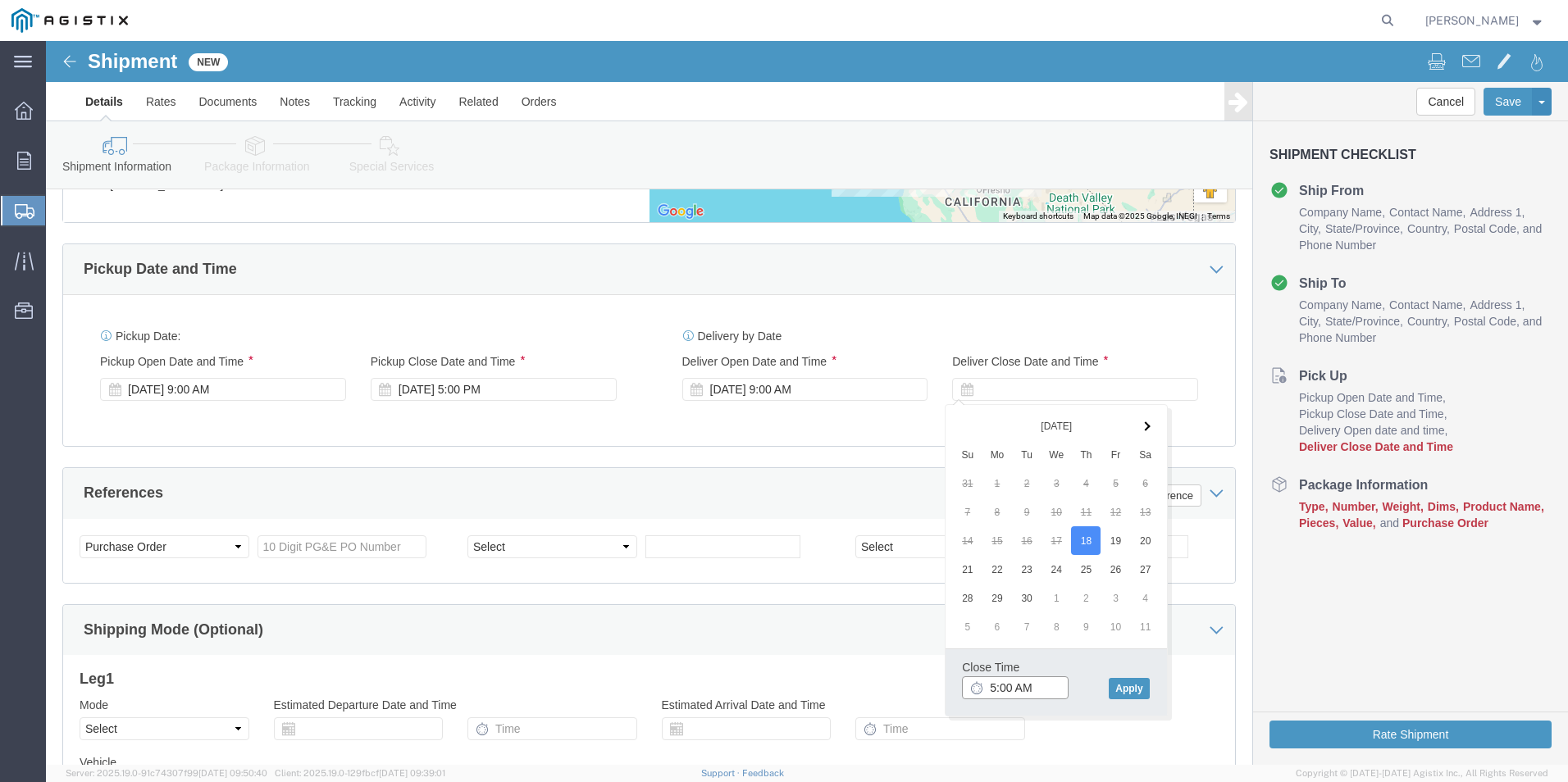
click input "5:00 AM"
type input "5:00 PM"
click div "Close Time 5:00 PM [DATE] 10:00 AM - [DATE] 10:00 AM Cancel Apply"
click button "Apply"
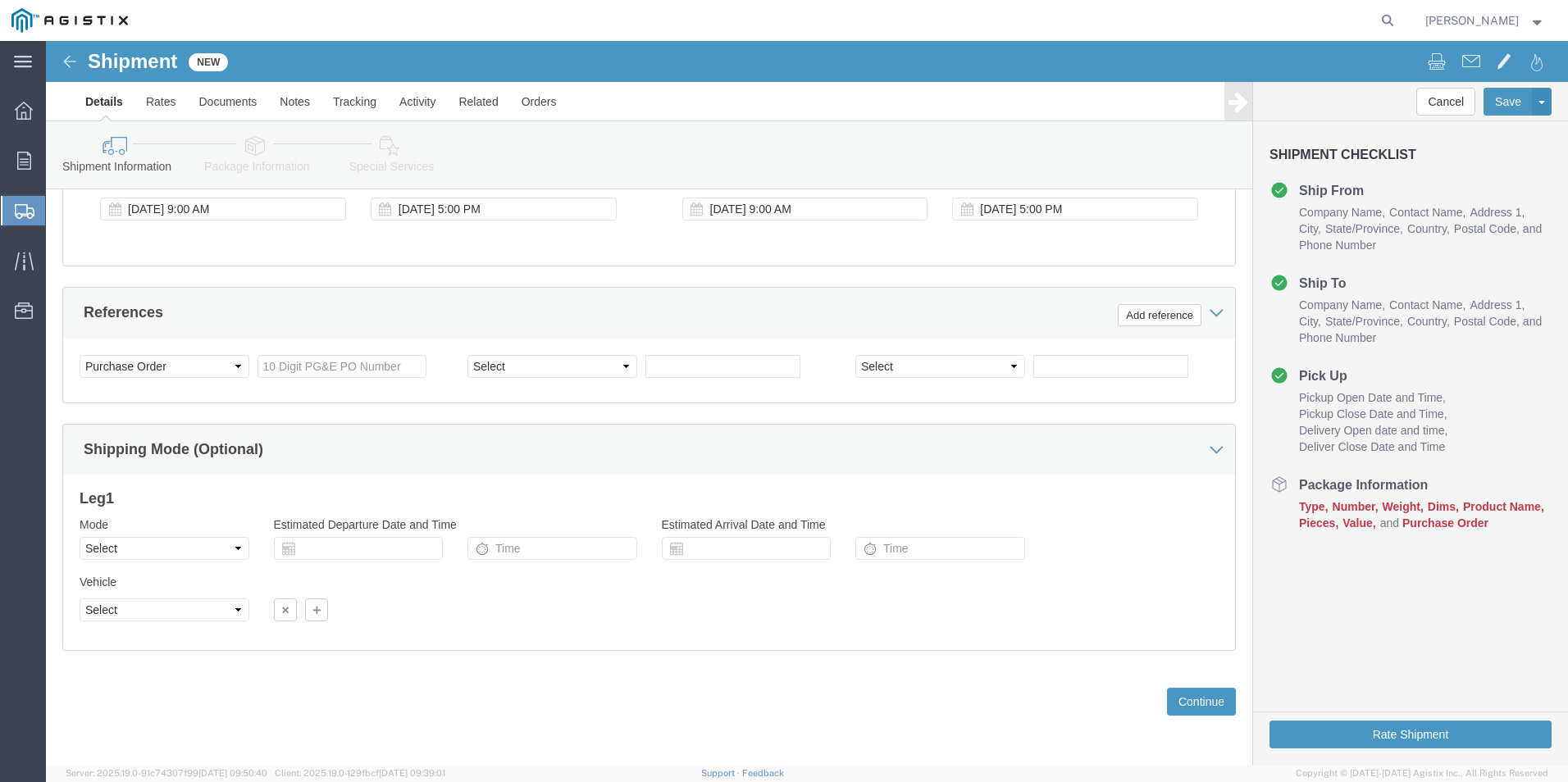
scroll to position [1165, 0]
click input "text"
type input "707124"
click span "4"
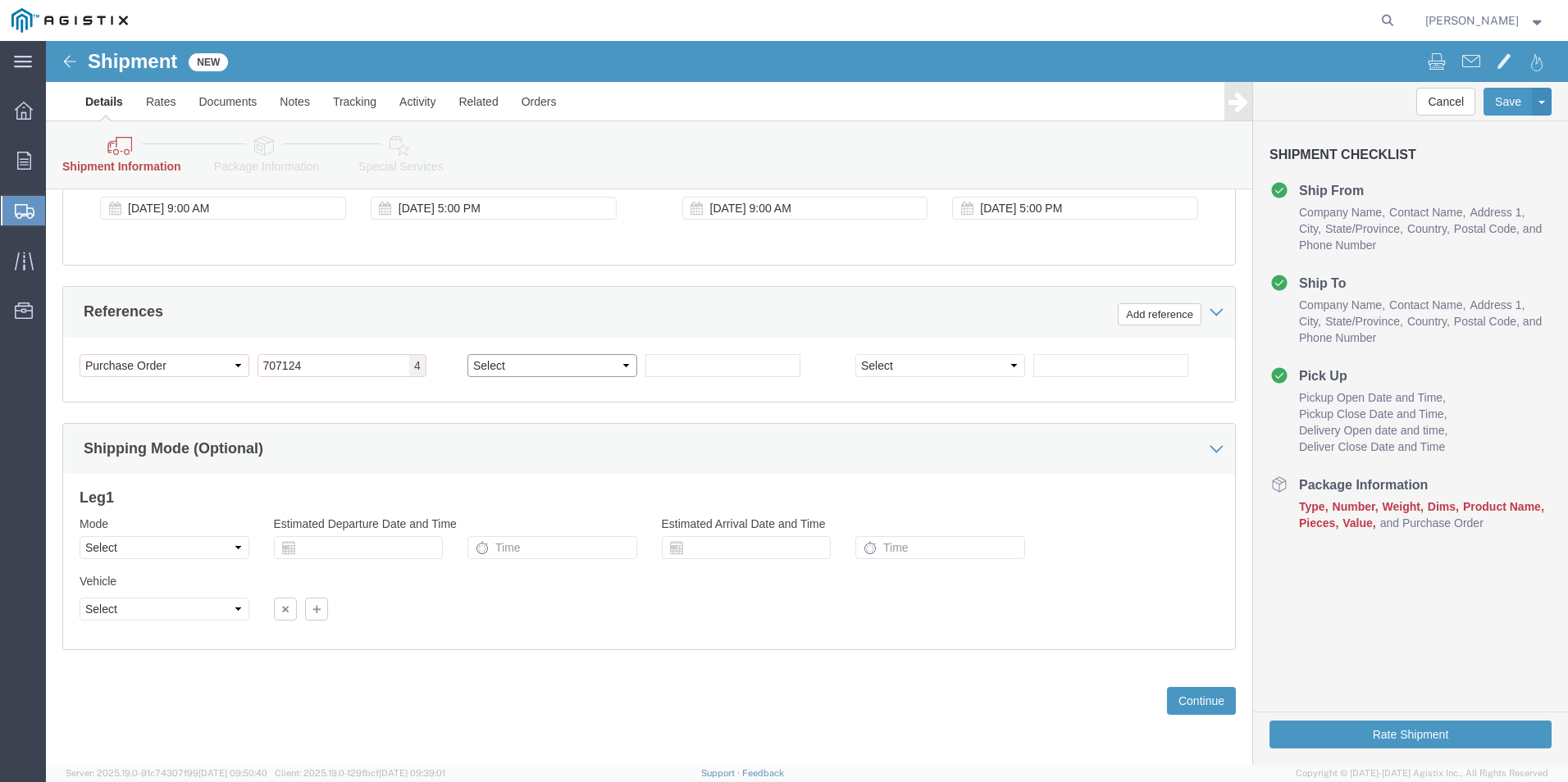
click select "Select Account Type Activity ID Airline Appointment Number ASN Batch Request # …"
select select "SALEORDR"
click select "Select Account Type Activity ID Airline Appointment Number ASN Batch Request # …"
click input "text"
type input "s0383202"
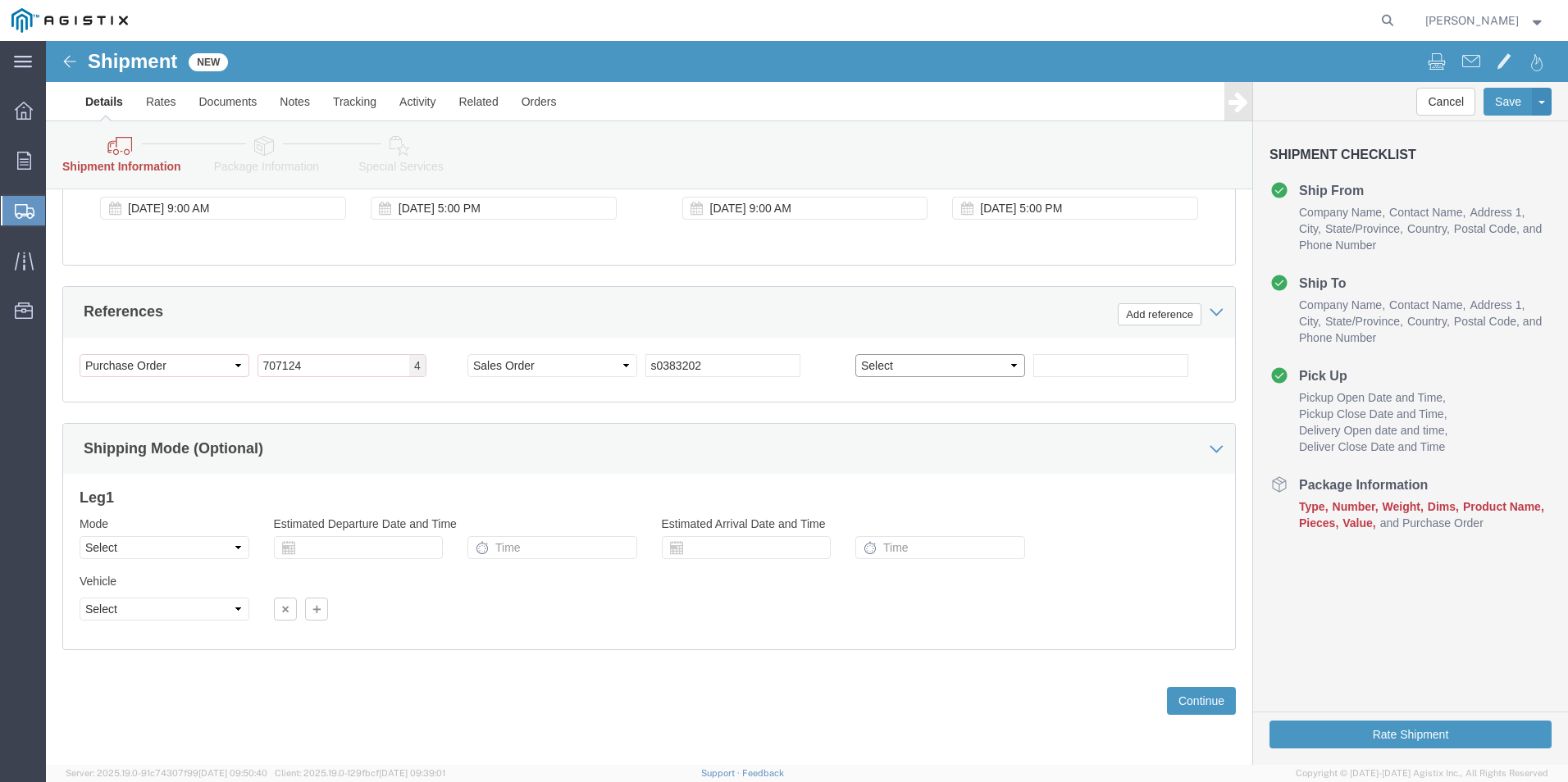
click select "Select Account Type Activity ID Airline Appointment Number ASN Batch Request # …"
select select "CUSTREF"
click select "Select Account Type Activity ID Airline Appointment Number ASN Batch Request # …"
click input "text"
type input "612559"
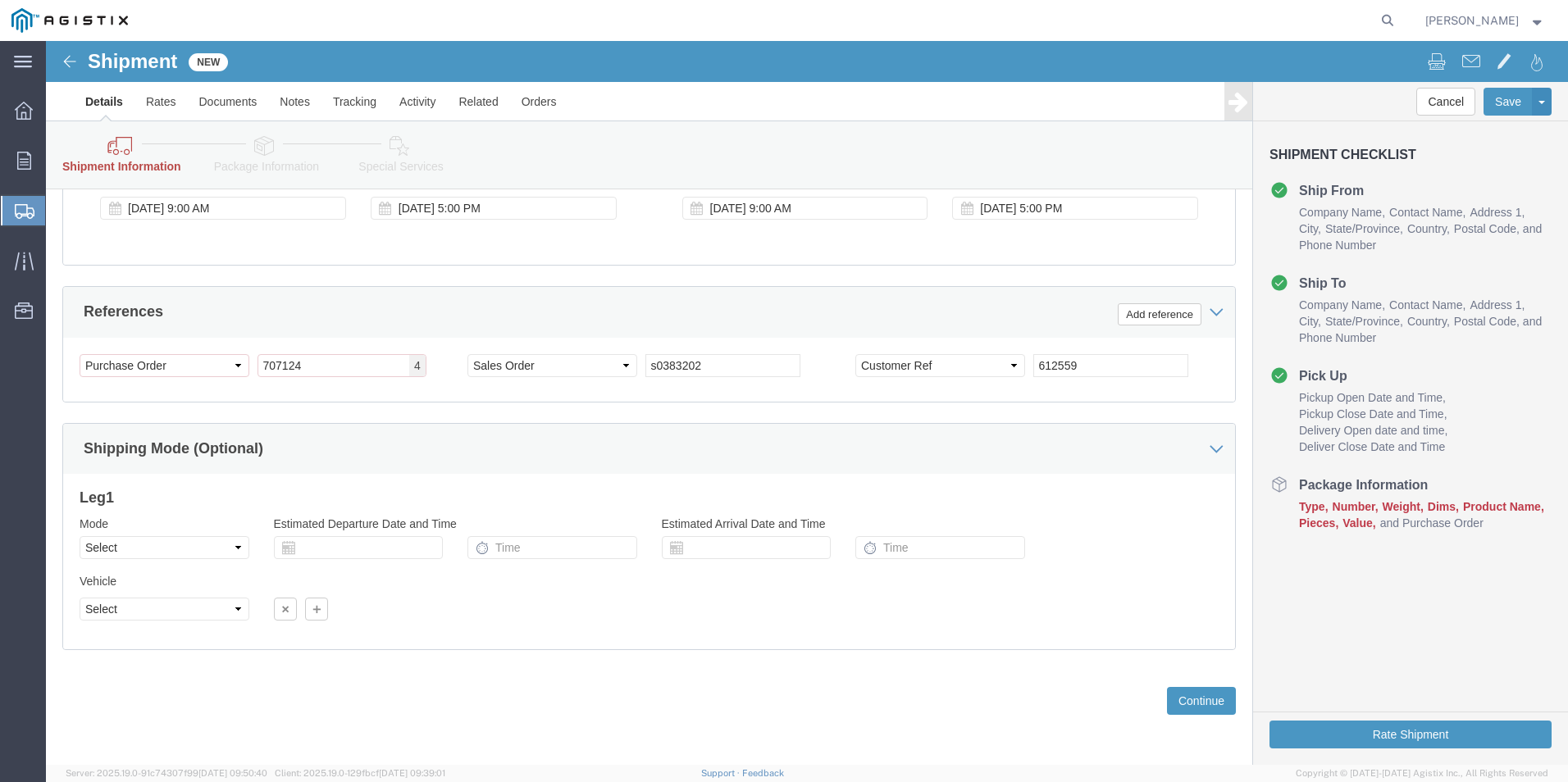
click div "Mode Select Air Less than Truckload Multi-Leg Ocean Freight Rail Small Parcel T…"
click button "Rate Shipment"
click select "Select Account Type Activity ID Airline Appointment Number ASN Batch Request # …"
click input "707124"
type input "7"
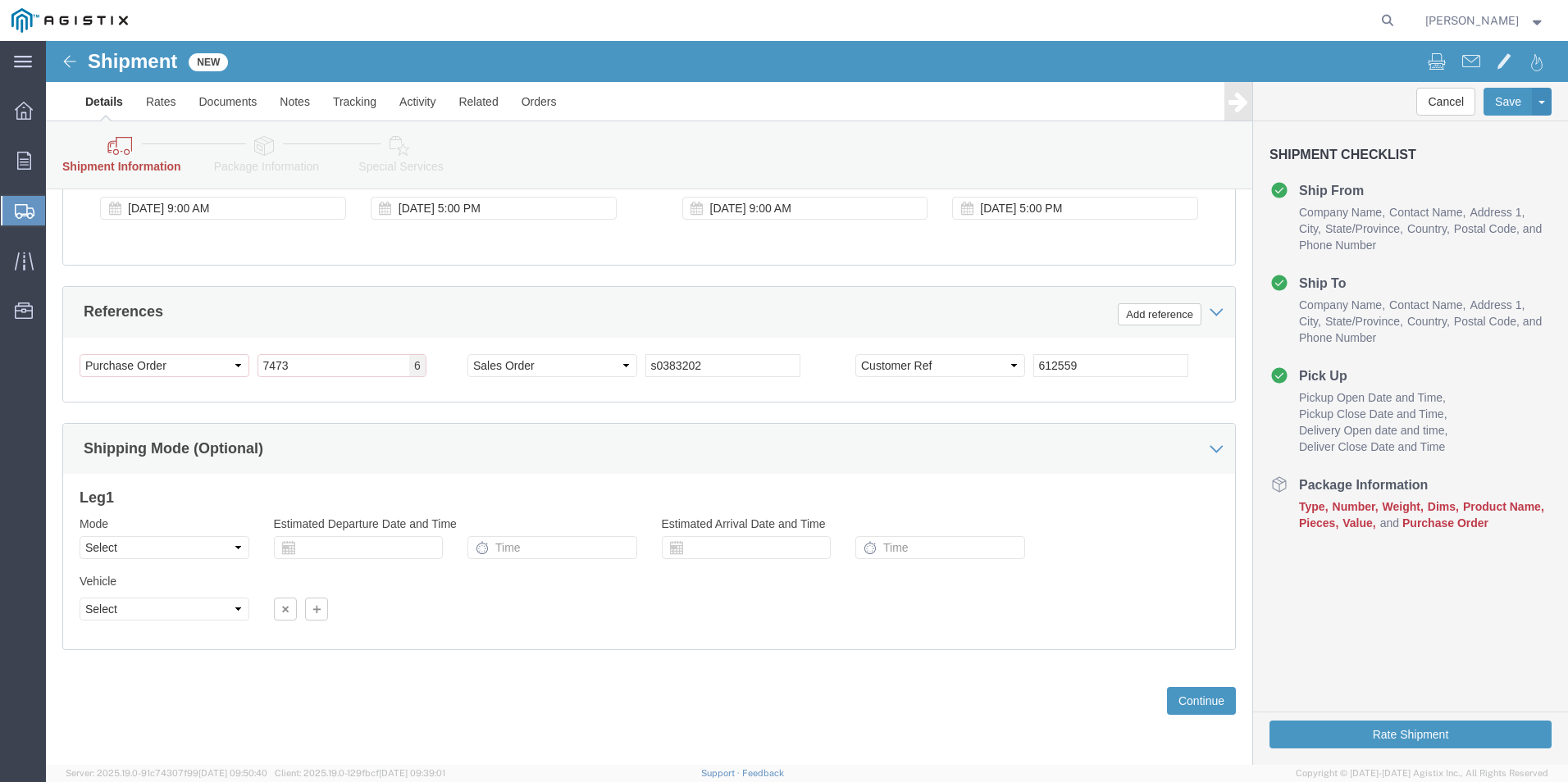
click div "Leg 1 Mode Select Air Less than Truckload Multi-Leg Ocean Freight Rail Small Pa…"
click input "7473"
type input "7"
type input "3501417473"
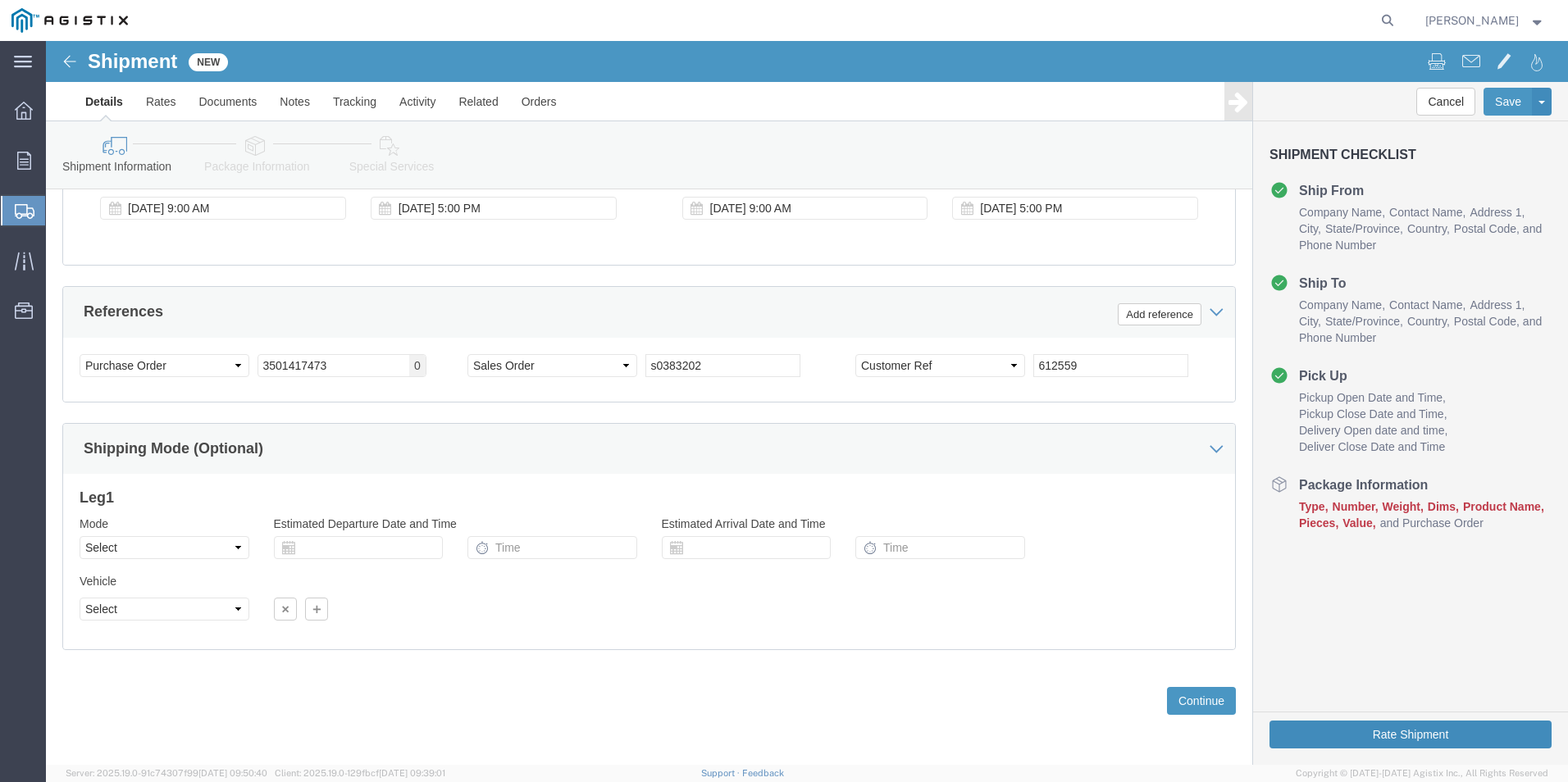
click button "Rate Shipment"
click button "Continue"
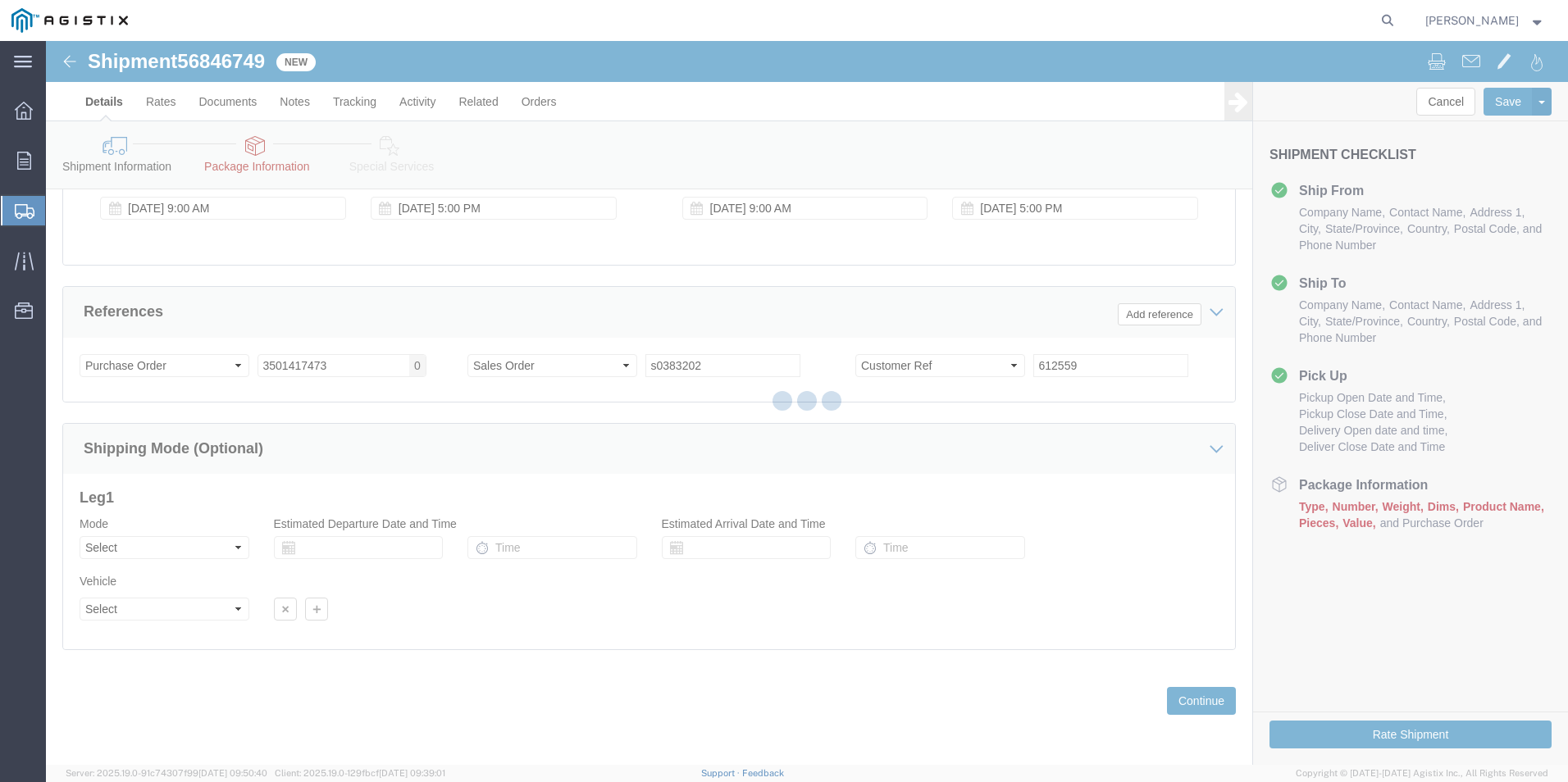
select select "23095"
select select "19996"
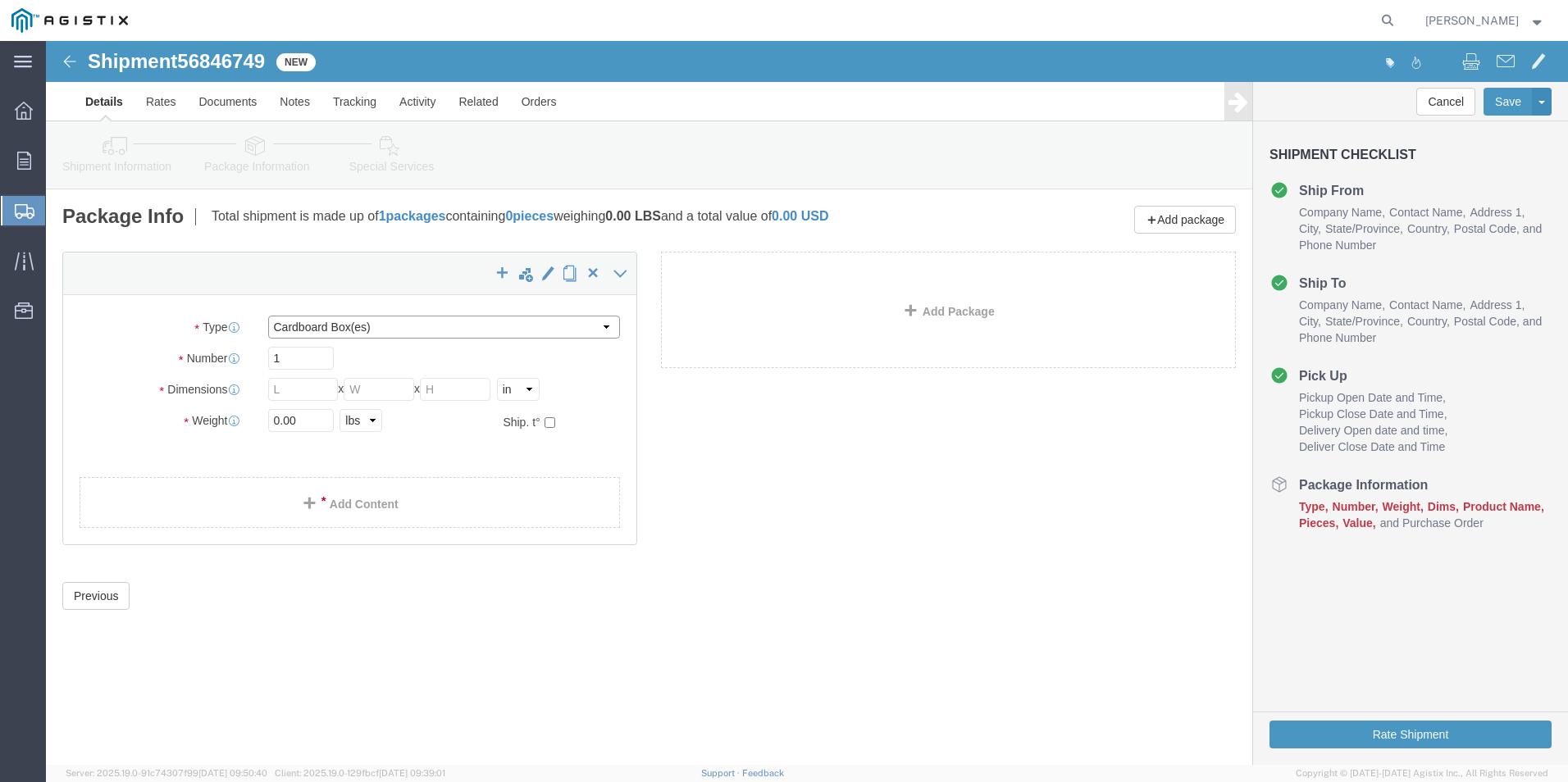
click select "Select Bulk Bundle(s) Cardboard Box(es) Carton(s) Crate(s) Drum(s) (Fiberboard)…"
select select "PSNS"
click select "Select Bulk Bundle(s) Cardboard Box(es) Carton(s) Crate(s) Drum(s) (Fiberboard)…"
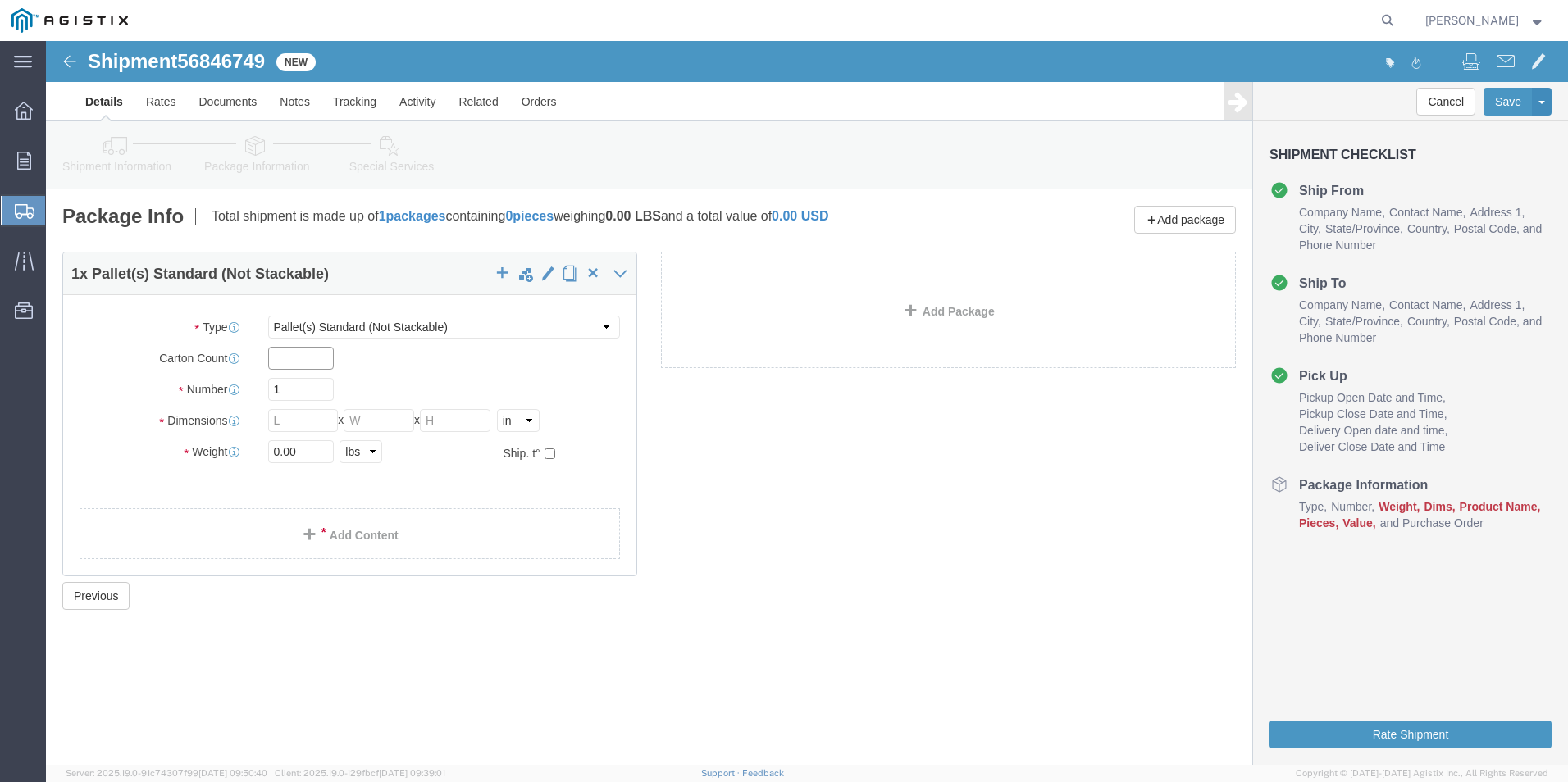
click input "text"
type input "1"
click input "text"
type input "36"
click input "text"
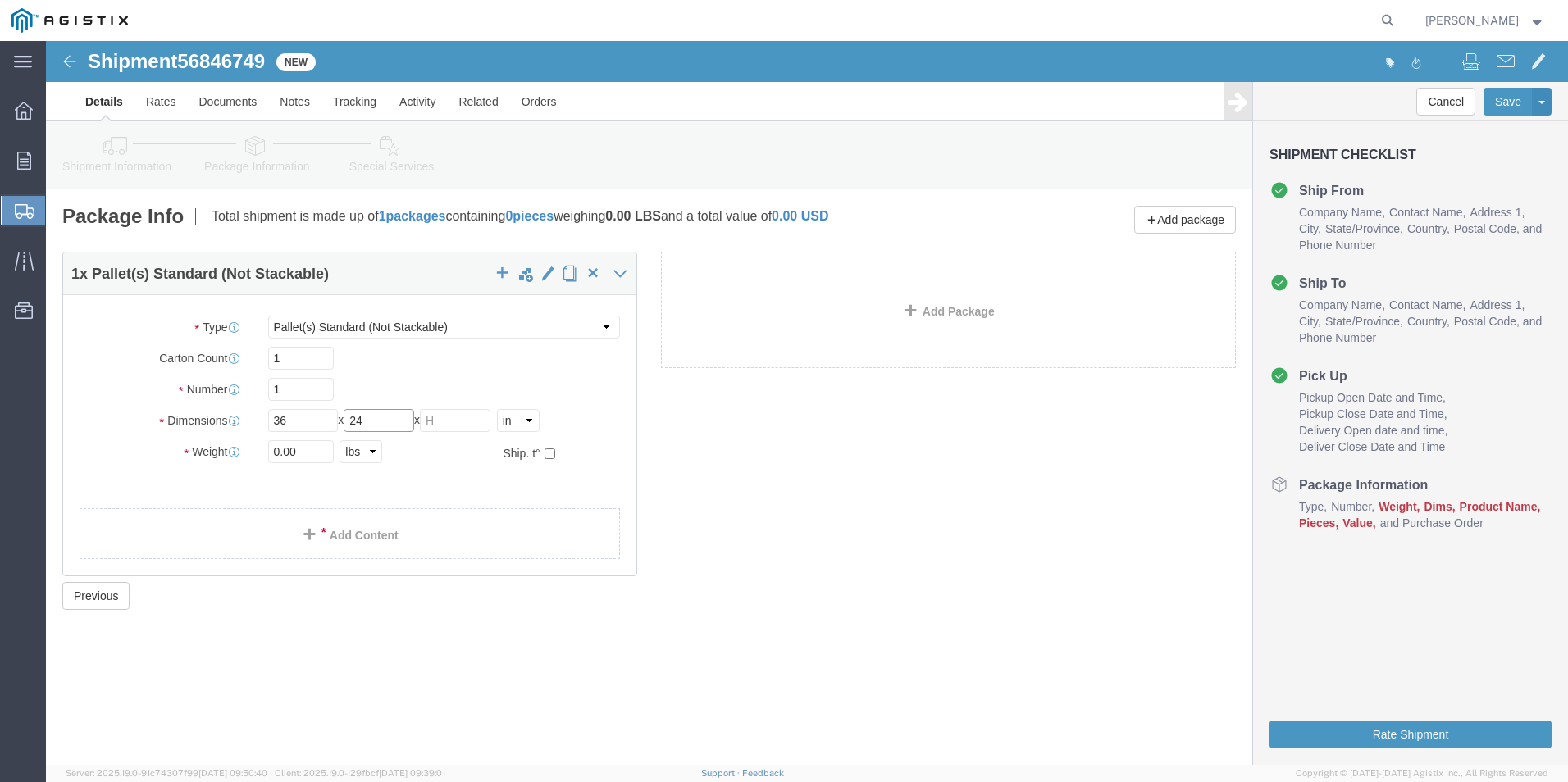
type input "24"
click input "text"
type input "36"
click input "0.00"
type input "0"
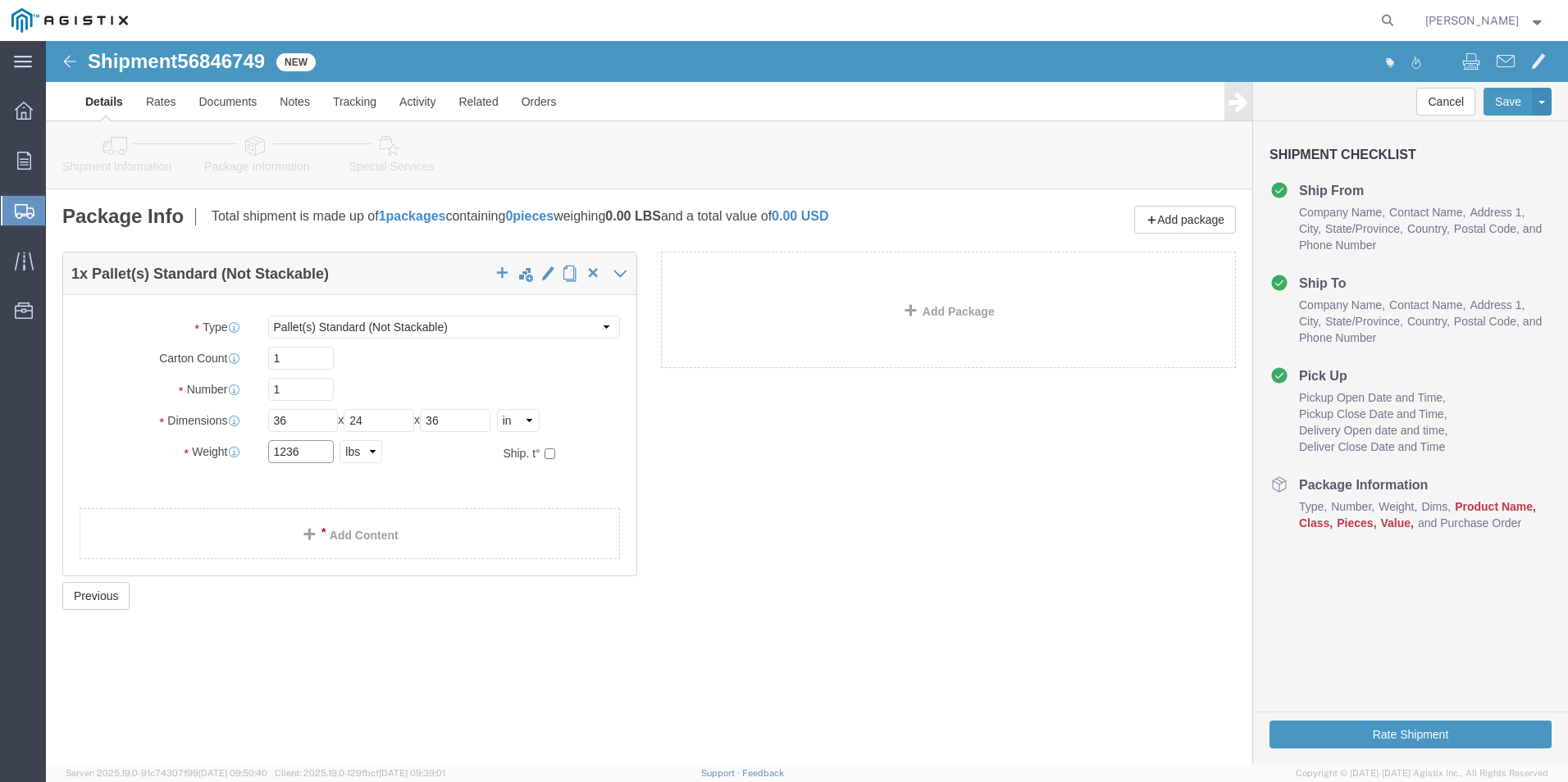
type input "1236"
click div "1236 Select kgs lbs"
click link "Add Content"
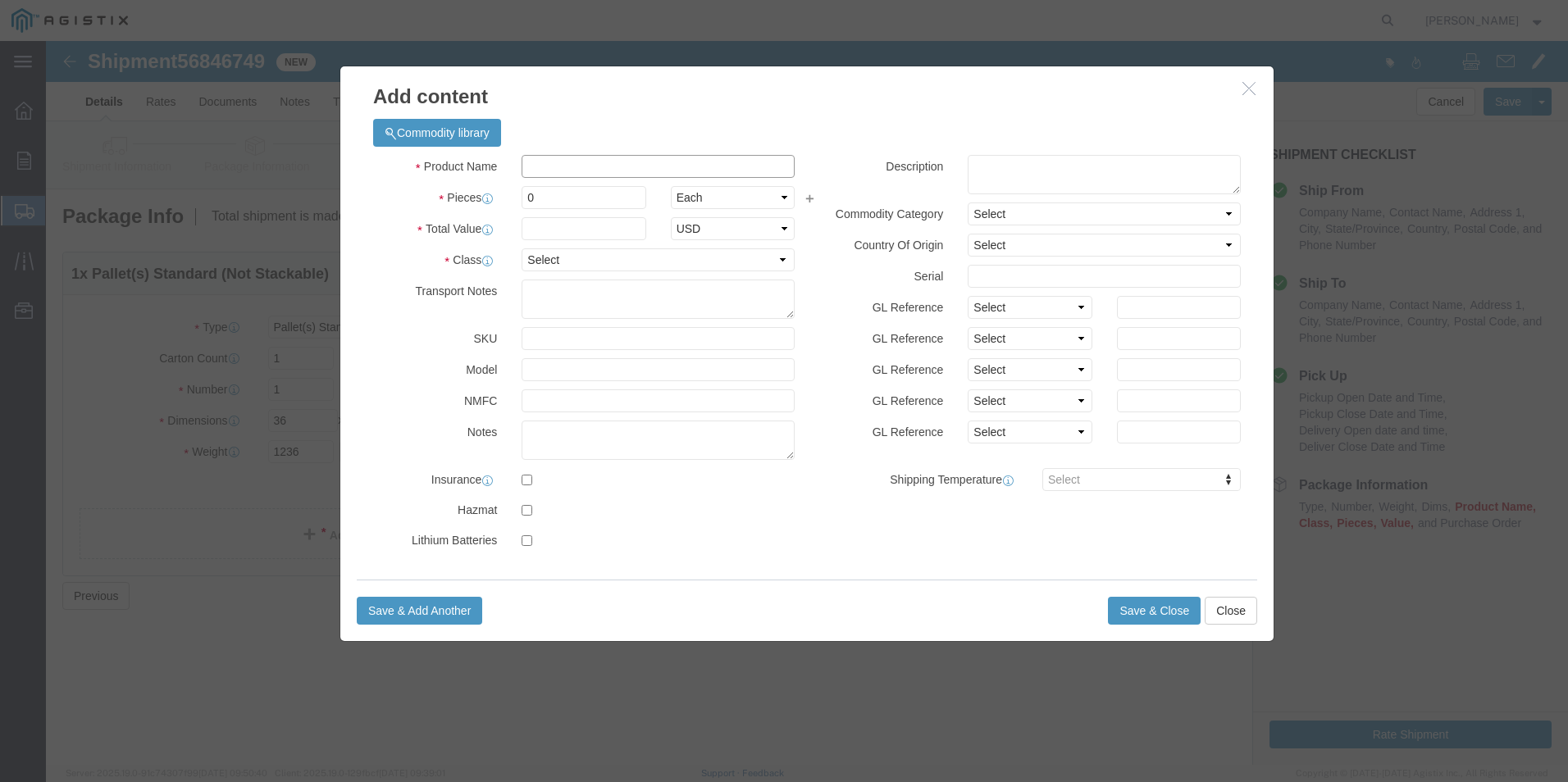
click input "text"
type input "box n48 electrical"
click input "text"
type input "1"
click input "0"
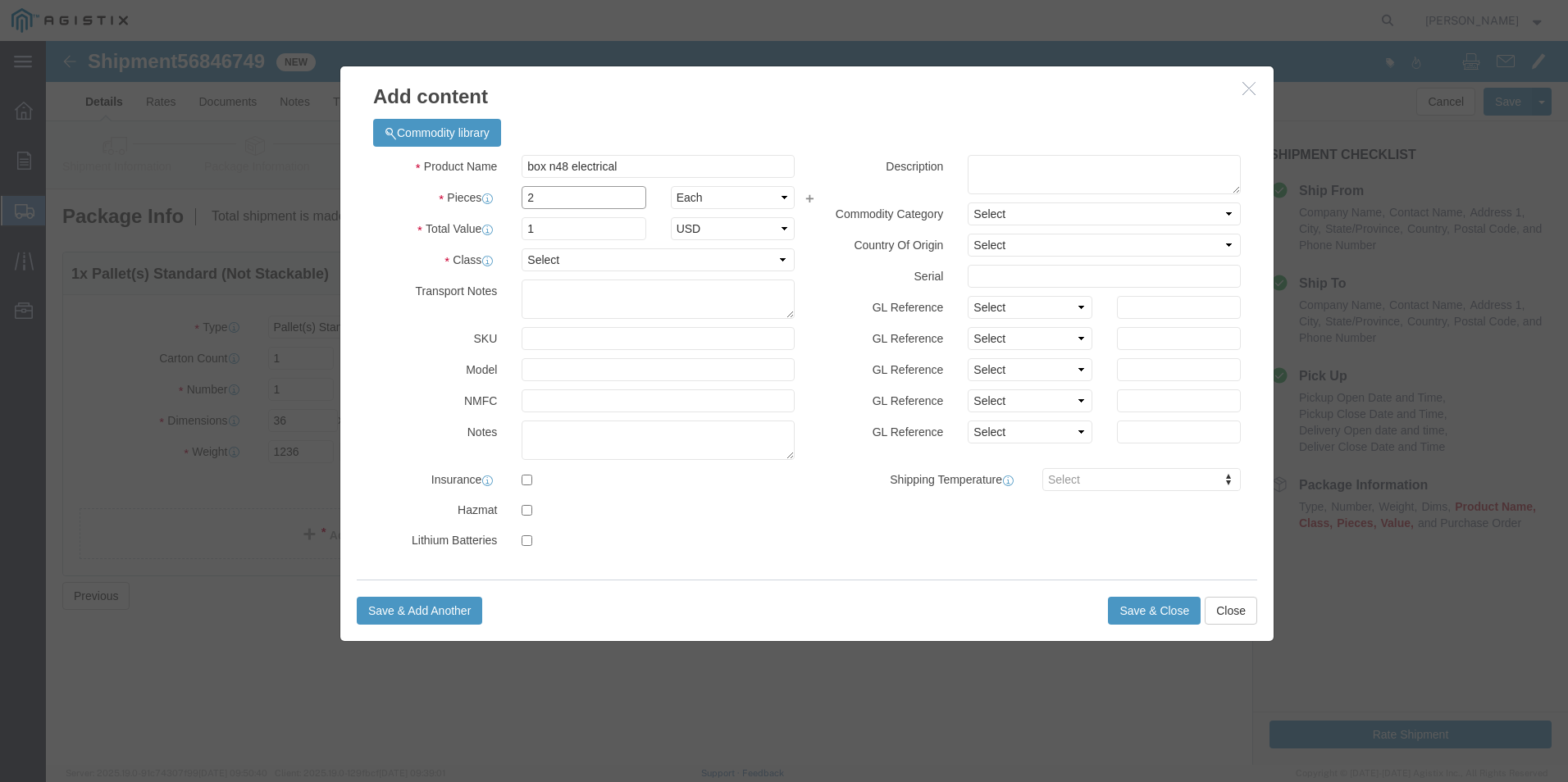
type input "2"
click label "GL Reference"
click select "Select 50 55 60 65 70 85 92.5 100 125 175 250 300 400"
select select "60"
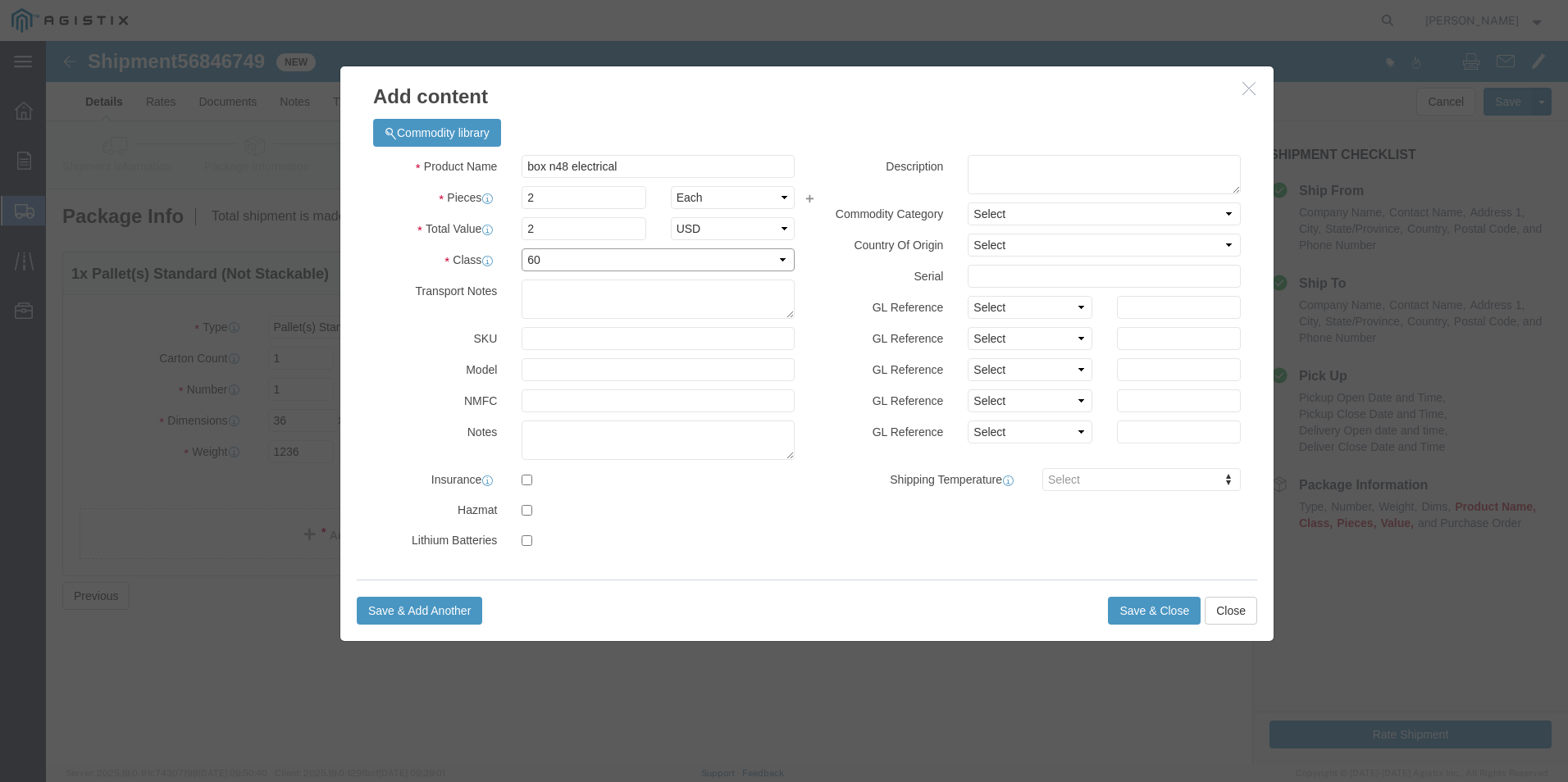
click select "Select 50 55 60 65 70 85 92.5 100 125 175 250 300 400"
click button "Save & Close"
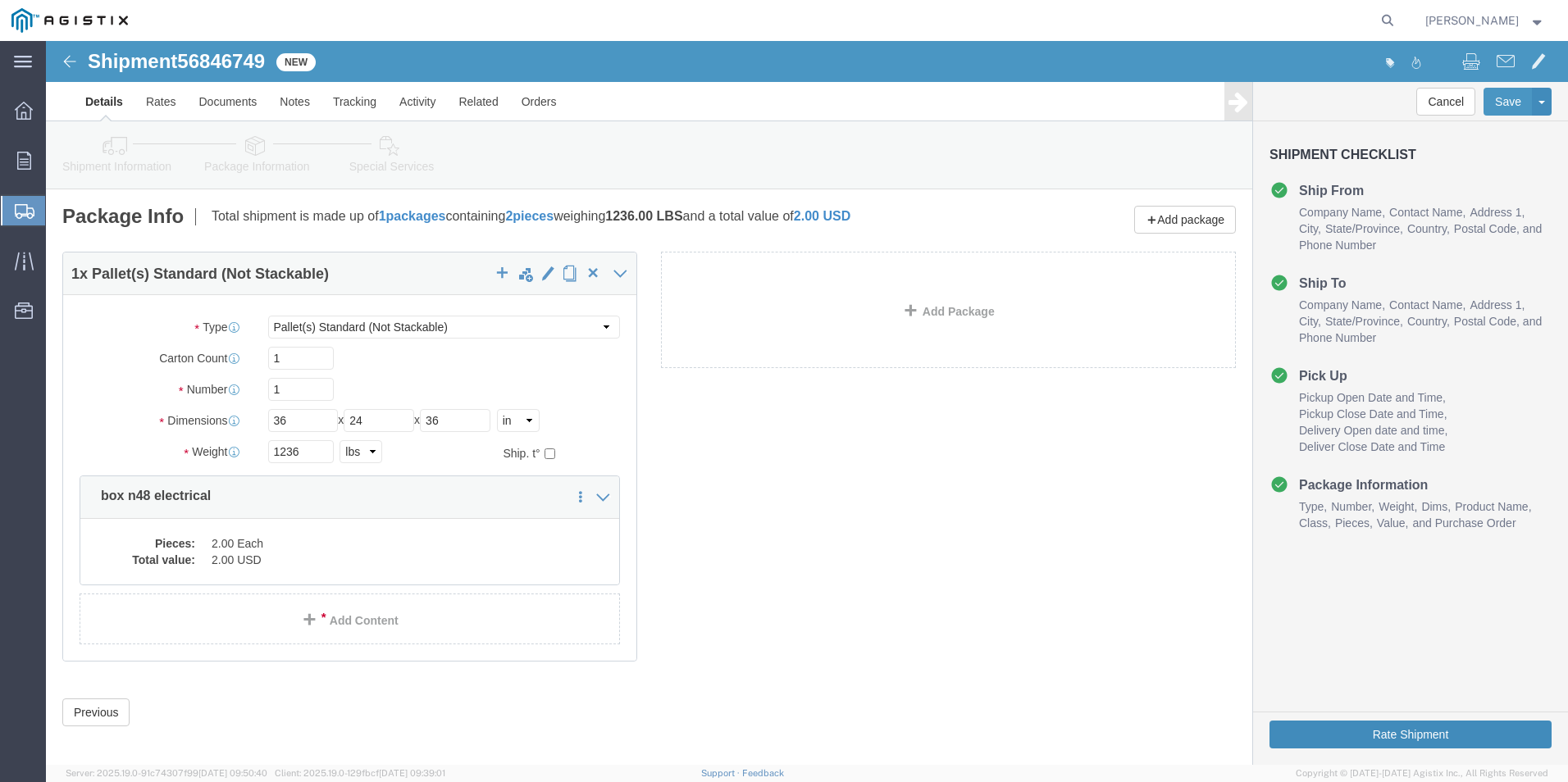
click button "Rate Shipment"
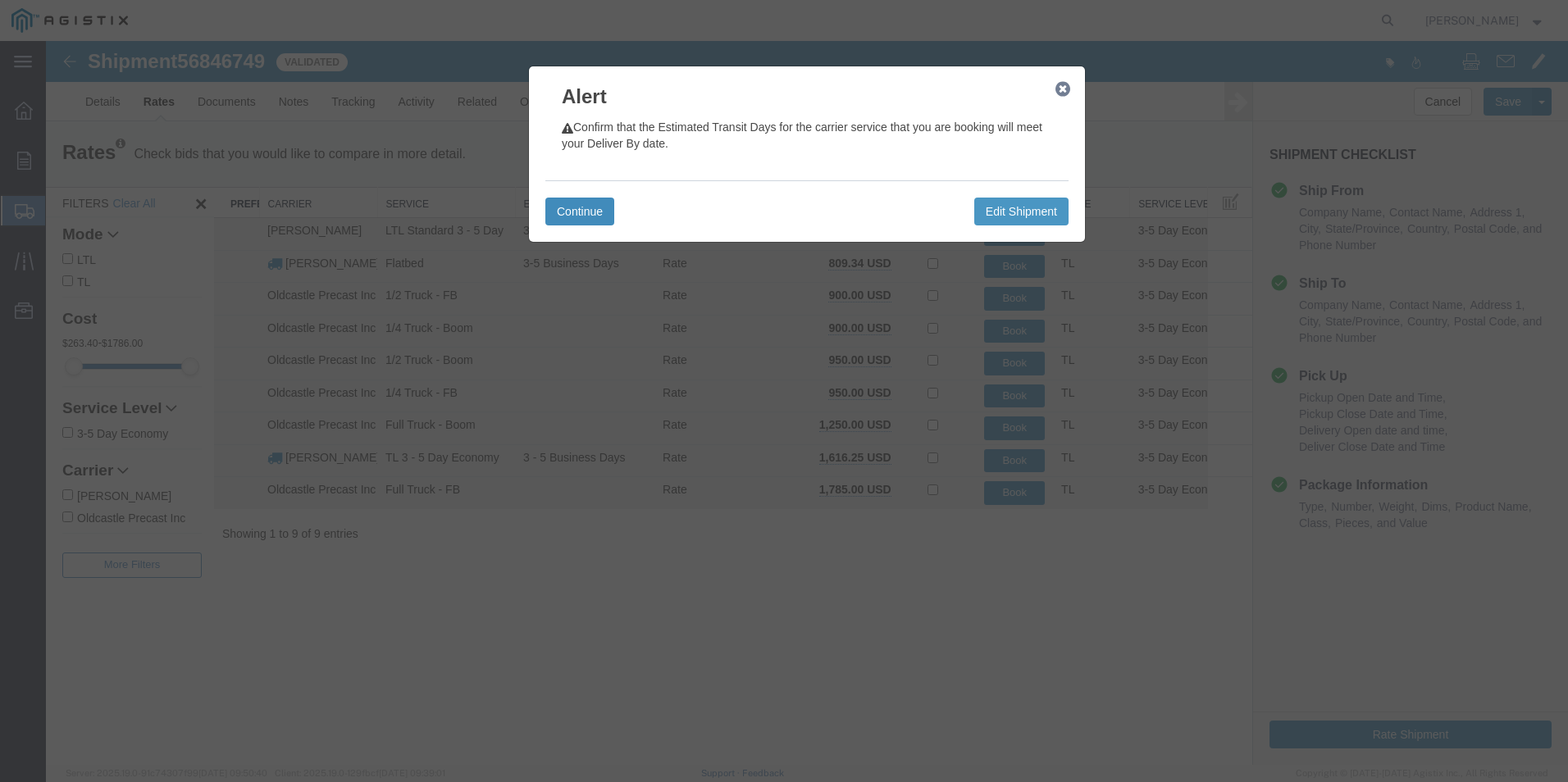
click at [597, 213] on button "Continue" at bounding box center [580, 211] width 69 height 28
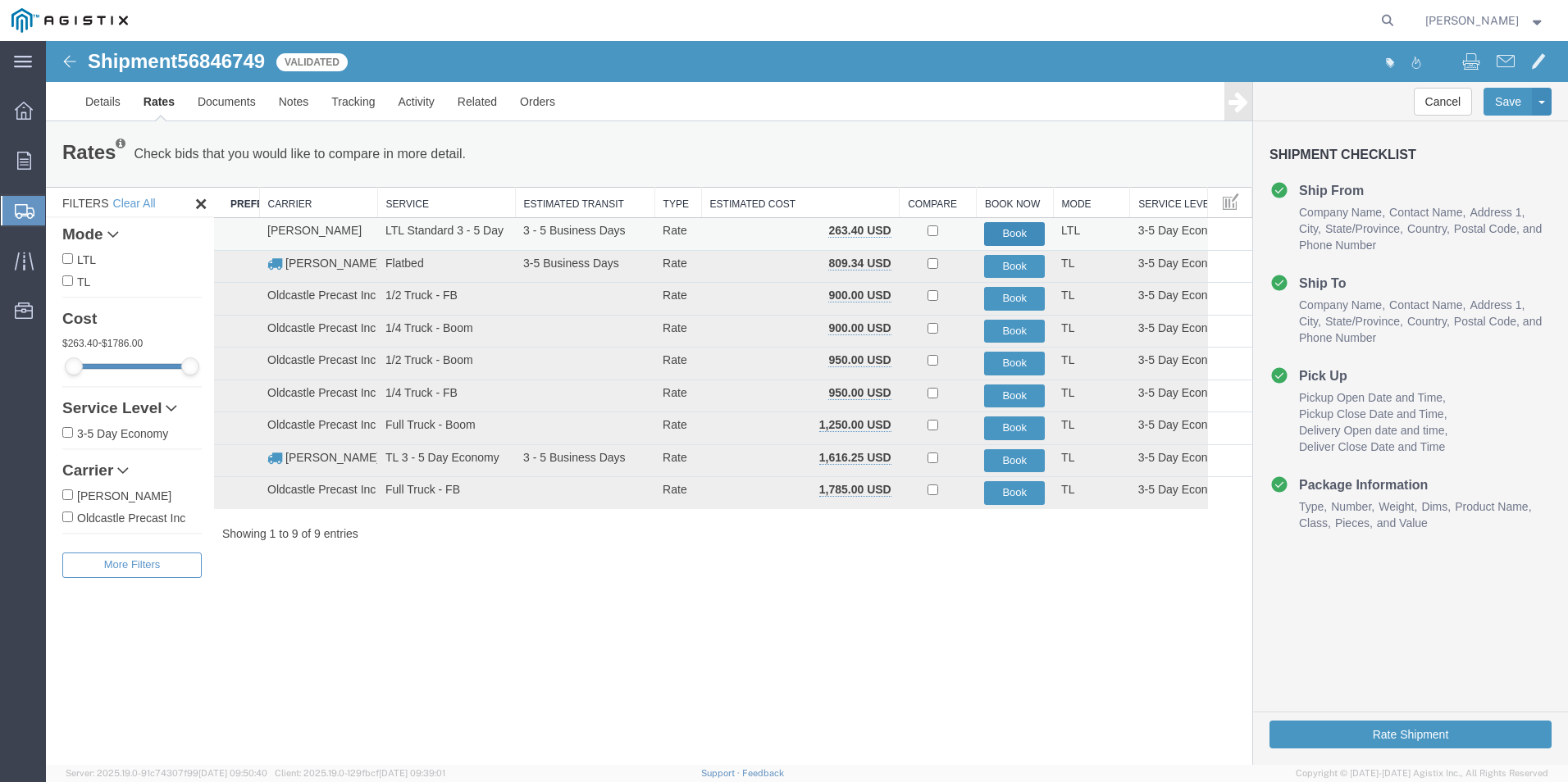
click at [1003, 228] on button "Book" at bounding box center [1014, 234] width 61 height 23
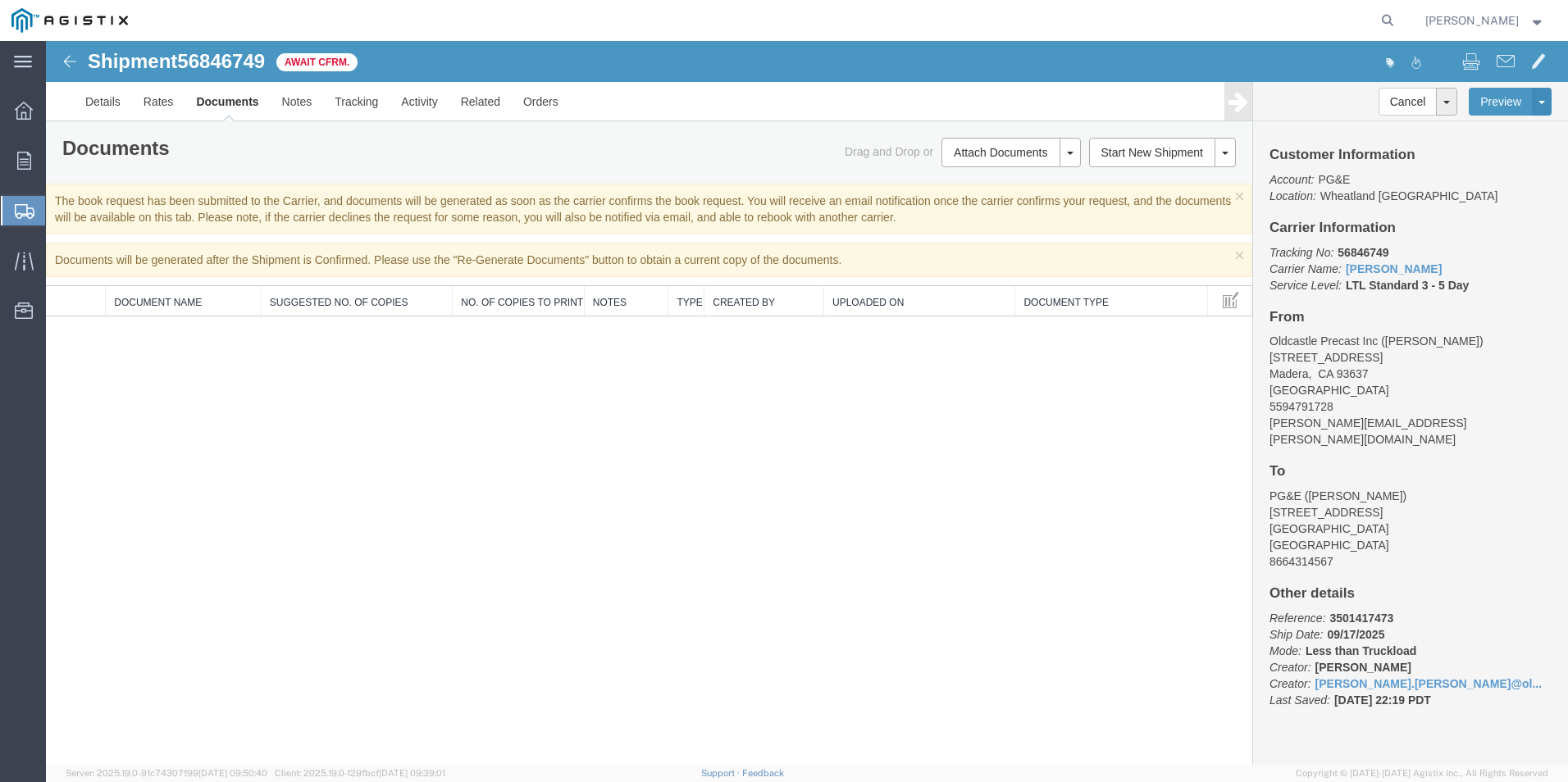
click at [0, 0] on span "Create Shipment" at bounding box center [0, 0] width 0 height 0
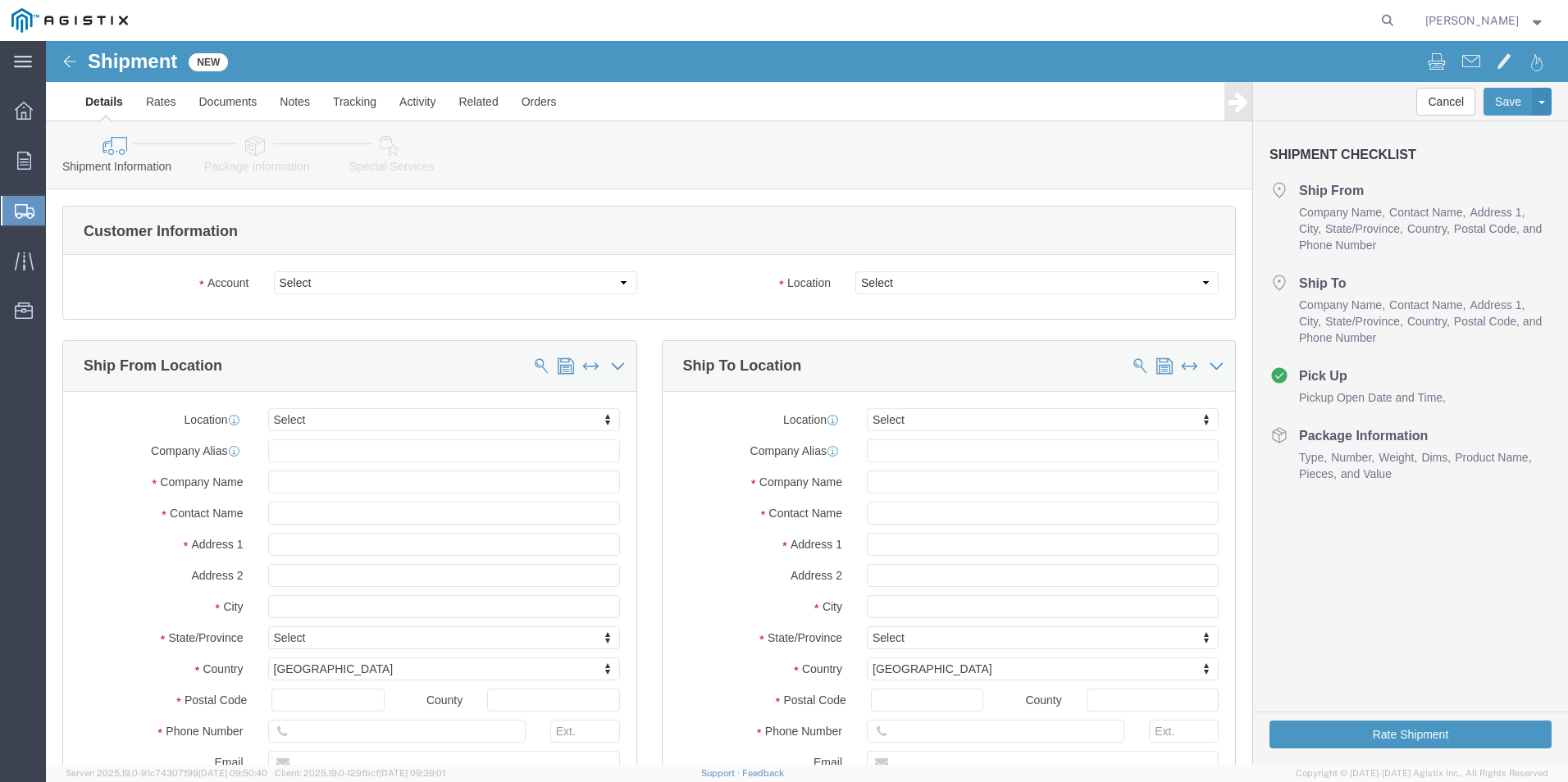
click div "Account Select Oldcastle Precast Inc PG&E Location Select"
click select "Select Oldcastle Precast Inc PG&E"
select select "9596"
click select "Select Oldcastle Precast Inc PG&E"
select select "PURCHORD"
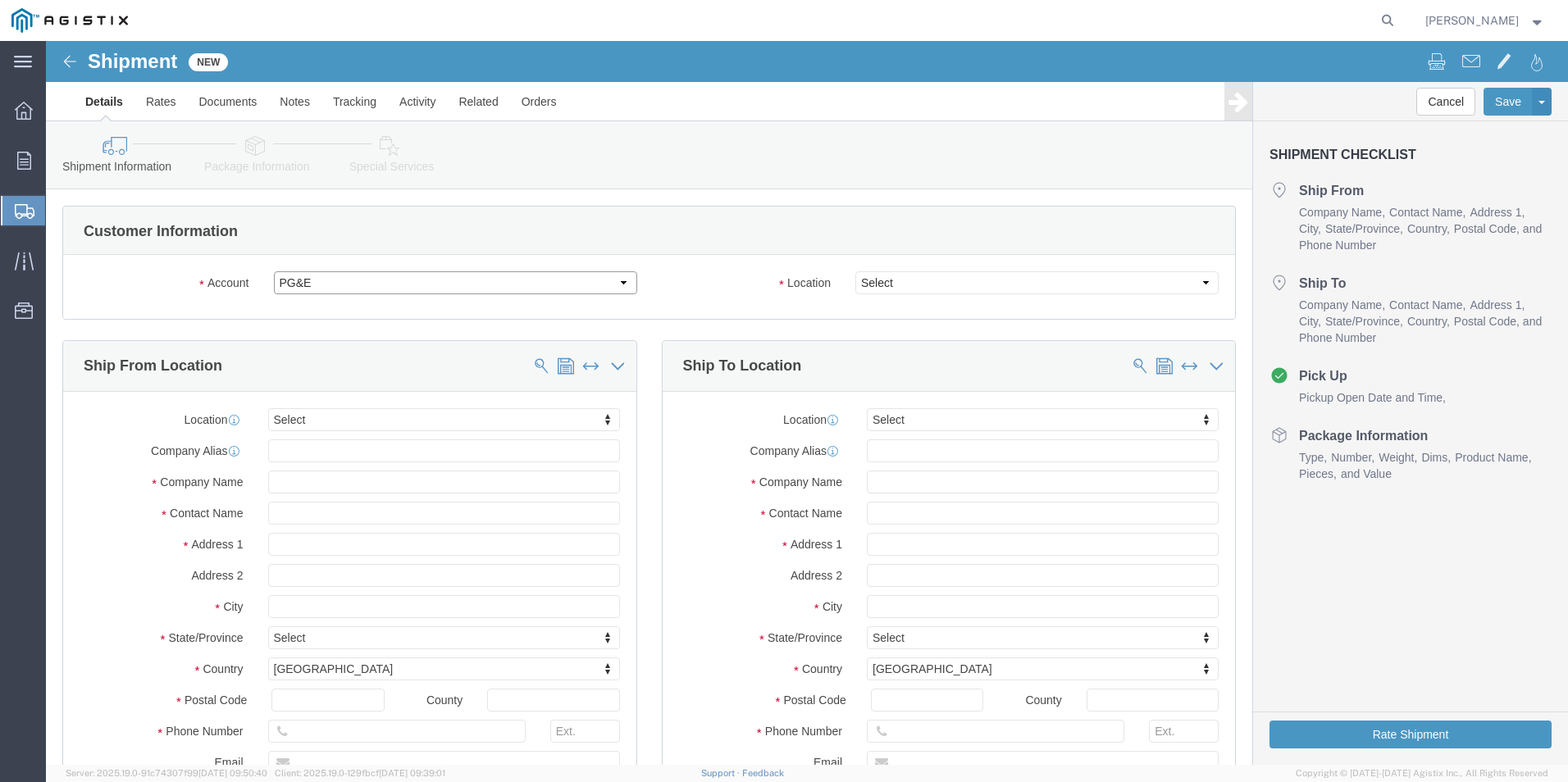
select select
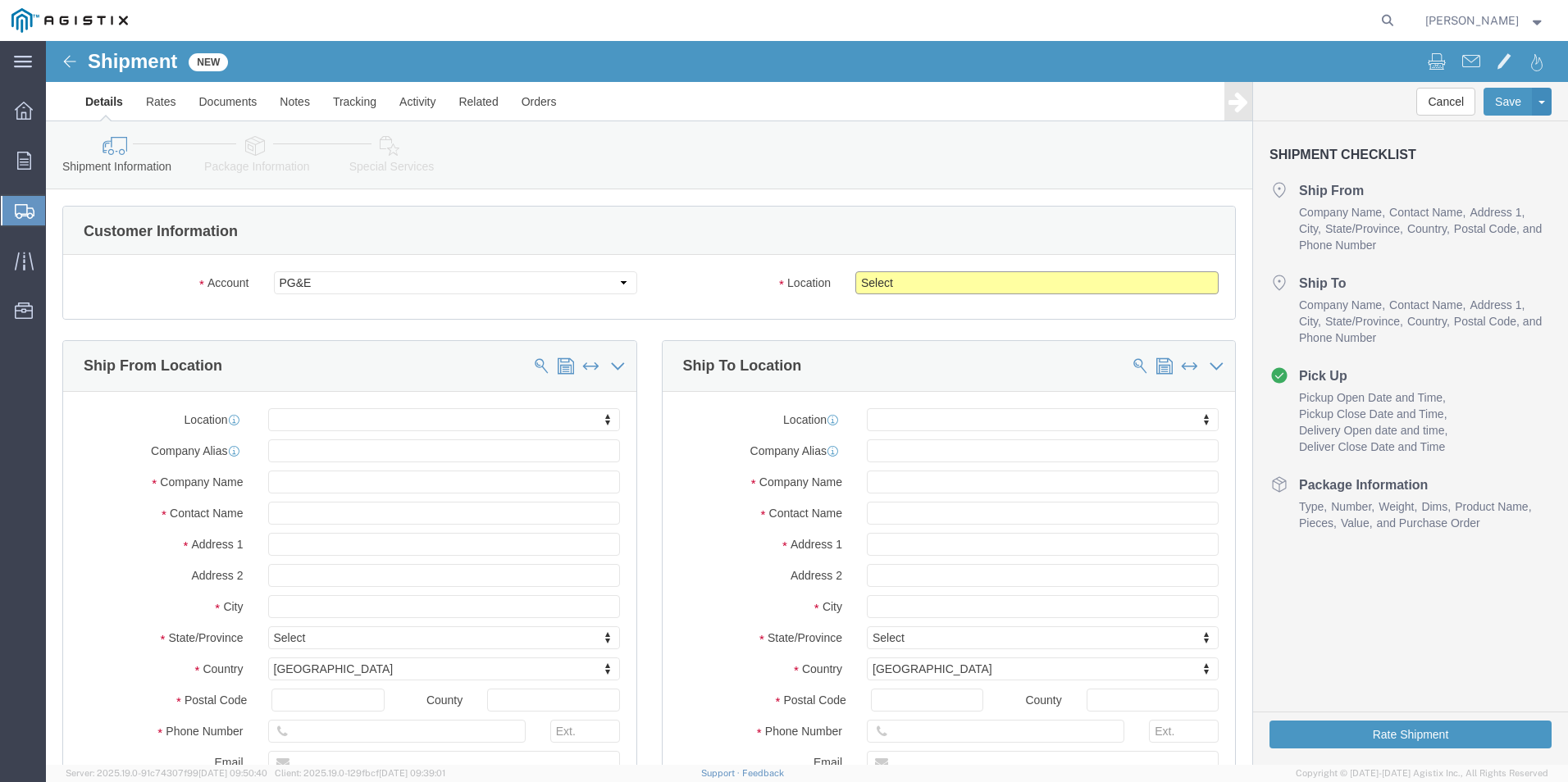
click select "Select All Others [GEOGRAPHIC_DATA] [GEOGRAPHIC_DATA] [GEOGRAPHIC_DATA] [GEOGRA…"
select select "19740"
click select "Select All Others [GEOGRAPHIC_DATA] [GEOGRAPHIC_DATA] [GEOGRAPHIC_DATA] [GEOGRA…"
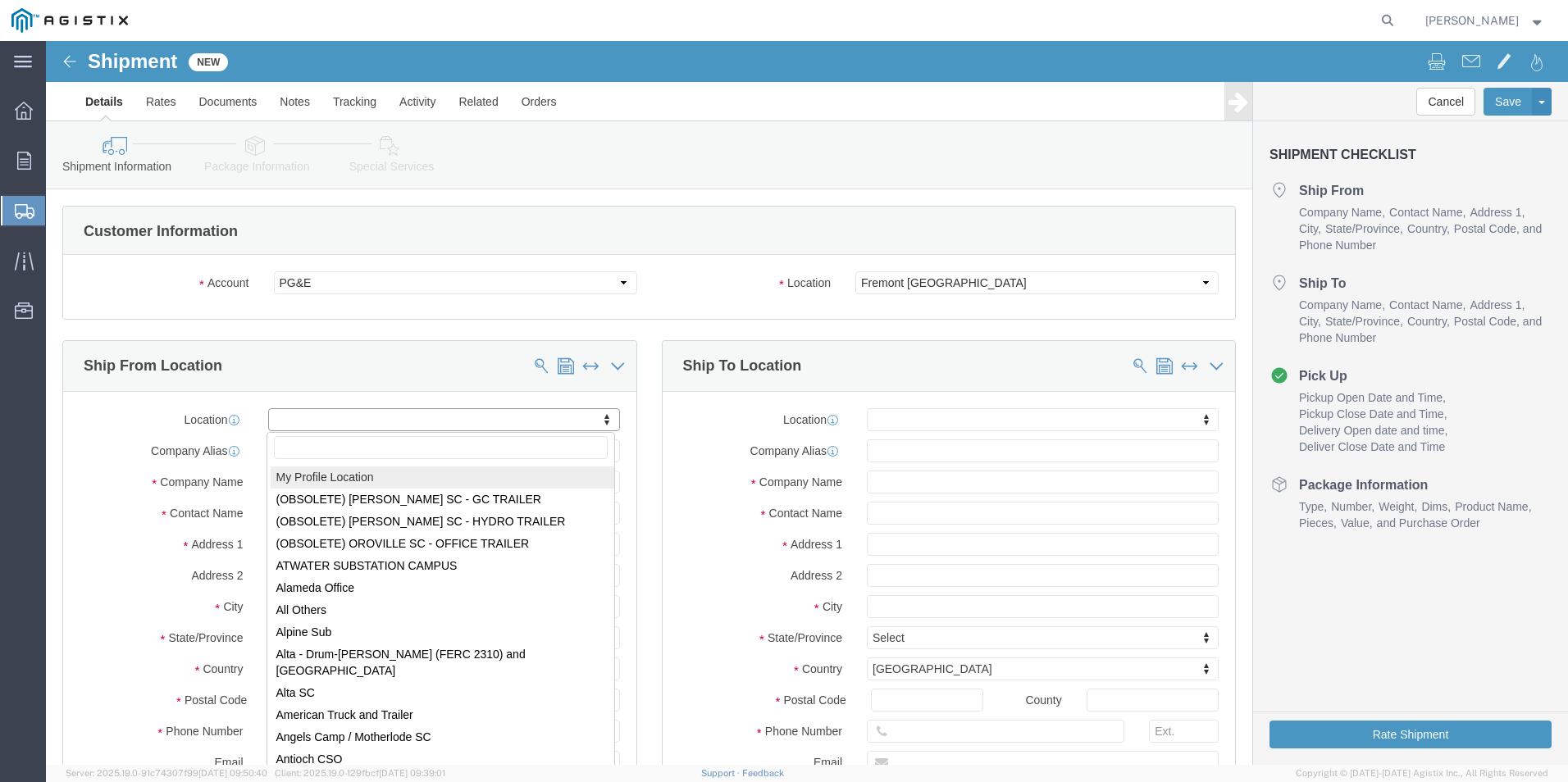
select select "MYPROFILE"
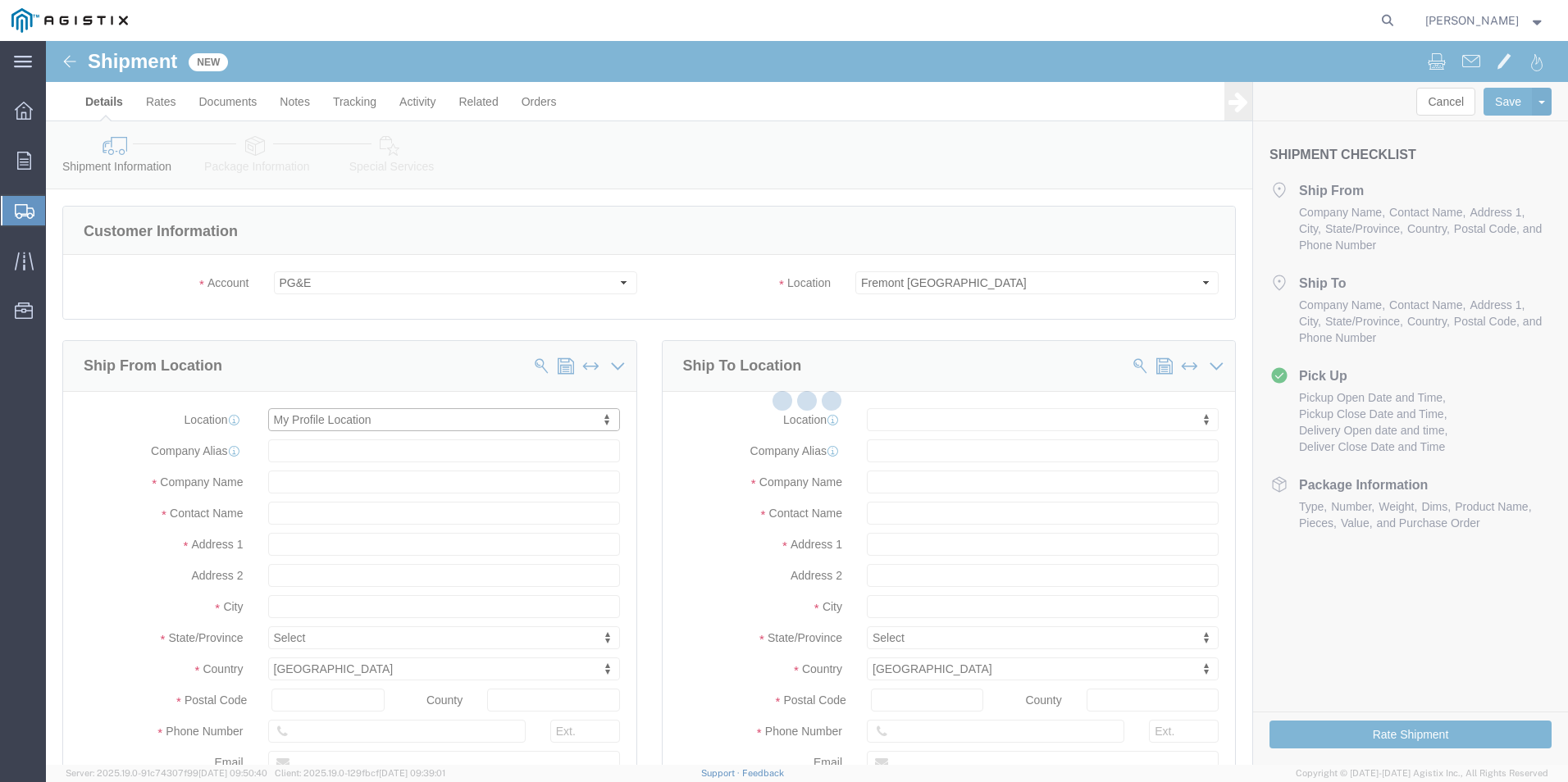
type input "[STREET_ADDRESS]"
type input "93637"
type input "[PHONE_NUMBER]"
type input "[PERSON_NAME][EMAIL_ADDRESS][PERSON_NAME][DOMAIN_NAME]"
checkbox input "true"
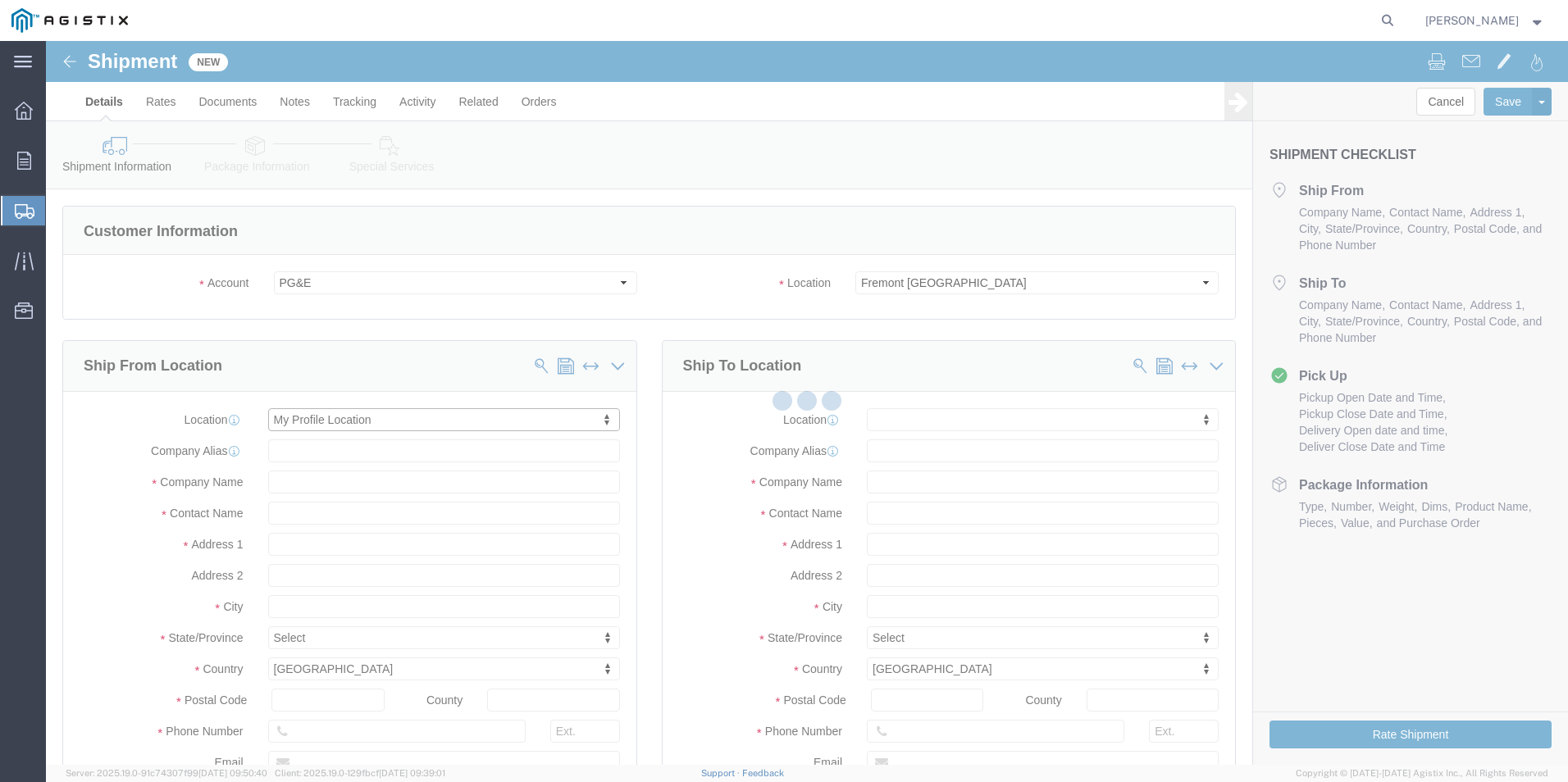
type input "Oldcastle Precast Inc"
type input "[PERSON_NAME]"
type input "Madera"
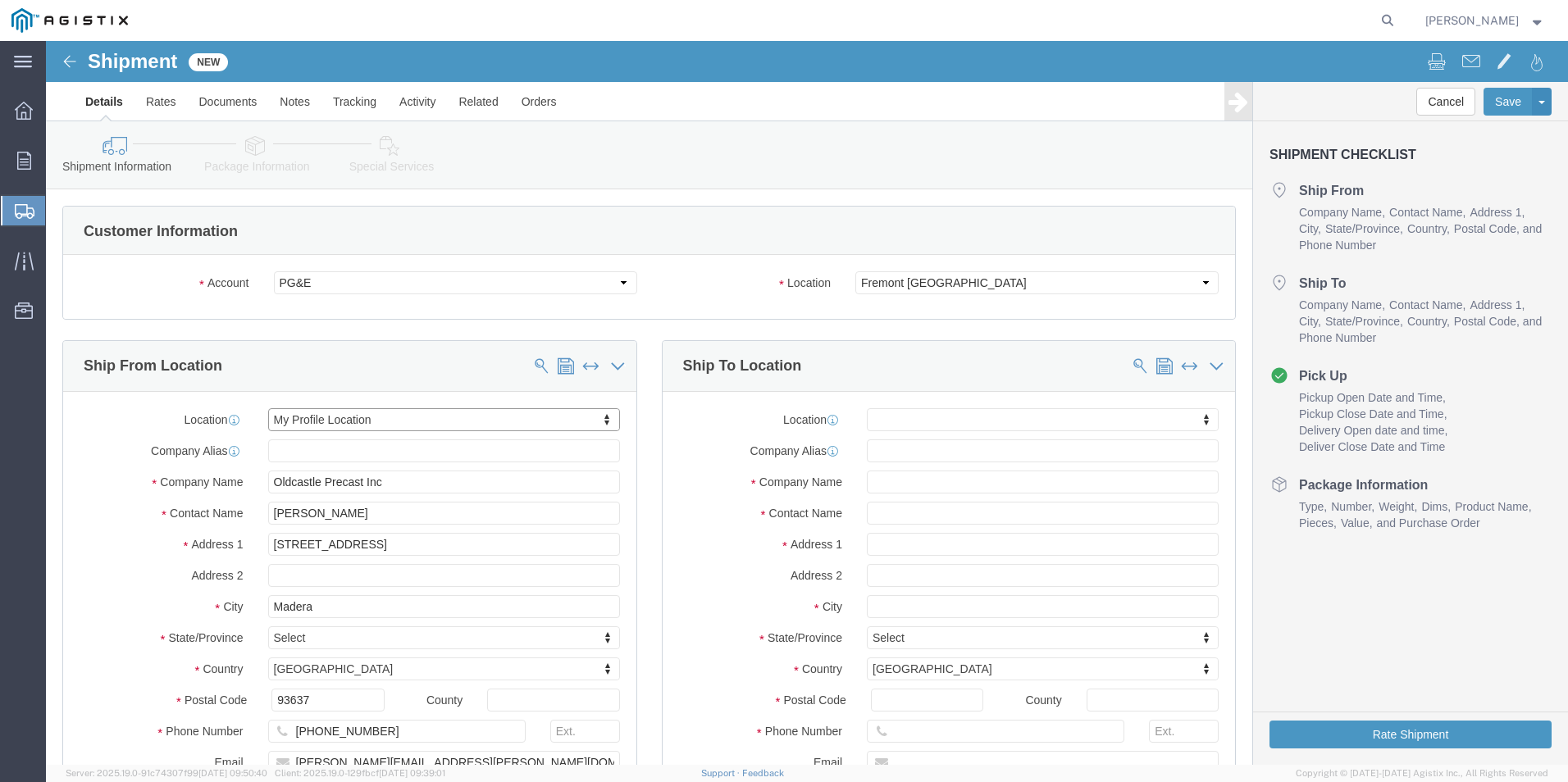
select select "CA"
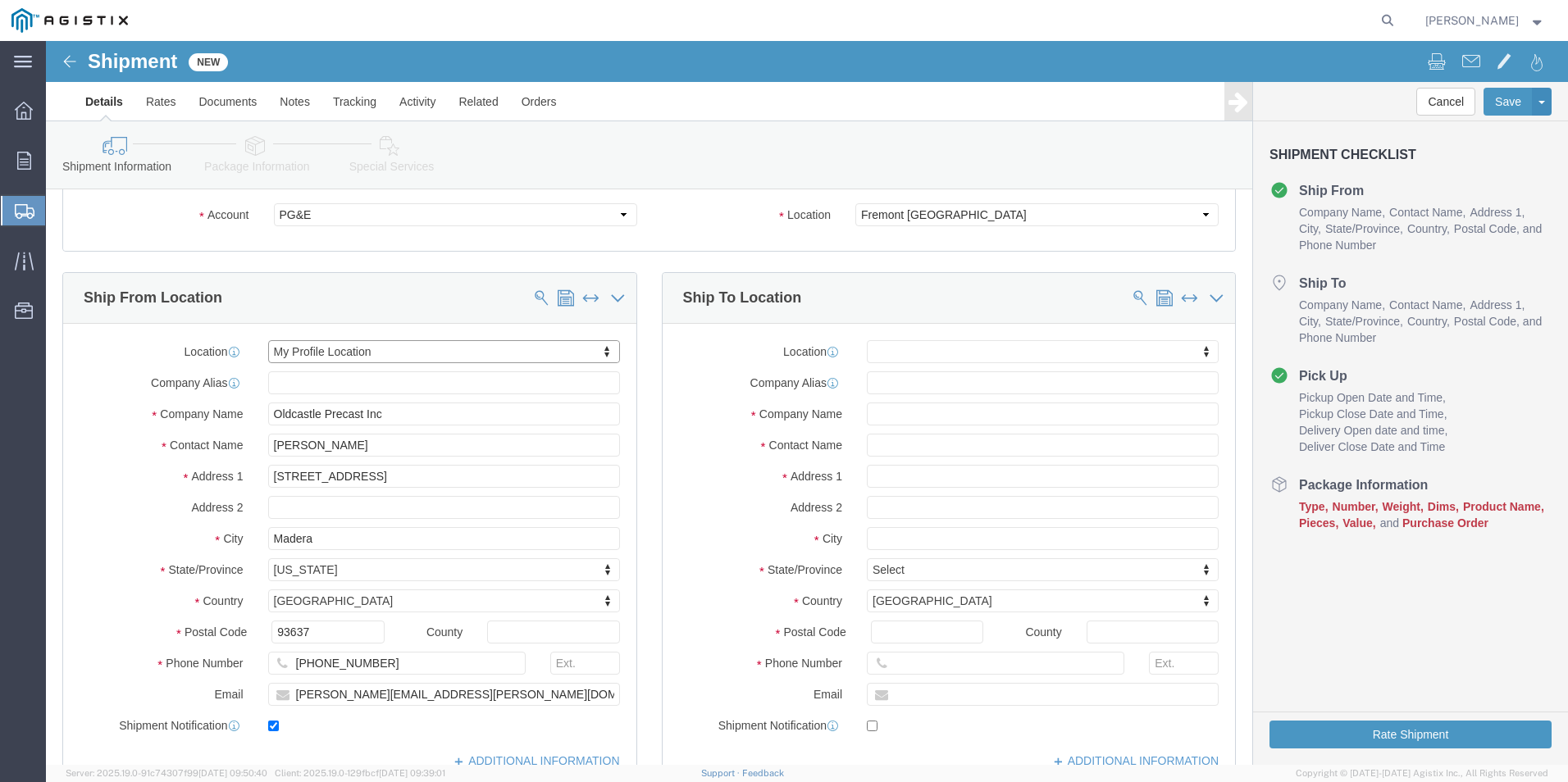
scroll to position [82, 0]
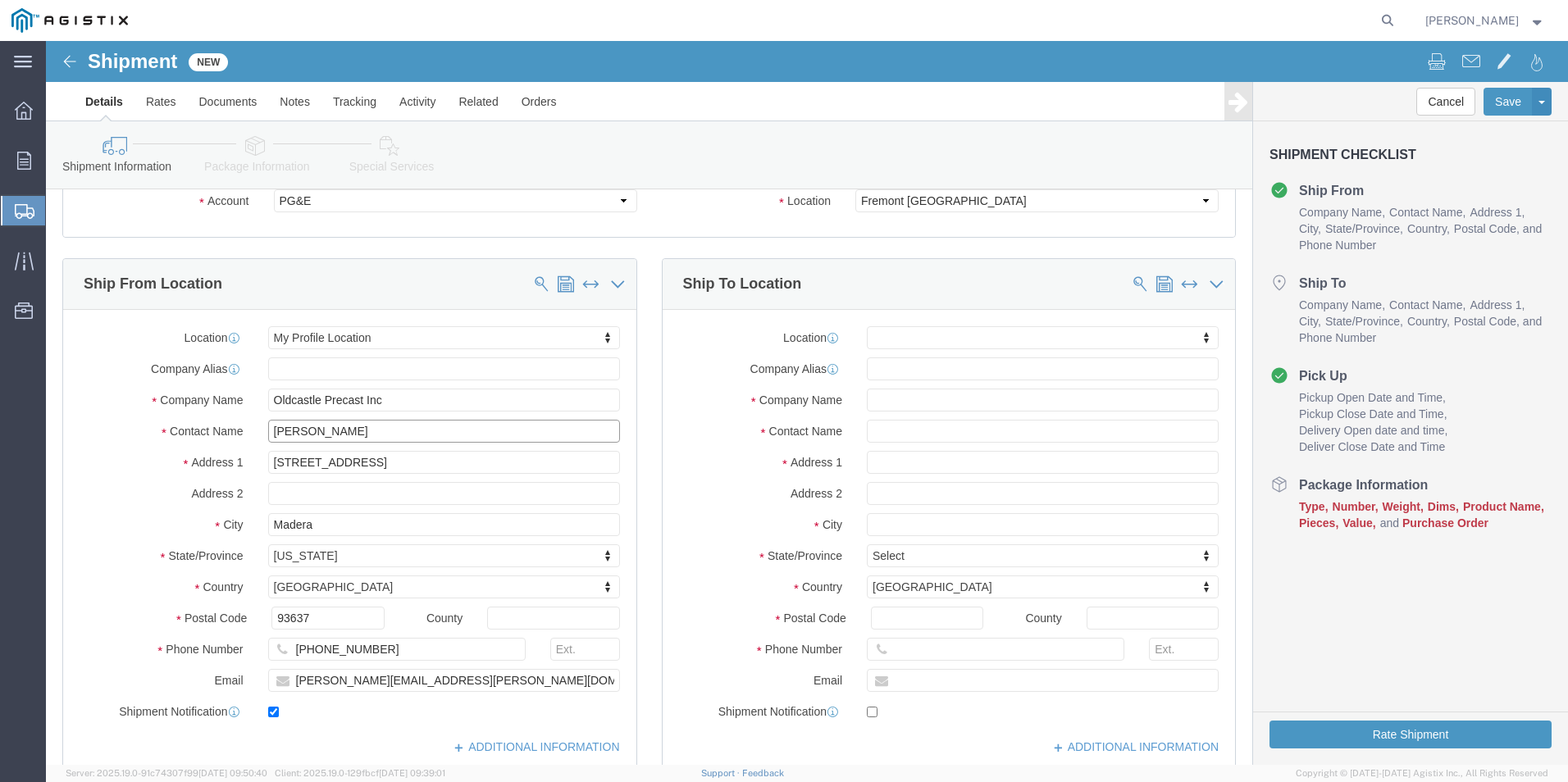
drag, startPoint x: 372, startPoint y: 397, endPoint x: 229, endPoint y: 387, distance: 143.3
click input "[PERSON_NAME]"
type input "[PERSON_NAME]"
click input "93637"
drag, startPoint x: 188, startPoint y: 614, endPoint x: 171, endPoint y: 614, distance: 17.0
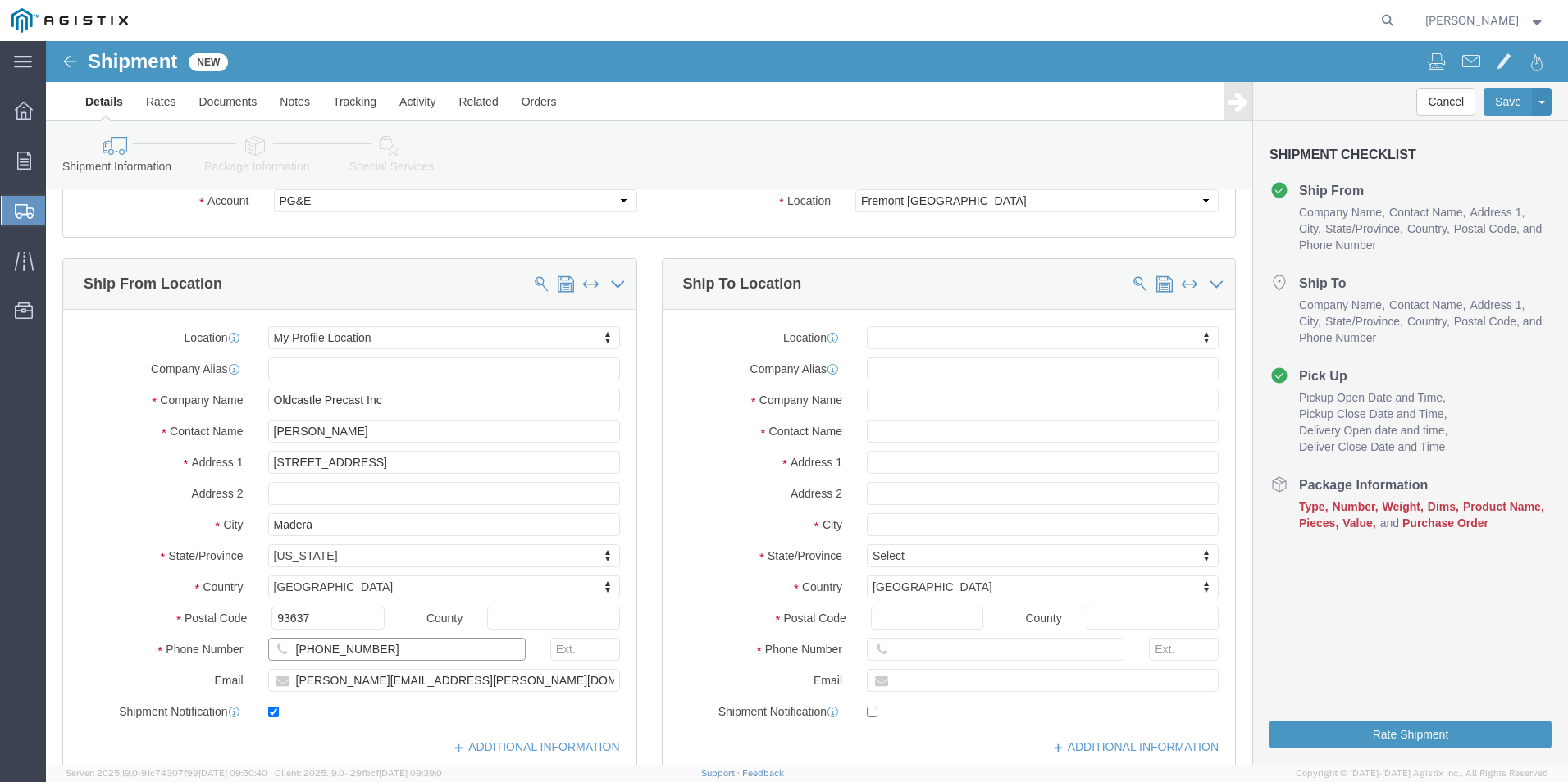
click div "Phone Number [PHONE_NUMBER]"
type input "5594791728"
drag, startPoint x: 426, startPoint y: 643, endPoint x: 177, endPoint y: 650, distance: 249.1
click div "Email [PERSON_NAME][EMAIL_ADDRESS][PERSON_NAME][DOMAIN_NAME]"
type input "[PERSON_NAME][EMAIL_ADDRESS][PERSON_NAME][DOMAIN_NAME]"
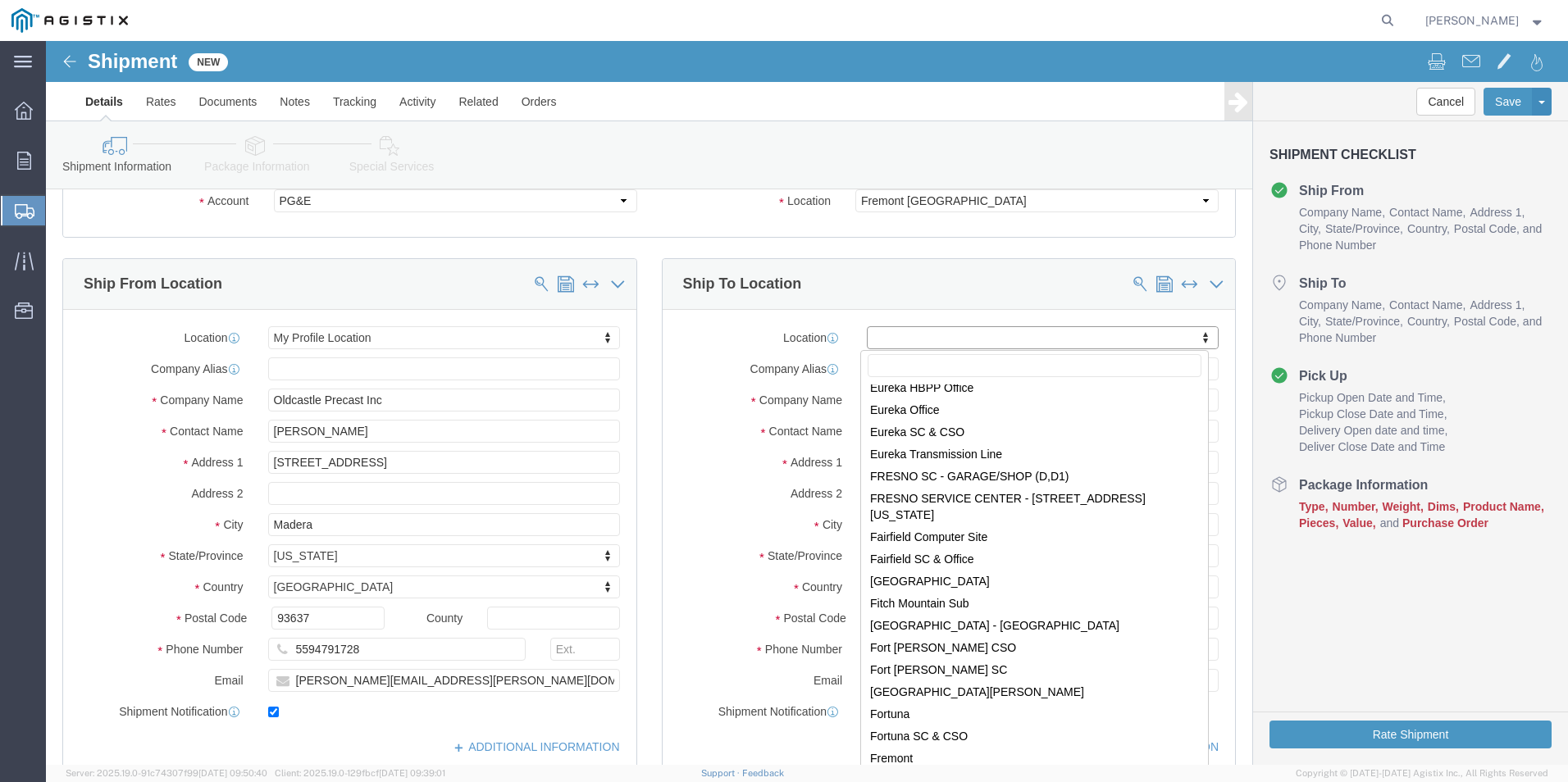
scroll to position [2788, 0]
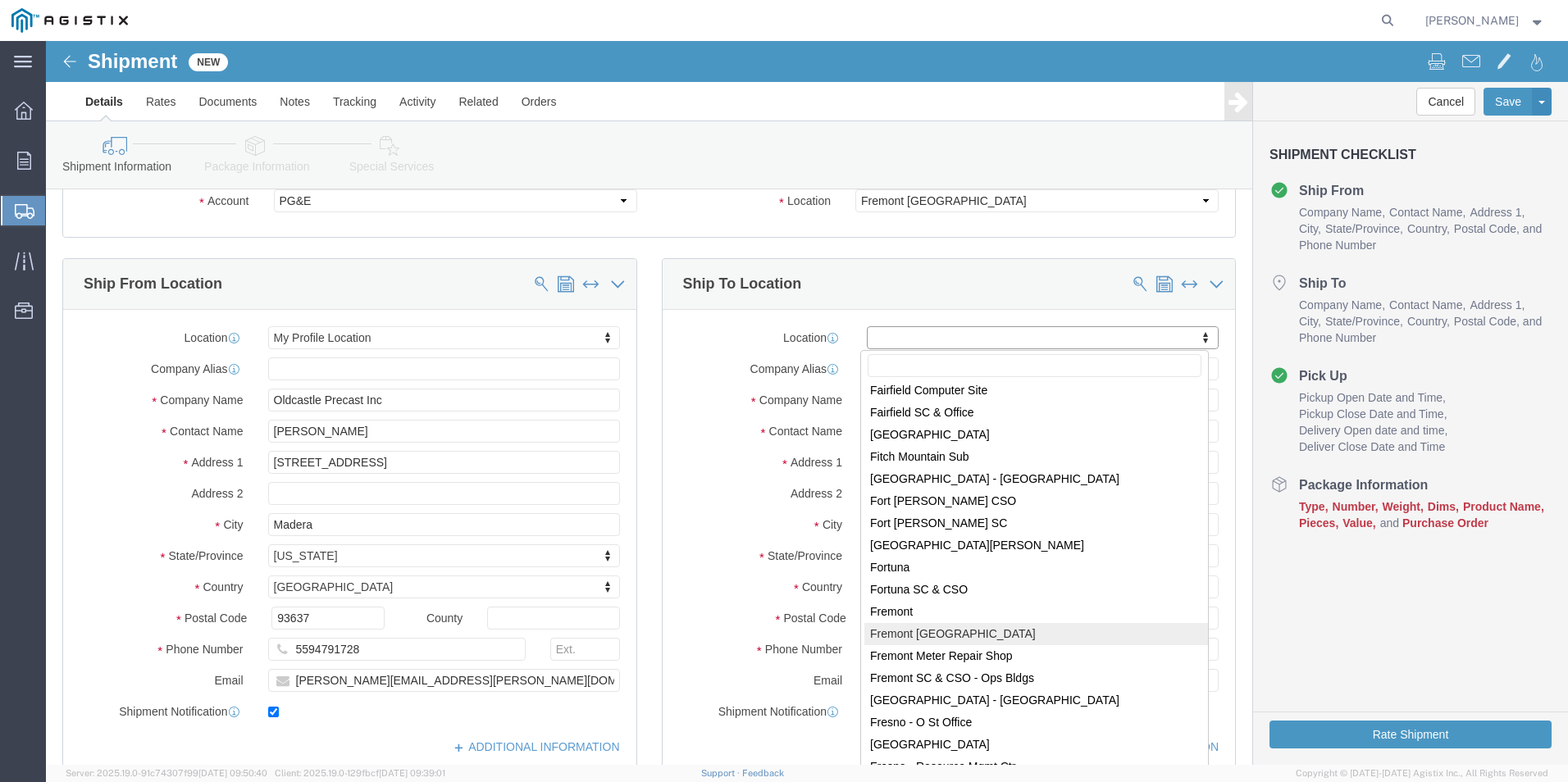
select select "19740"
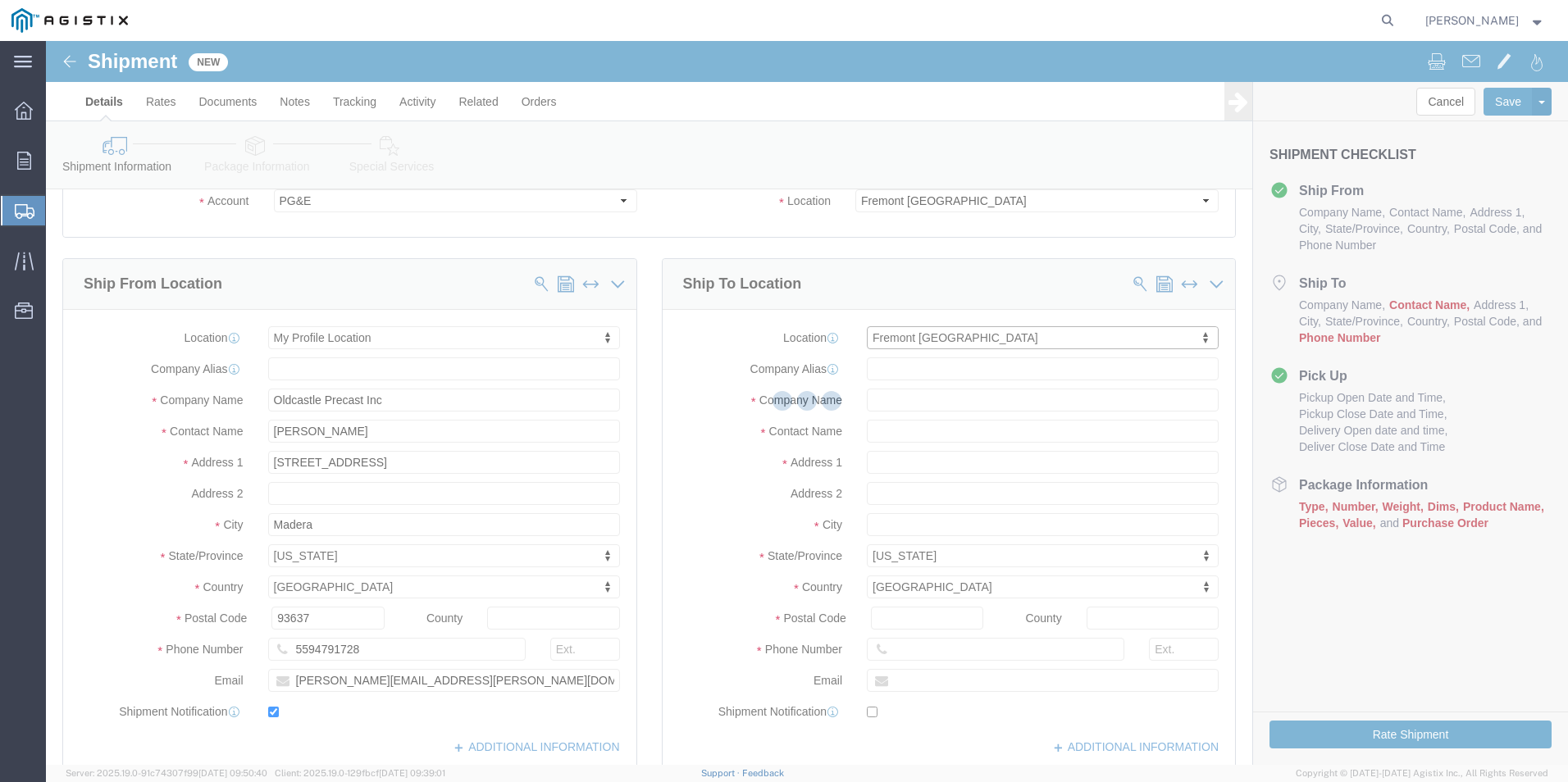
type input "[STREET_ADDRESS][PERSON_NAME]"
select select "CA"
type input "94538"
type input "PG&E"
type input "Fremont"
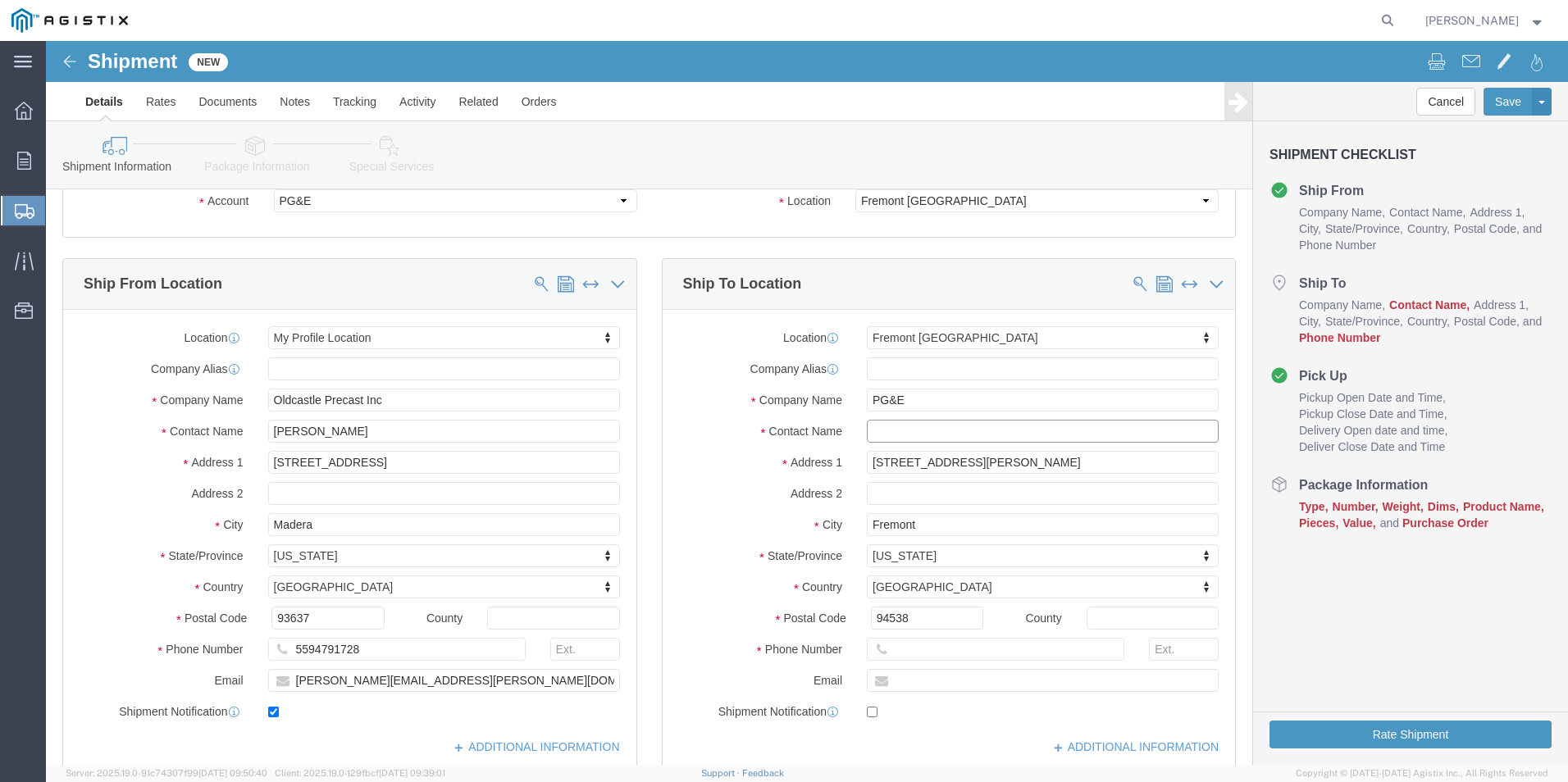
click input "text"
type input "[PERSON_NAME]"
click input "text"
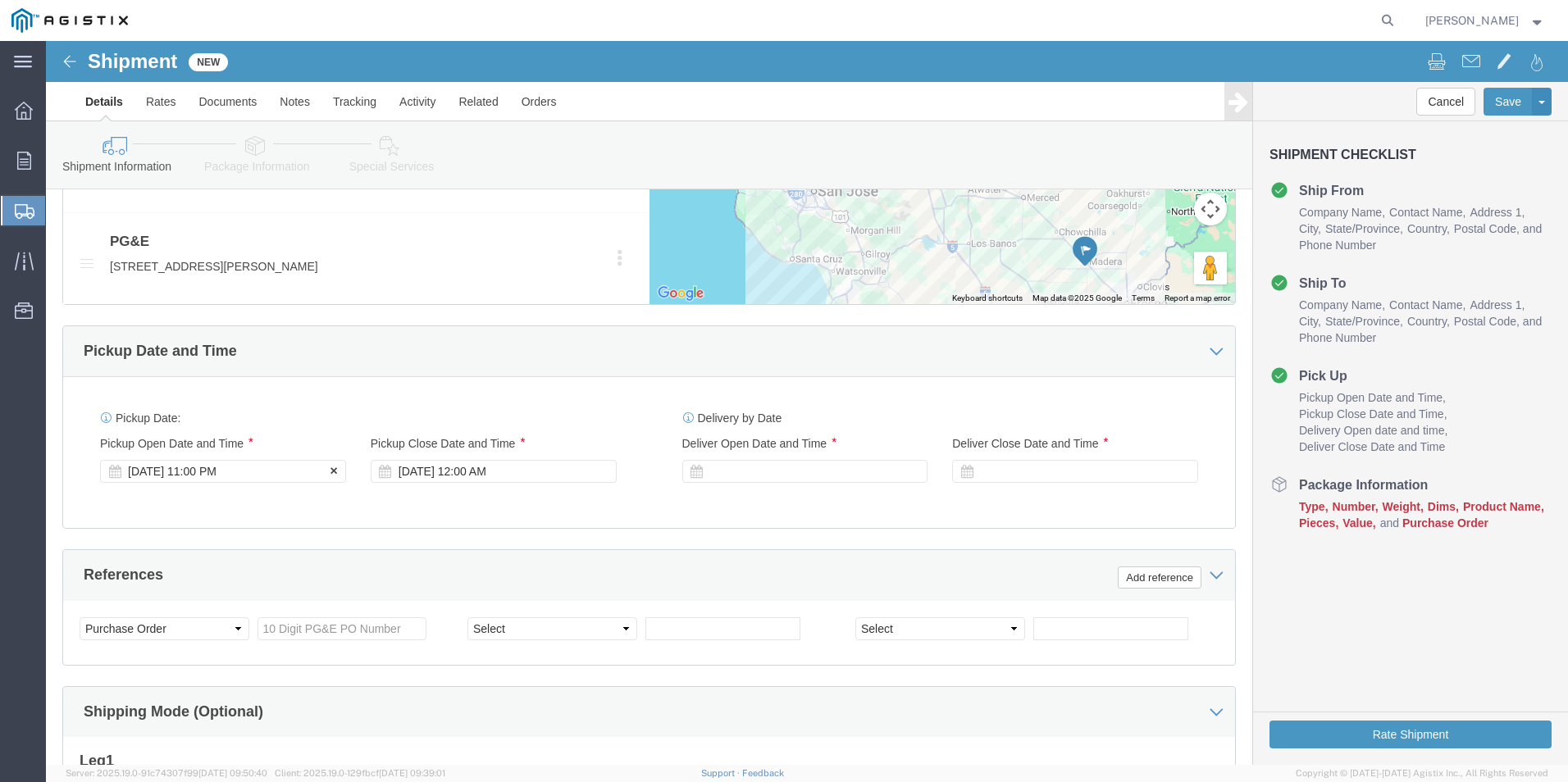
type input "8664314567"
click div "[DATE] 11:00 PM"
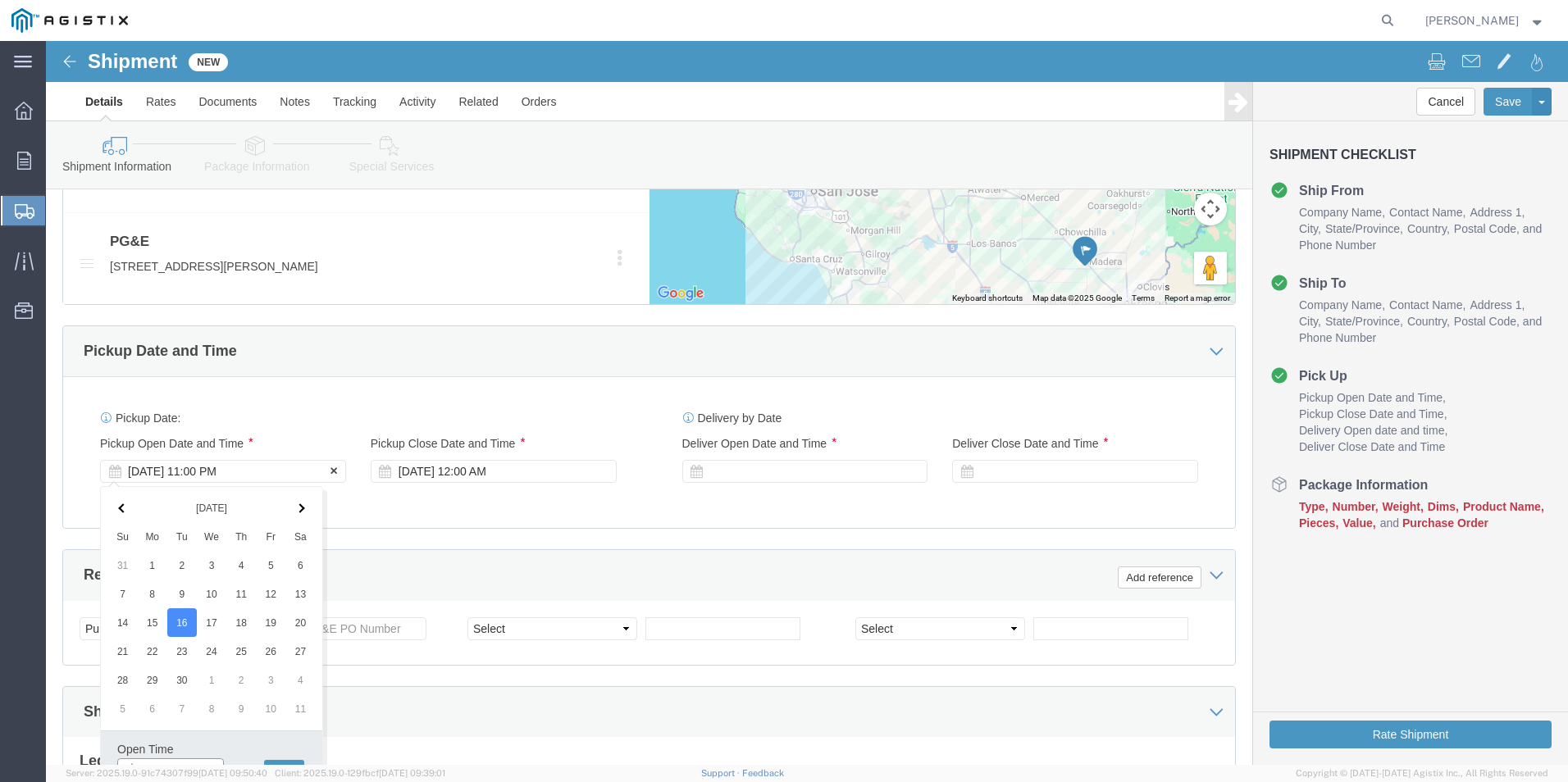
scroll to position [919, 0]
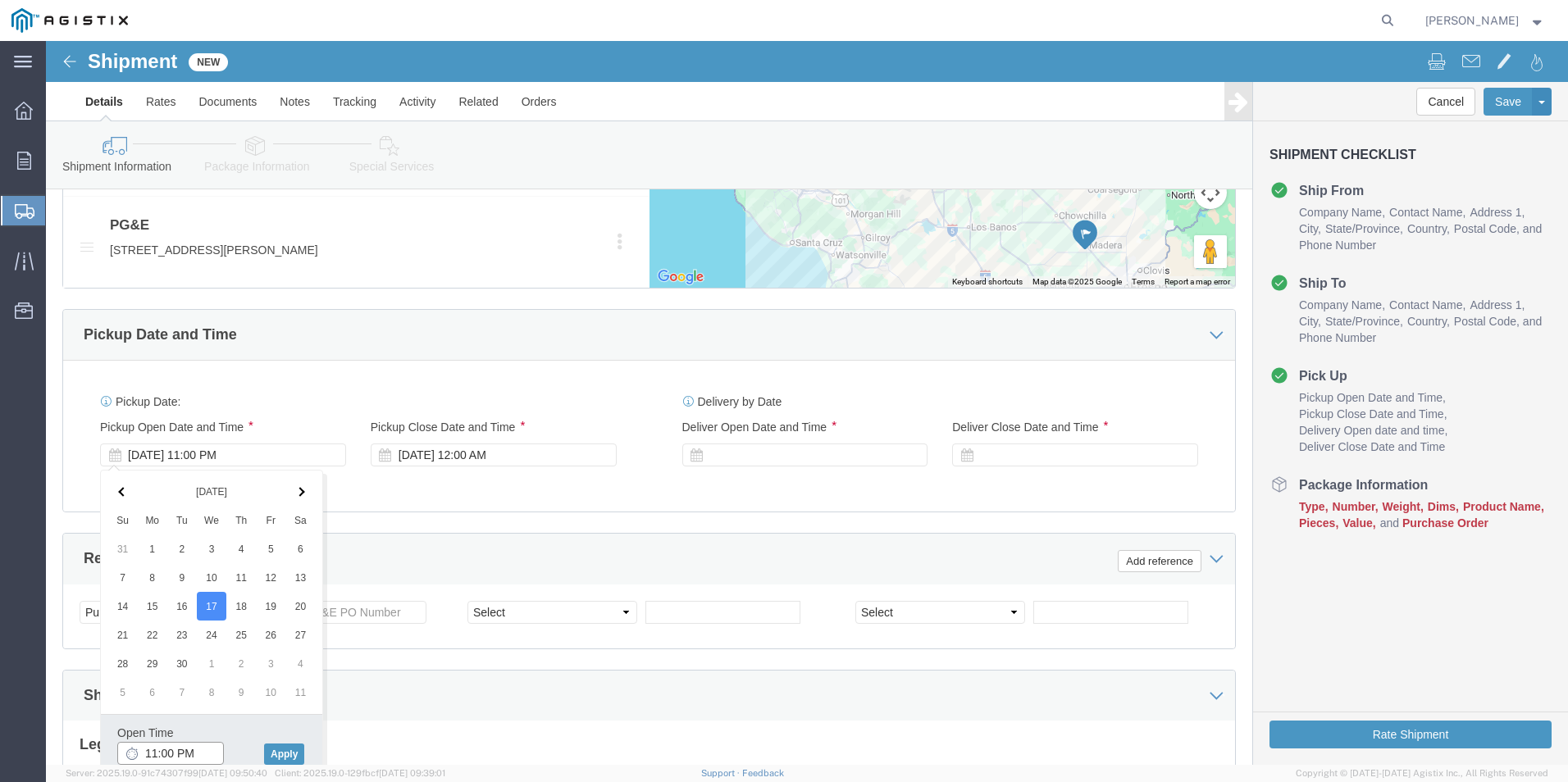
click input "11:00 PM"
click input "9:00 PM"
type input "9:00 AM"
click button "Apply"
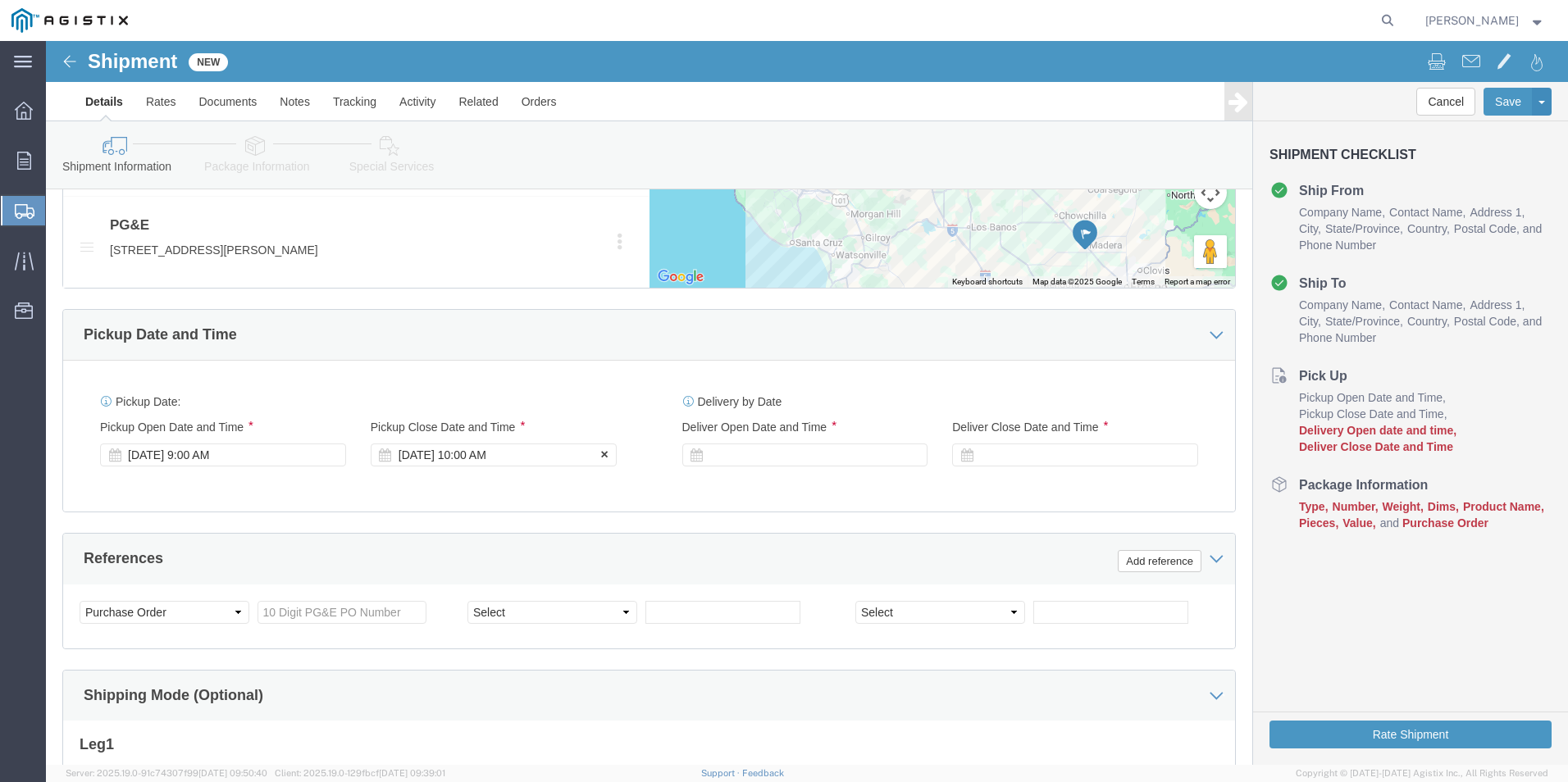
click div "[DATE] 10:00 AM"
click input "5:00 AM"
type input "5:00 PM"
click button "Apply"
click div
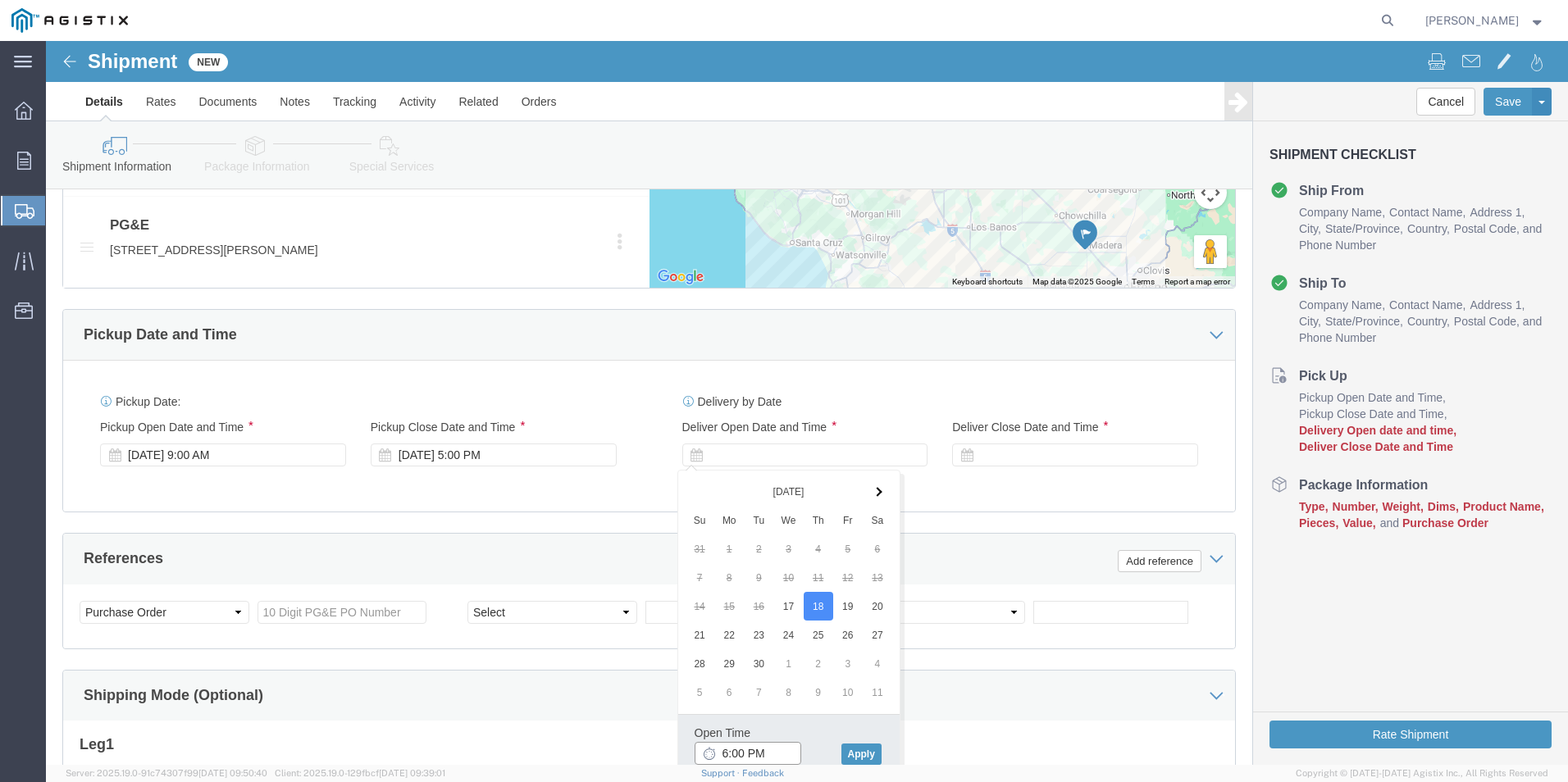
click input "6:00 PM"
click input "5:00 PM"
click input "9:00 PM"
type input "9:00 AM"
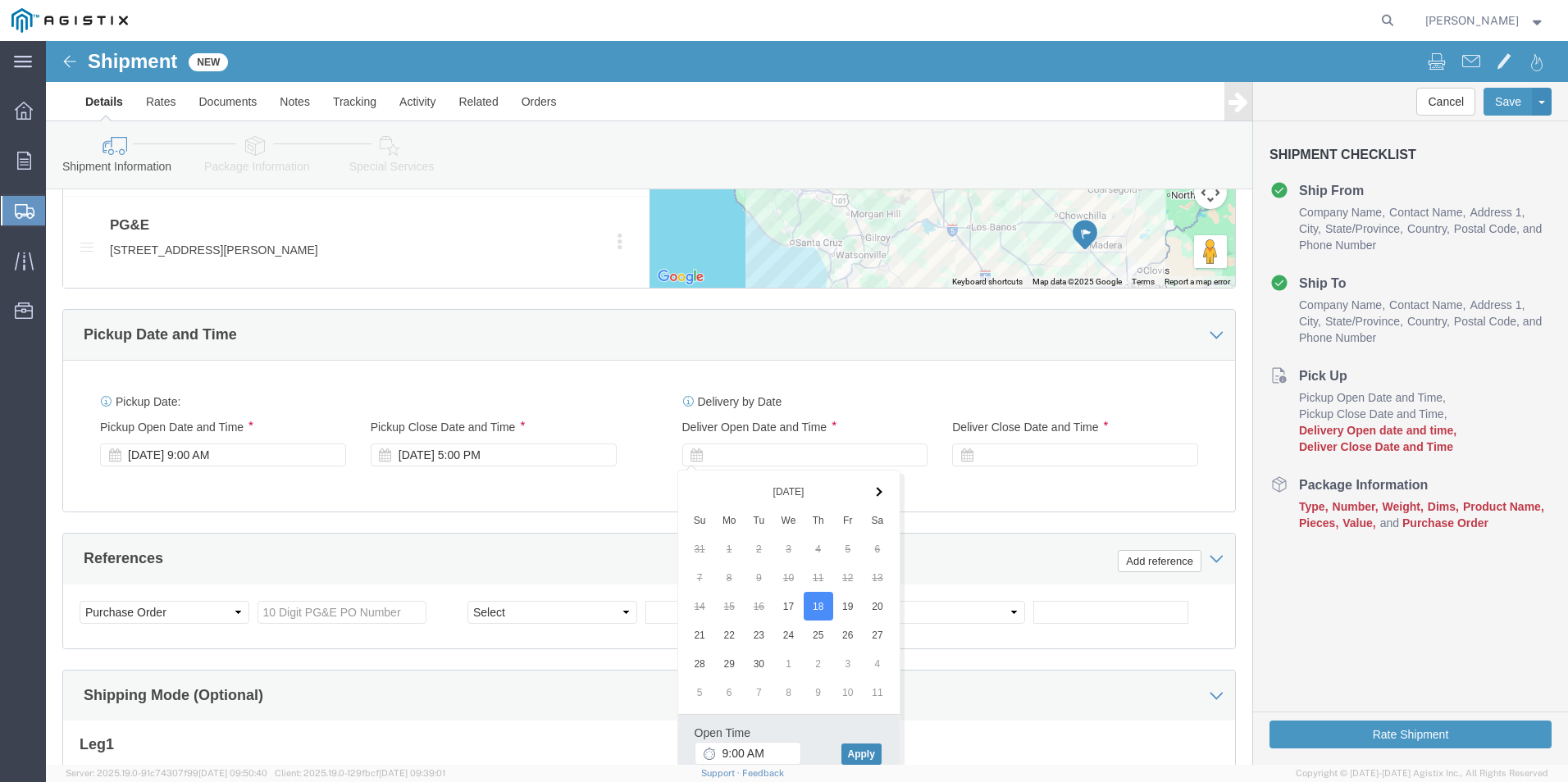
click button "Apply"
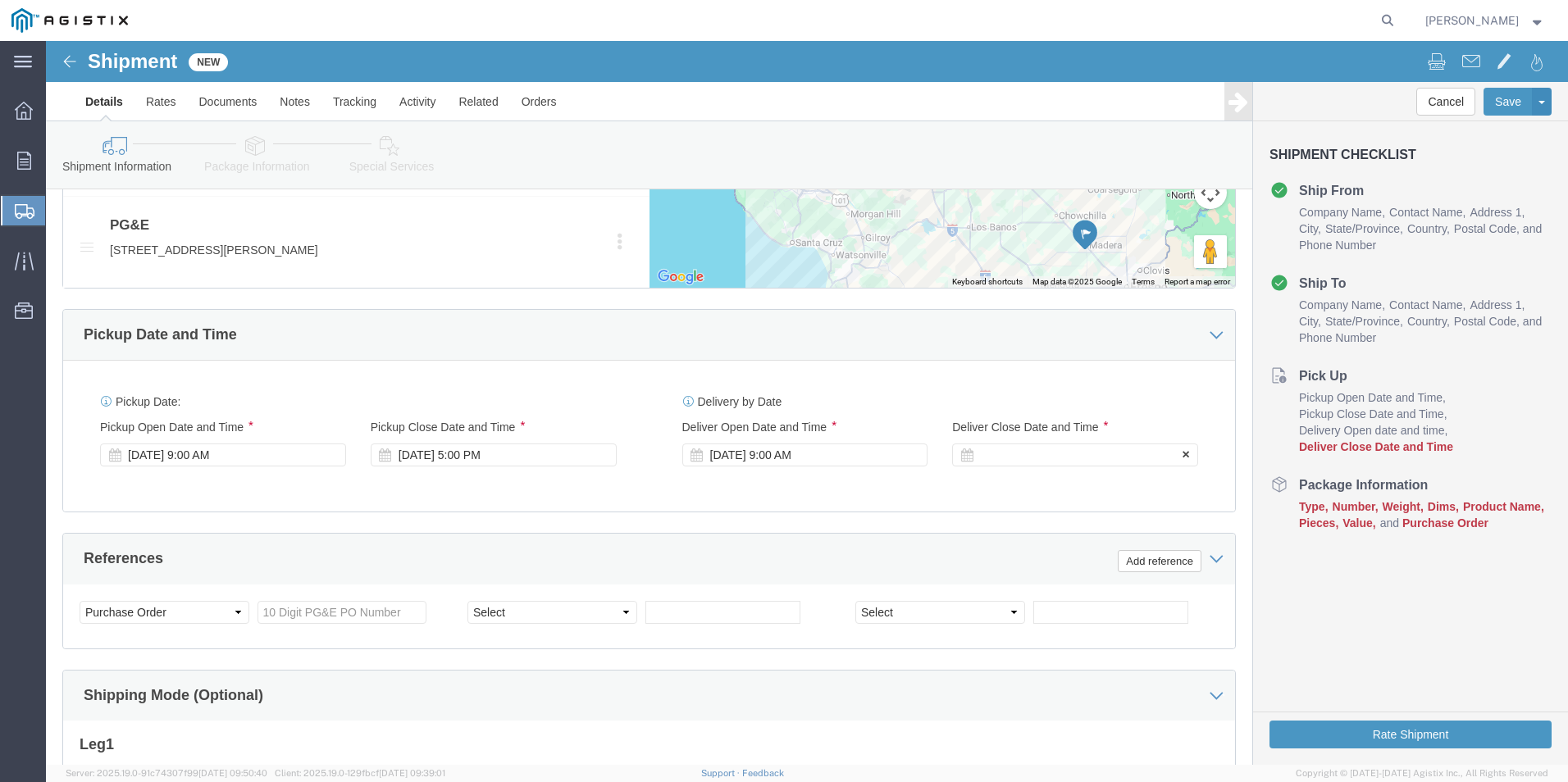
click div
click input "5:00 AM"
type input "5:00 PM"
click button "Apply"
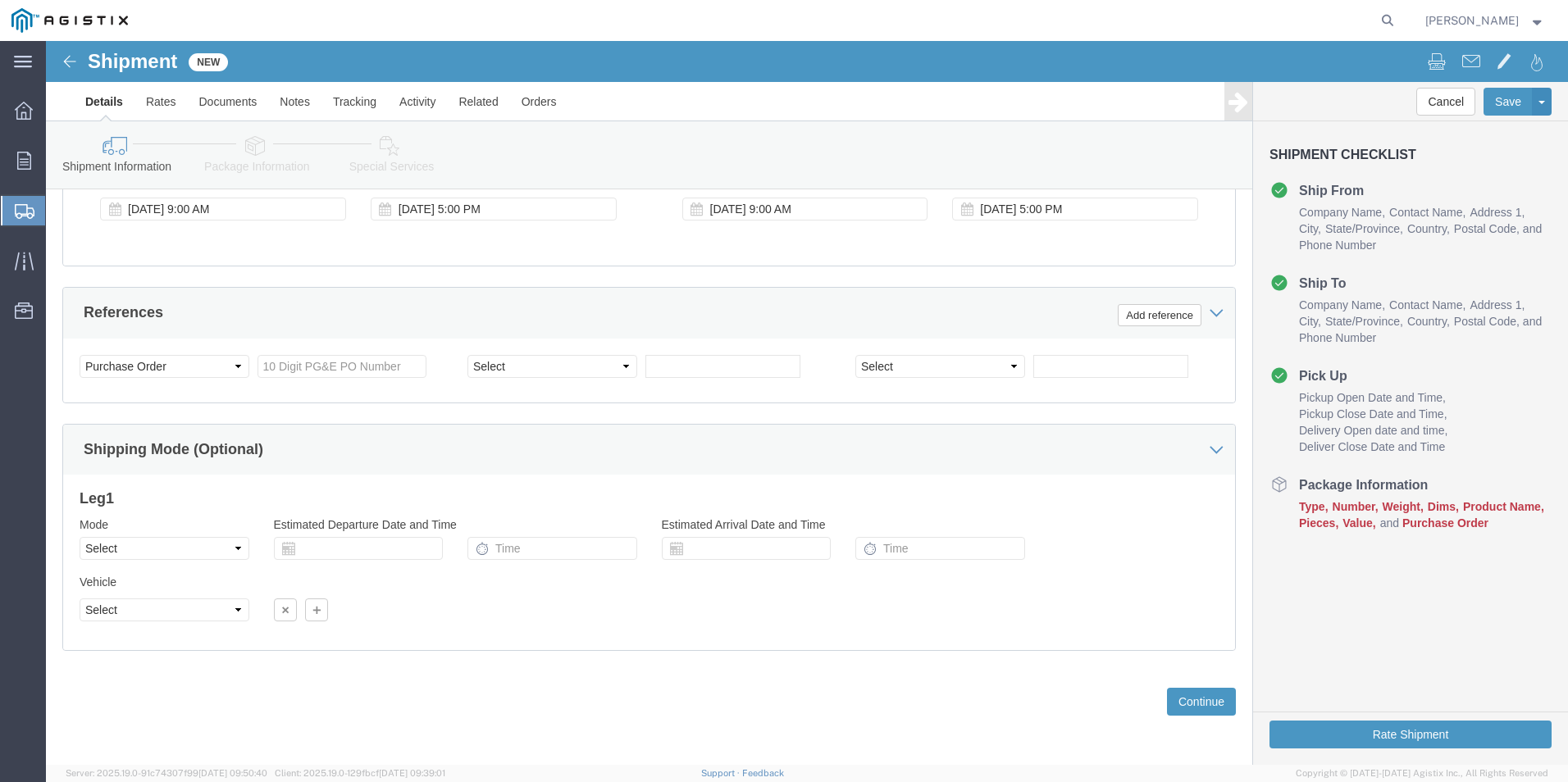
scroll to position [1165, 0]
click input "text"
type input "3501419934"
click select "Select Account Type Activity ID Airline Appointment Number ASN Batch Request # …"
select select "SALEORDR"
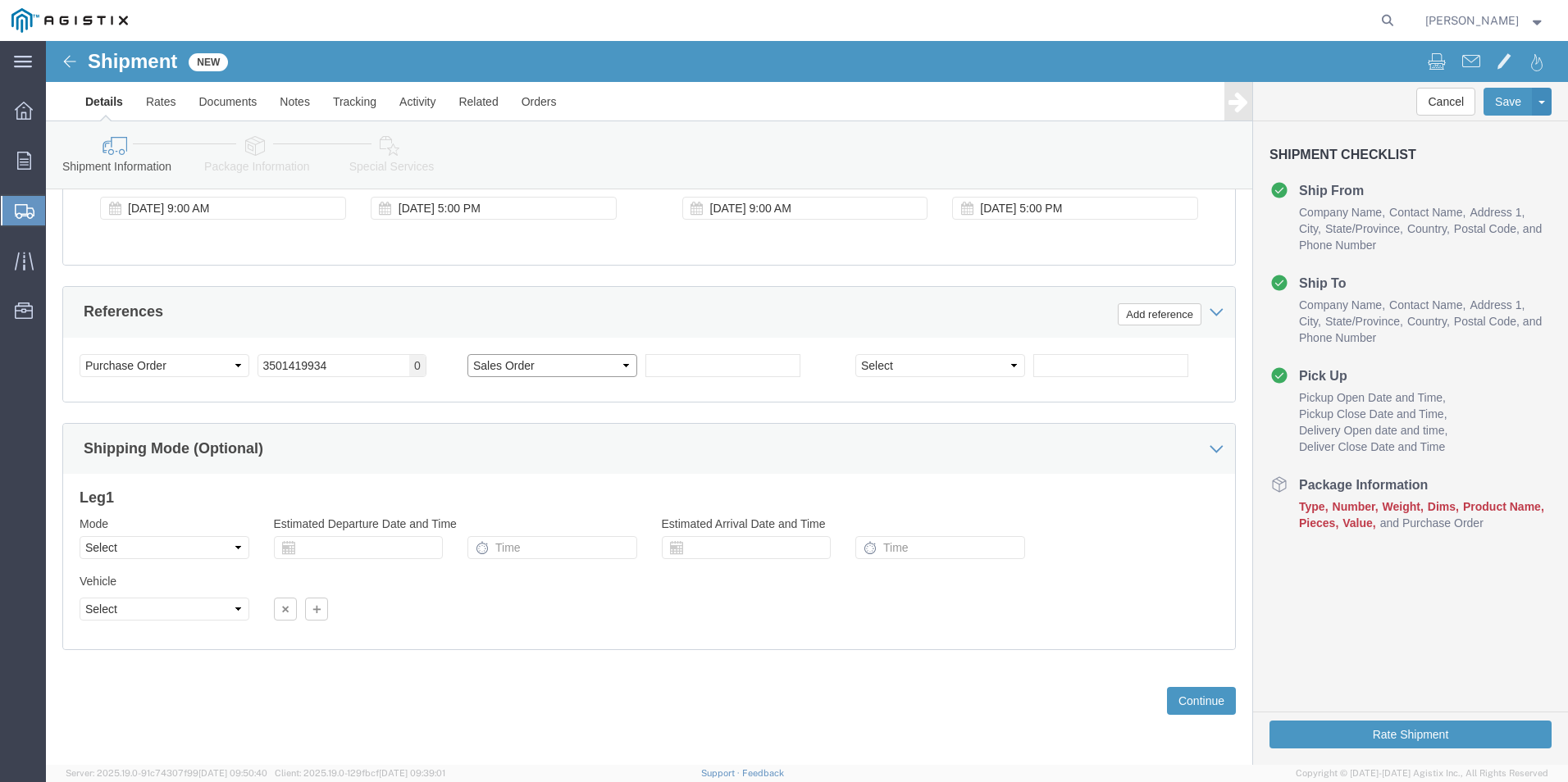
click select "Select Account Type Activity ID Airline Appointment Number ASN Batch Request # …"
click input "text"
type input "s038256"
click input "text"
click select "Select Account Type Activity ID Airline Appointment Number ASN Batch Request # …"
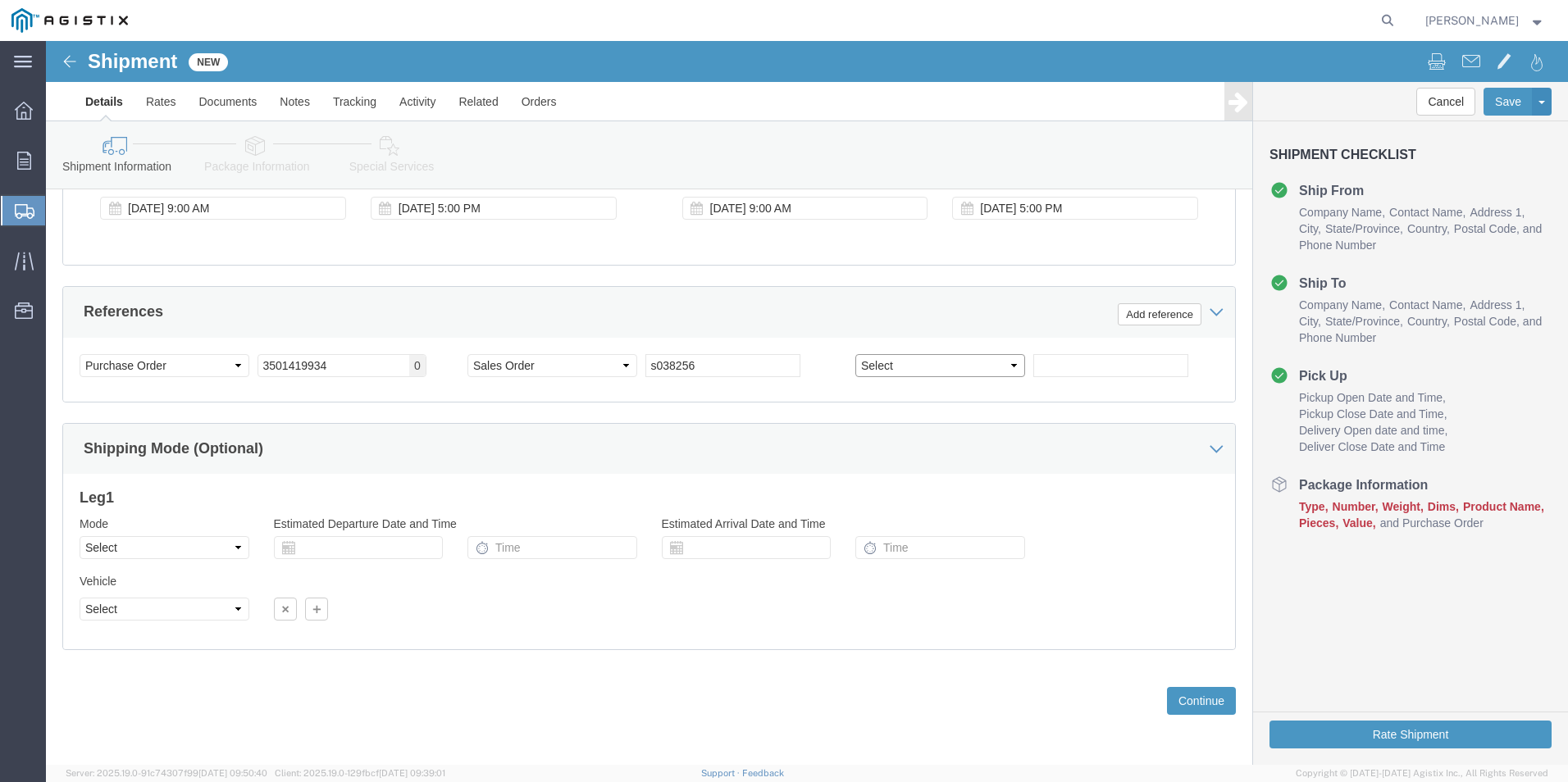
select select "CUSTREF"
click select "Select Account Type Activity ID Airline Appointment Number ASN Batch Request # …"
click input "text"
type input "612565"
click div "Previous Continue"
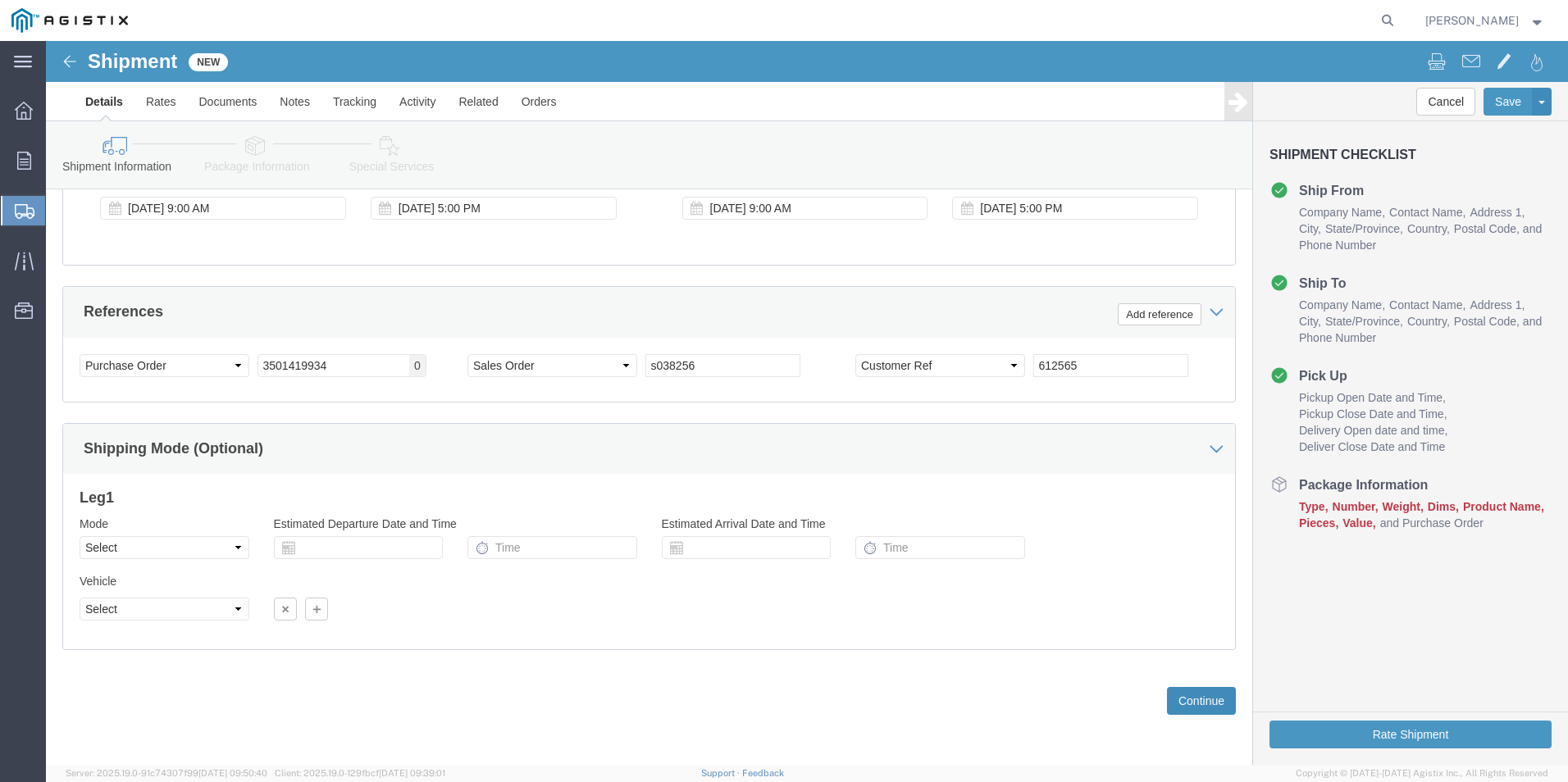
click button "Continue"
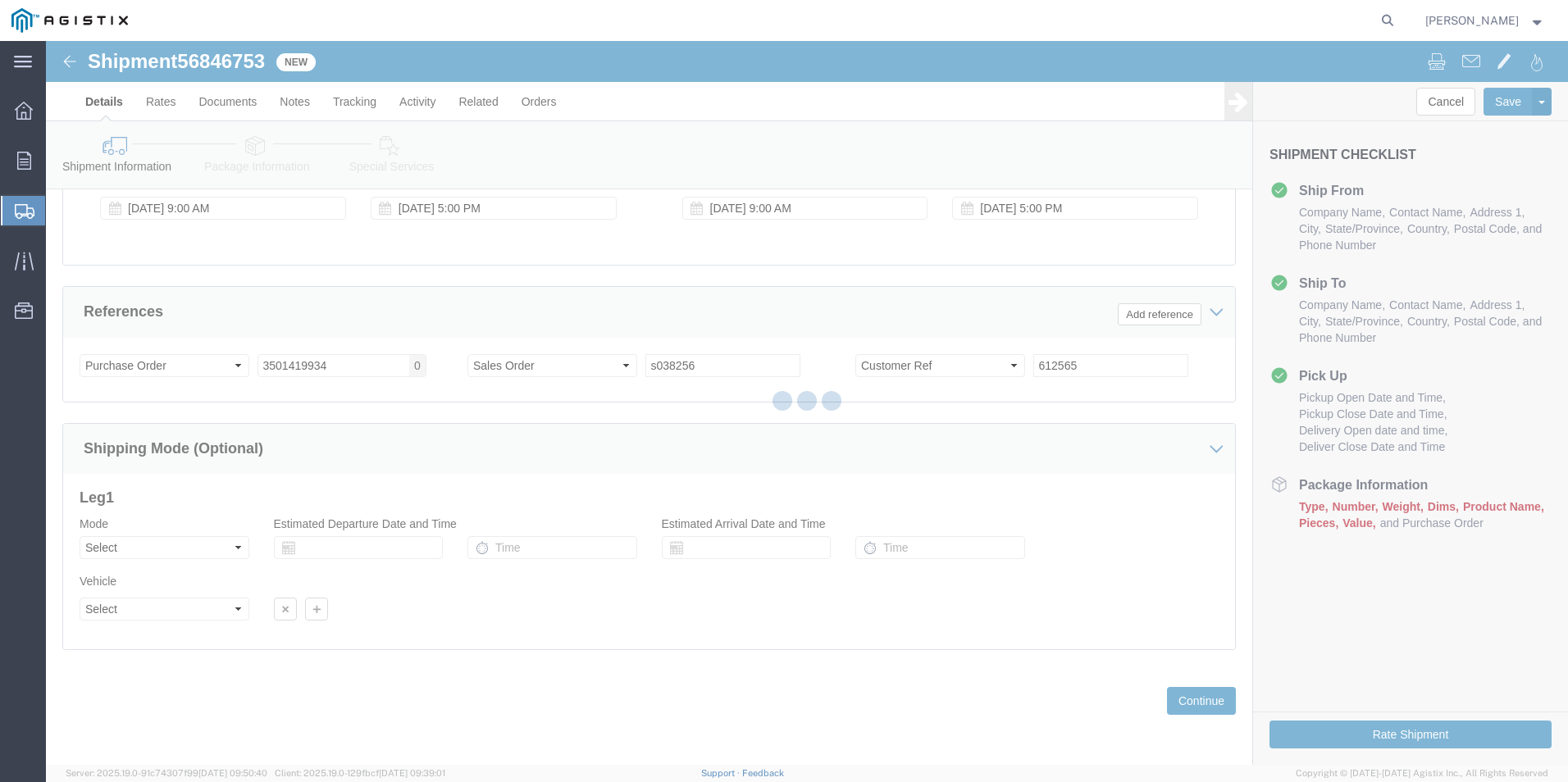
select select "23095"
select select "19740"
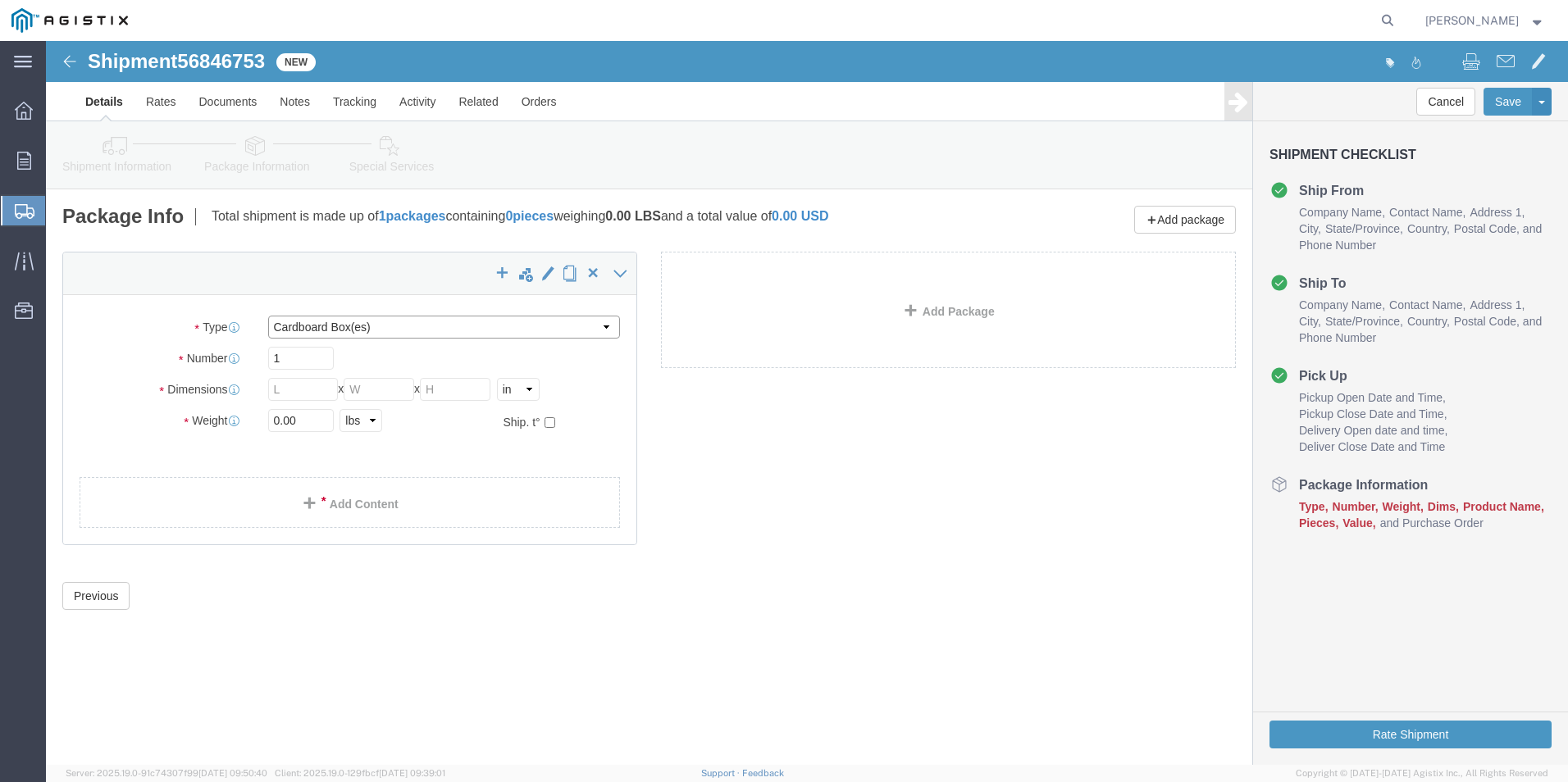
click select "Select Bulk Bundle(s) Cardboard Box(es) Carton(s) Crate(s) Drum(s) (Fiberboard)…"
select select "PSNS"
click select "Select Bulk Bundle(s) Cardboard Box(es) Carton(s) Crate(s) Drum(s) (Fiberboard)…"
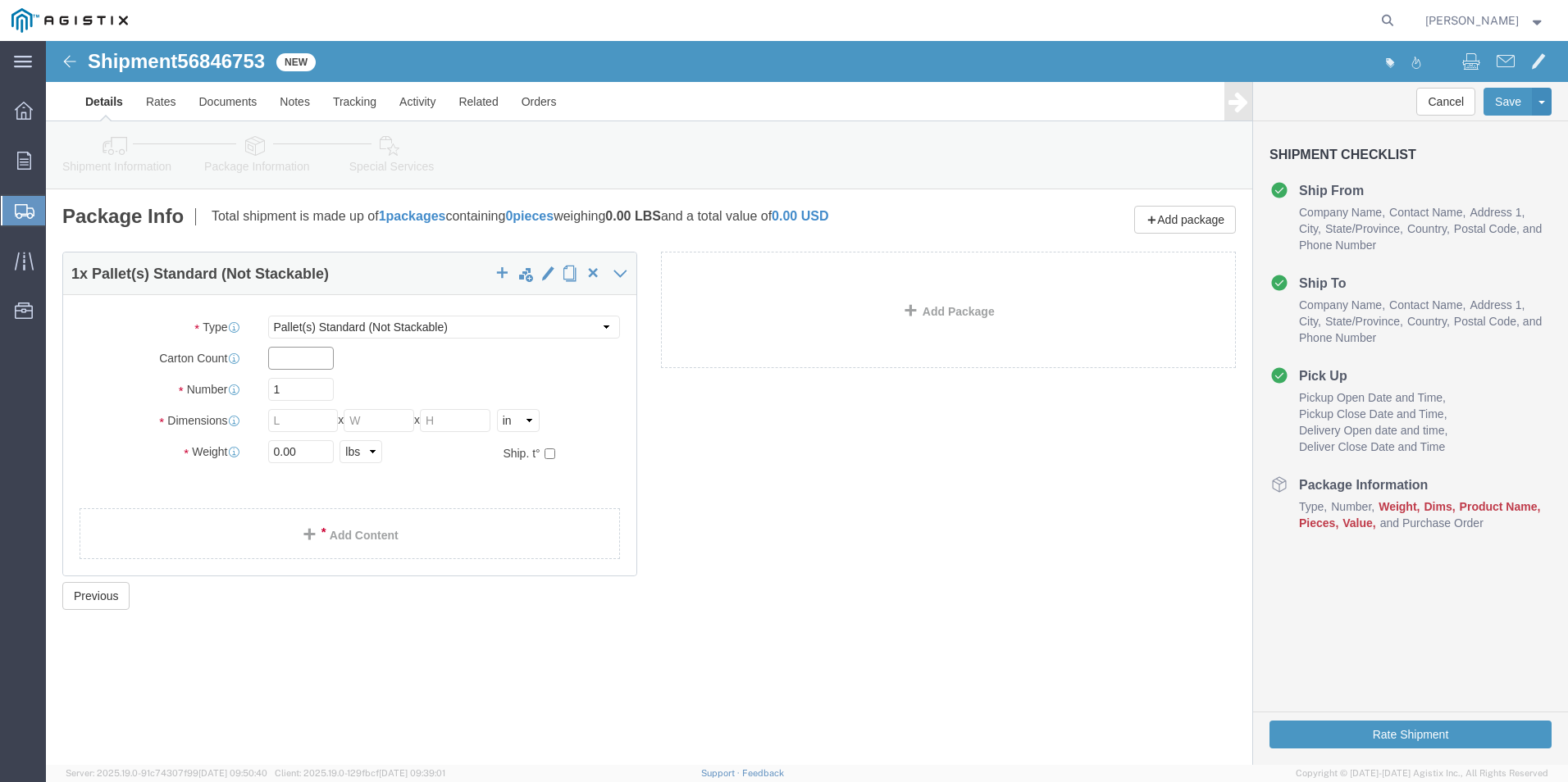
click input "text"
click input "1"
click input "text"
type input "1"
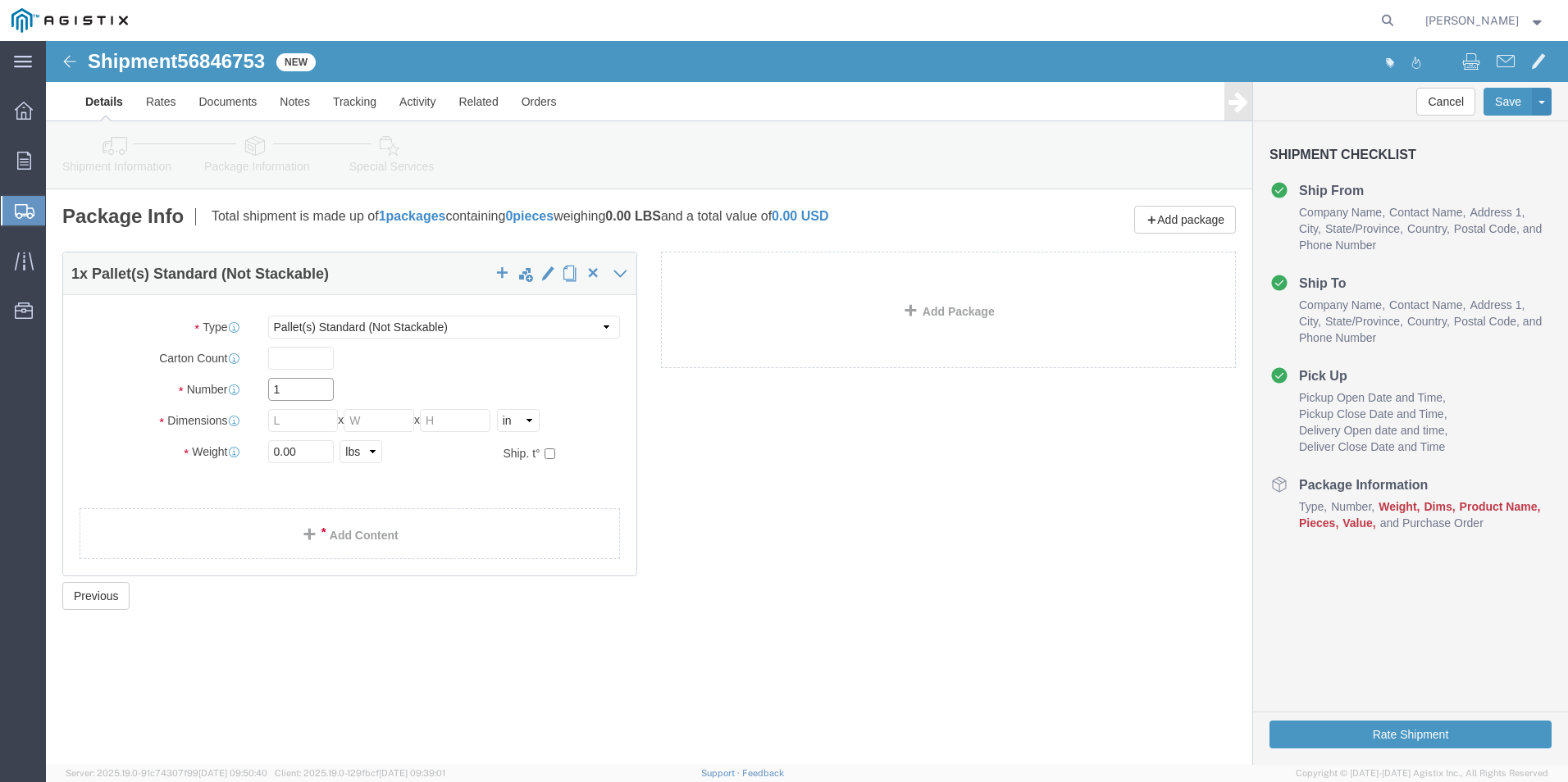
click input "1"
type input "1"
click input "text"
type input "36"
click input "text"
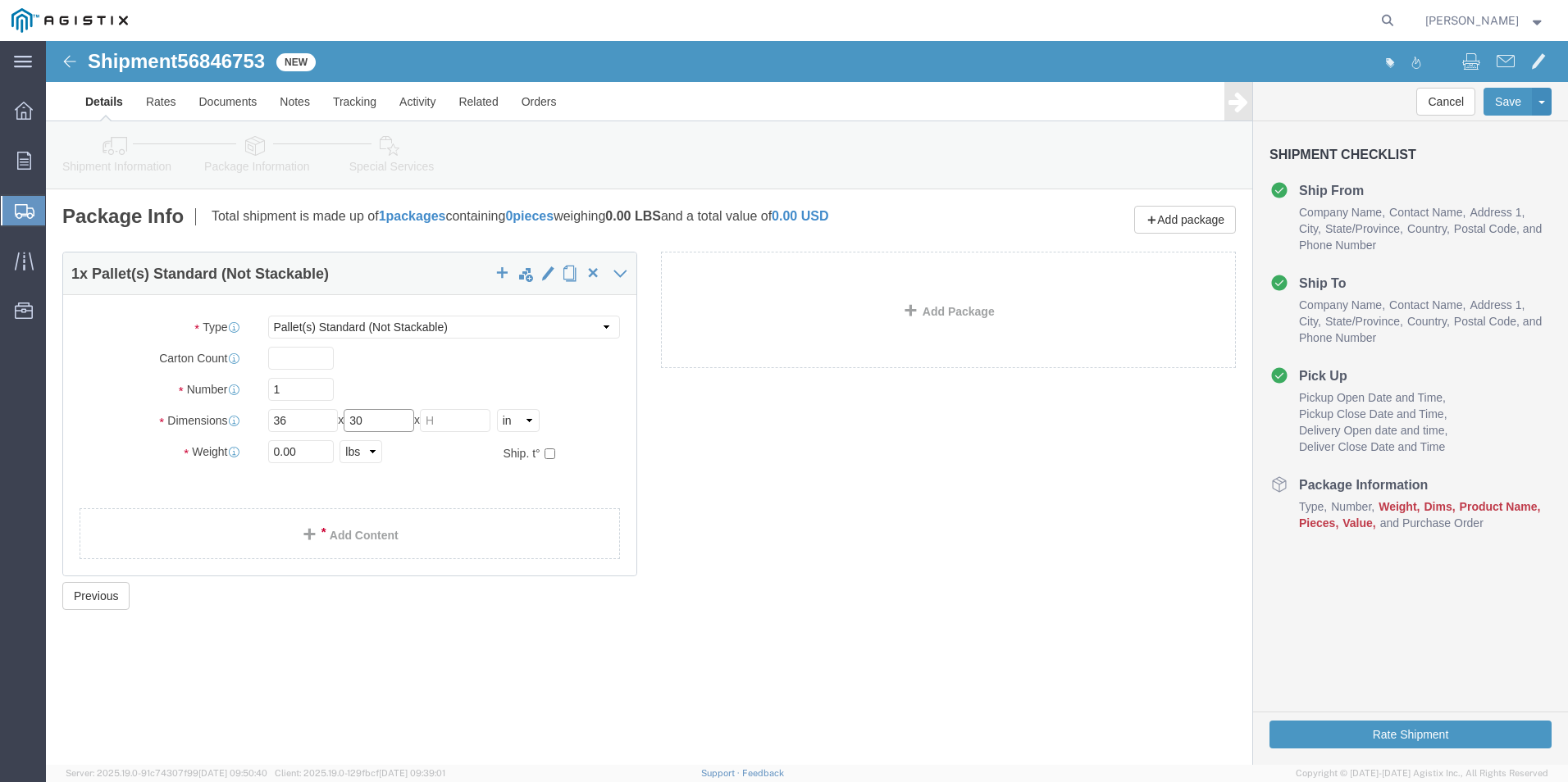
type input "30"
click input "text"
type input "36"
drag, startPoint x: 268, startPoint y: 408, endPoint x: 144, endPoint y: 420, distance: 124.6
click div "Weight 0.00 Select kgs lbs Ship. t°"
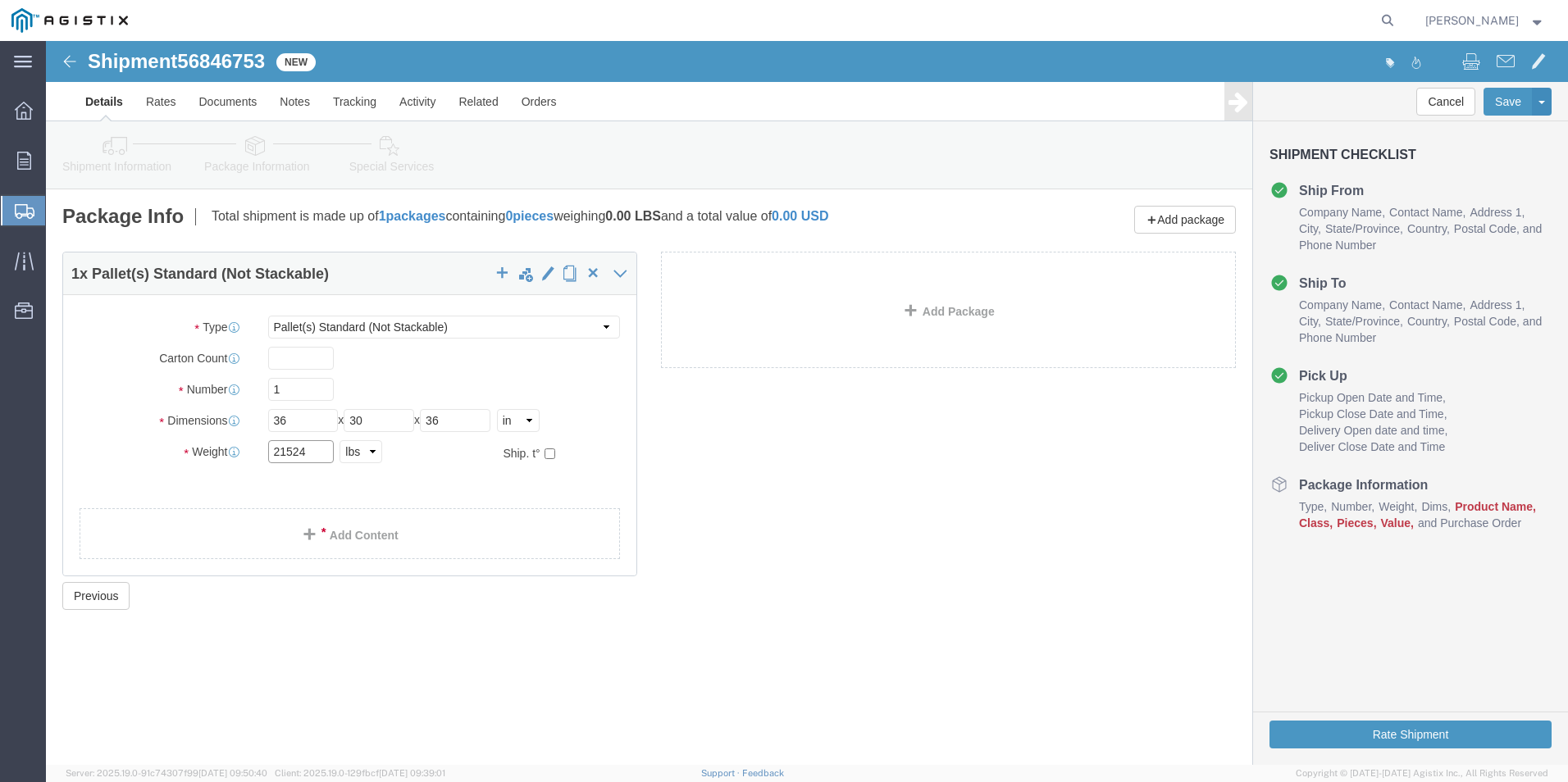
type input "21524"
click div "1 x Pallet(s) Standard (Not Stackable) Package Type Select Bulk Bundle(s) Cardb…"
click link "Add Content"
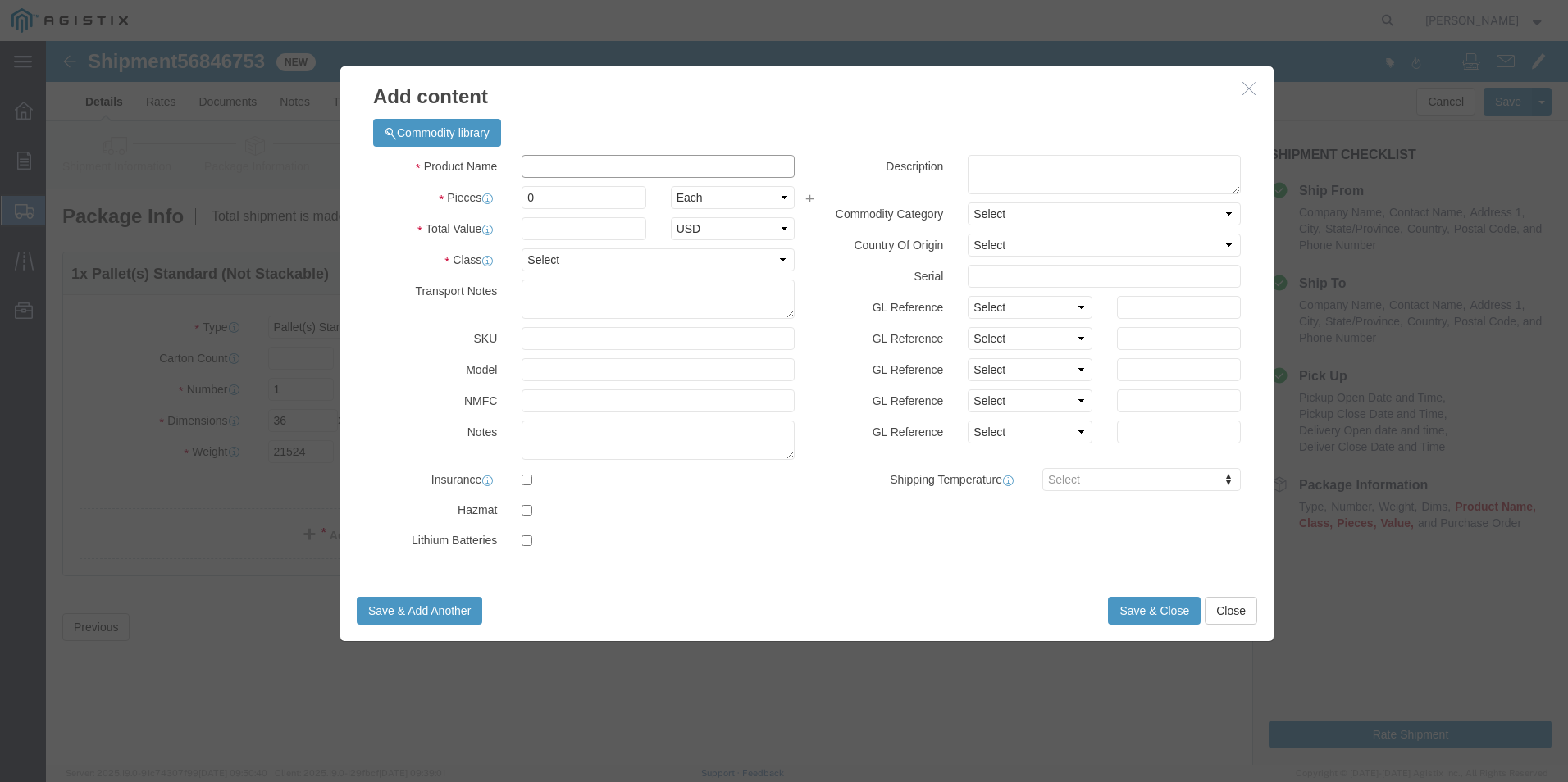
click input "text"
type input "Box G05 T Bolt Down"
click input "0"
type input "11"
click select "Select 50 55 60 65 70 85 92.5 100 125 175 250 300 400"
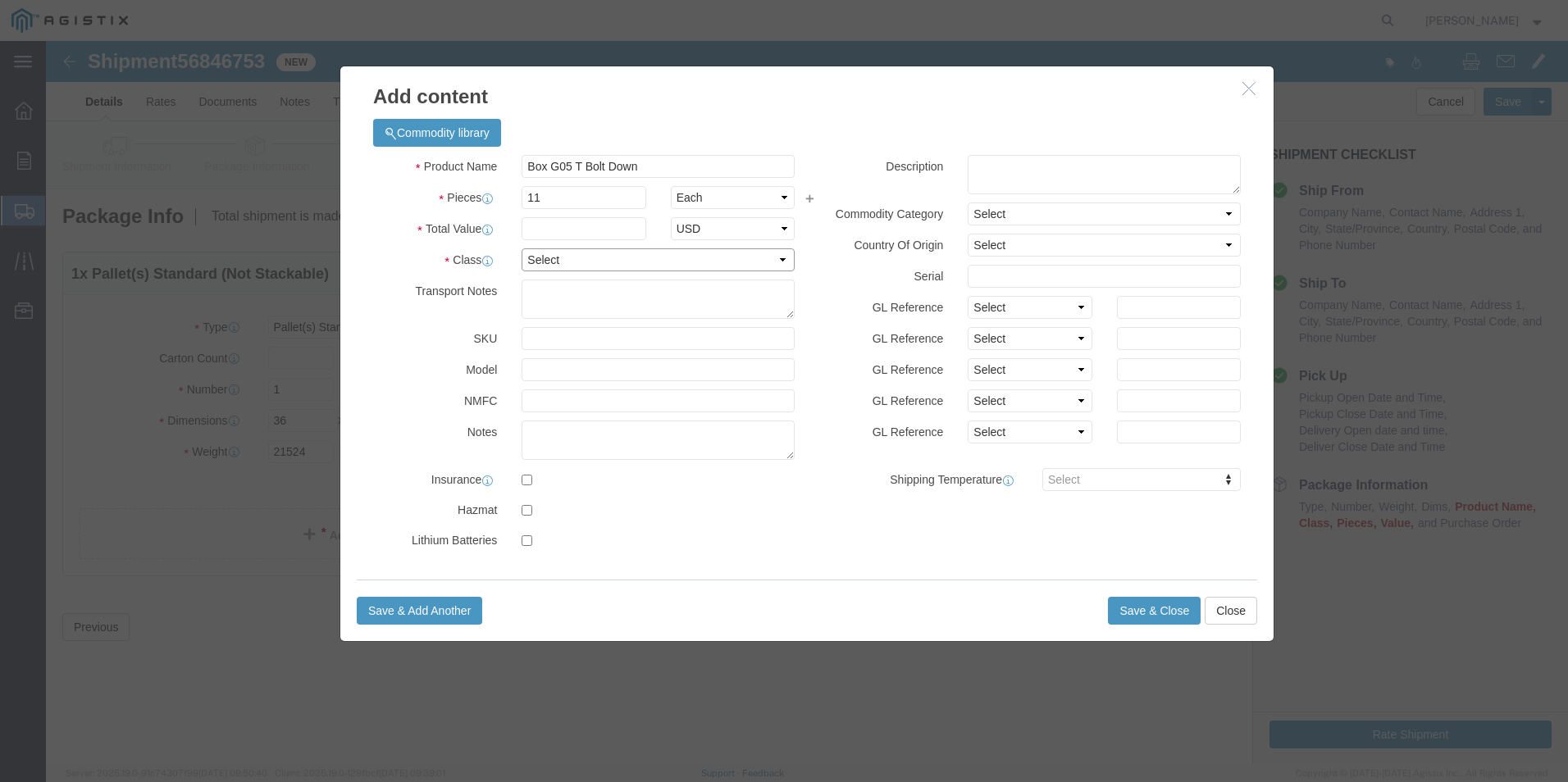
select select "60"
click select "Select 50 55 60 65 70 85 92.5 100 125 175 250 300 400"
click input "text"
type input "1"
click button "Save & Close"
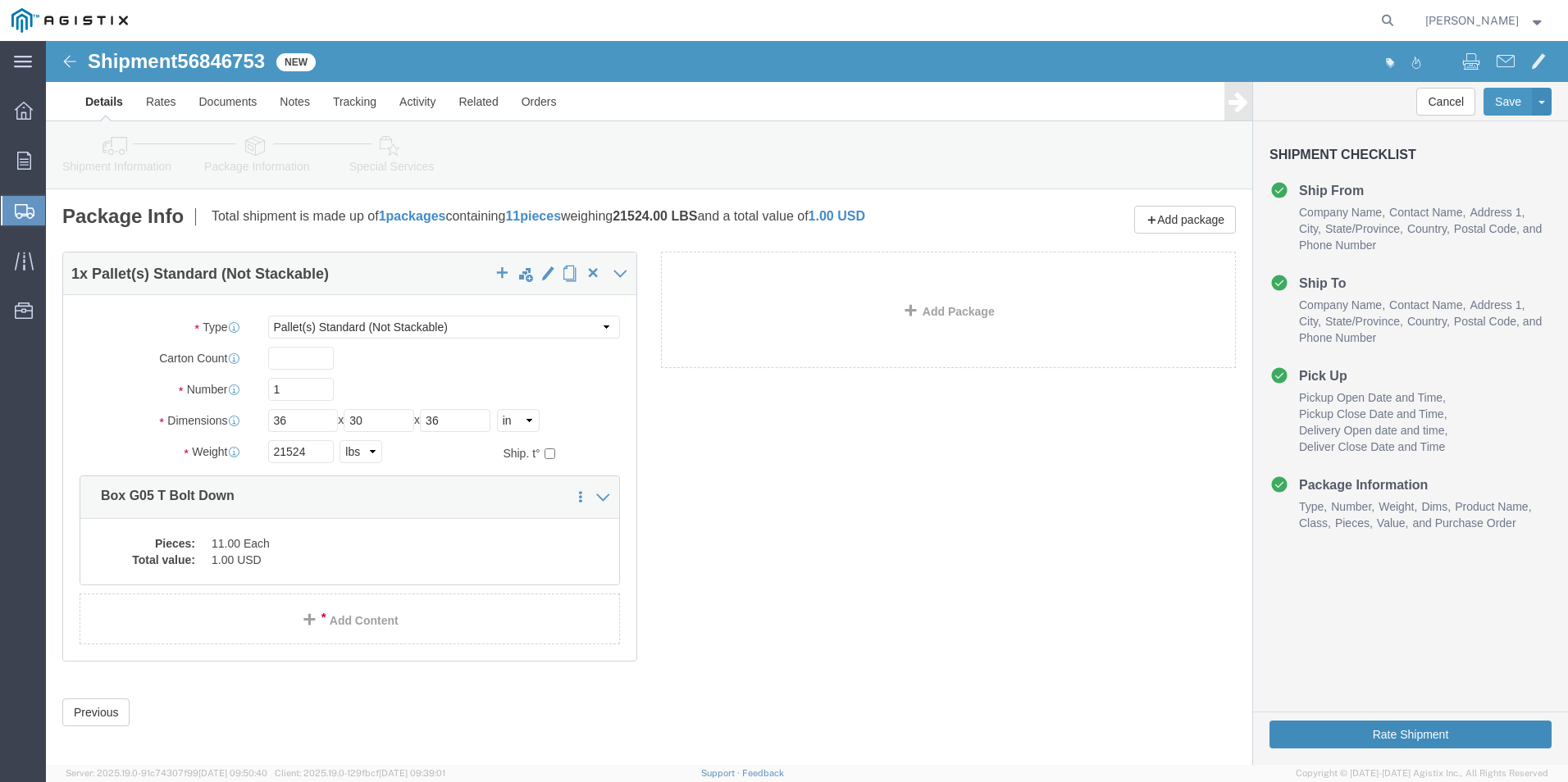
click button "Rate Shipment"
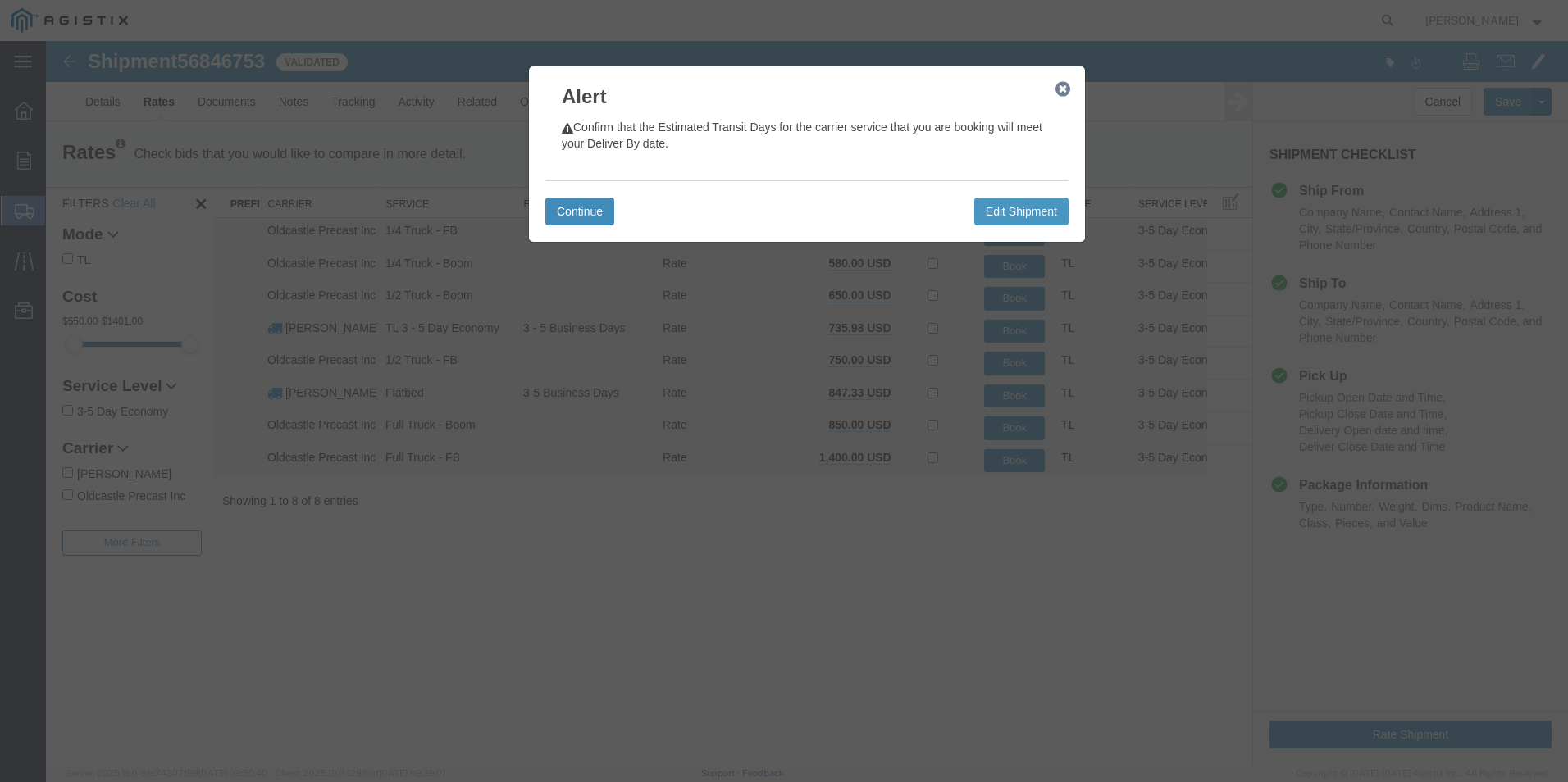
click at [576, 207] on button "Continue" at bounding box center [580, 211] width 69 height 28
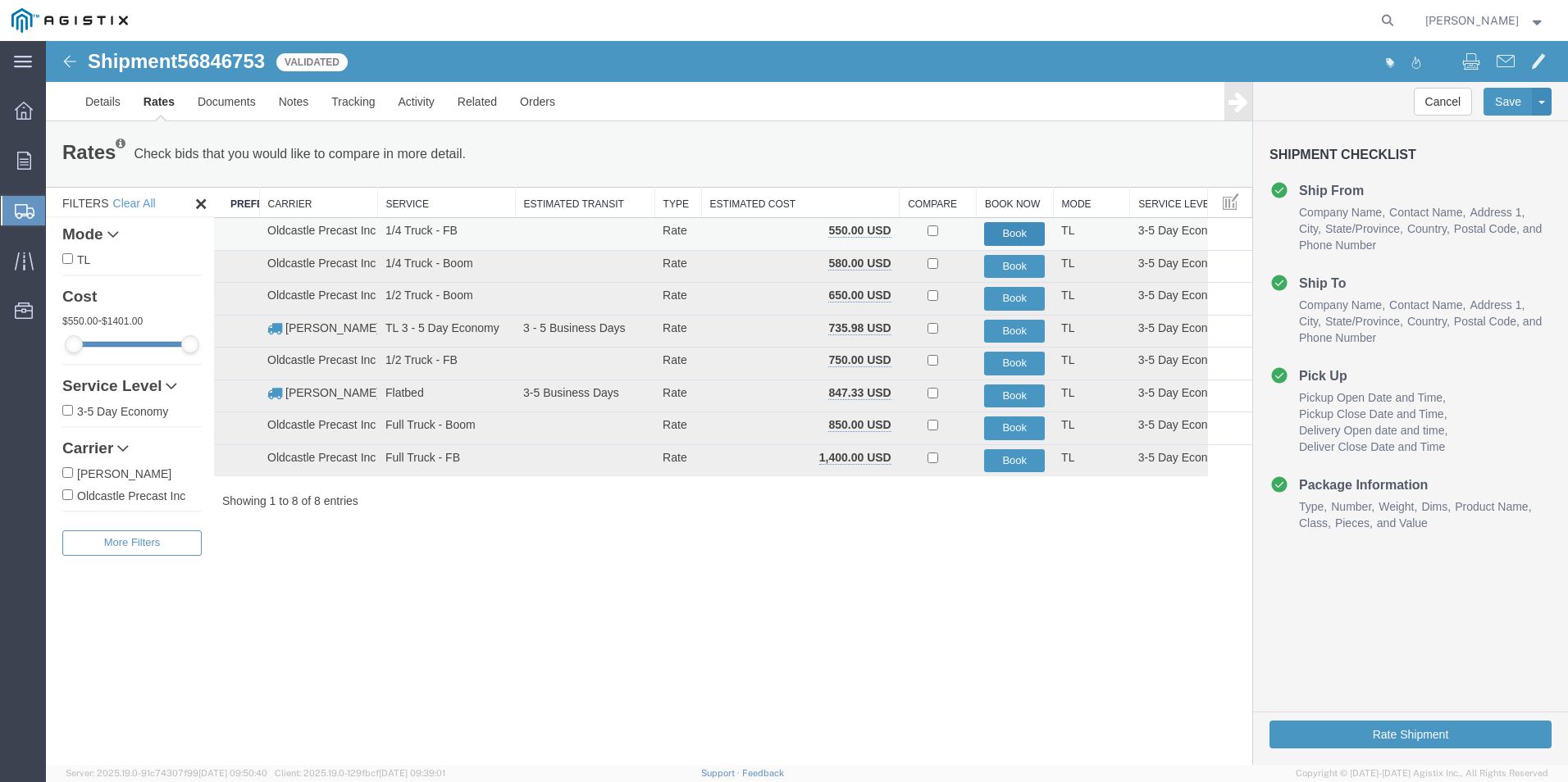
click at [1001, 228] on button "Book" at bounding box center [1014, 234] width 61 height 23
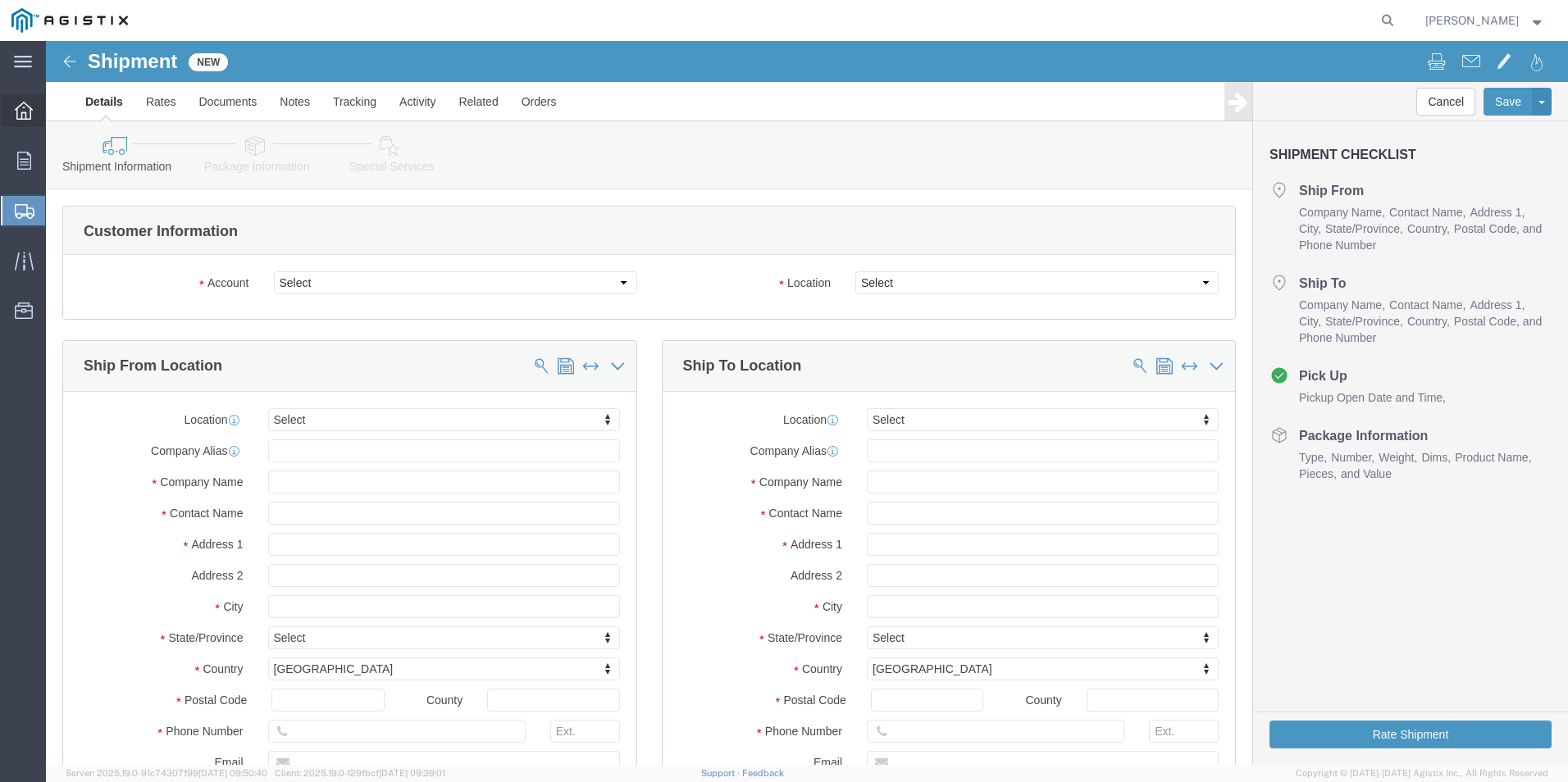
click at [56, 108] on span "Overview" at bounding box center [51, 110] width 11 height 33
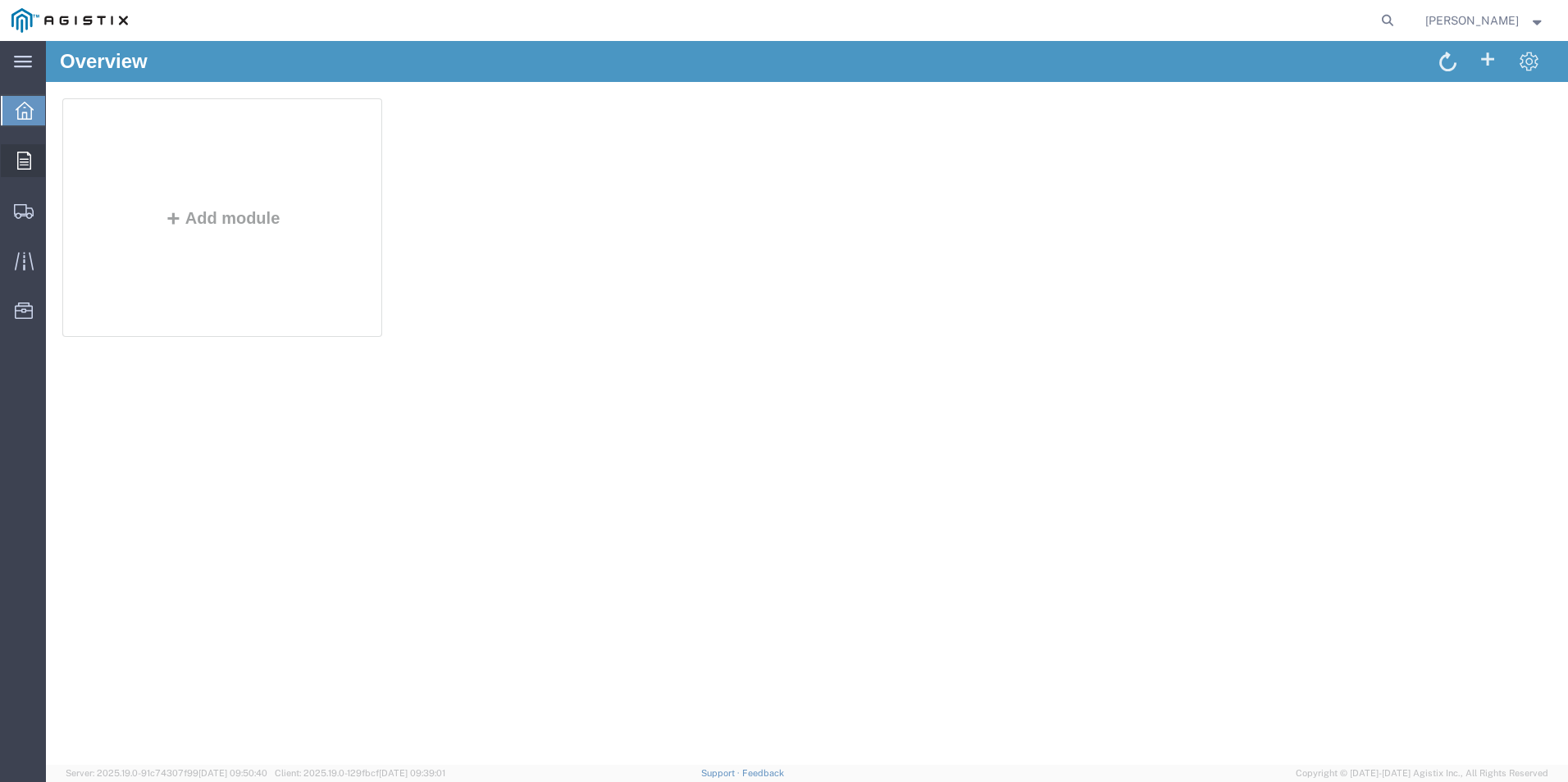
click at [30, 157] on icon at bounding box center [23, 160] width 14 height 18
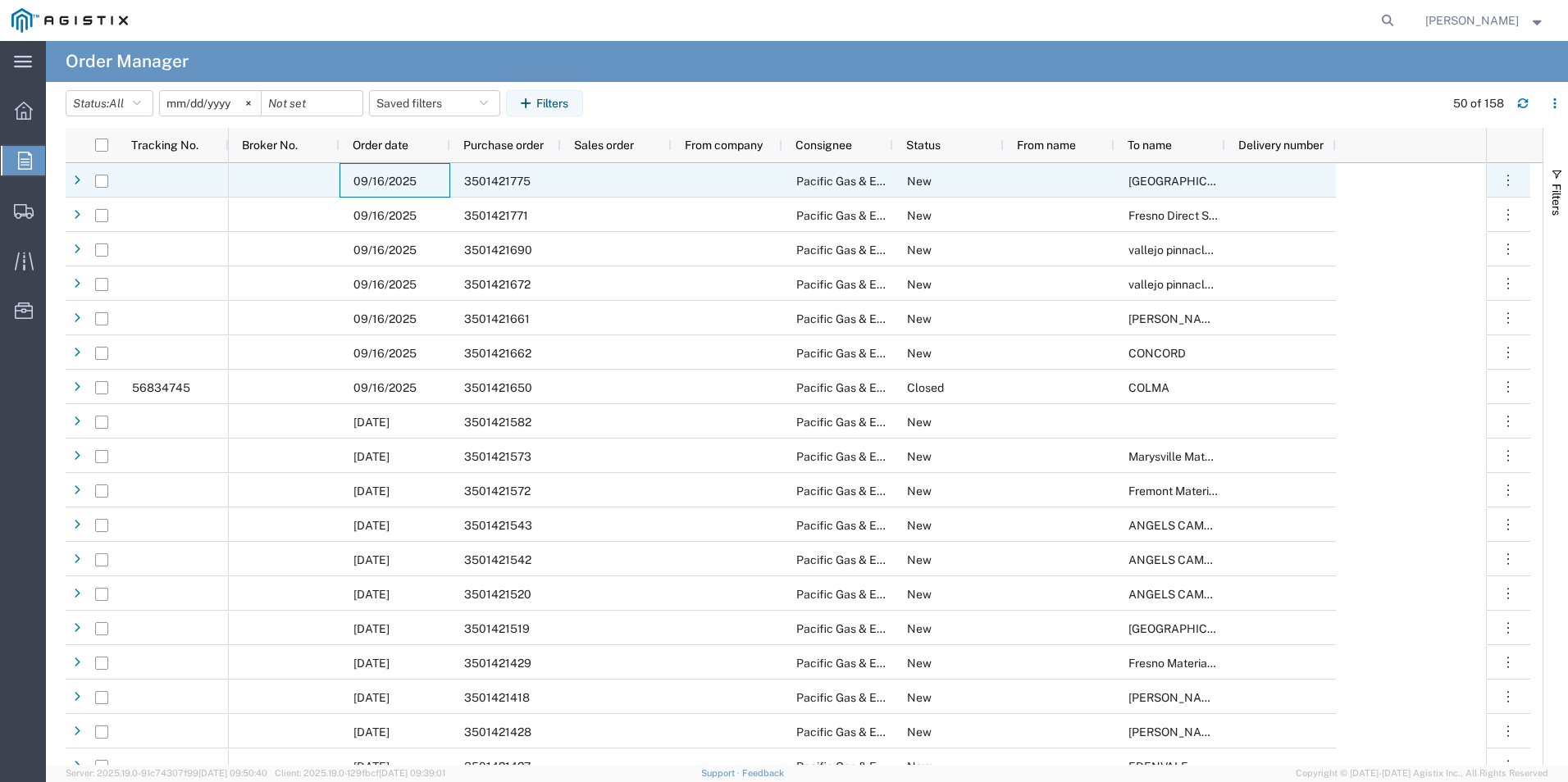
click at [429, 186] on div "09/16/2025" at bounding box center [395, 180] width 110 height 35
